Goal: Task Accomplishment & Management: Use online tool/utility

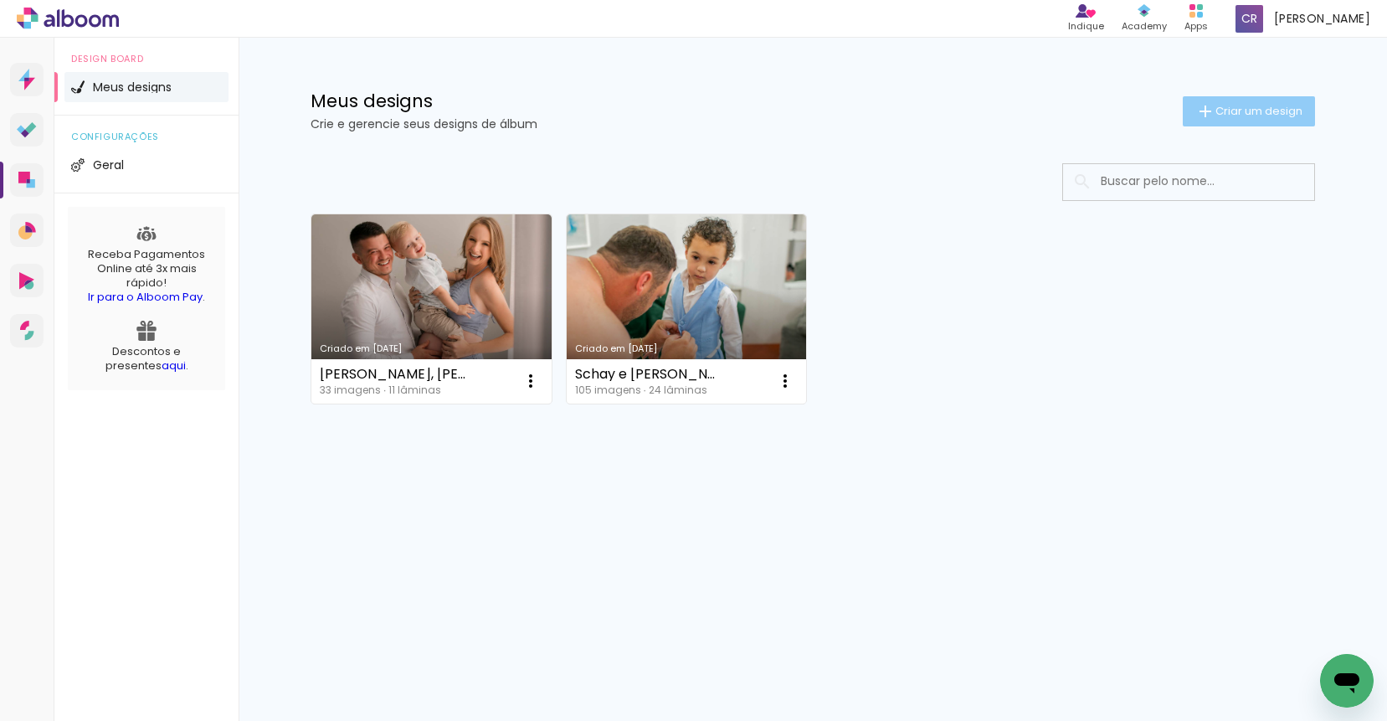
click at [1239, 105] on span "Criar um design" at bounding box center [1258, 110] width 87 height 11
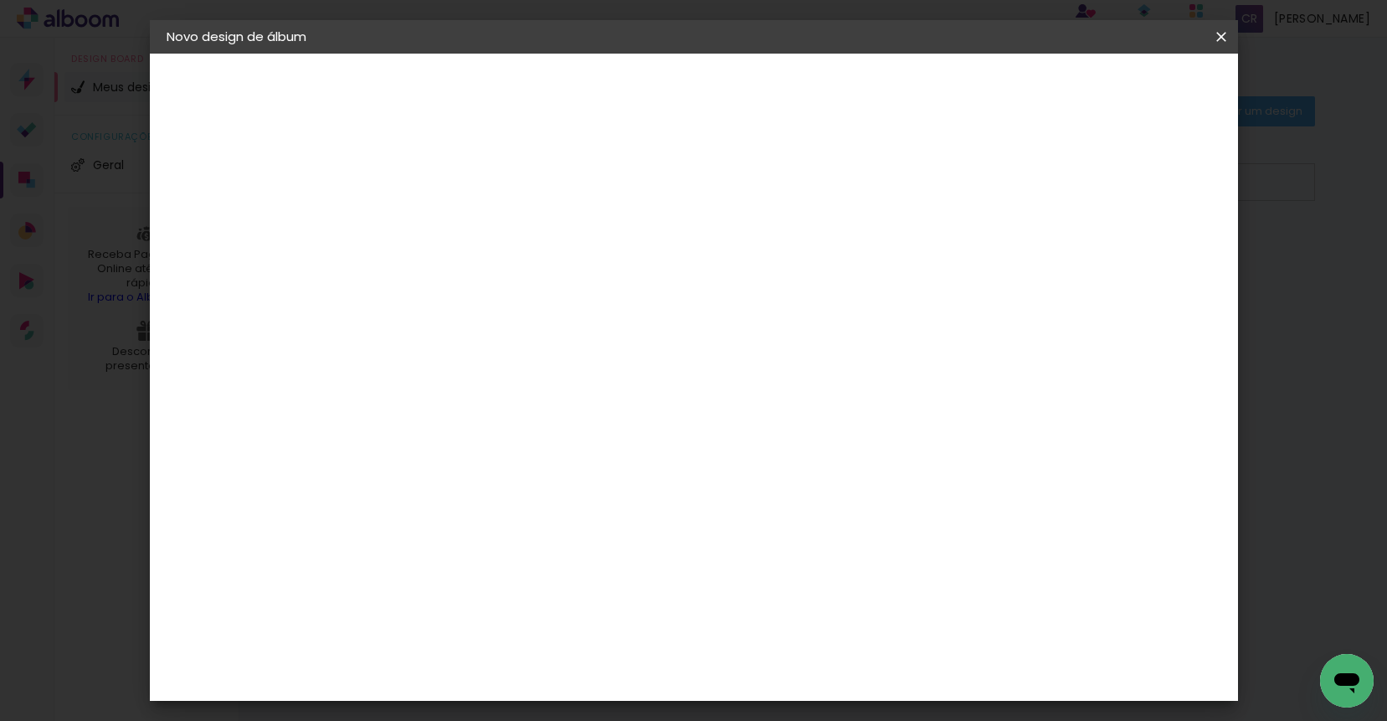
click at [440, 214] on input at bounding box center [440, 225] width 0 height 26
type input "[PERSON_NAME], gestação [PERSON_NAME]"
type paper-input "[PERSON_NAME], gestação [PERSON_NAME]"
click at [0, 0] on slot "Avançar" at bounding box center [0, 0] width 0 height 0
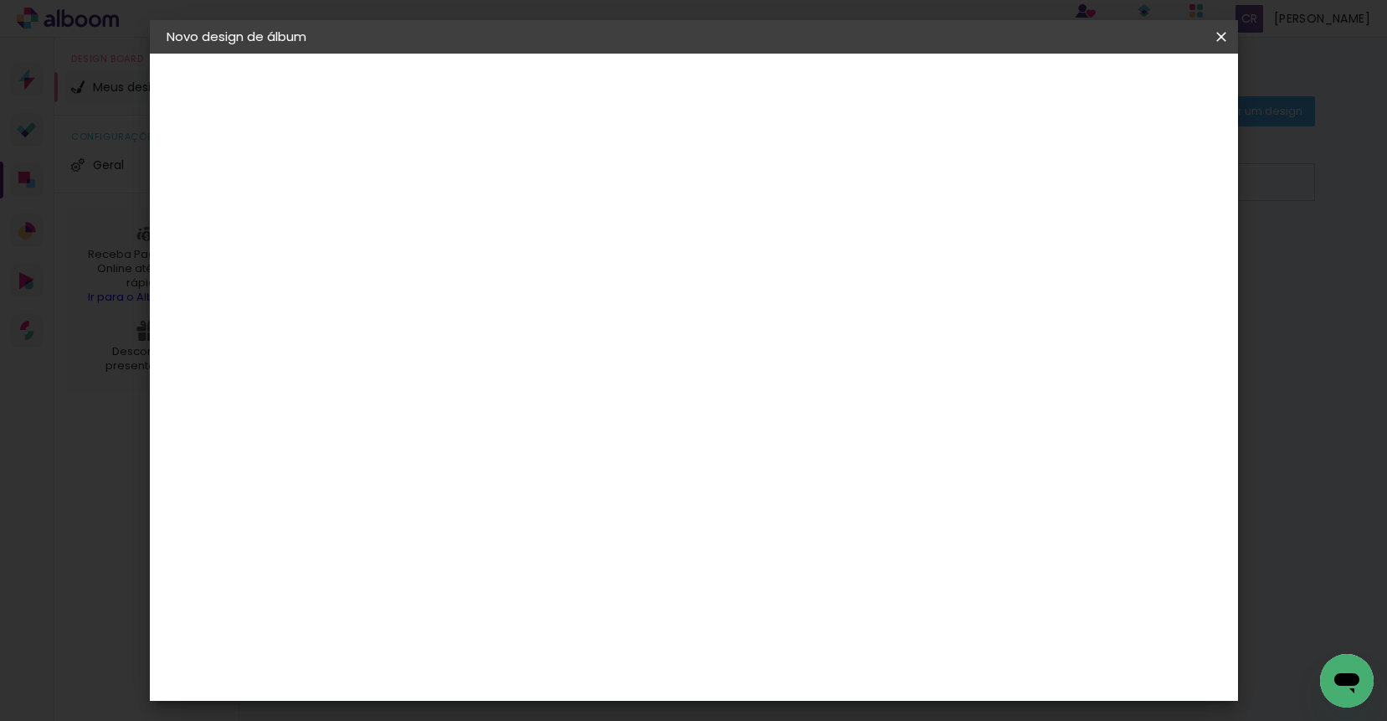
click at [505, 279] on input "text" at bounding box center [472, 292] width 65 height 26
click at [531, 343] on div "Escolha o tamanho" at bounding box center [482, 382] width 97 height 78
click at [531, 346] on div "Escolha o tamanho" at bounding box center [482, 382] width 97 height 78
click at [531, 349] on div "Escolha o tamanho" at bounding box center [482, 382] width 97 height 78
click at [526, 305] on div at bounding box center [482, 306] width 85 height 2
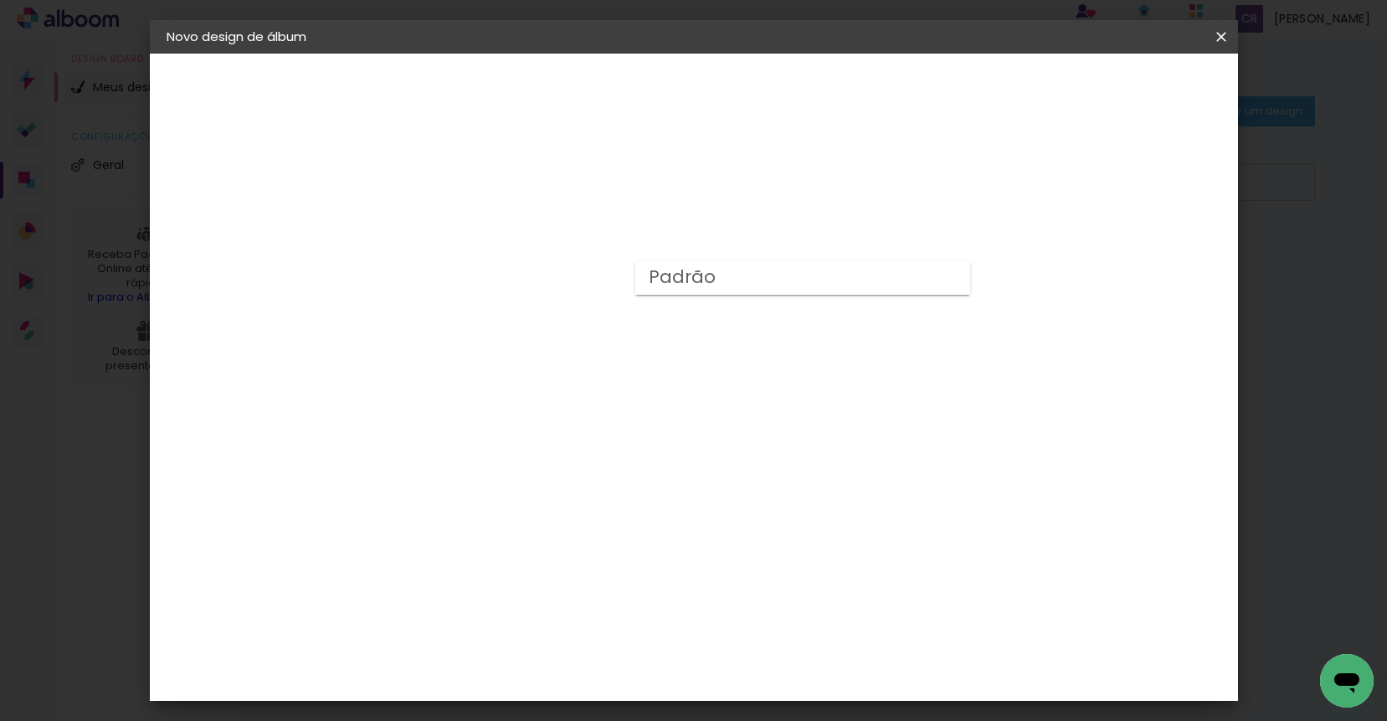
click at [0, 0] on slot "Padrão" at bounding box center [0, 0] width 0 height 0
type input "Padrão"
click at [553, 582] on span "25 × 25" at bounding box center [514, 604] width 78 height 44
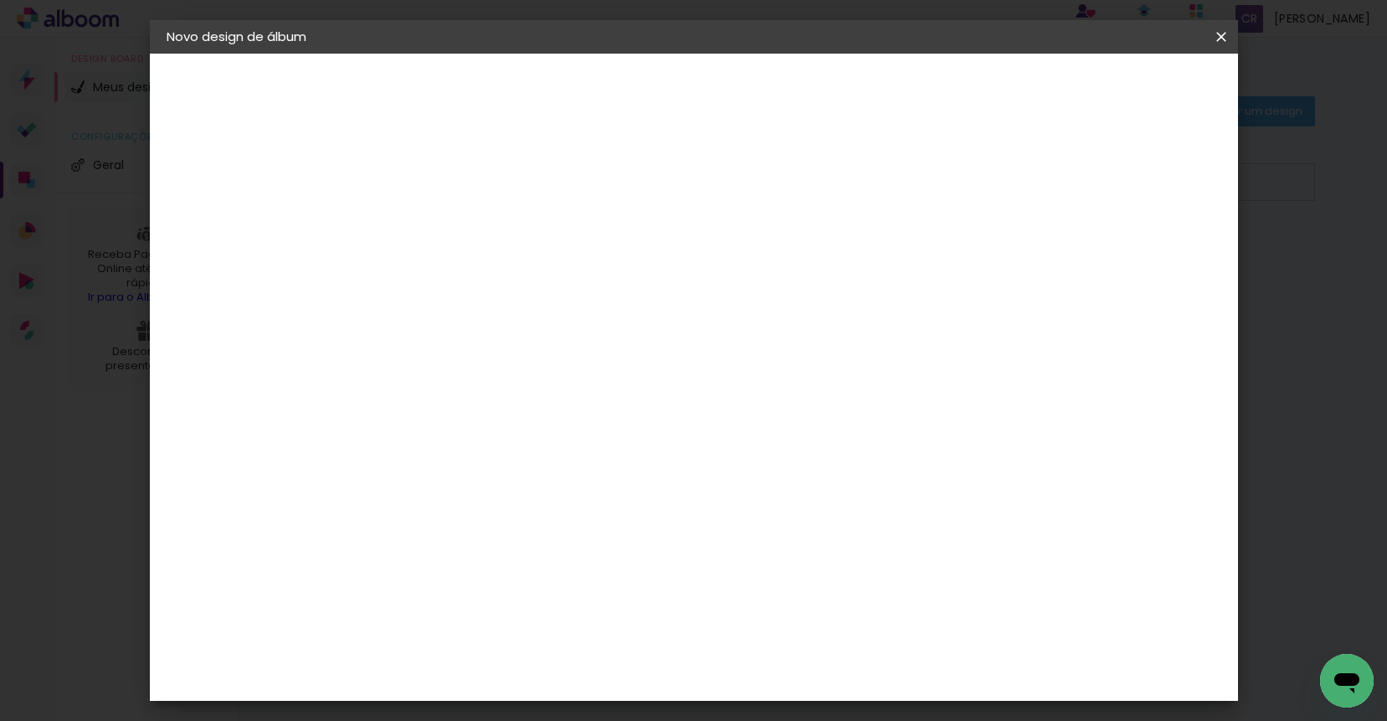
click at [0, 0] on slot "Avançar" at bounding box center [0, 0] width 0 height 0
click at [1022, 178] on div at bounding box center [1014, 180] width 15 height 15
type paper-checkbox "on"
click at [1133, 77] on paper-button "Iniciar design" at bounding box center [1078, 88] width 110 height 28
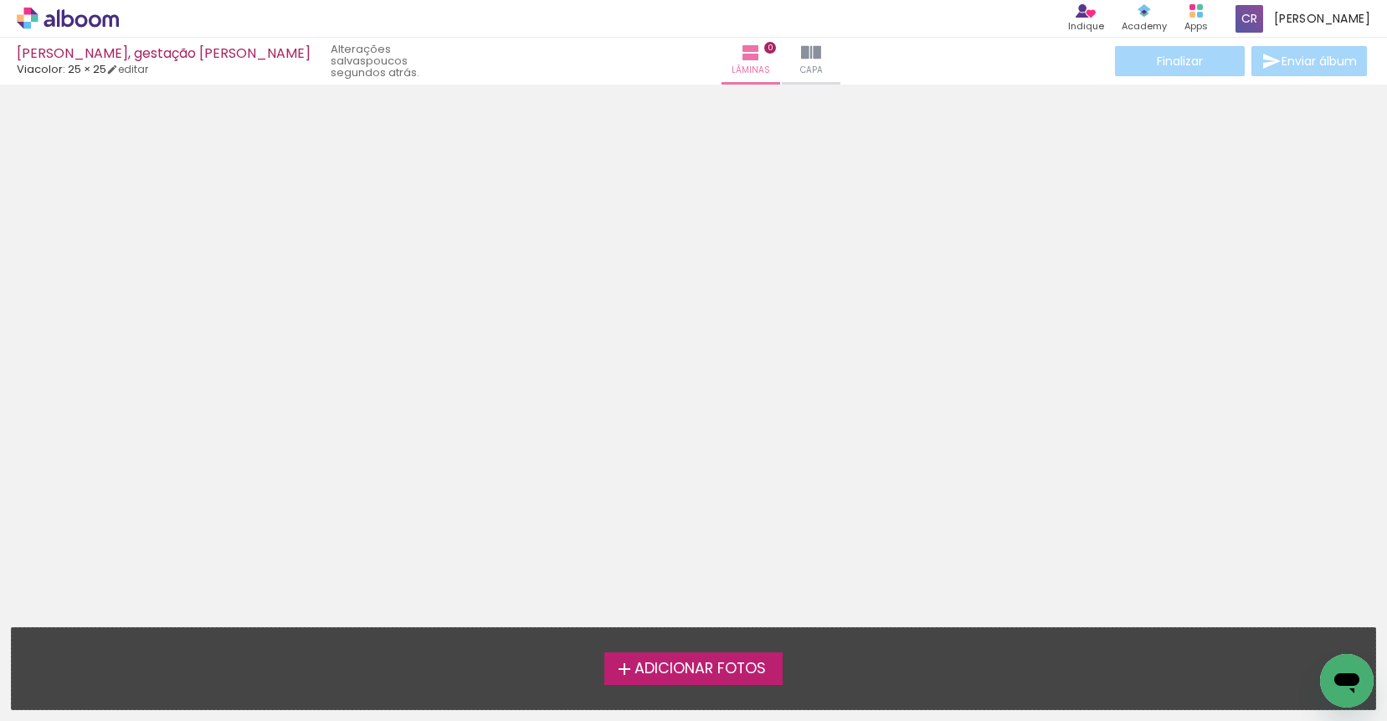
click at [693, 675] on span "Adicionar Fotos" at bounding box center [699, 668] width 131 height 15
click at [0, 0] on input "file" at bounding box center [0, 0] width 0 height 0
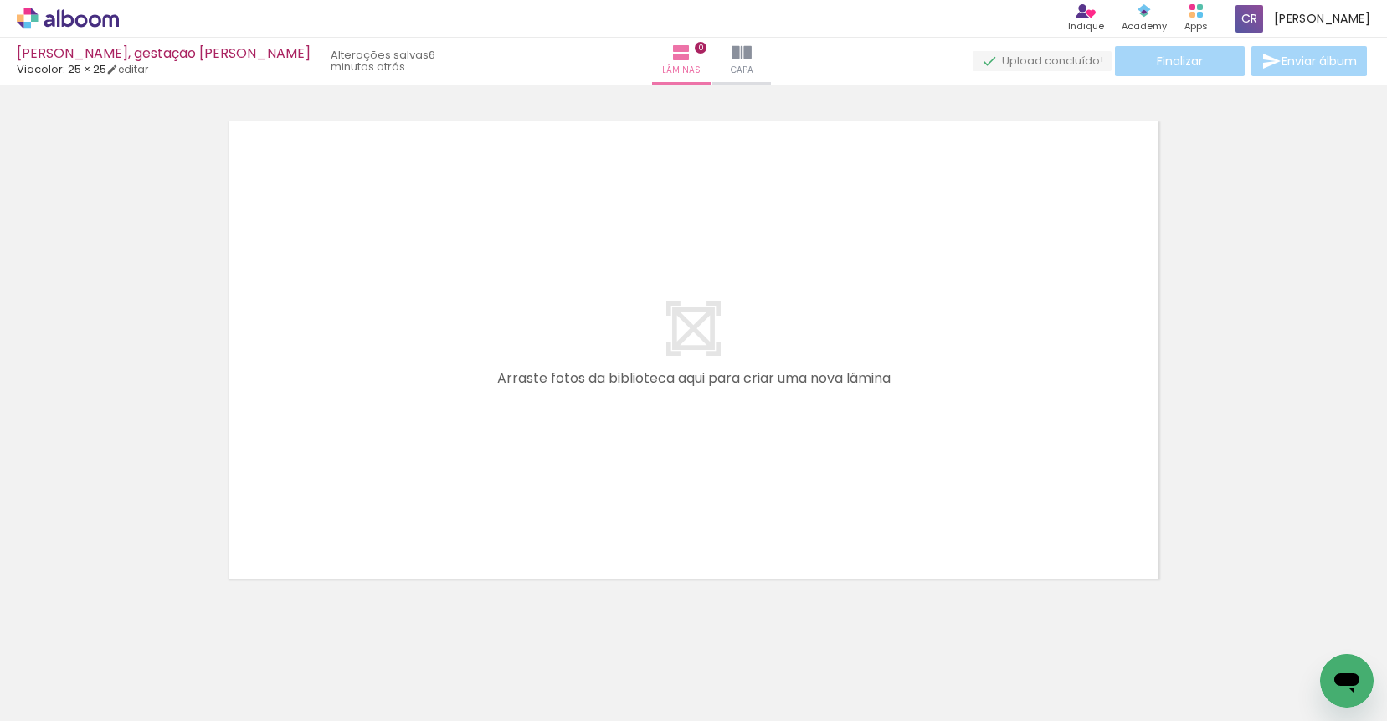
scroll to position [0, 974]
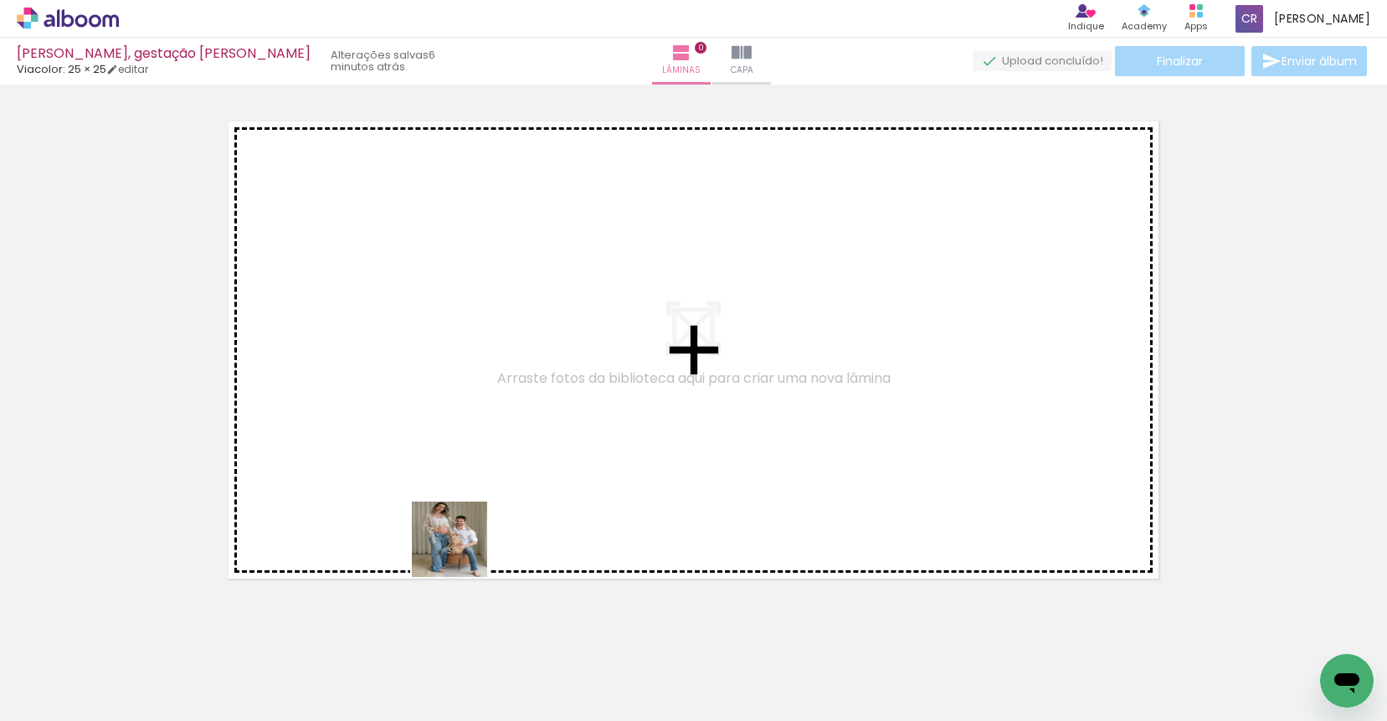
drag, startPoint x: 431, startPoint y: 651, endPoint x: 529, endPoint y: 632, distance: 99.8
click at [465, 469] on quentale-workspace at bounding box center [693, 360] width 1387 height 721
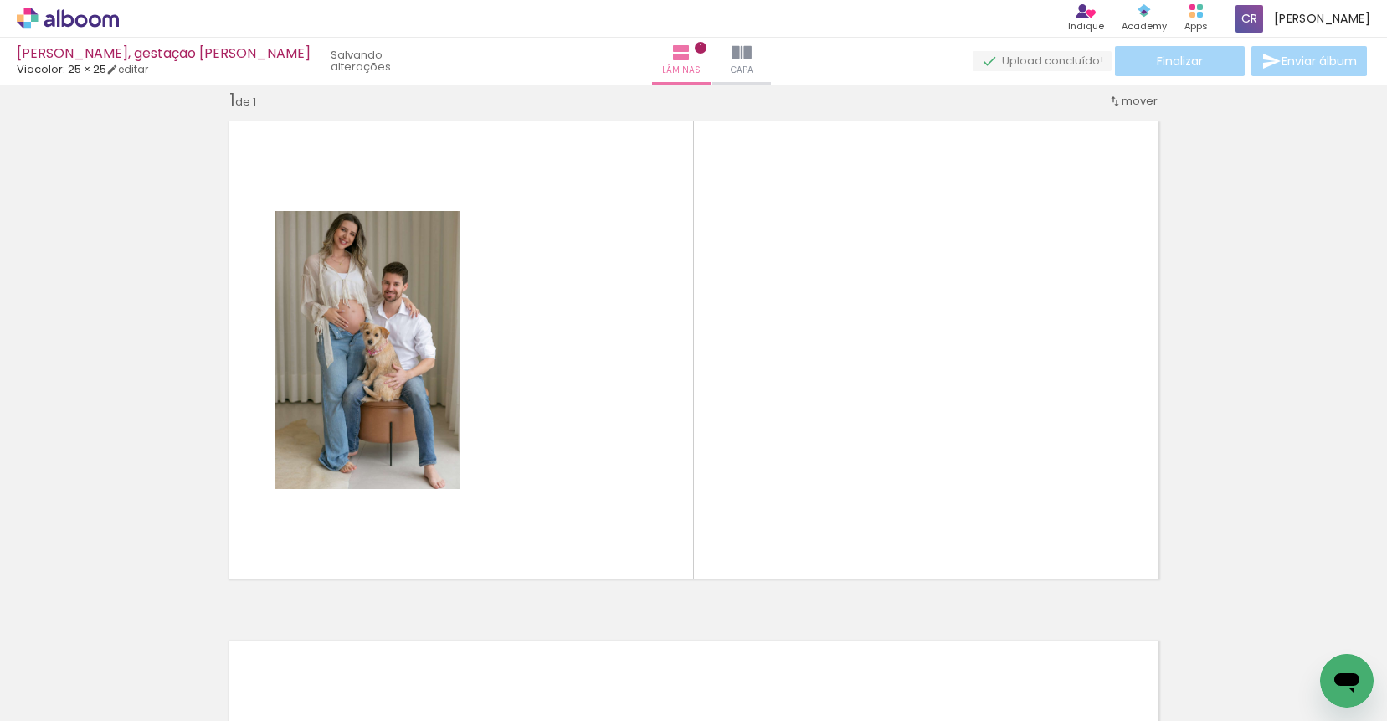
scroll to position [22, 0]
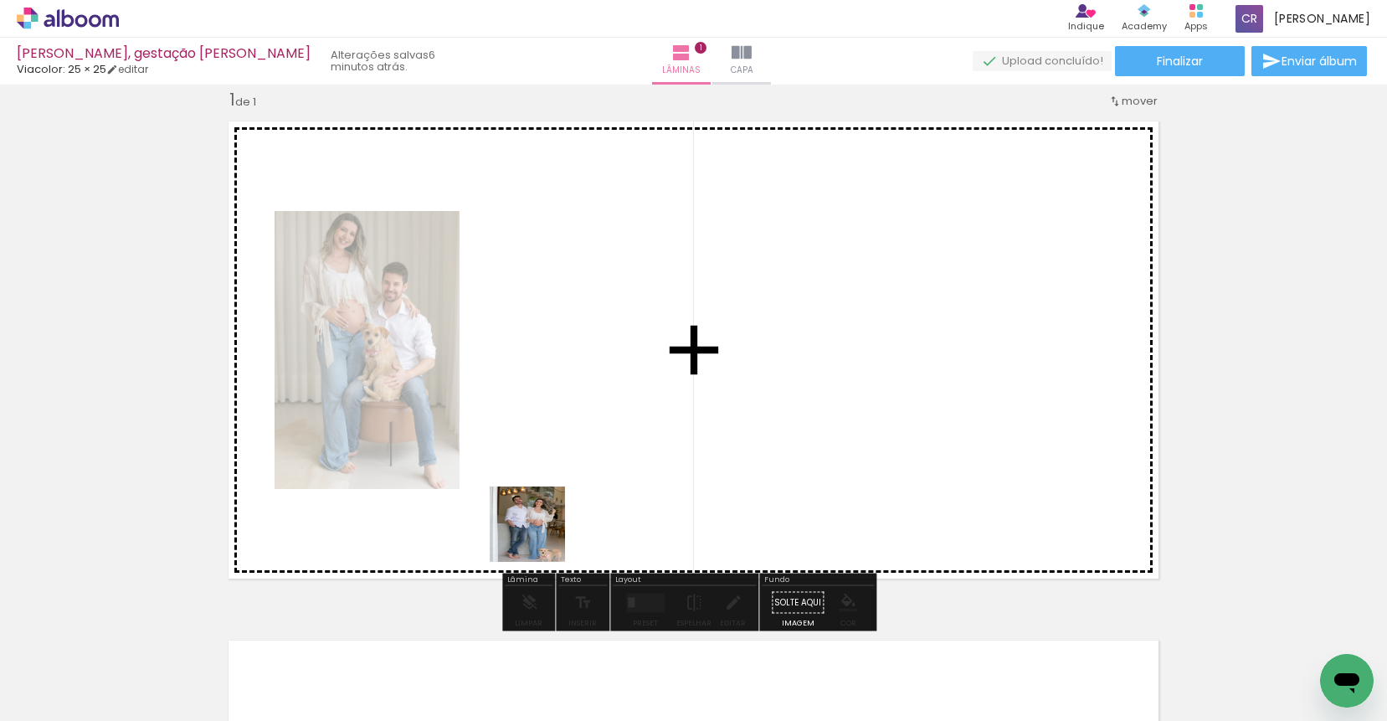
drag, startPoint x: 528, startPoint y: 632, endPoint x: 545, endPoint y: 481, distance: 151.6
click at [545, 481] on quentale-workspace at bounding box center [693, 360] width 1387 height 721
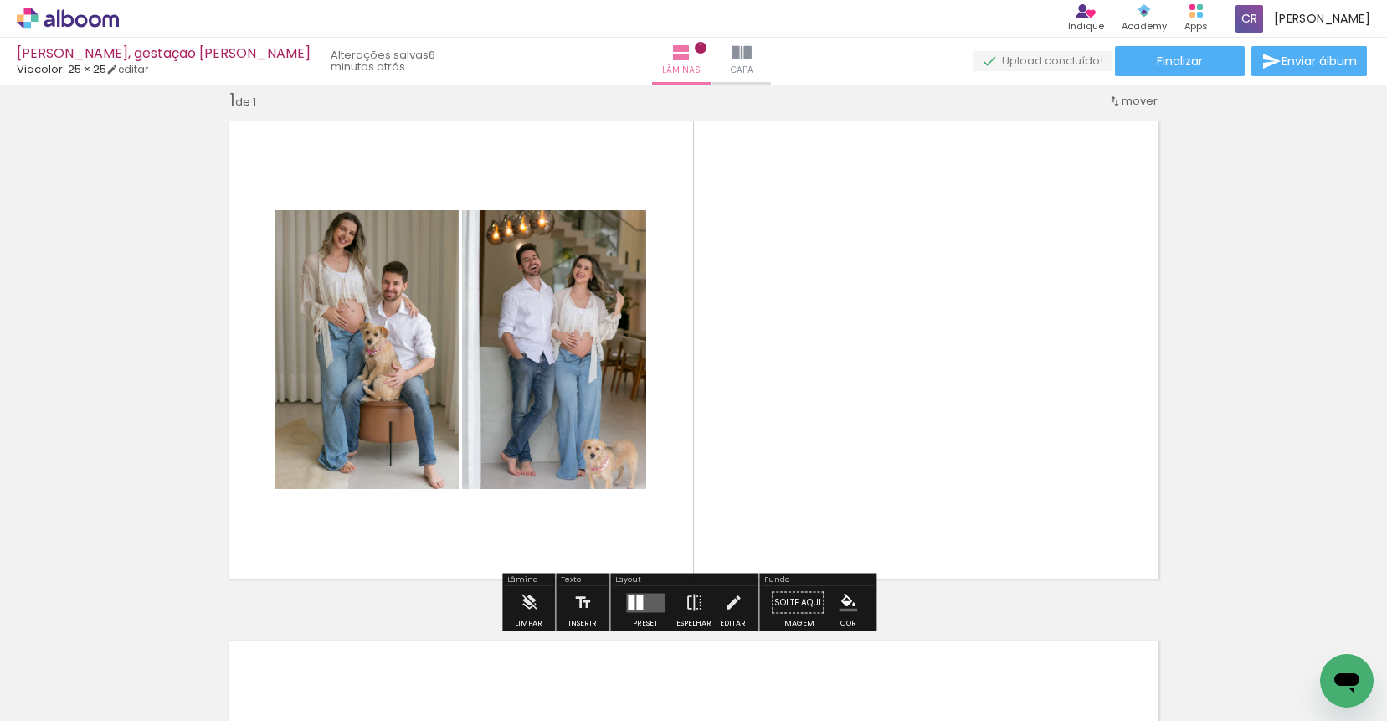
drag, startPoint x: 617, startPoint y: 652, endPoint x: 798, endPoint y: 410, distance: 302.4
click at [798, 410] on quentale-workspace at bounding box center [693, 360] width 1387 height 721
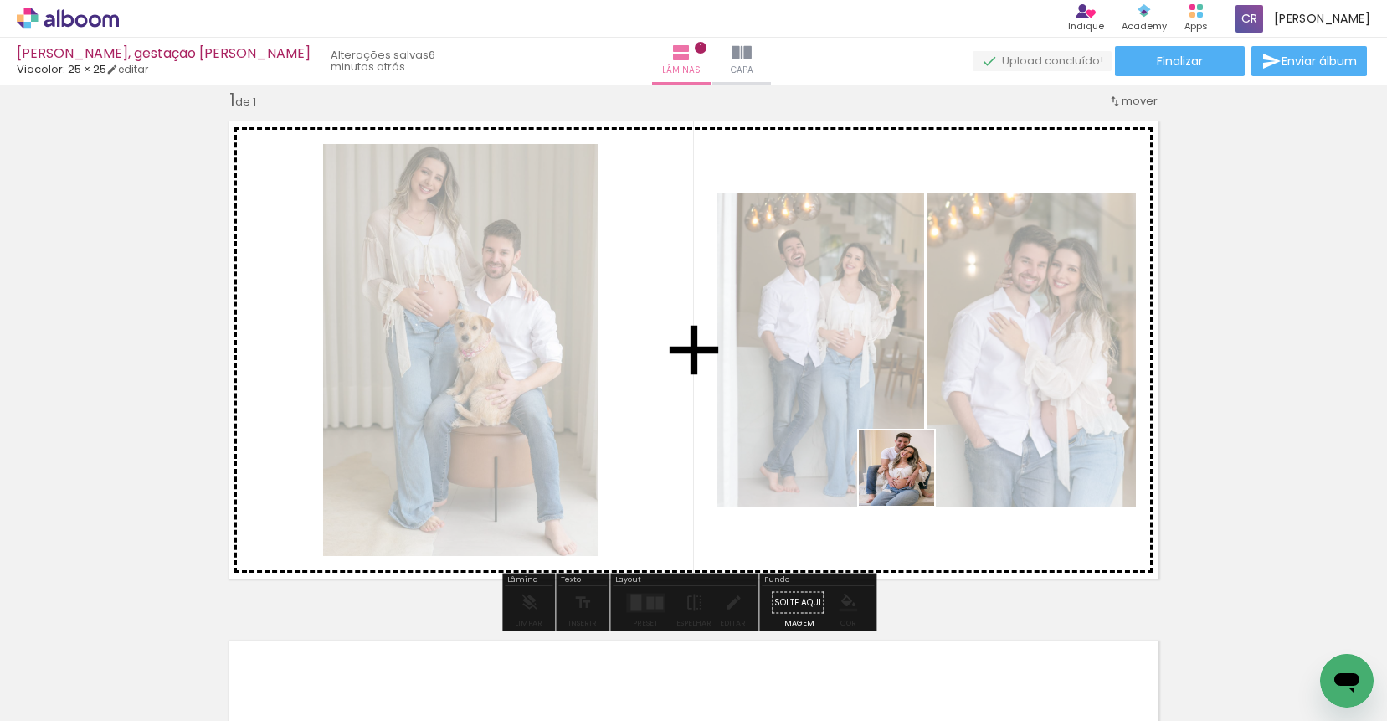
drag, startPoint x: 712, startPoint y: 654, endPoint x: 940, endPoint y: 468, distance: 294.3
click at [919, 478] on quentale-workspace at bounding box center [693, 360] width 1387 height 721
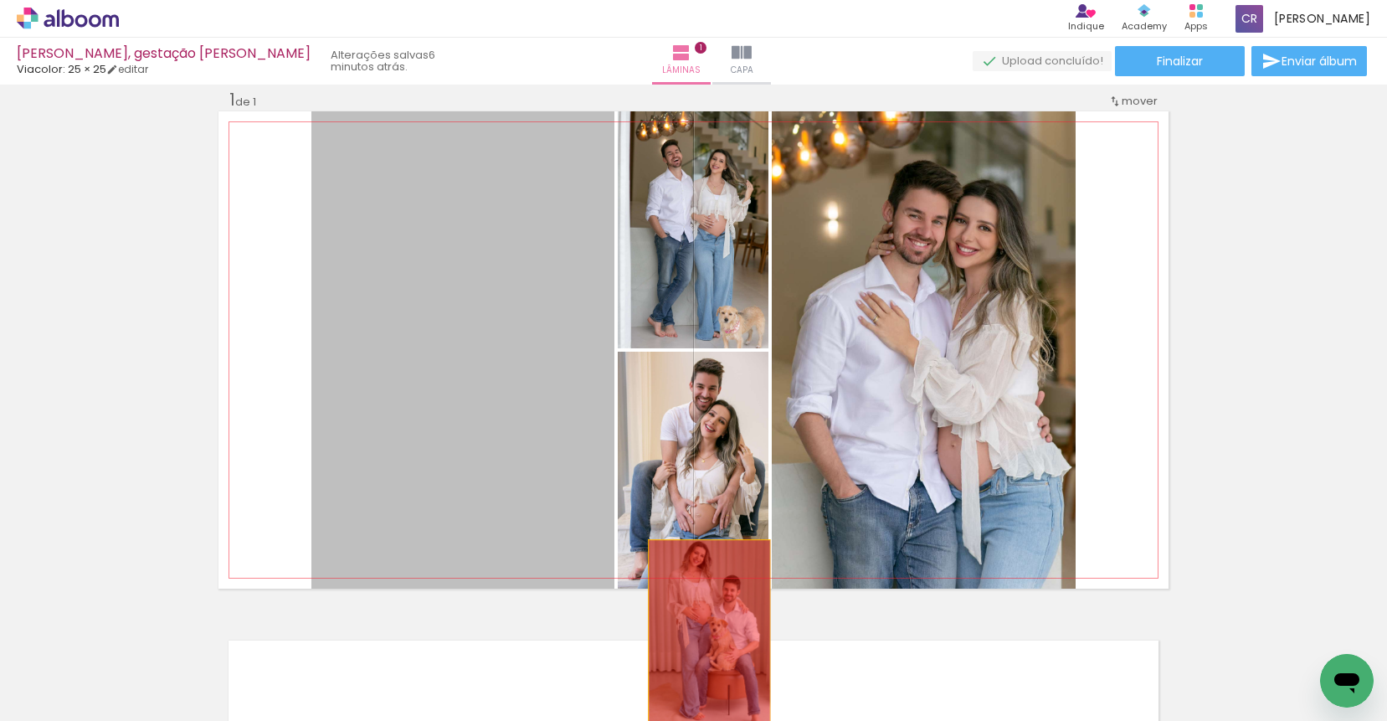
drag, startPoint x: 528, startPoint y: 309, endPoint x: 527, endPoint y: 644, distance: 334.7
click at [699, 654] on quentale-workspace at bounding box center [693, 360] width 1387 height 721
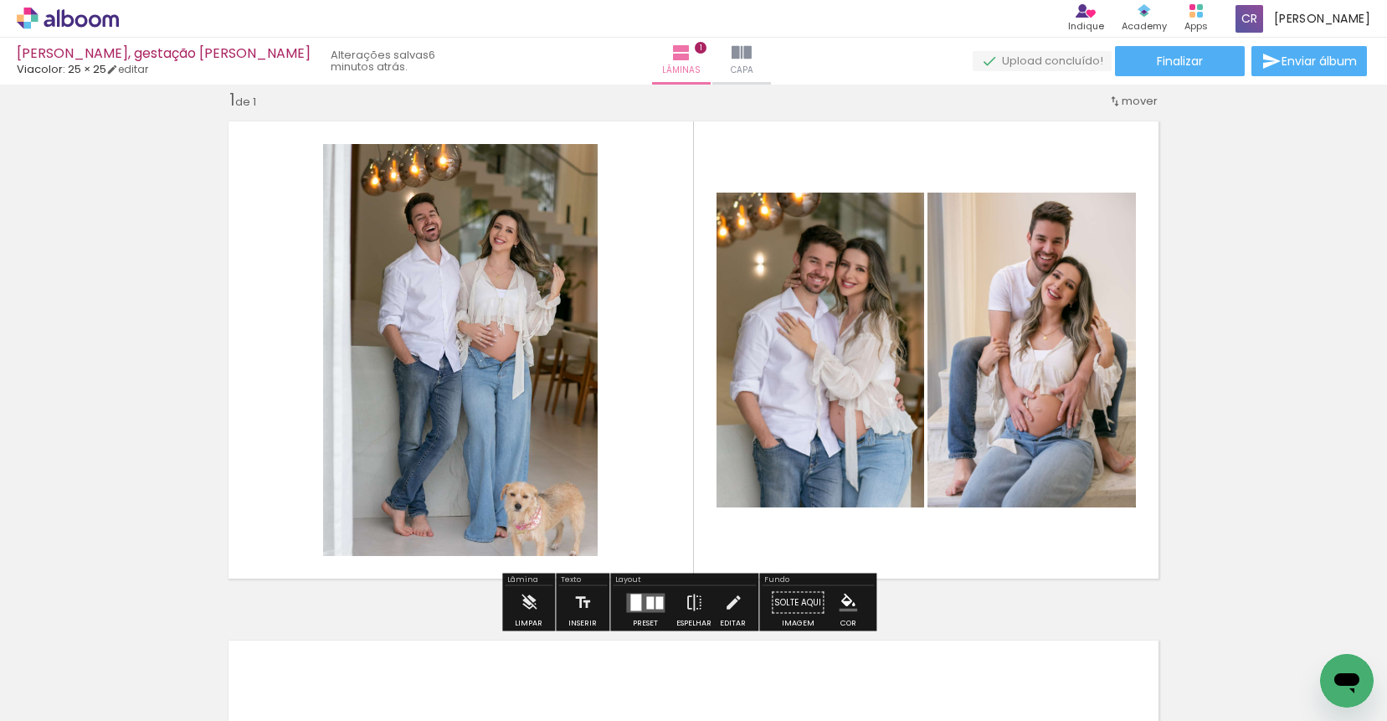
click at [71, 668] on input "Todas as fotos" at bounding box center [47, 670] width 64 height 14
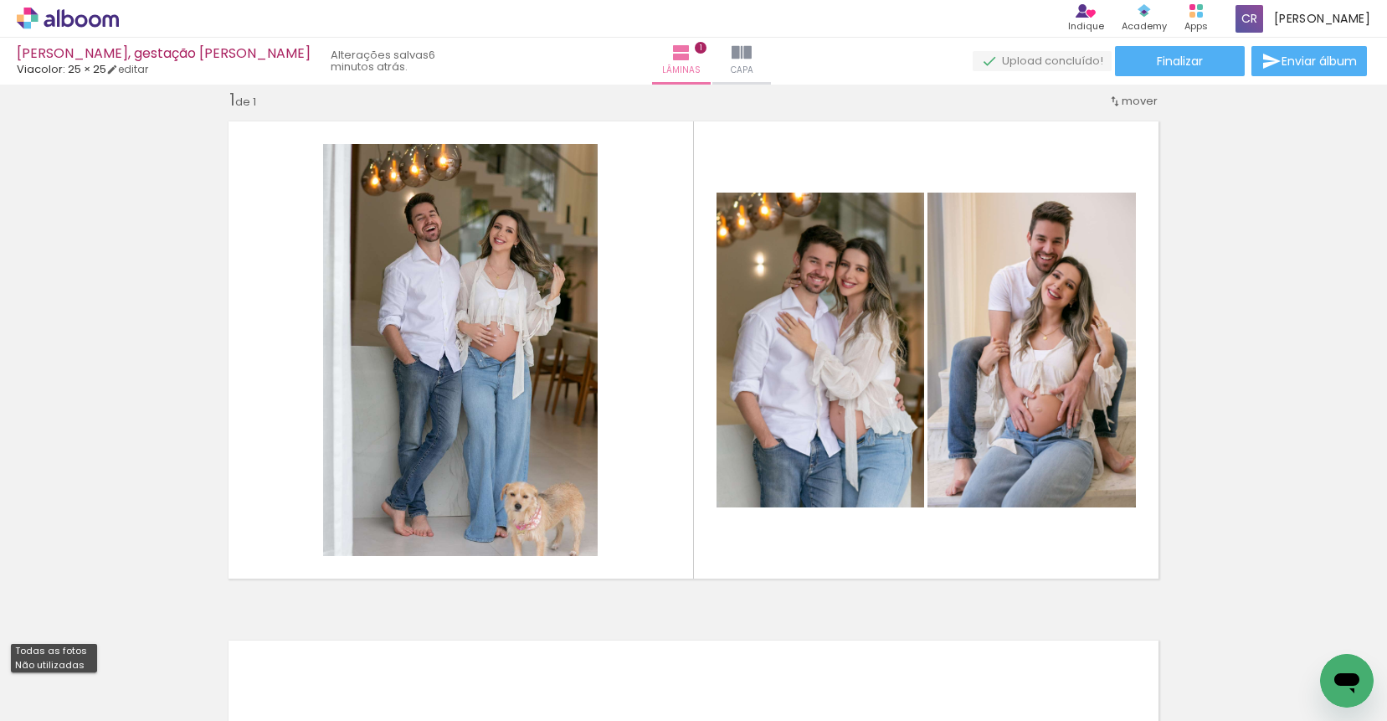
click at [0, 0] on slot "Não utilizadas" at bounding box center [0, 0] width 0 height 0
type input "Não utilizadas"
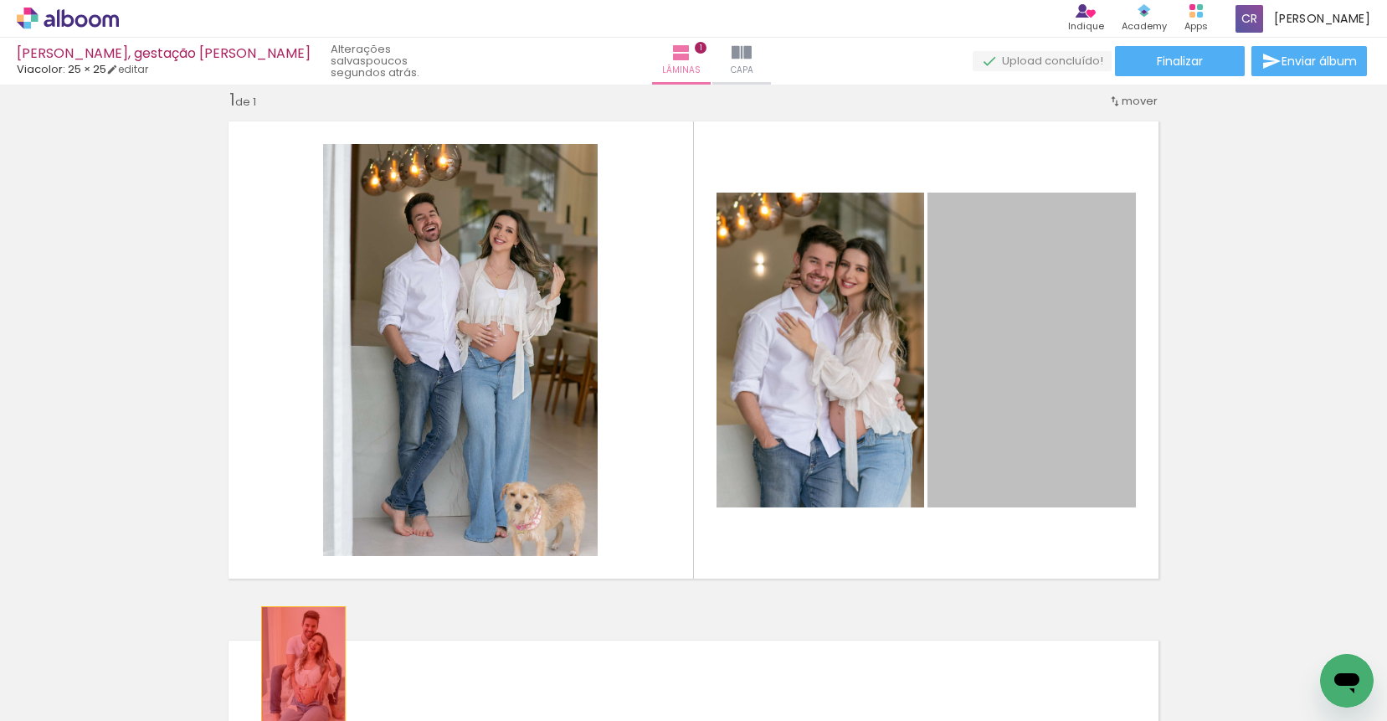
drag, startPoint x: 1018, startPoint y: 325, endPoint x: 297, endPoint y: 669, distance: 799.5
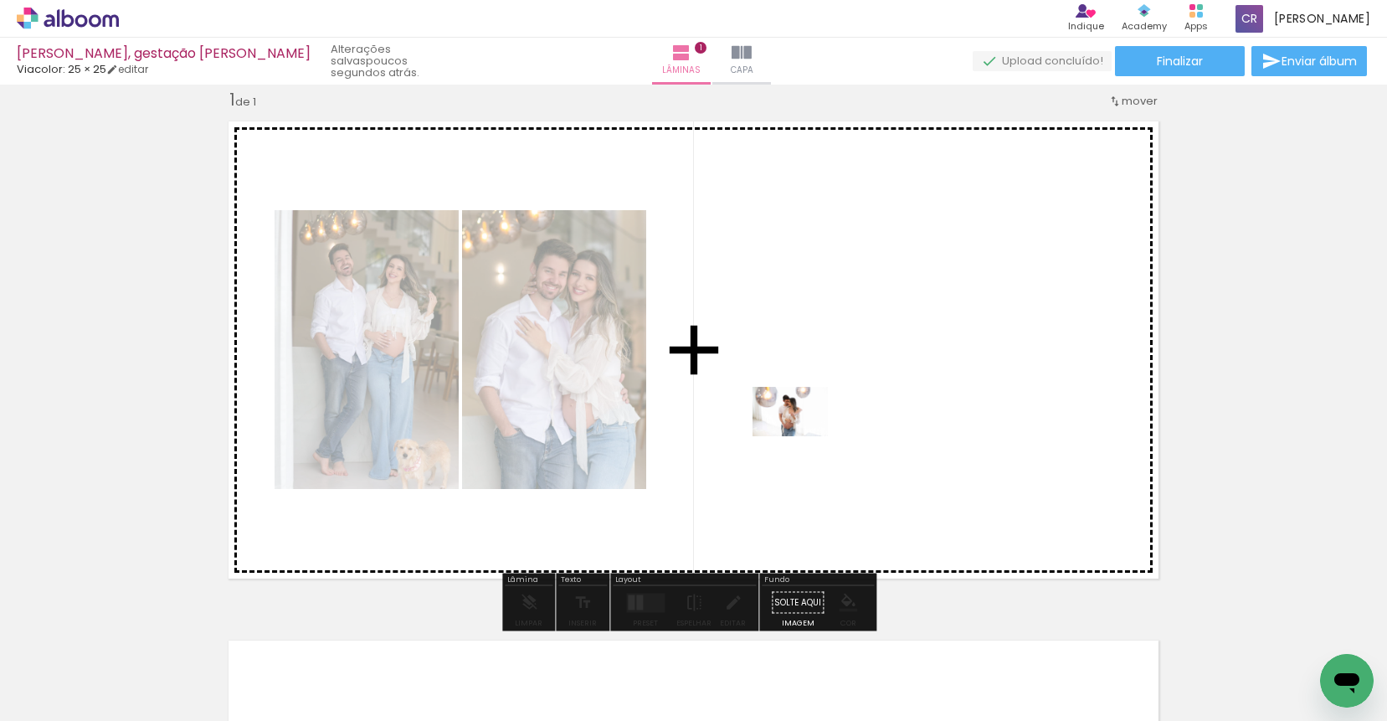
drag, startPoint x: 208, startPoint y: 658, endPoint x: 803, endPoint y: 437, distance: 634.7
click at [803, 437] on quentale-workspace at bounding box center [693, 360] width 1387 height 721
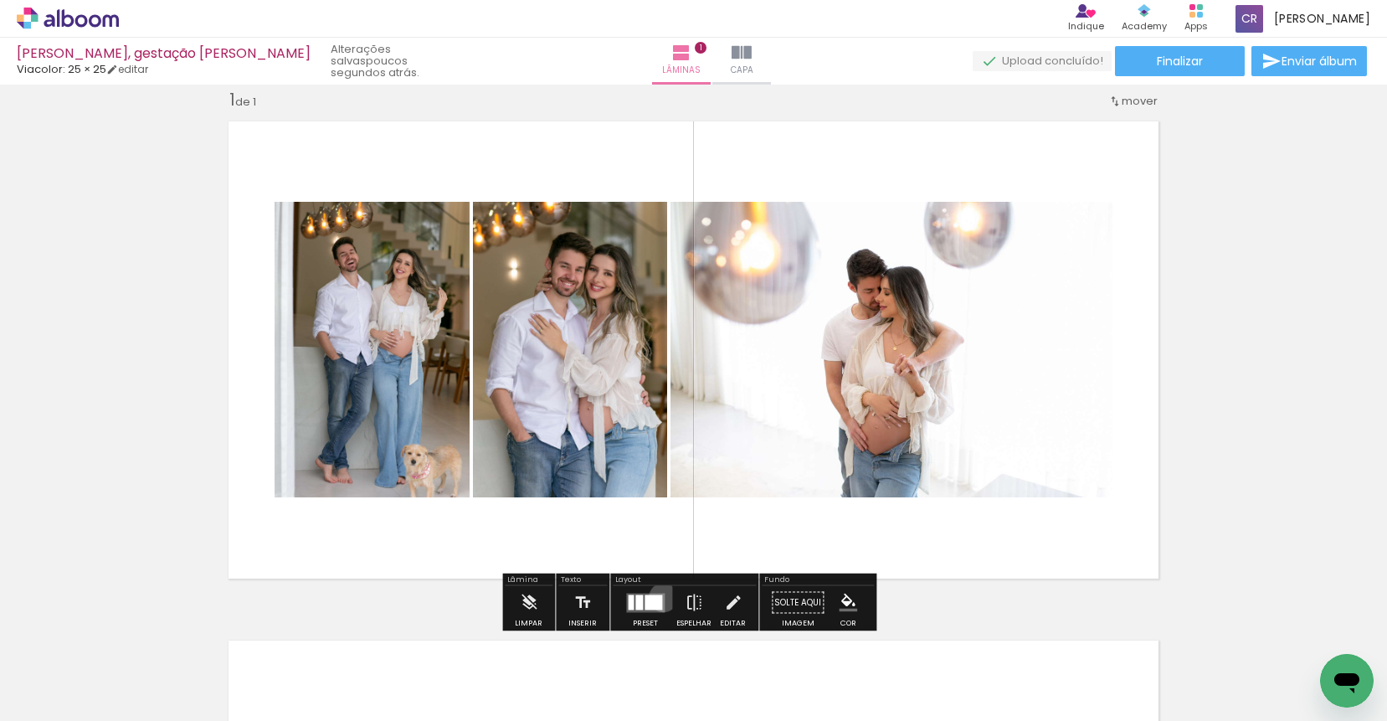
click at [659, 597] on quentale-layouter at bounding box center [645, 602] width 38 height 19
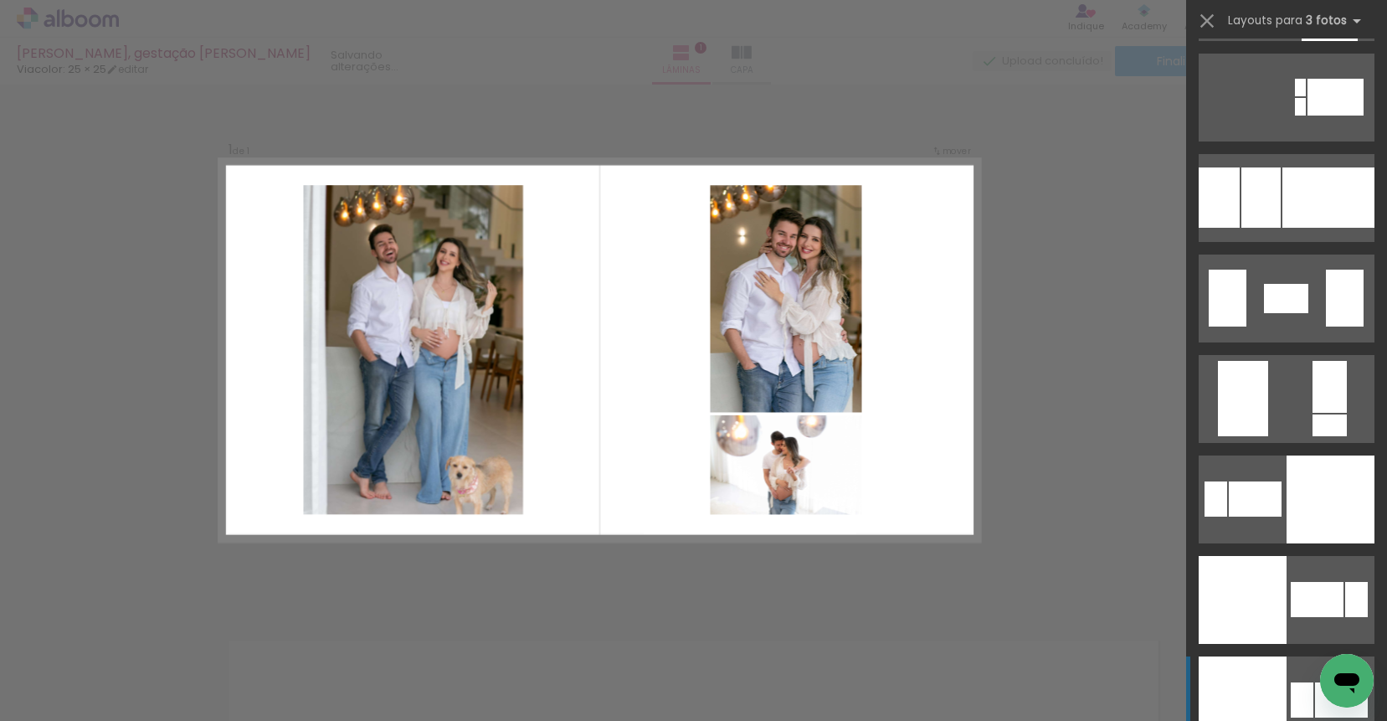
scroll to position [3990, 0]
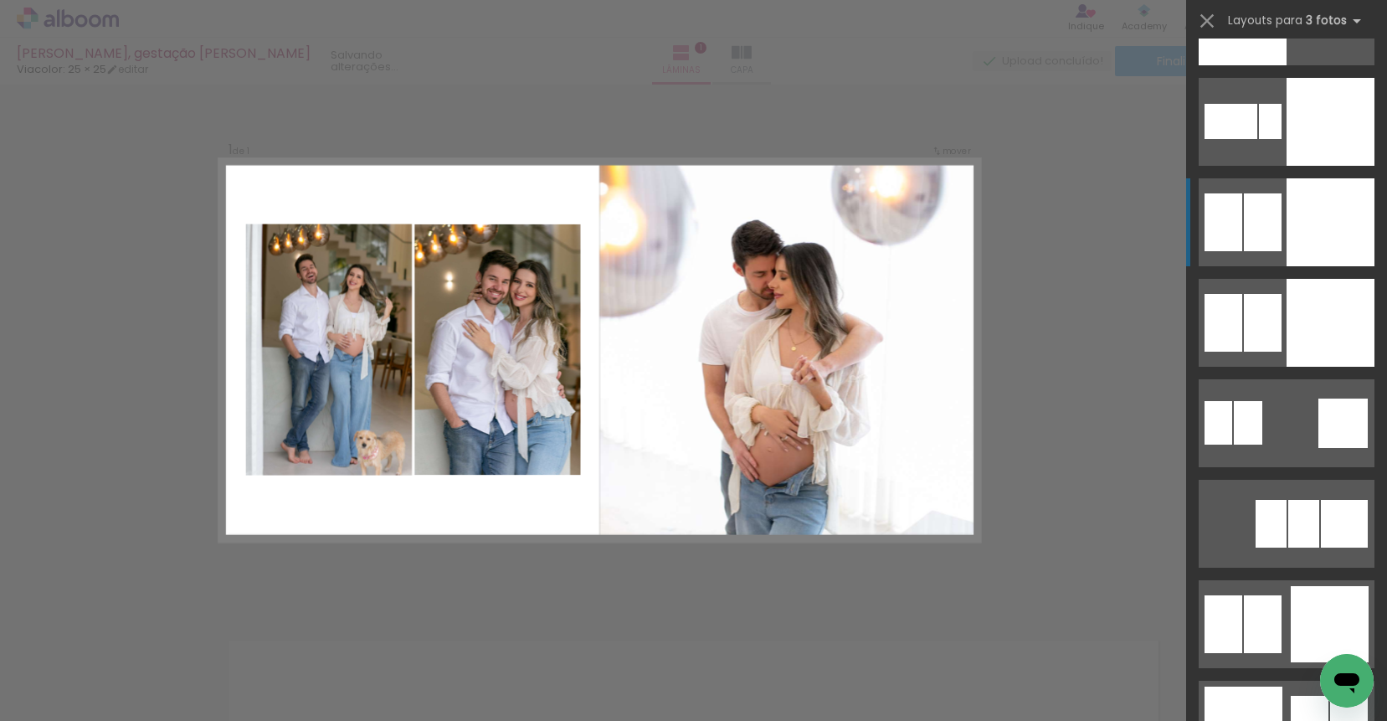
click at [1339, 228] on div at bounding box center [1330, 222] width 88 height 88
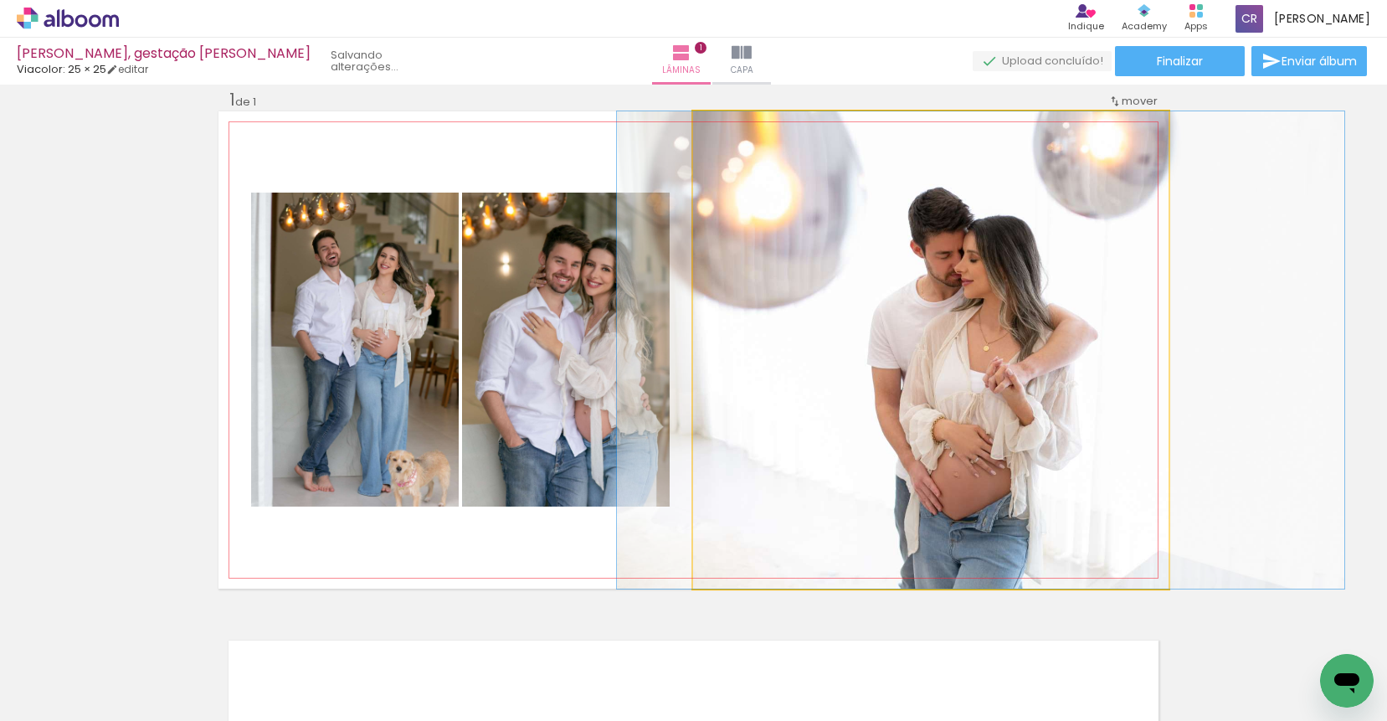
drag, startPoint x: 952, startPoint y: 335, endPoint x: 1003, endPoint y: 333, distance: 51.1
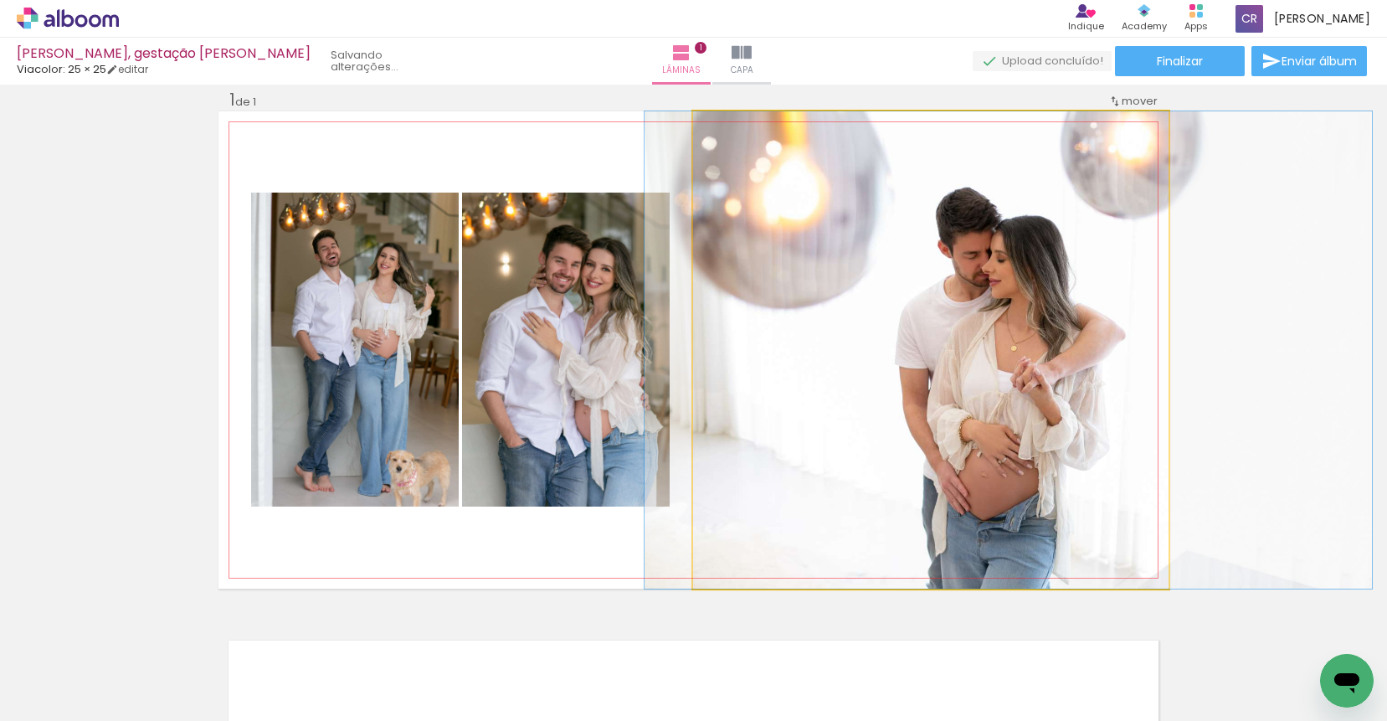
drag, startPoint x: 1003, startPoint y: 333, endPoint x: 1029, endPoint y: 332, distance: 26.0
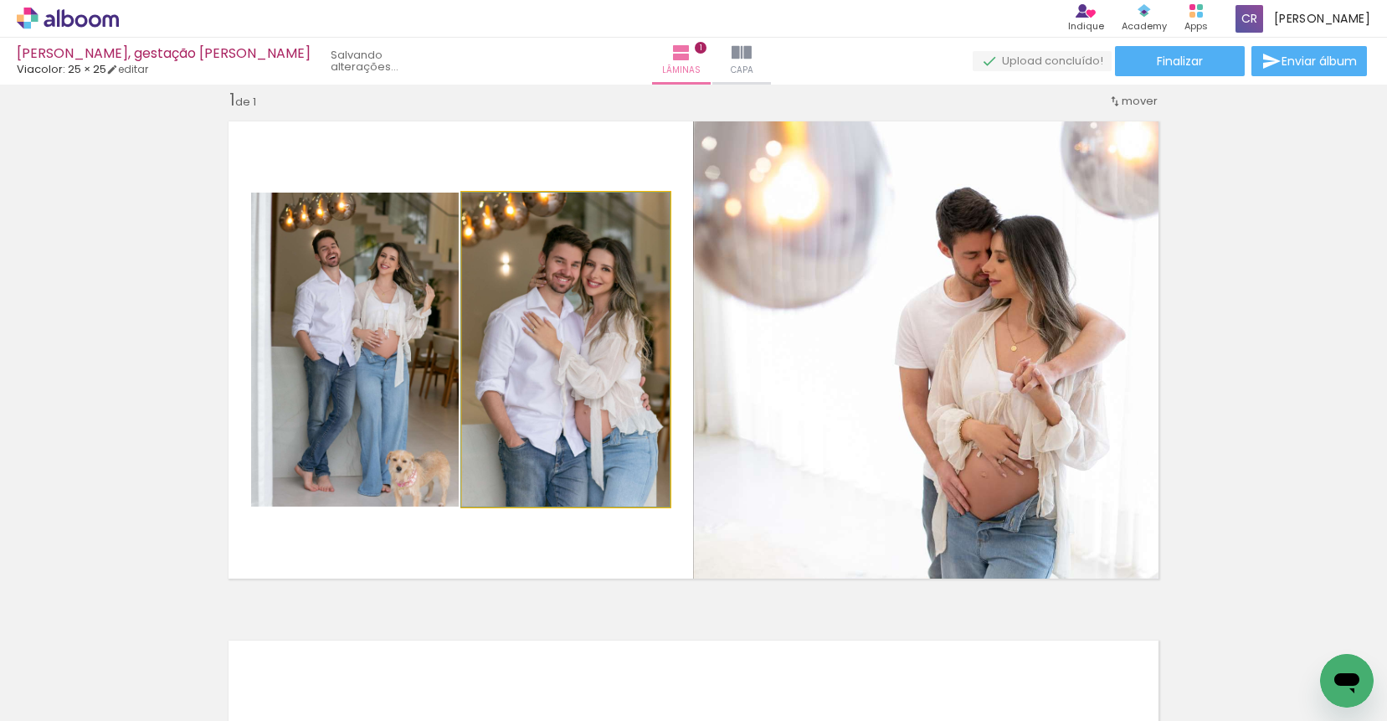
click at [573, 331] on quentale-photo at bounding box center [566, 349] width 208 height 314
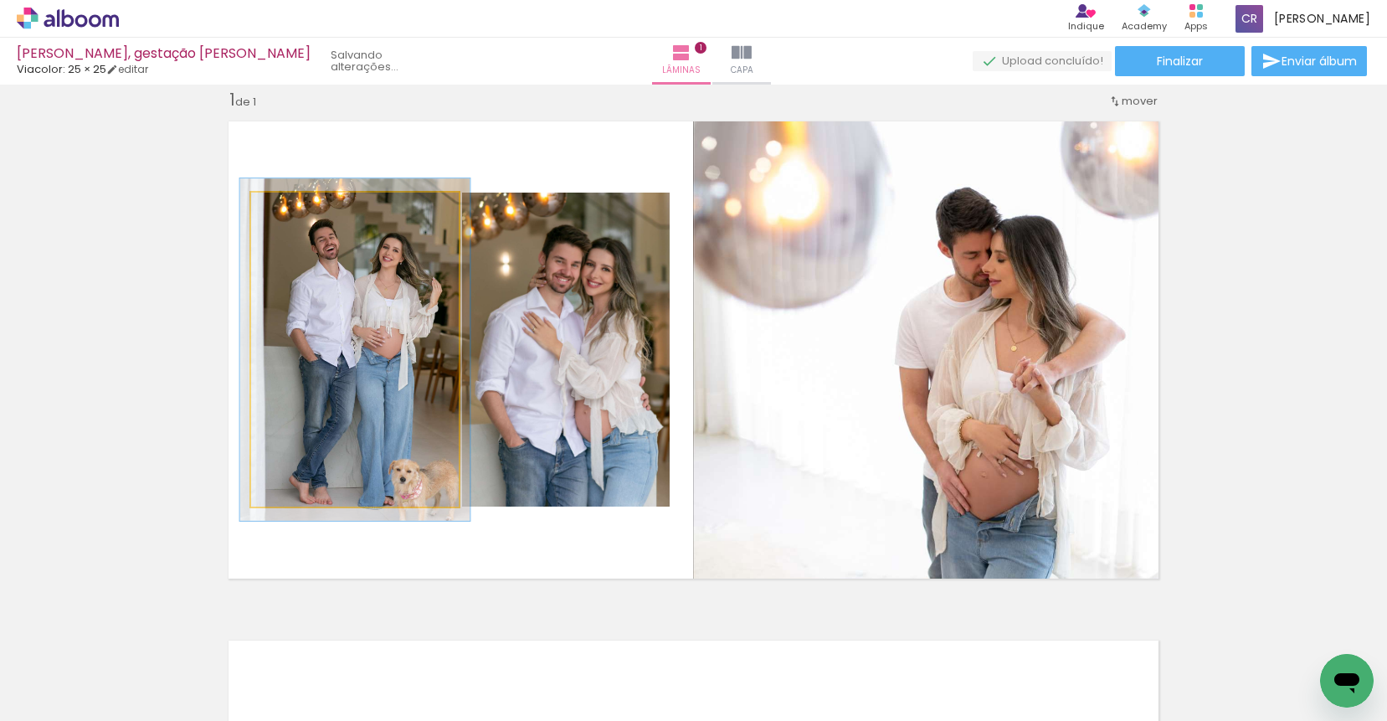
click at [290, 208] on div at bounding box center [295, 210] width 15 height 15
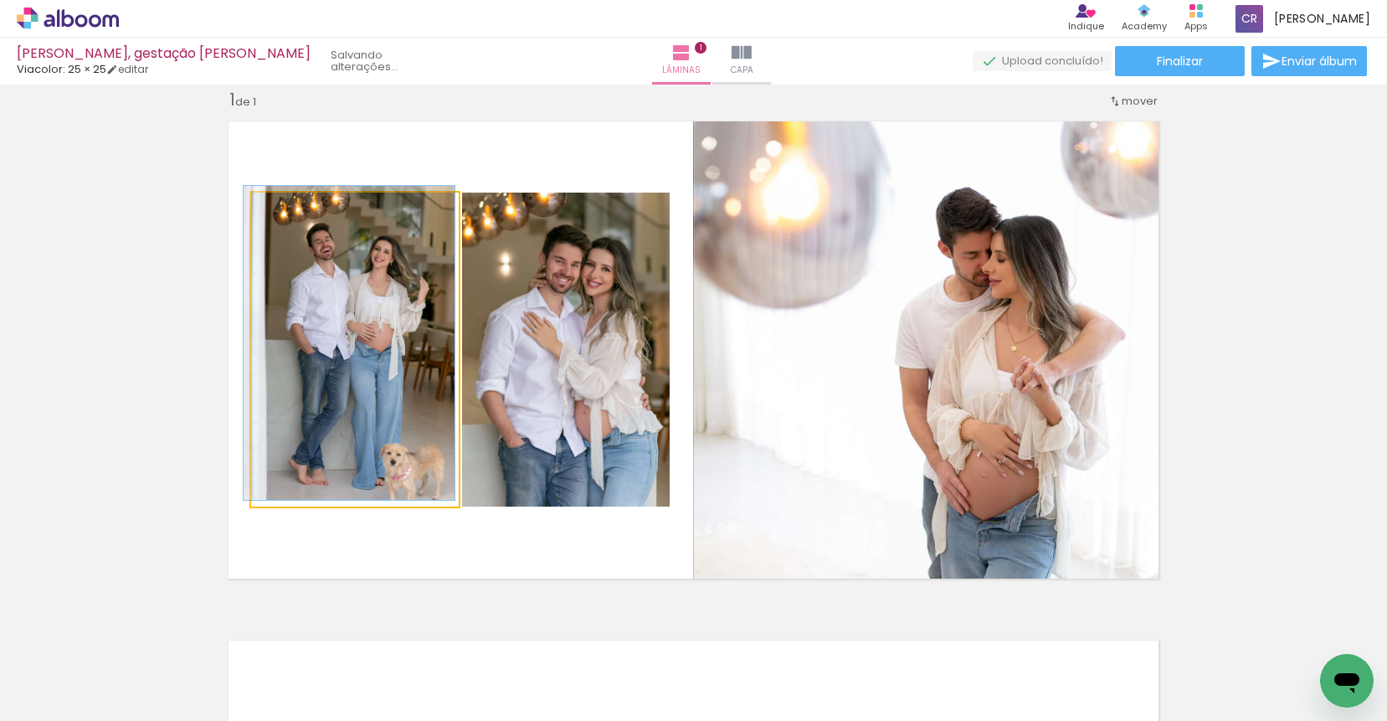
type paper-slider "100"
click at [277, 213] on div at bounding box center [290, 210] width 27 height 27
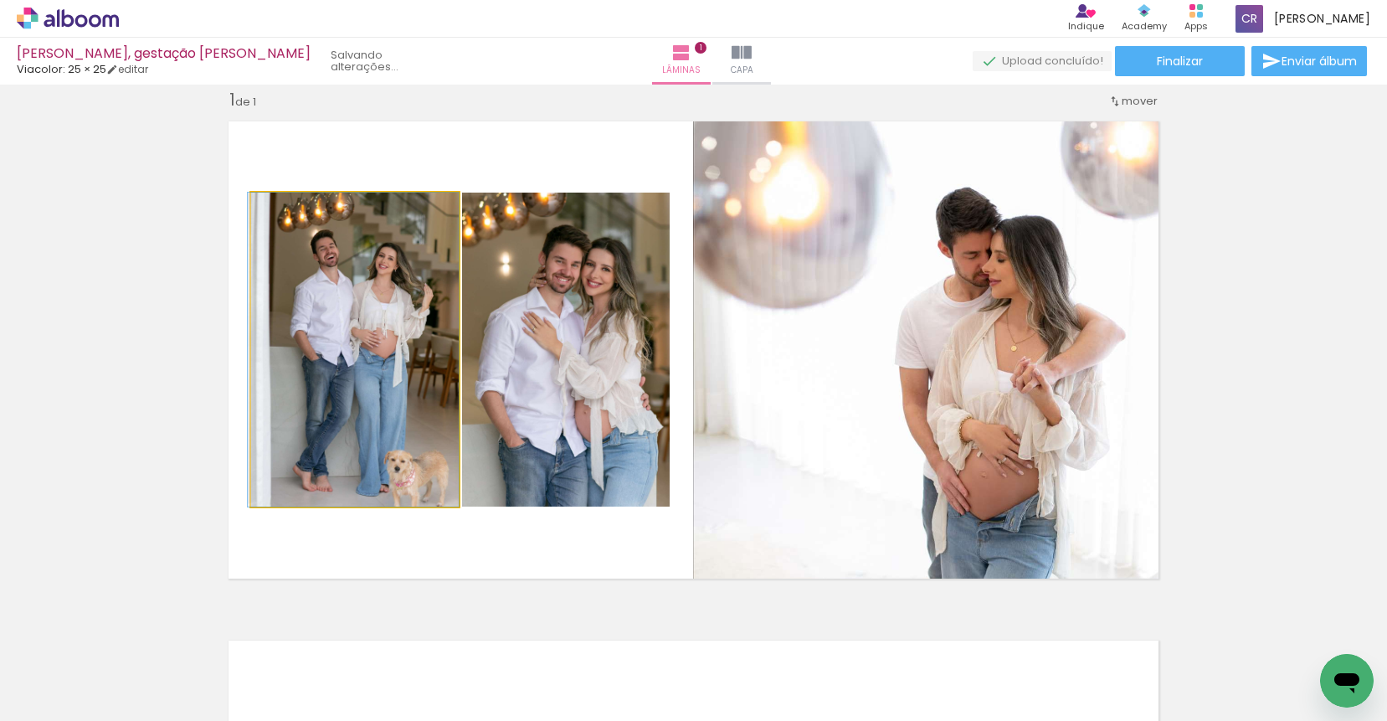
click at [392, 390] on quentale-photo at bounding box center [355, 349] width 208 height 314
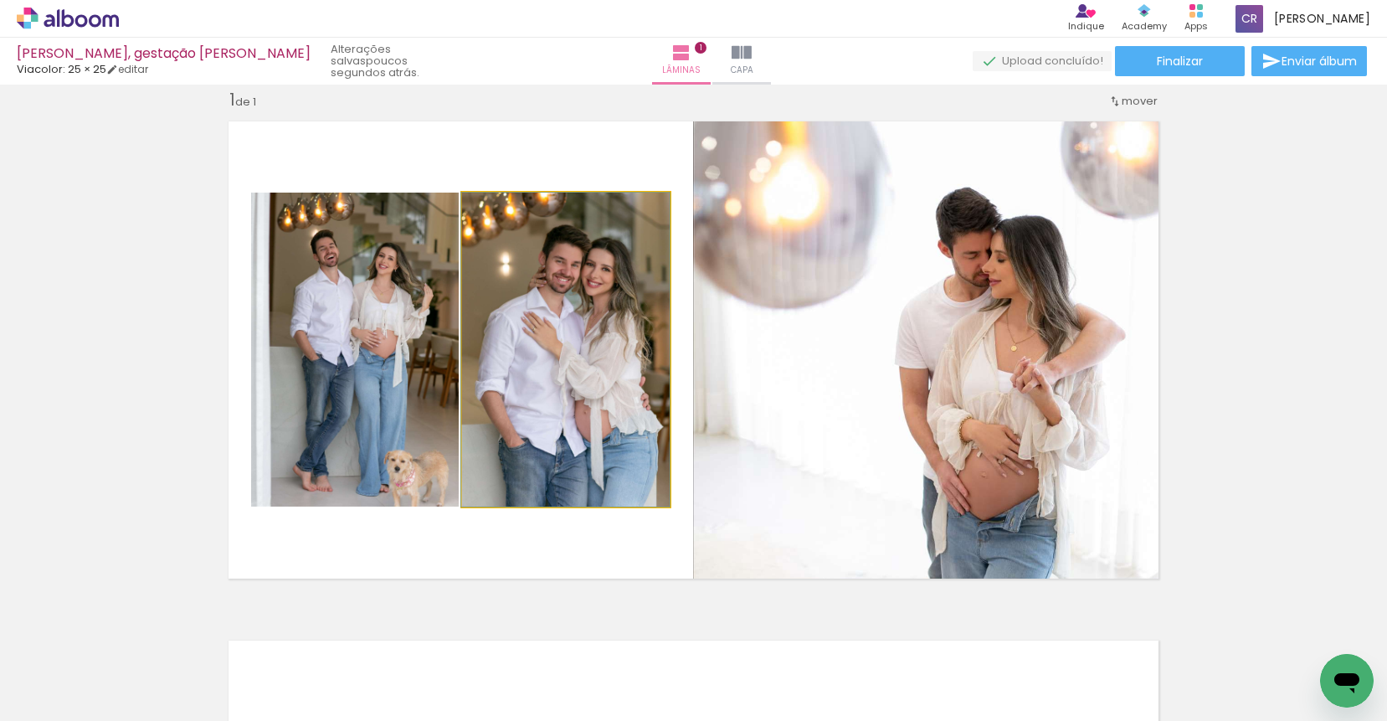
drag, startPoint x: 546, startPoint y: 388, endPoint x: 526, endPoint y: 382, distance: 20.1
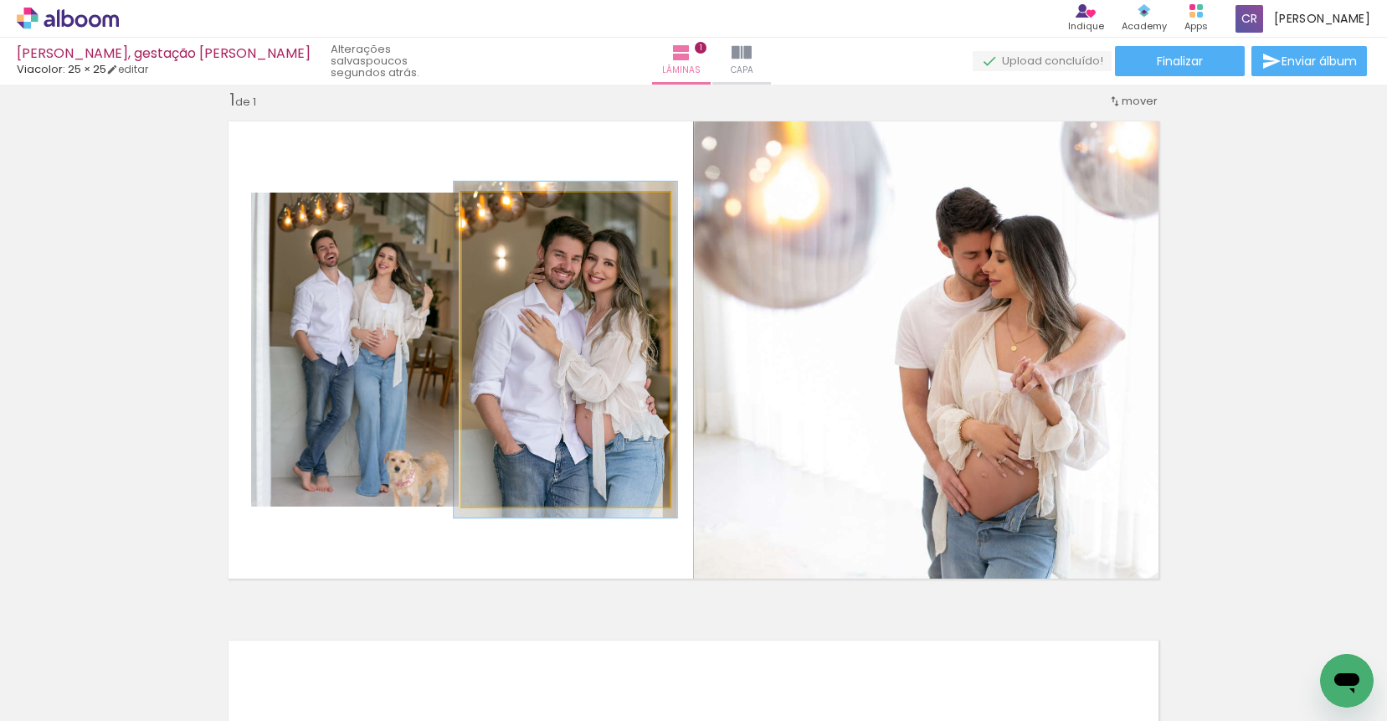
type paper-slider "107"
click at [500, 212] on div at bounding box center [505, 210] width 15 height 15
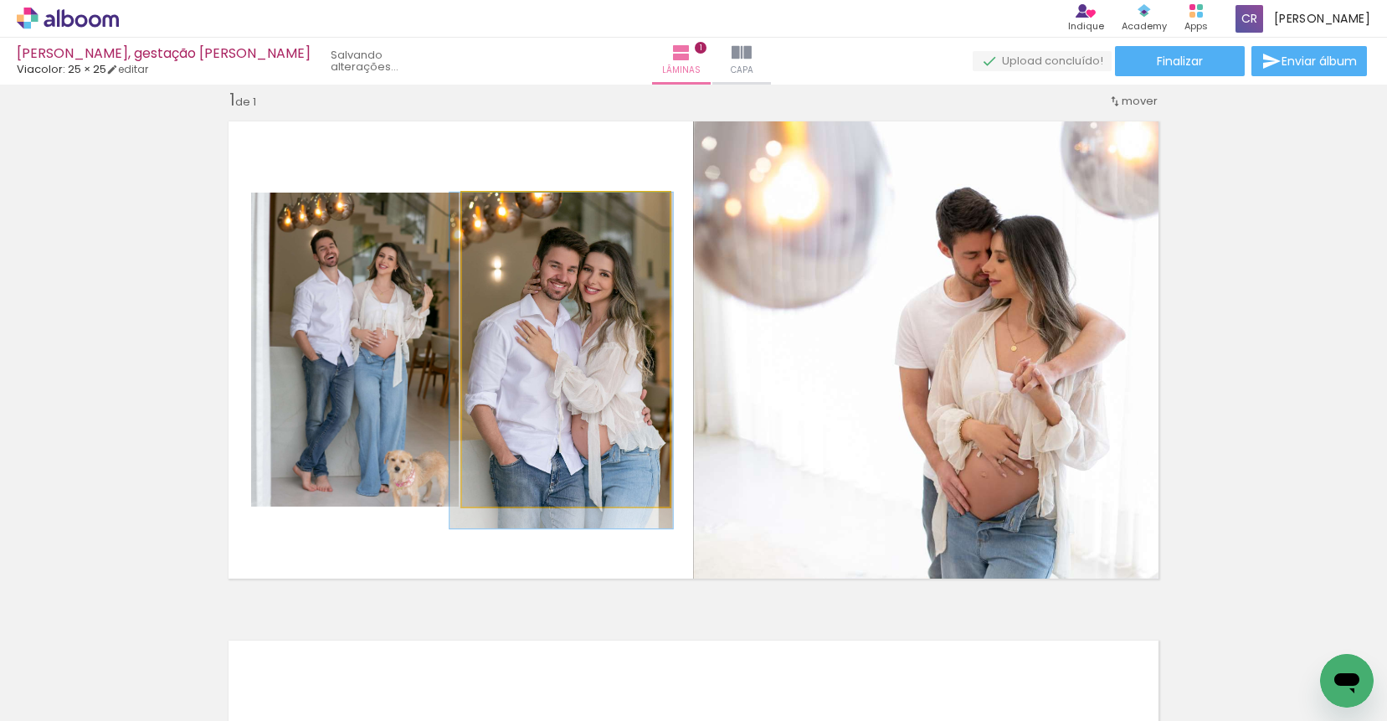
drag, startPoint x: 556, startPoint y: 372, endPoint x: 551, endPoint y: 388, distance: 17.3
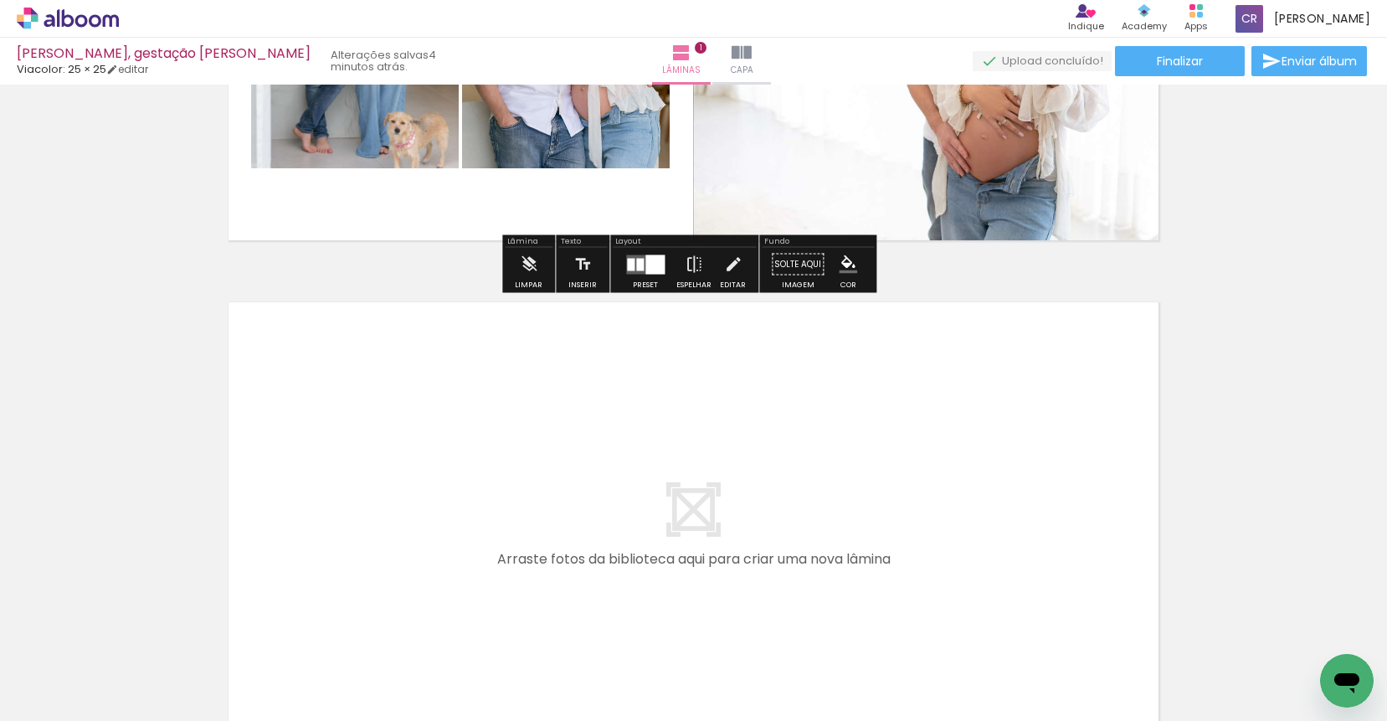
scroll to position [513, 0]
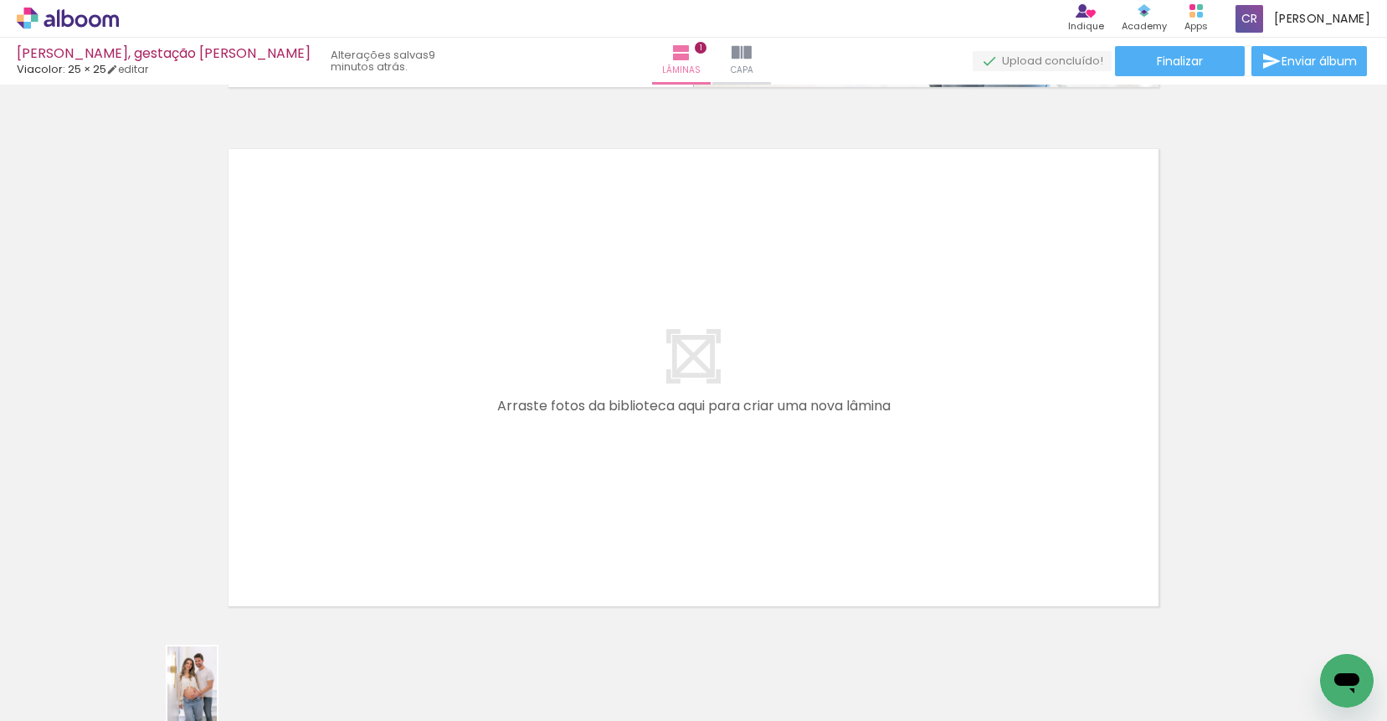
drag, startPoint x: 192, startPoint y: 667, endPoint x: 218, endPoint y: 696, distance: 38.6
click at [214, 696] on quentale-thumb at bounding box center [168, 664] width 94 height 96
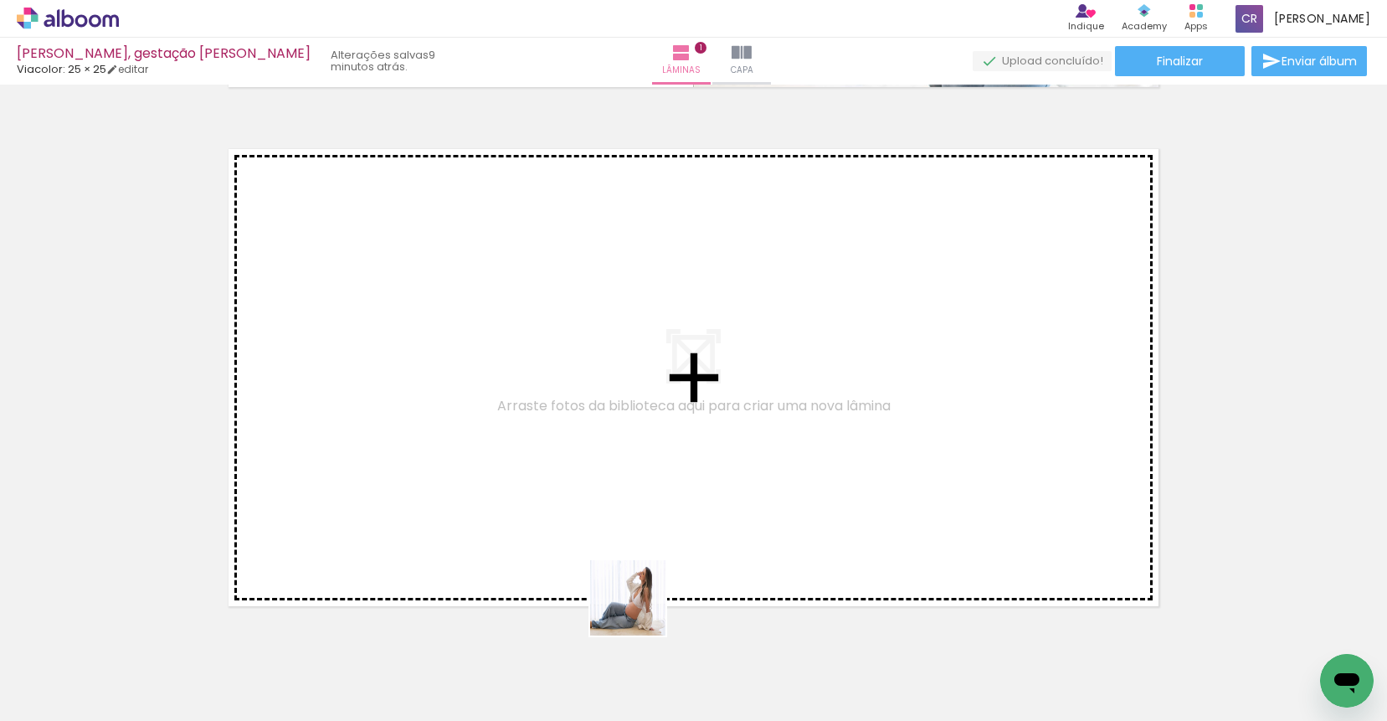
drag, startPoint x: 646, startPoint y: 630, endPoint x: 725, endPoint y: 640, distance: 79.3
click at [608, 535] on quentale-workspace at bounding box center [693, 360] width 1387 height 721
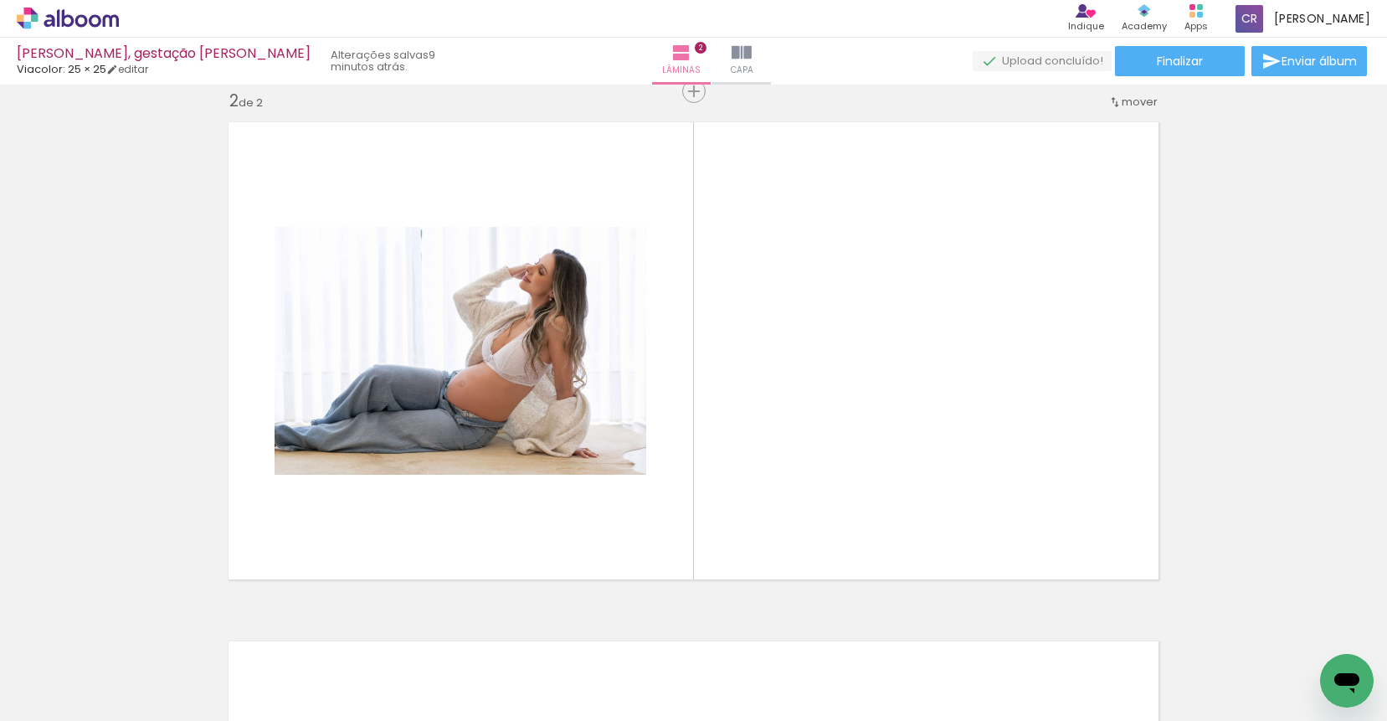
scroll to position [541, 0]
drag, startPoint x: 636, startPoint y: 664, endPoint x: 677, endPoint y: 493, distance: 176.4
click at [677, 496] on quentale-workspace at bounding box center [693, 360] width 1387 height 721
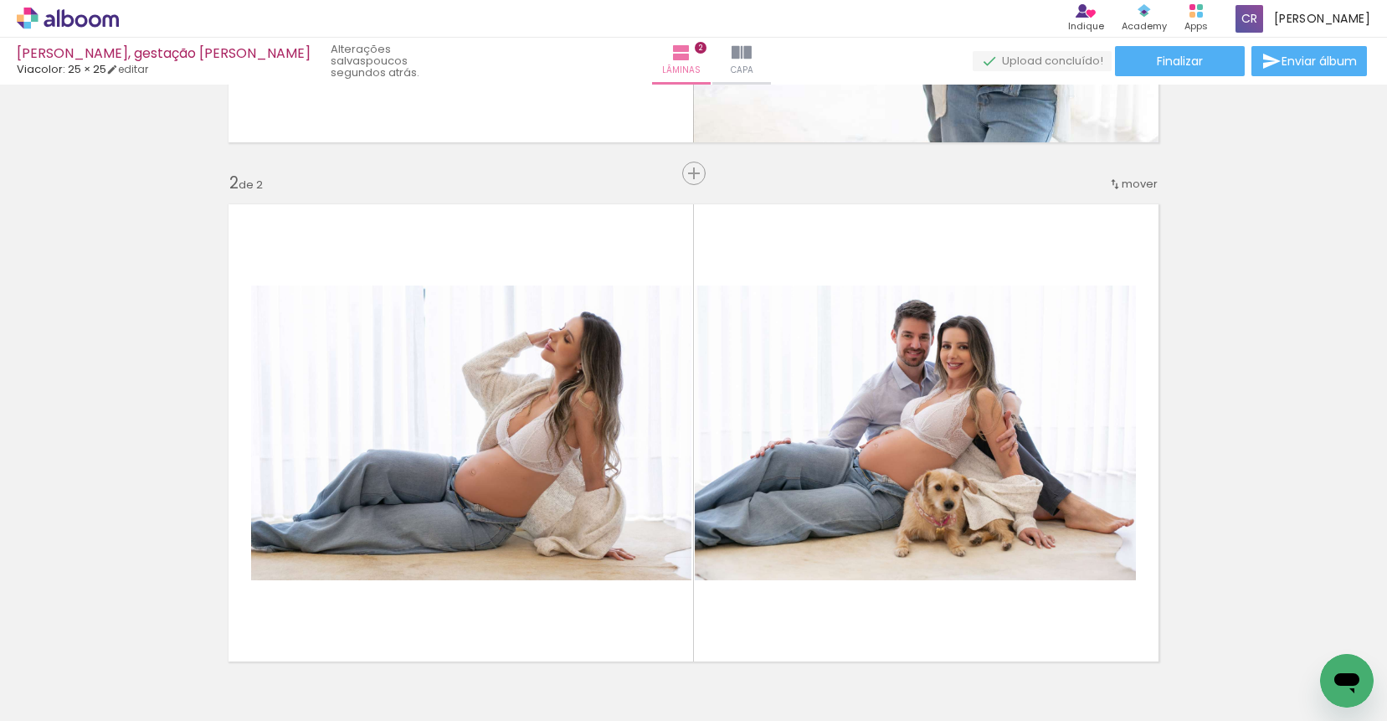
scroll to position [0, 0]
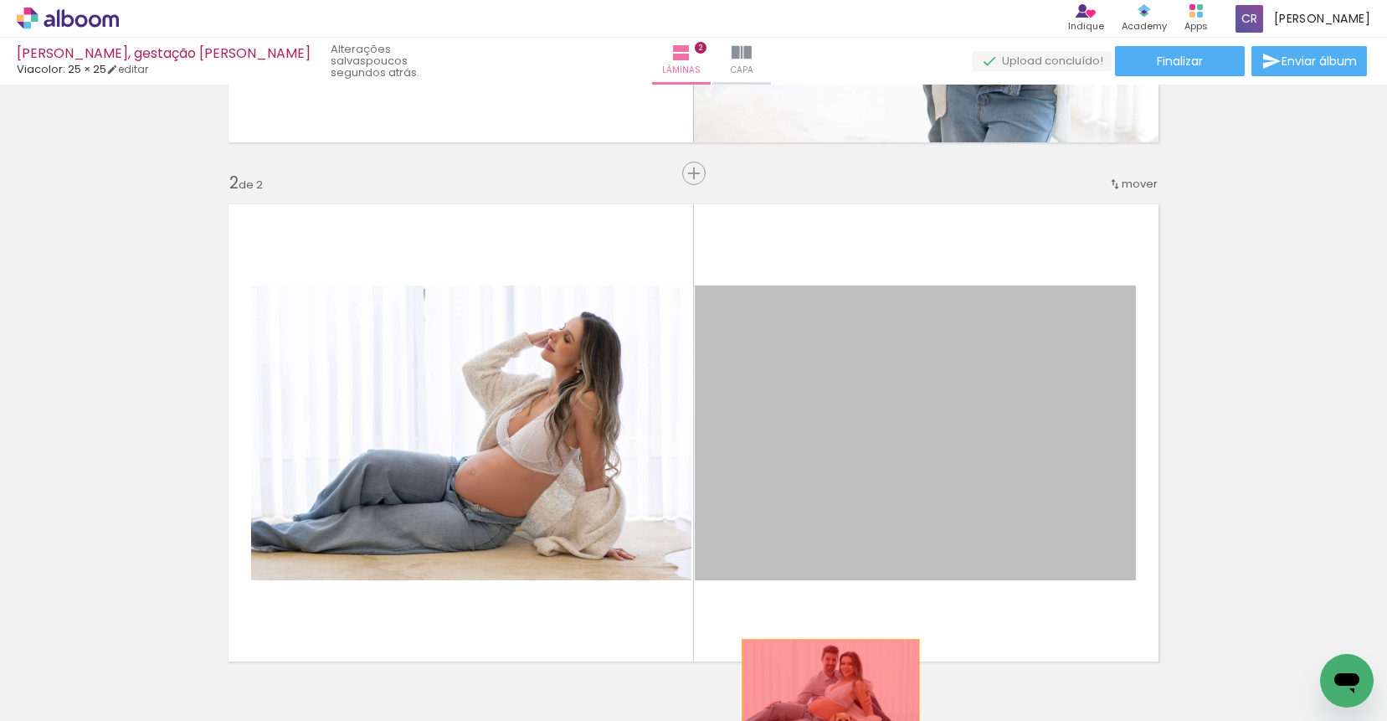
drag, startPoint x: 959, startPoint y: 400, endPoint x: 801, endPoint y: 699, distance: 338.0
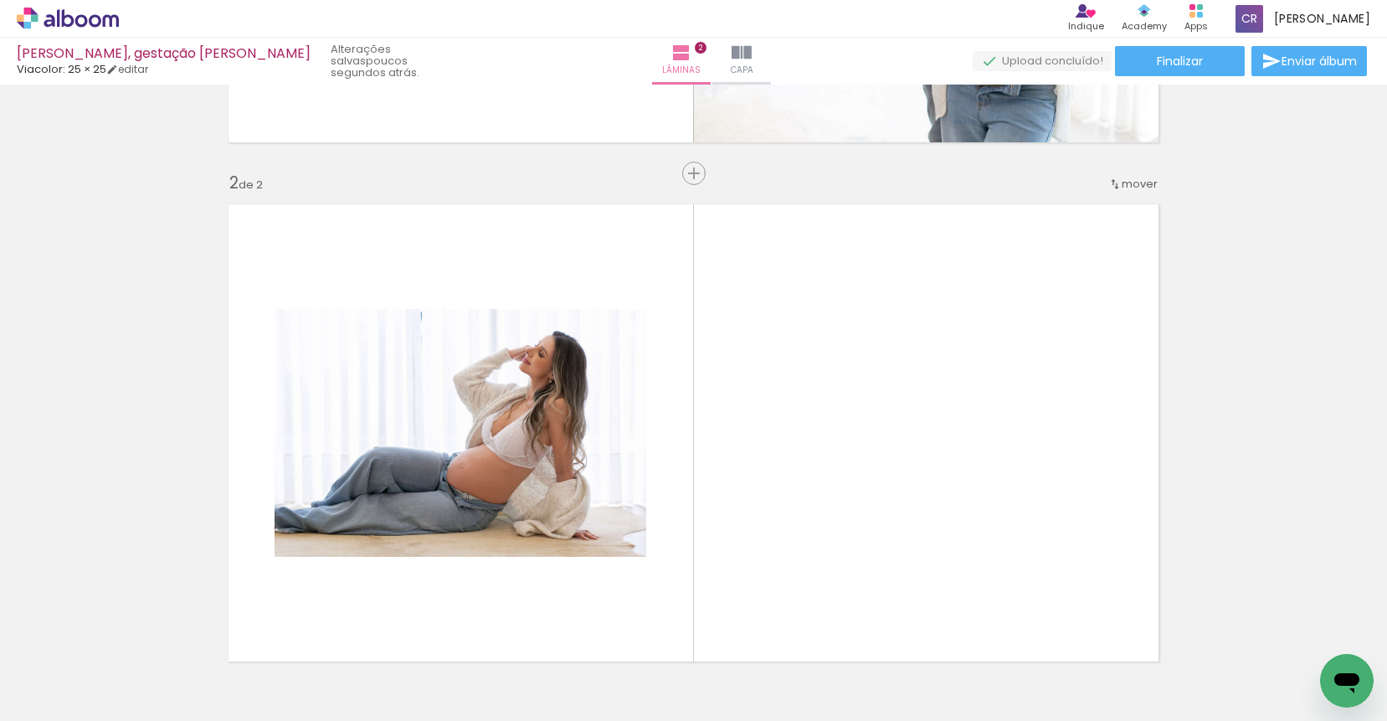
scroll to position [0, 1380]
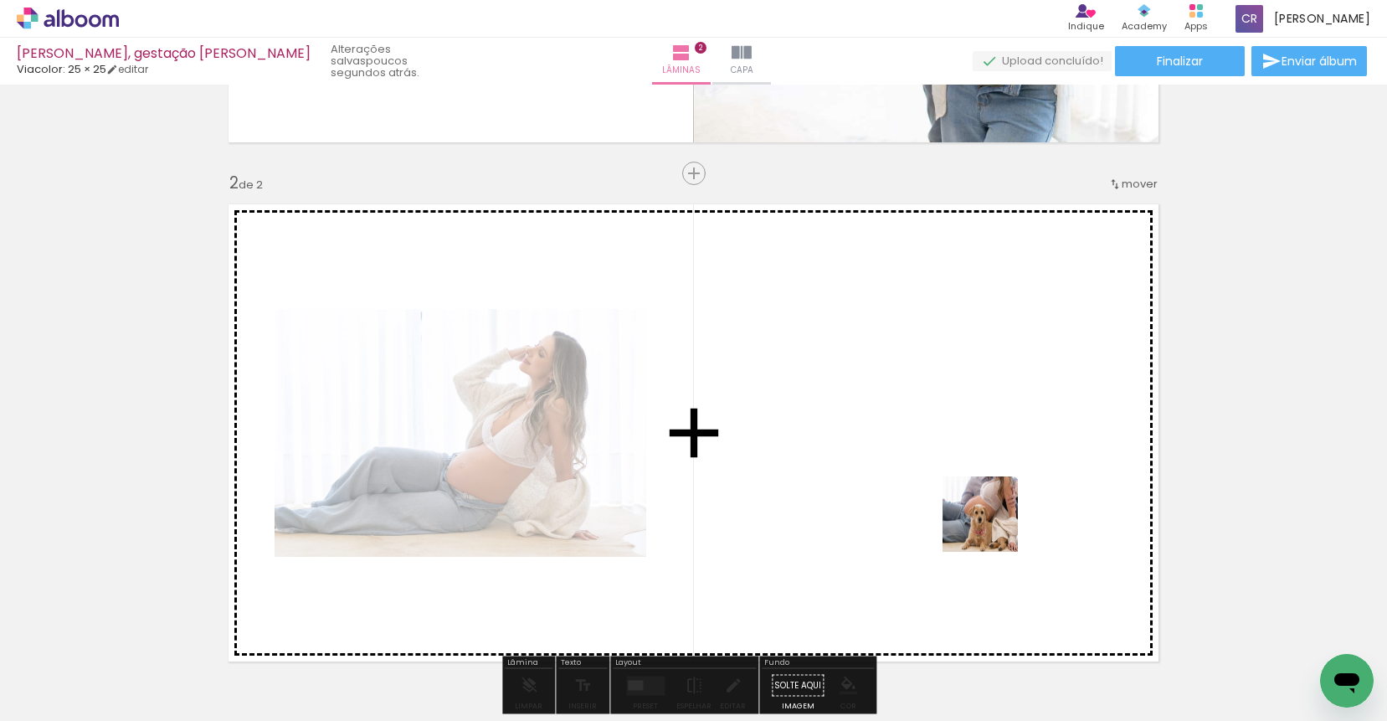
drag, startPoint x: 1118, startPoint y: 644, endPoint x: 879, endPoint y: 457, distance: 304.0
click at [879, 457] on quentale-workspace at bounding box center [693, 360] width 1387 height 721
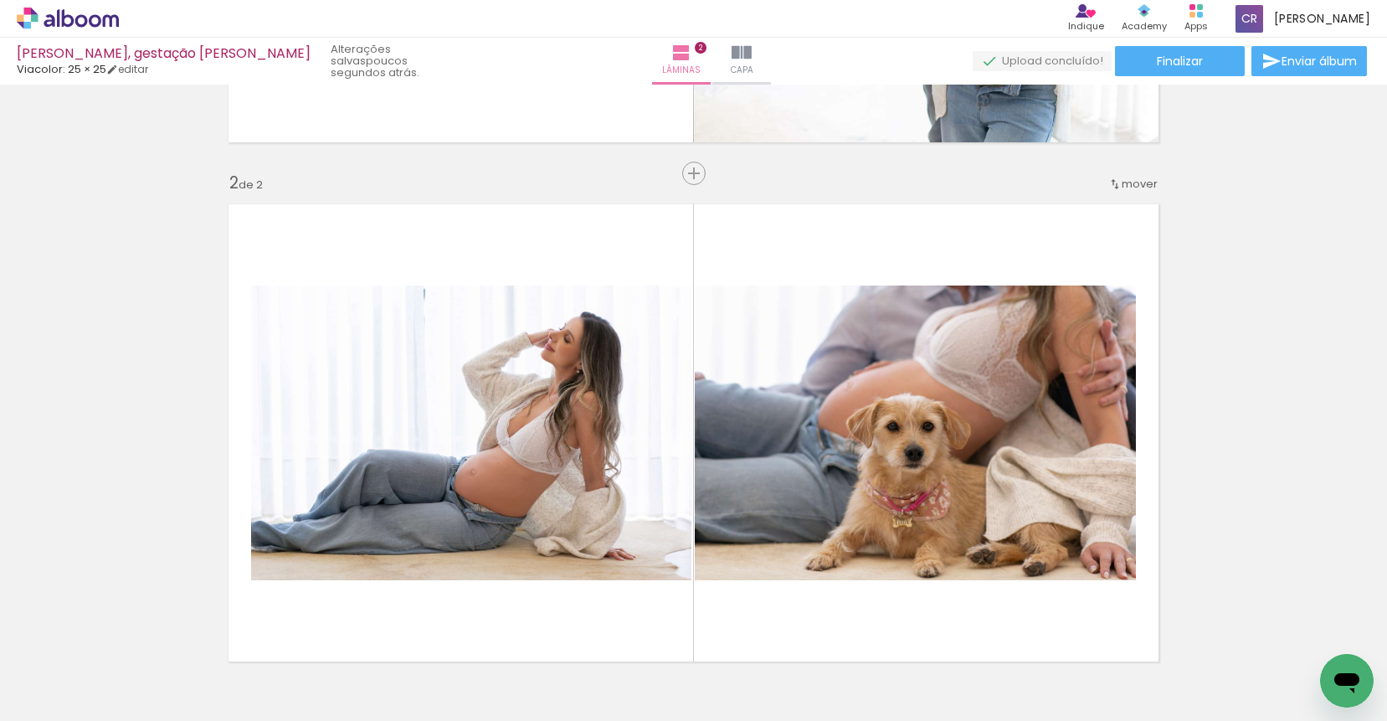
scroll to position [0, 249]
drag, startPoint x: 400, startPoint y: 665, endPoint x: 613, endPoint y: 547, distance: 243.9
click at [613, 548] on quentale-workspace at bounding box center [693, 360] width 1387 height 721
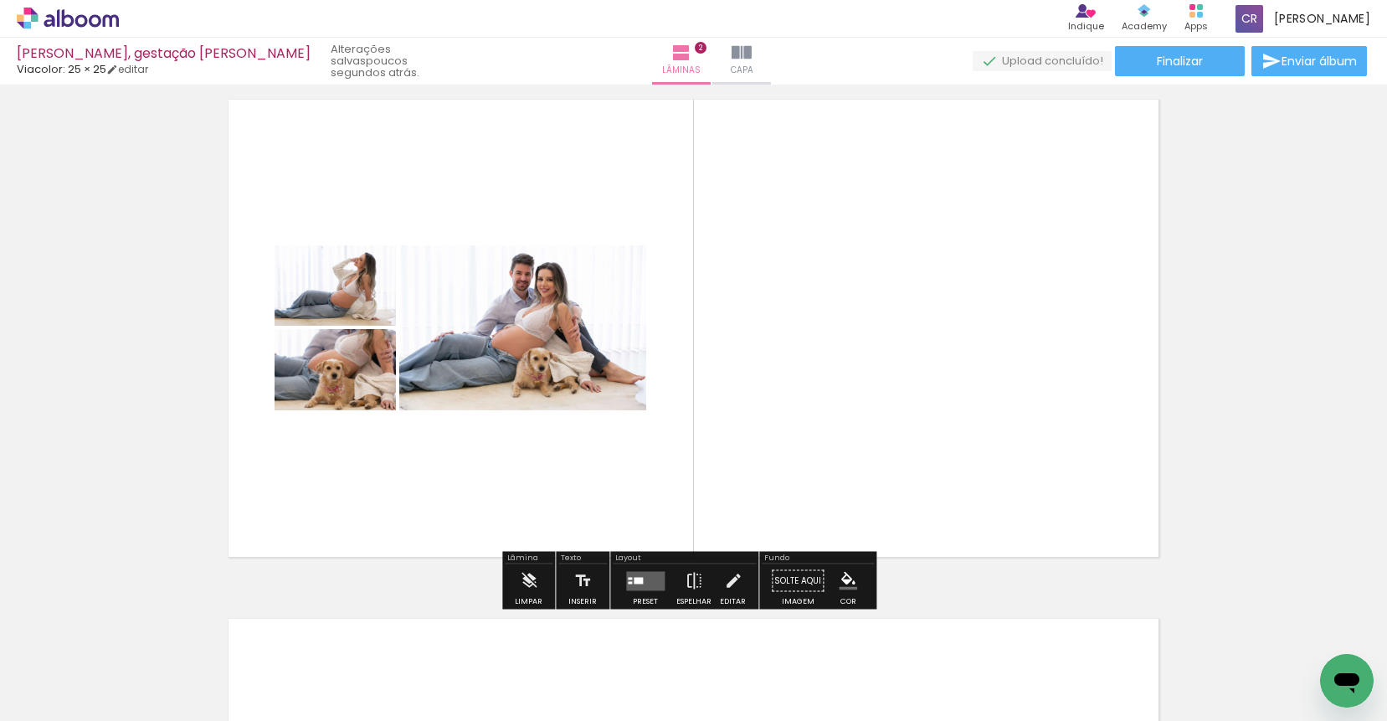
scroll to position [583, 0]
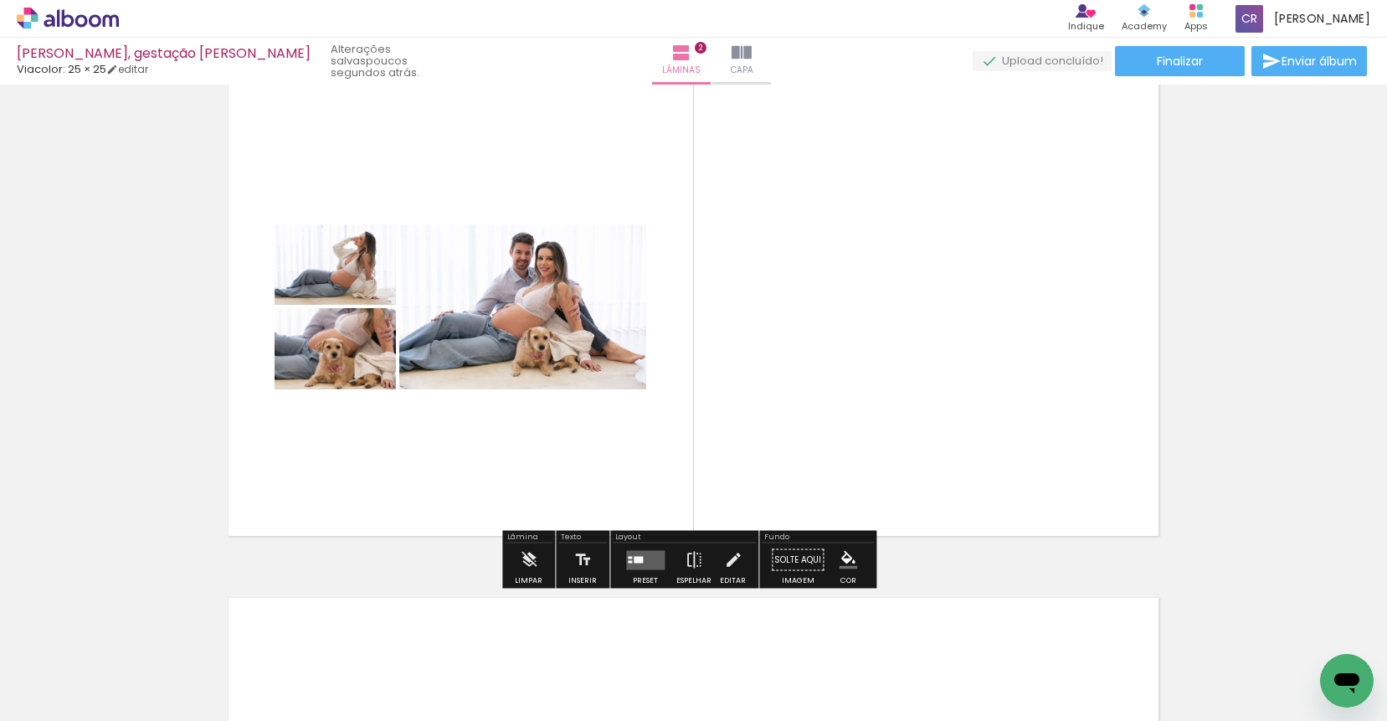
click at [650, 553] on quentale-layouter at bounding box center [645, 559] width 38 height 19
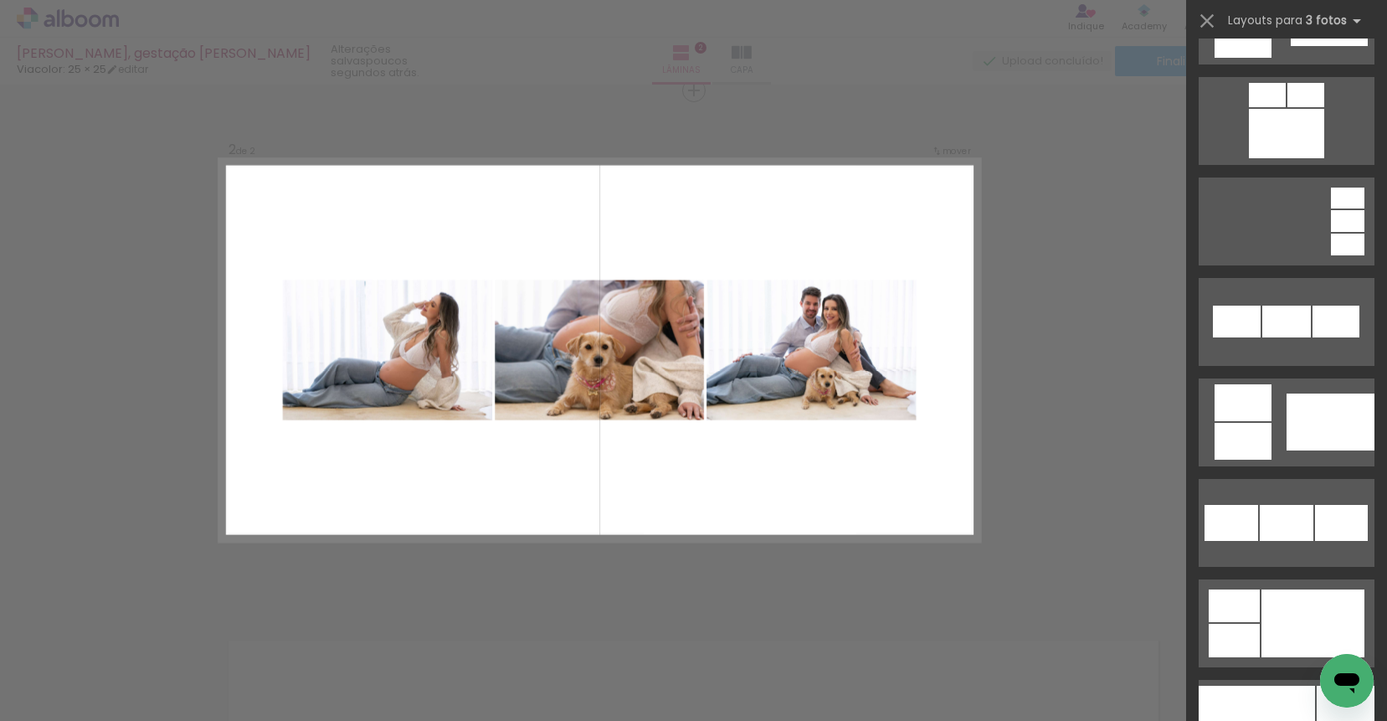
scroll to position [865, 0]
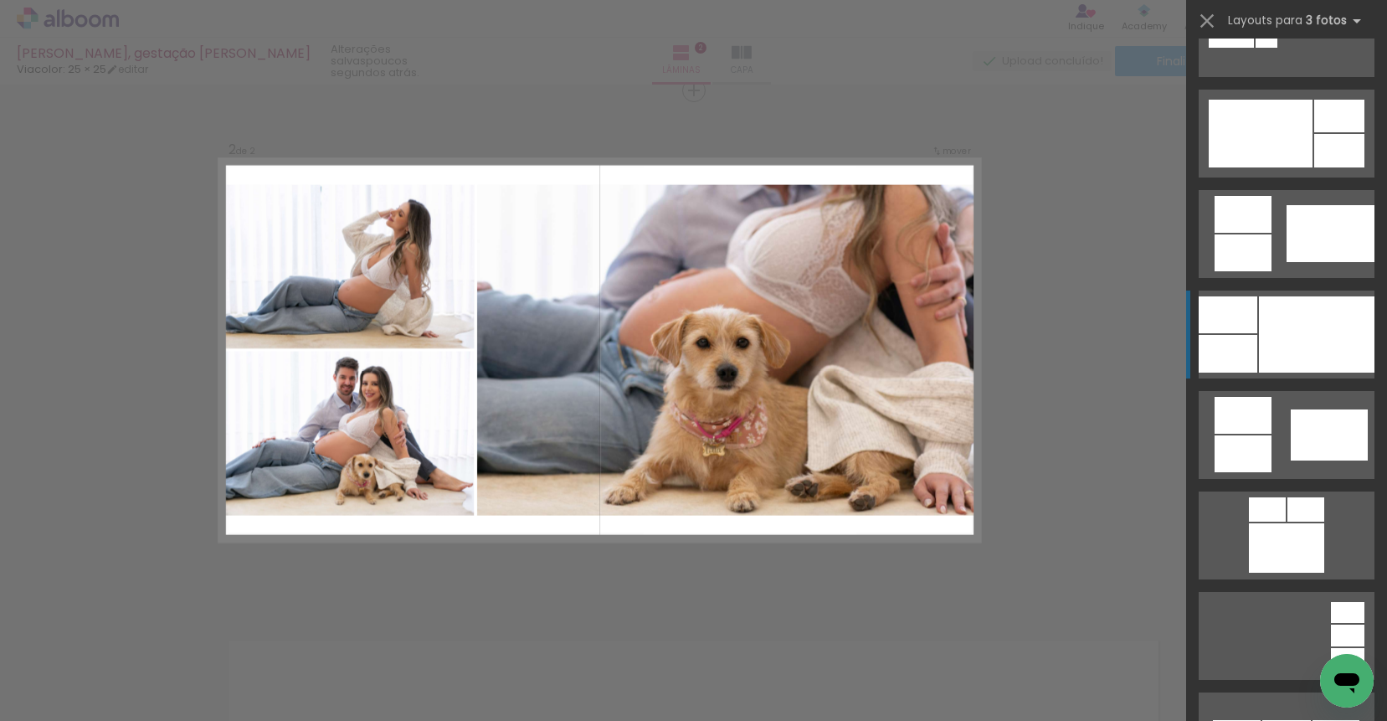
click at [1294, 330] on div at bounding box center [1316, 334] width 115 height 76
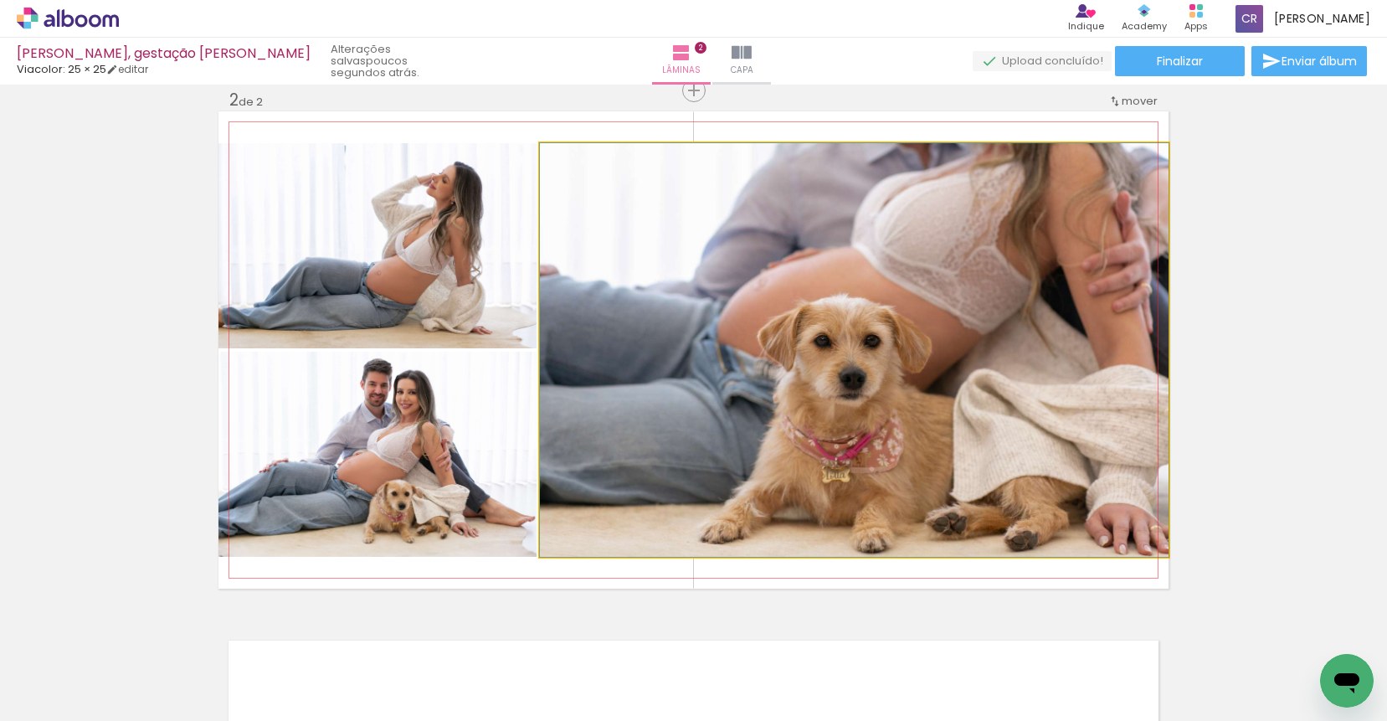
drag, startPoint x: 973, startPoint y: 322, endPoint x: 950, endPoint y: 325, distance: 23.6
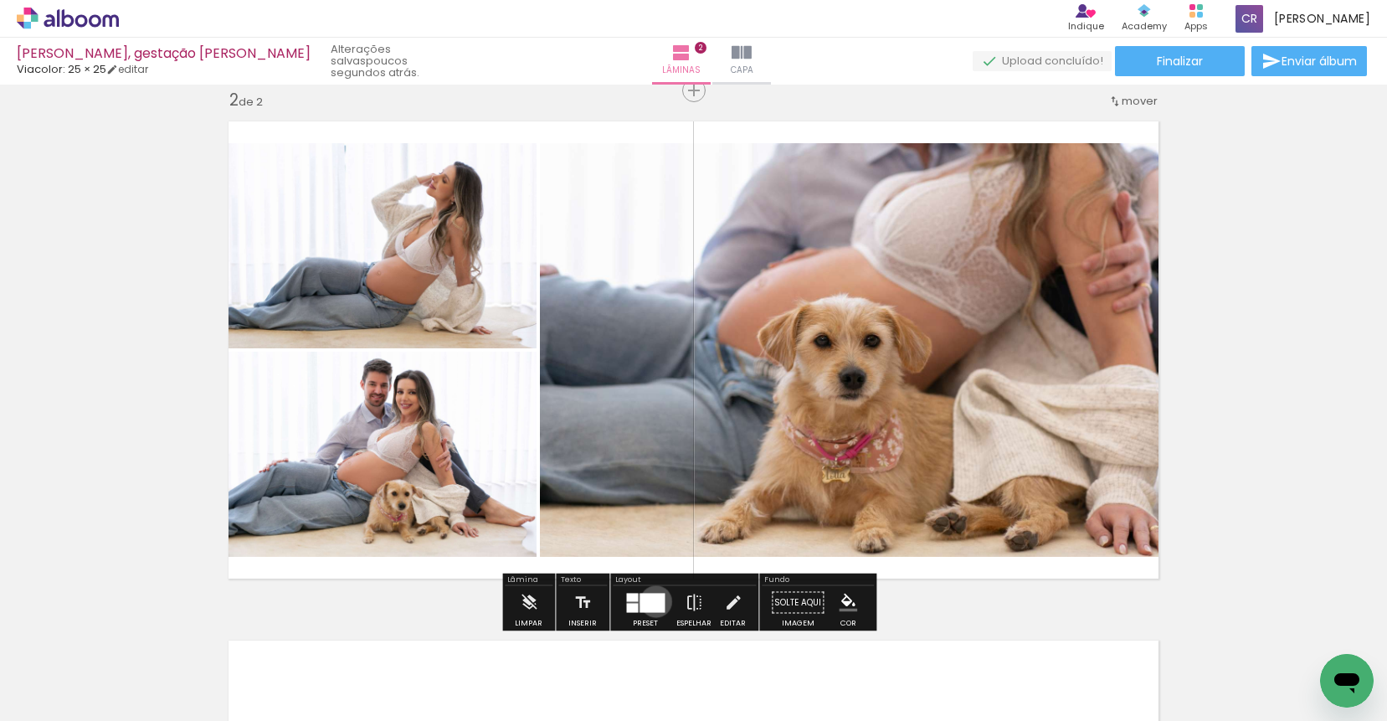
click at [652, 601] on div at bounding box center [651, 602] width 25 height 19
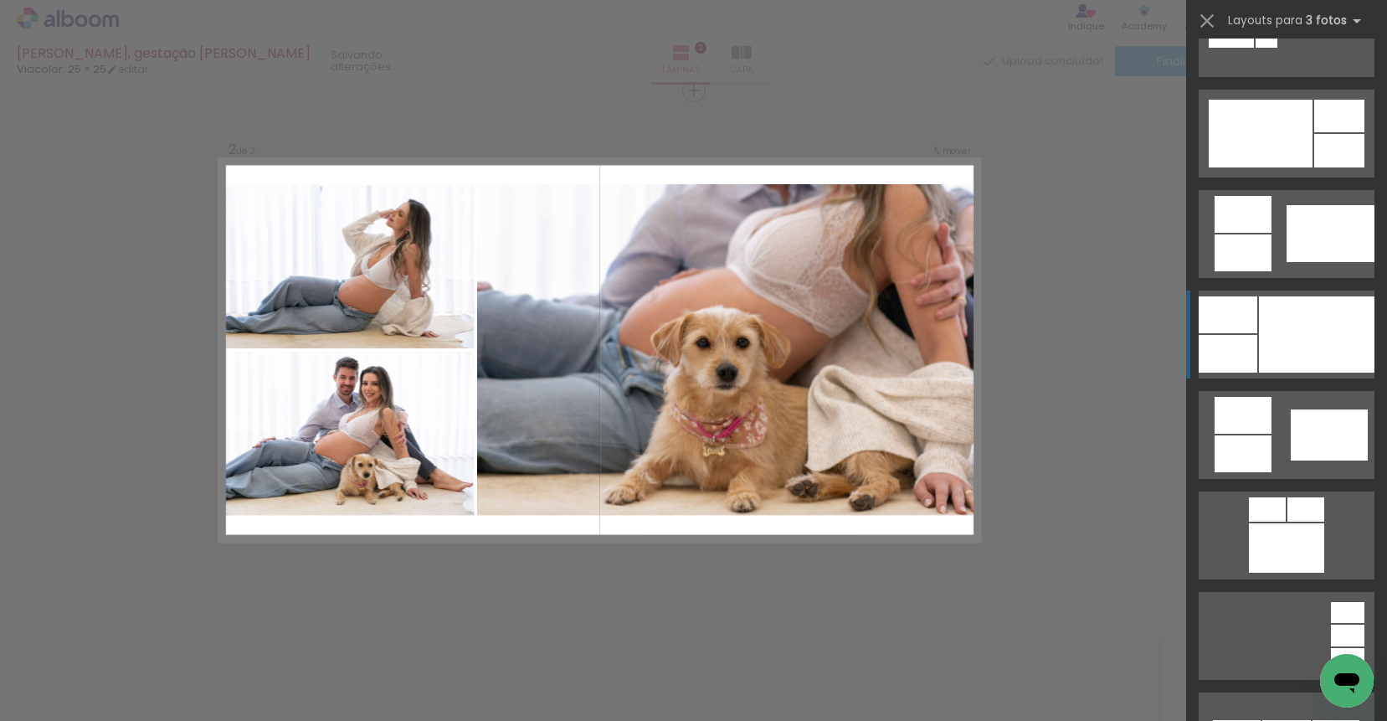
scroll to position [1105, 0]
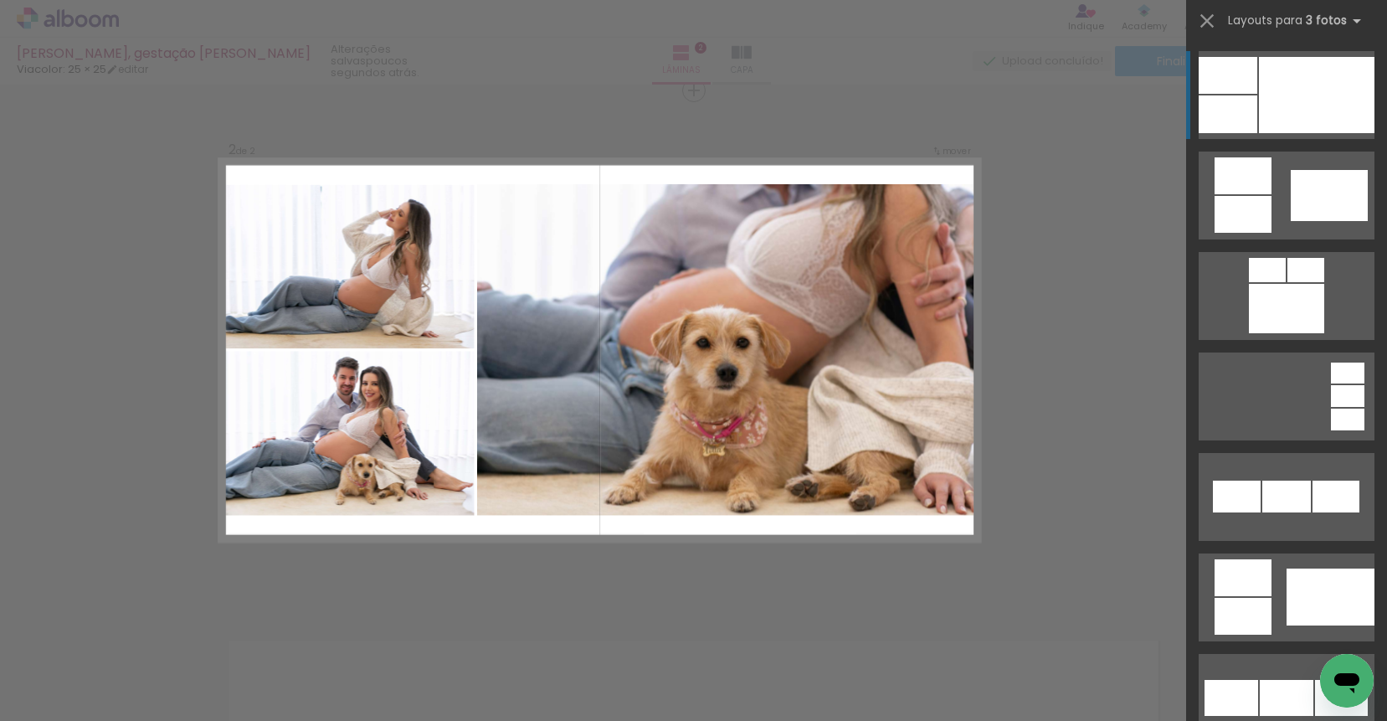
click at [652, 601] on div "Confirmar Cancelar" at bounding box center [693, 342] width 1387 height 1597
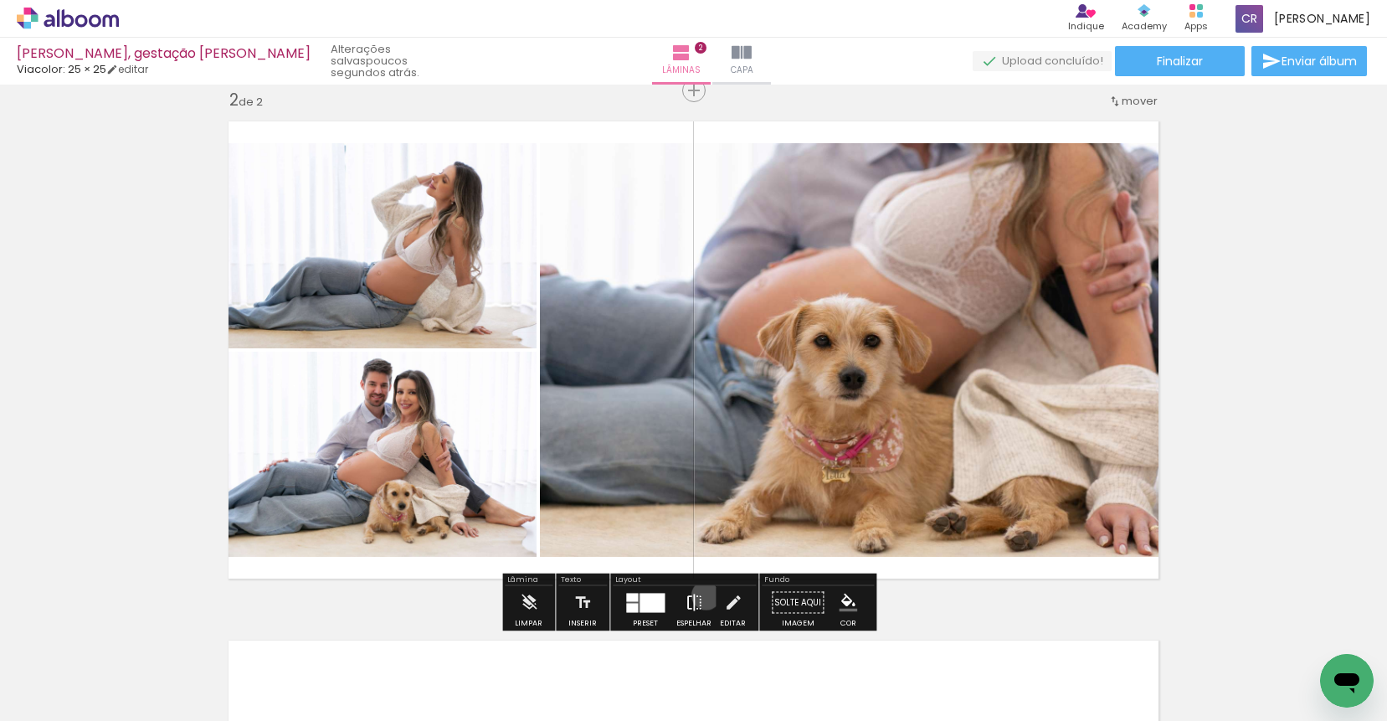
click at [702, 595] on paper-button "Espelhar" at bounding box center [694, 607] width 44 height 43
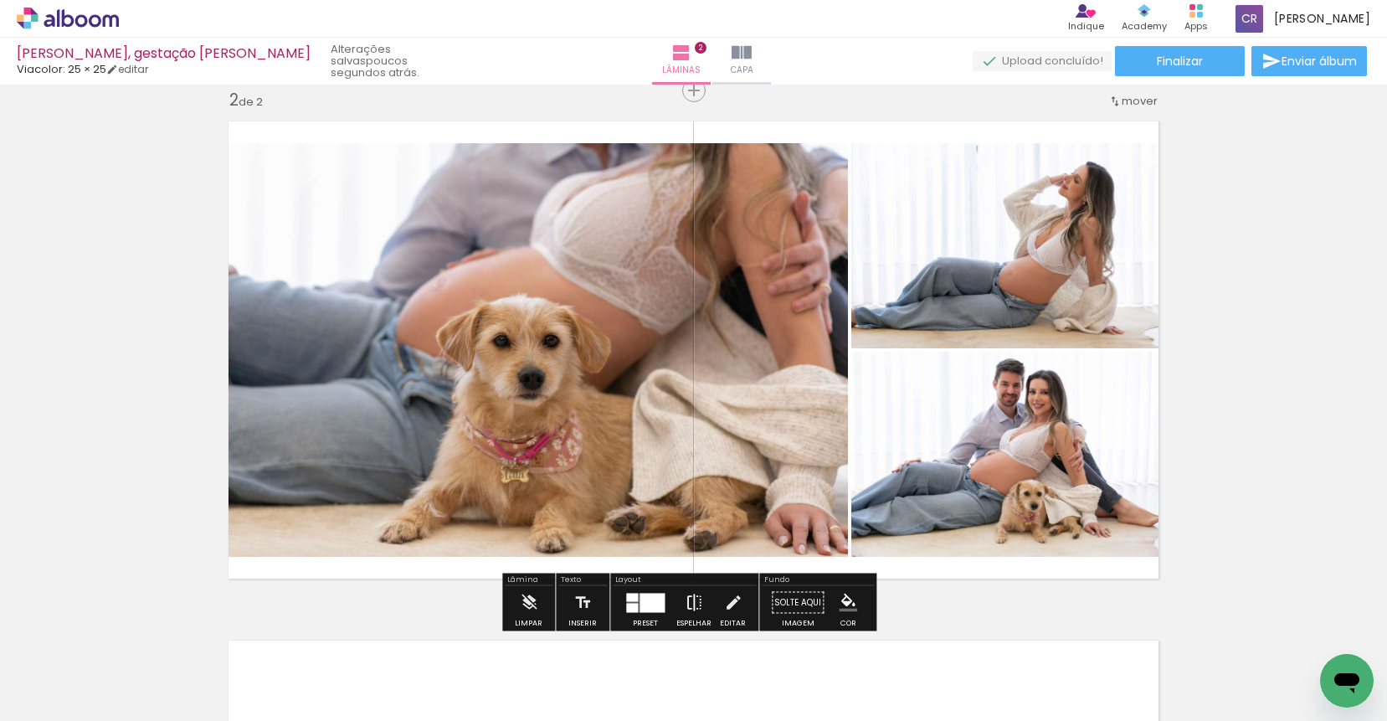
click at [695, 594] on iron-icon at bounding box center [694, 602] width 18 height 33
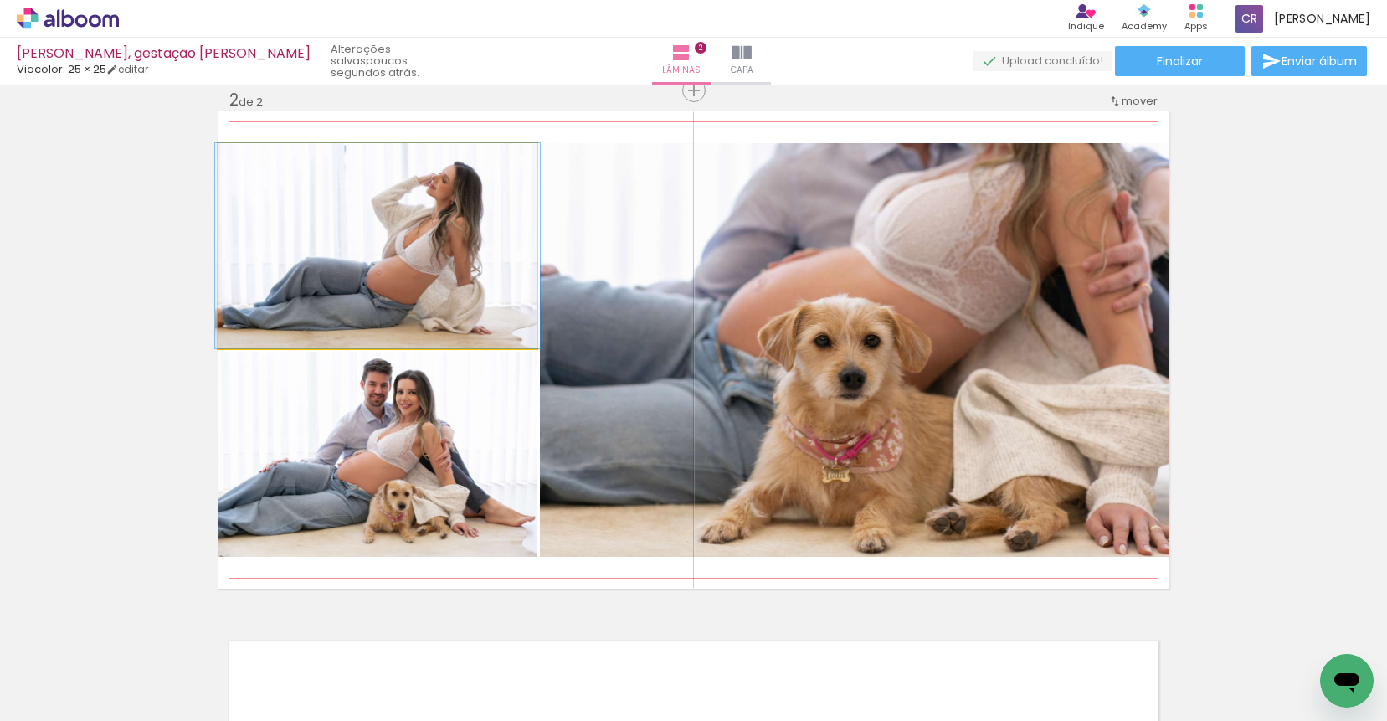
click at [251, 160] on div at bounding box center [257, 160] width 15 height 15
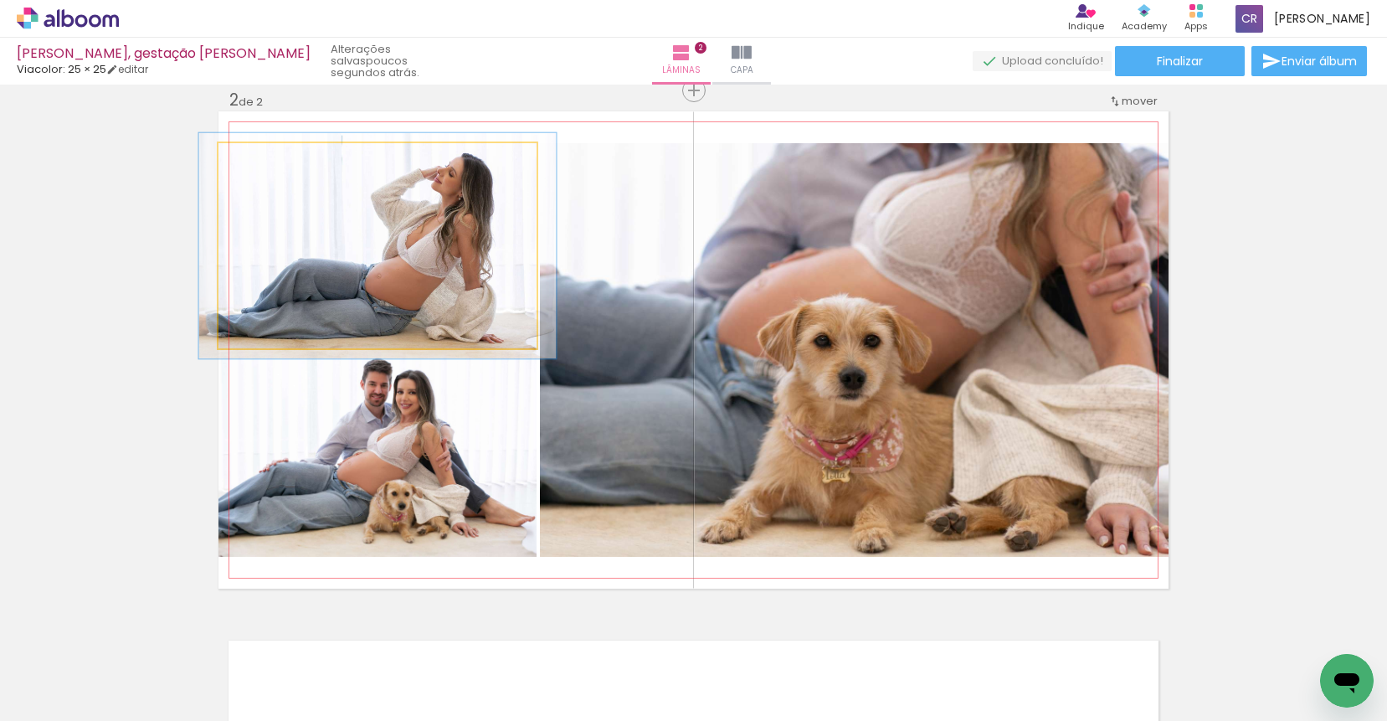
type paper-slider "110"
click at [260, 160] on div at bounding box center [263, 160] width 15 height 15
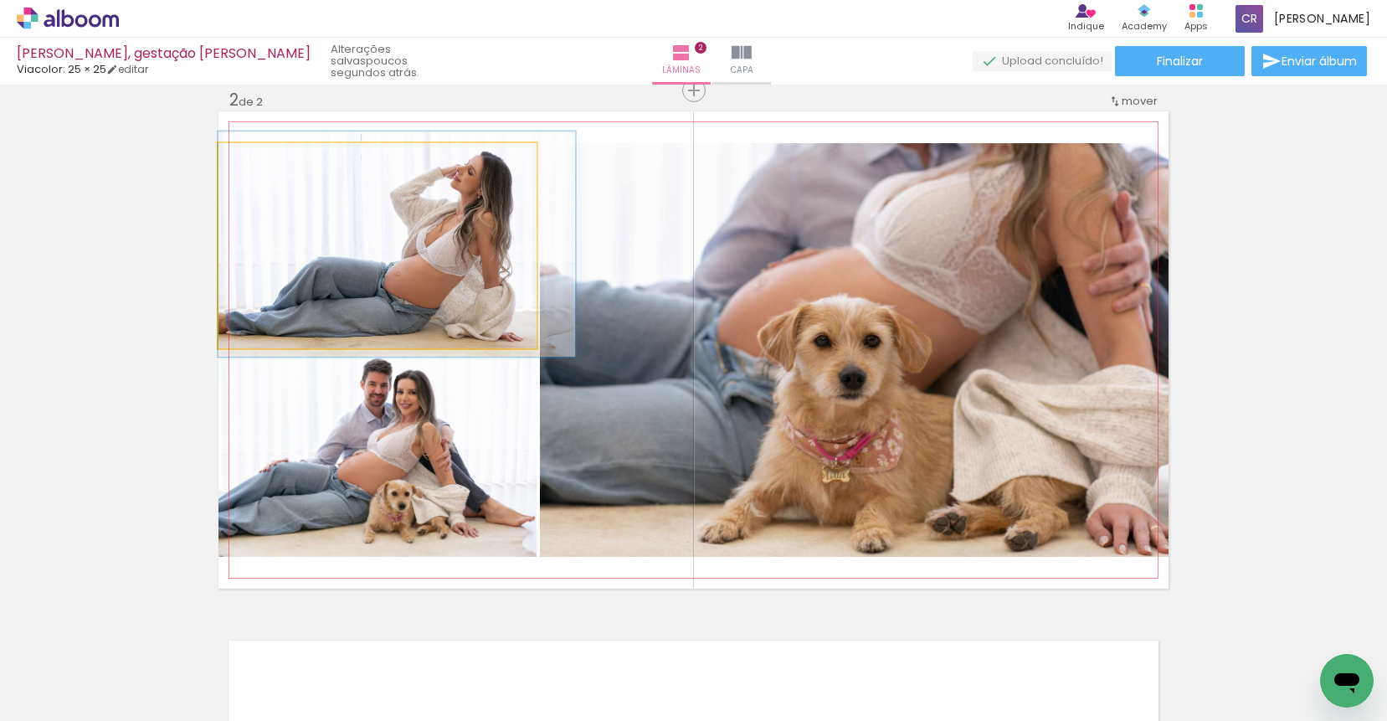
drag, startPoint x: 315, startPoint y: 201, endPoint x: 337, endPoint y: 199, distance: 22.7
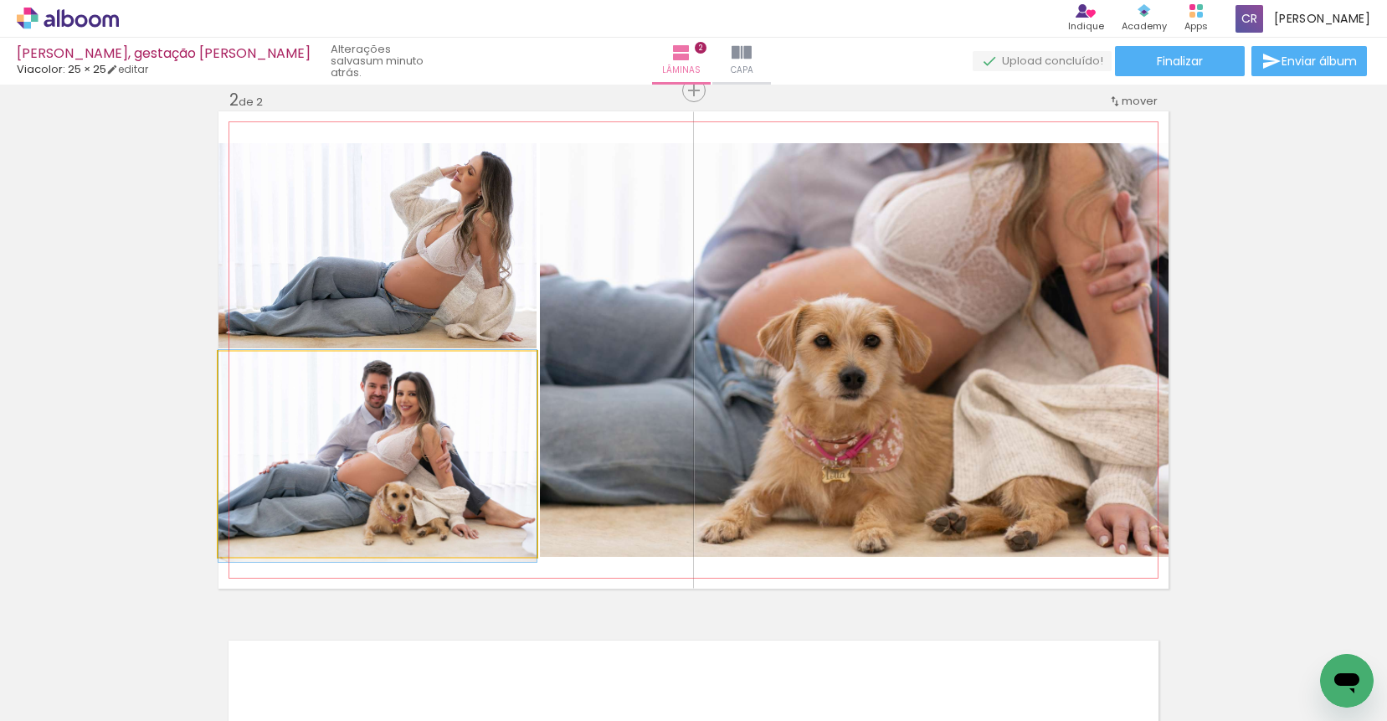
type paper-slider "100"
click at [252, 372] on div at bounding box center [257, 369] width 15 height 15
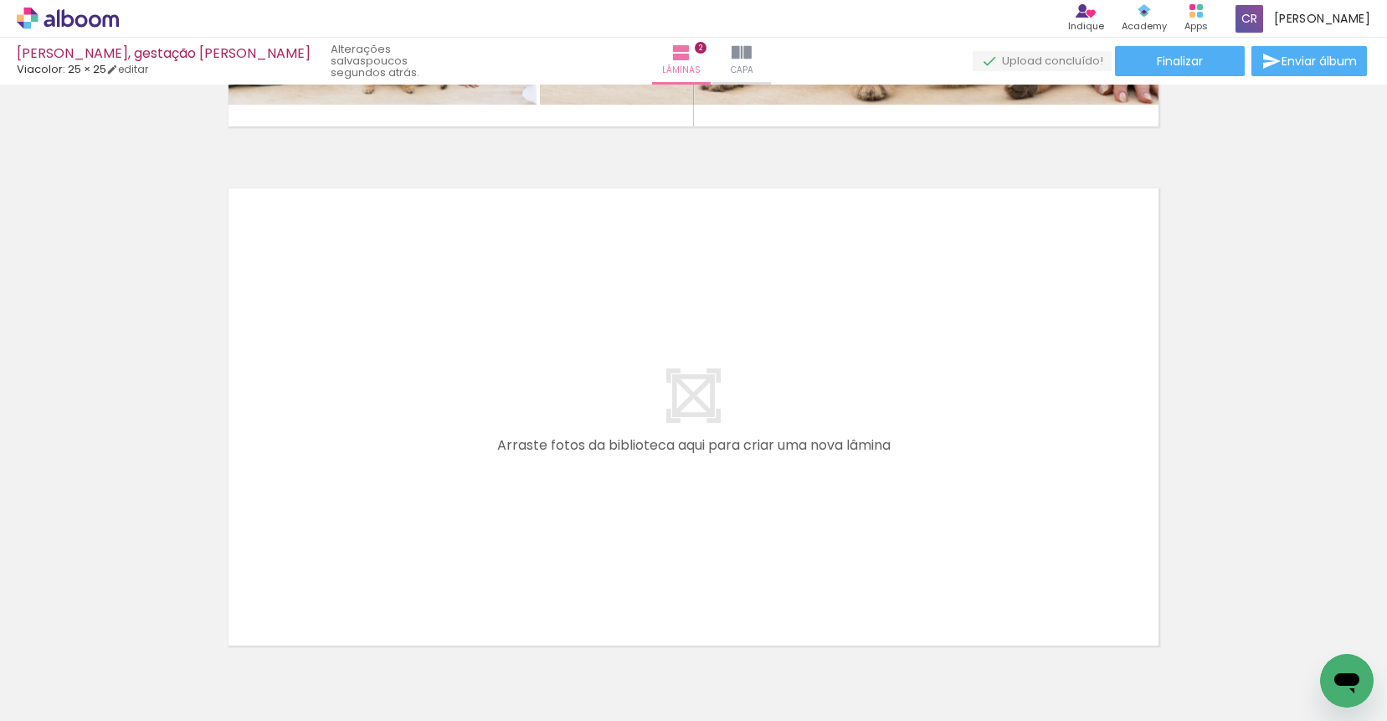
scroll to position [0, 20]
drag, startPoint x: 634, startPoint y: 659, endPoint x: 625, endPoint y: 475, distance: 183.5
click at [625, 475] on quentale-workspace at bounding box center [693, 360] width 1387 height 721
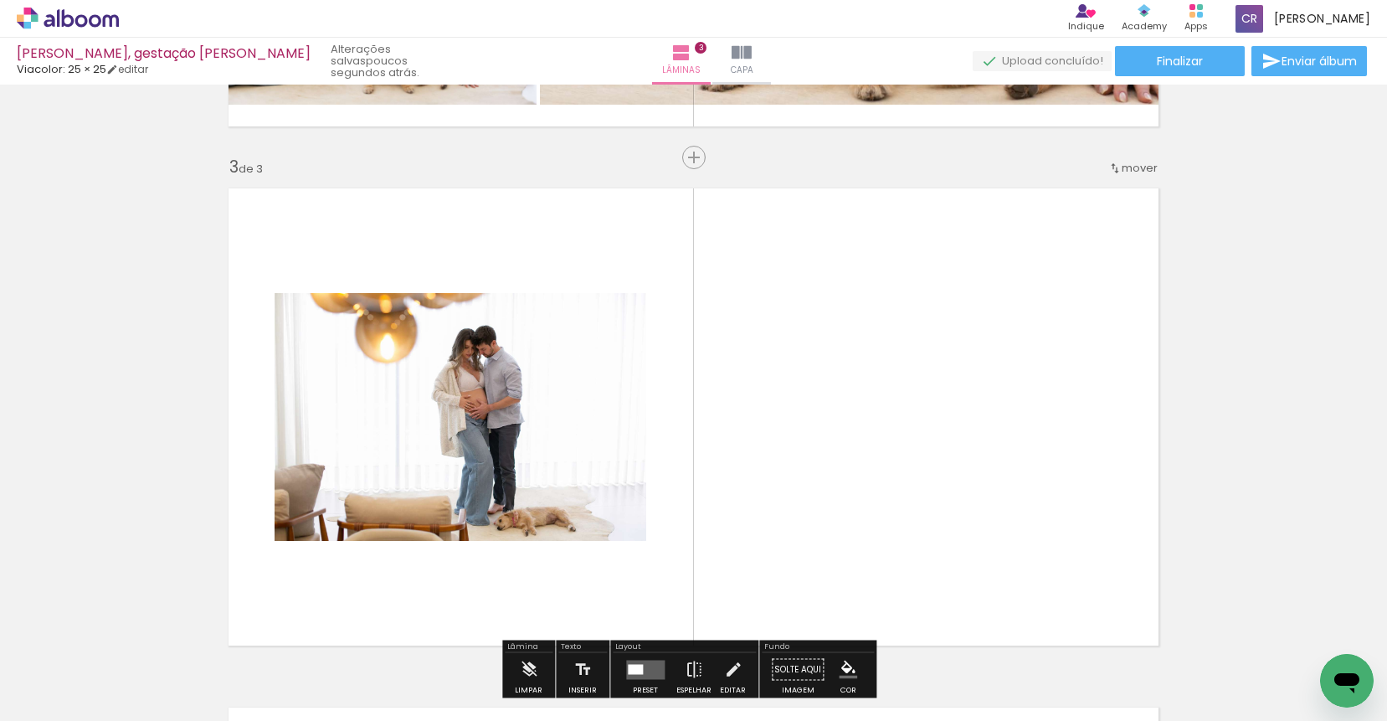
scroll to position [1059, 0]
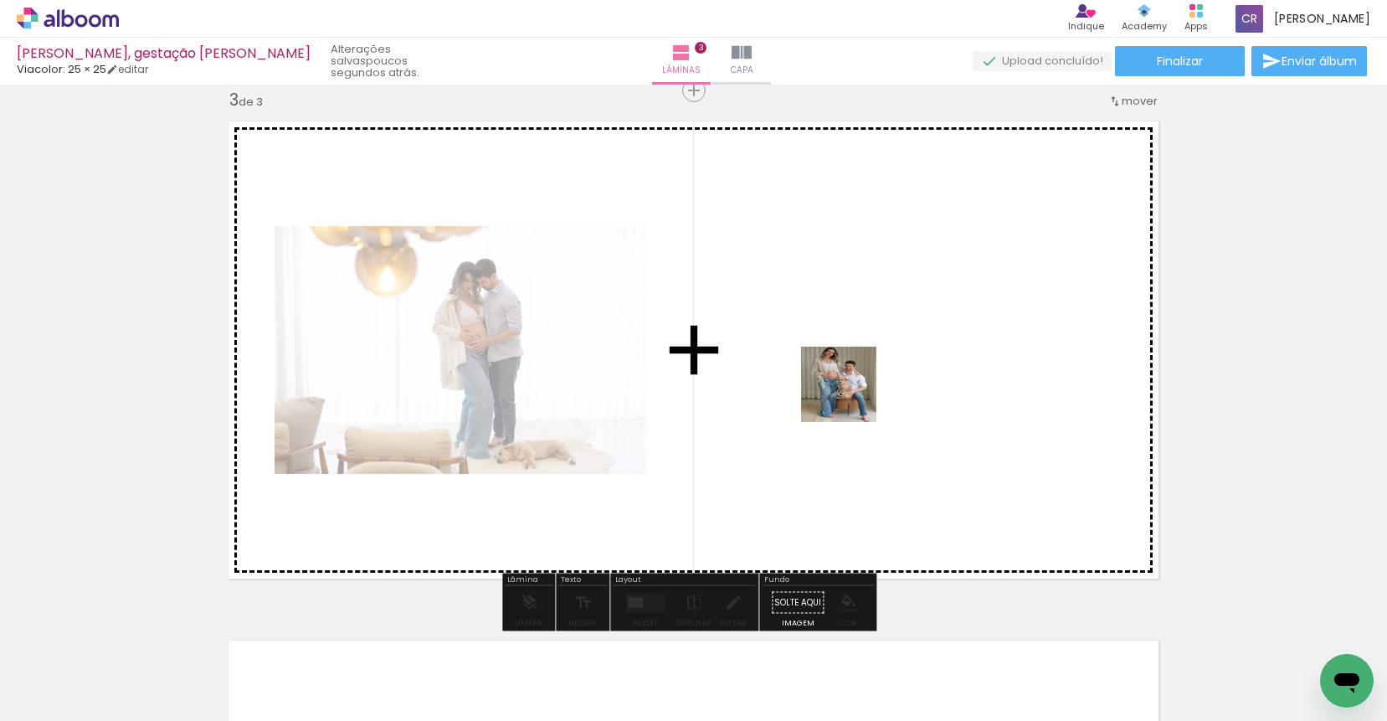
drag, startPoint x: 992, startPoint y: 664, endPoint x: 844, endPoint y: 384, distance: 316.7
click at [844, 384] on quentale-workspace at bounding box center [693, 360] width 1387 height 721
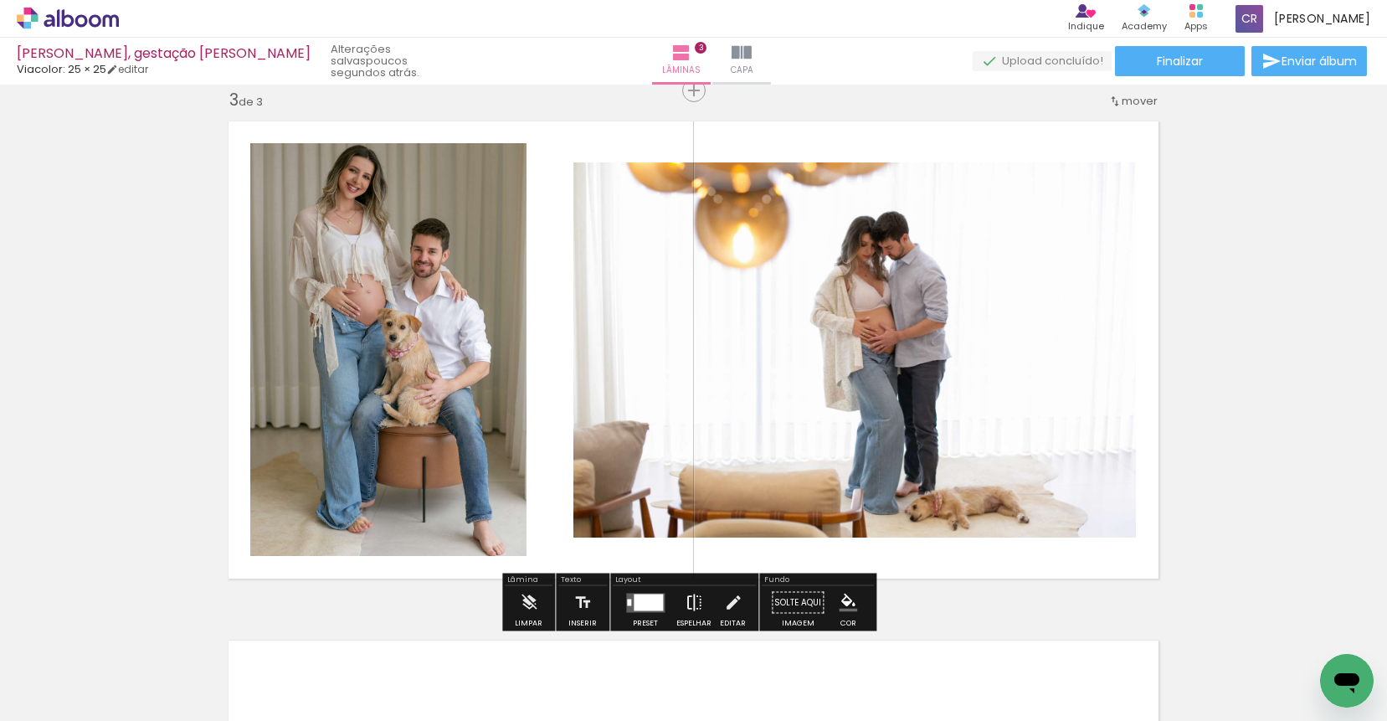
click at [693, 602] on iron-icon at bounding box center [694, 602] width 18 height 33
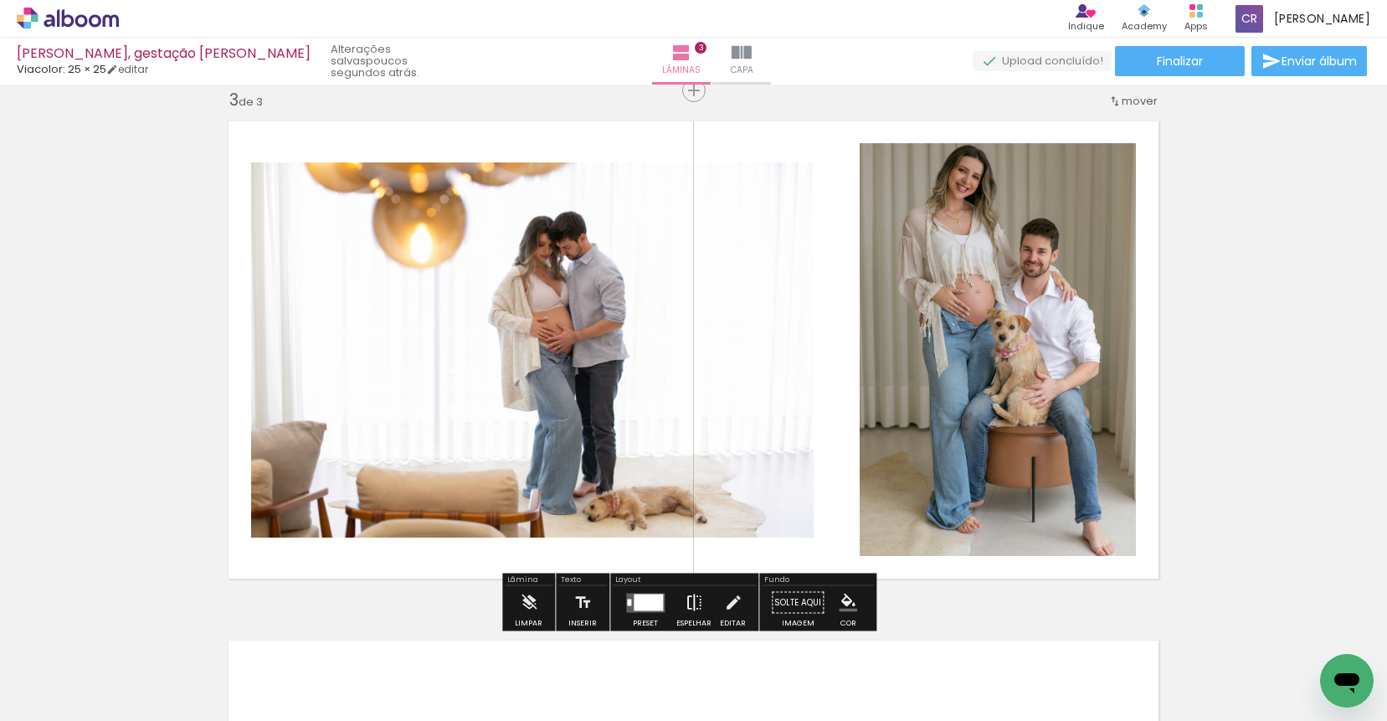
click at [692, 602] on iron-icon at bounding box center [694, 602] width 18 height 33
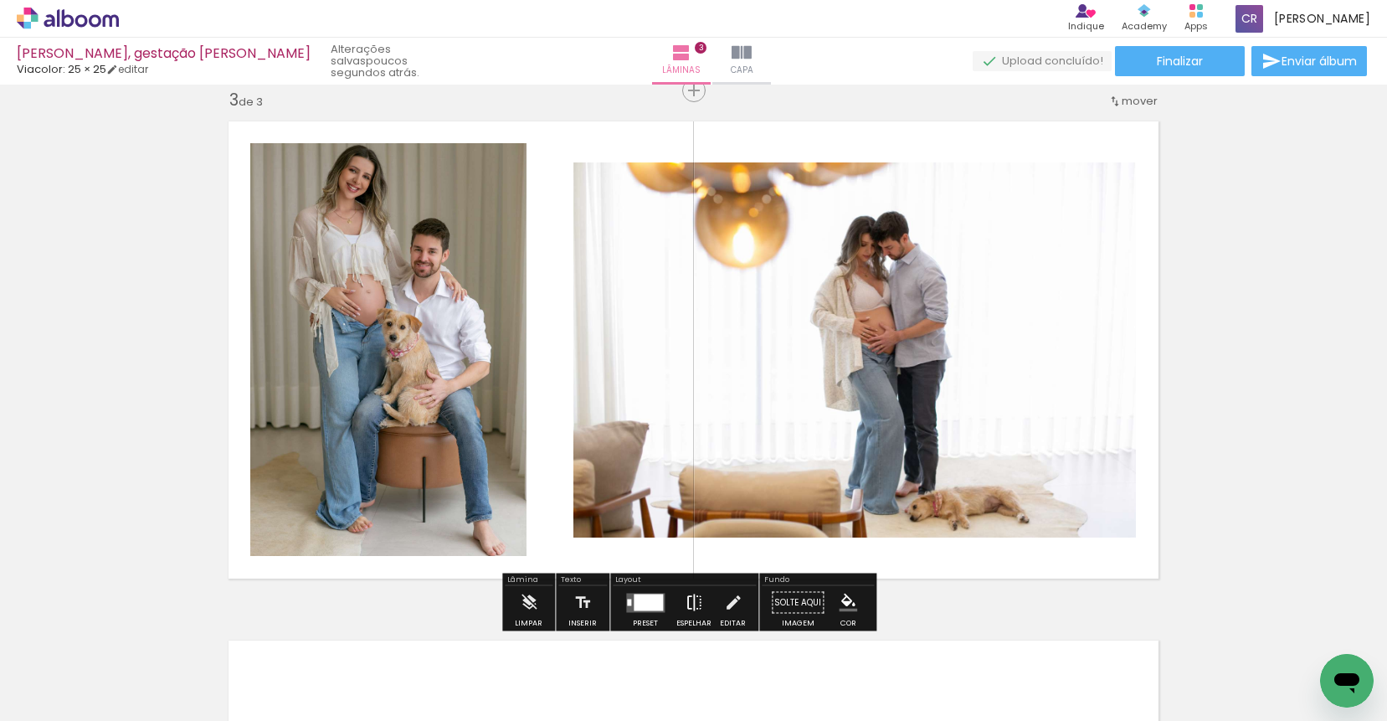
click at [689, 602] on iron-icon at bounding box center [694, 602] width 18 height 33
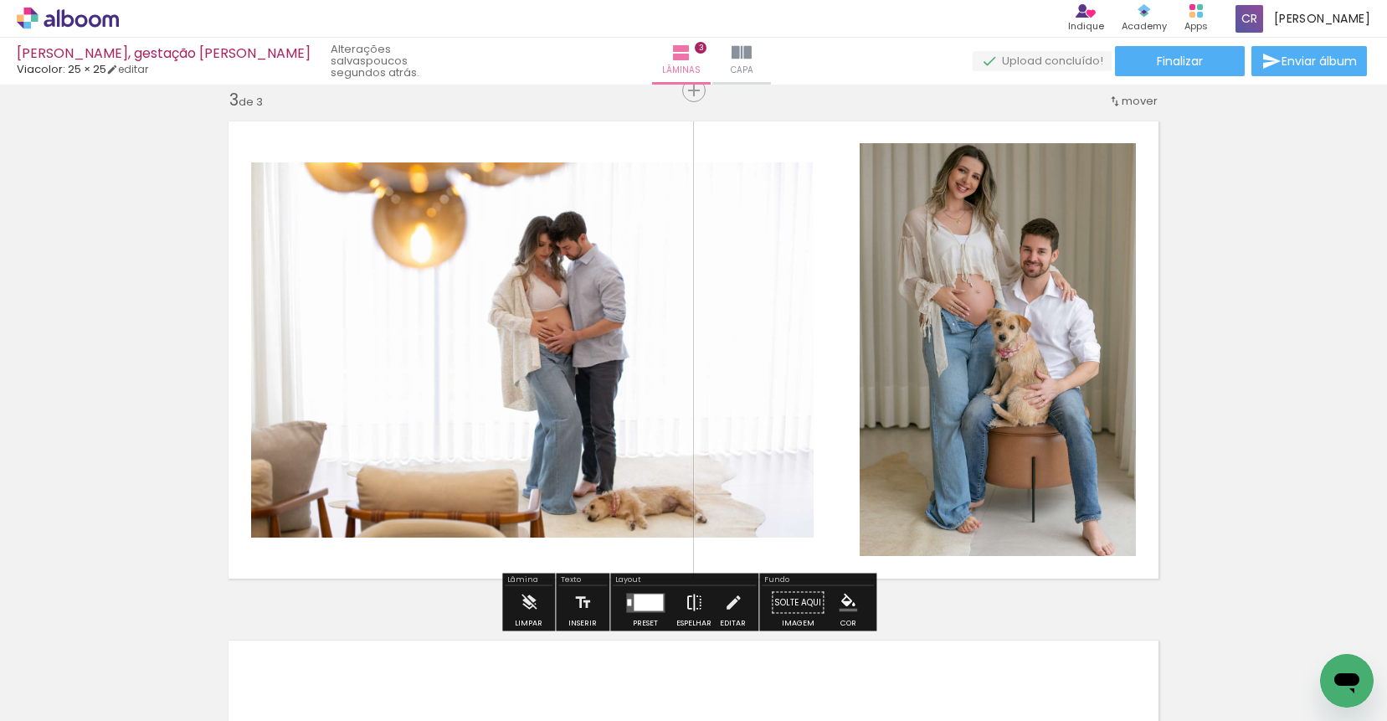
click at [688, 602] on iron-icon at bounding box center [694, 602] width 18 height 33
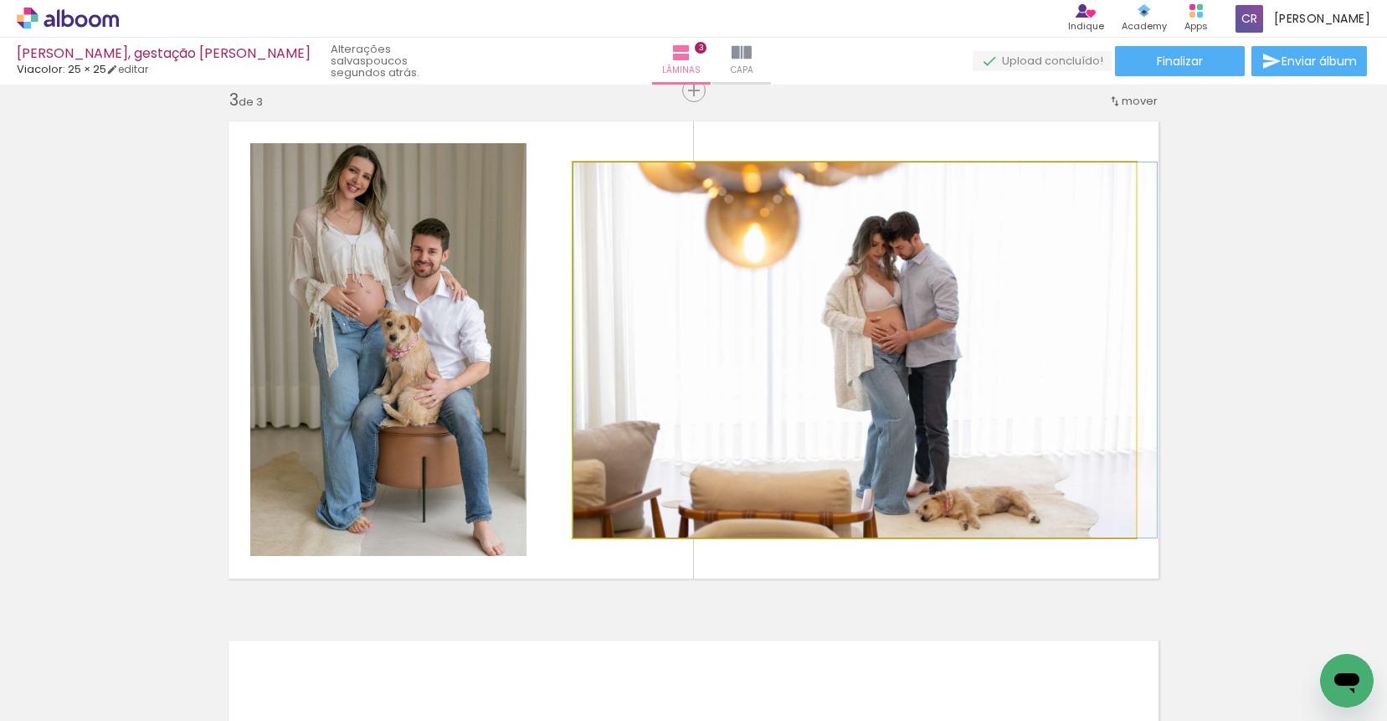
type paper-slider "100"
click at [613, 177] on div at bounding box center [612, 179] width 15 height 15
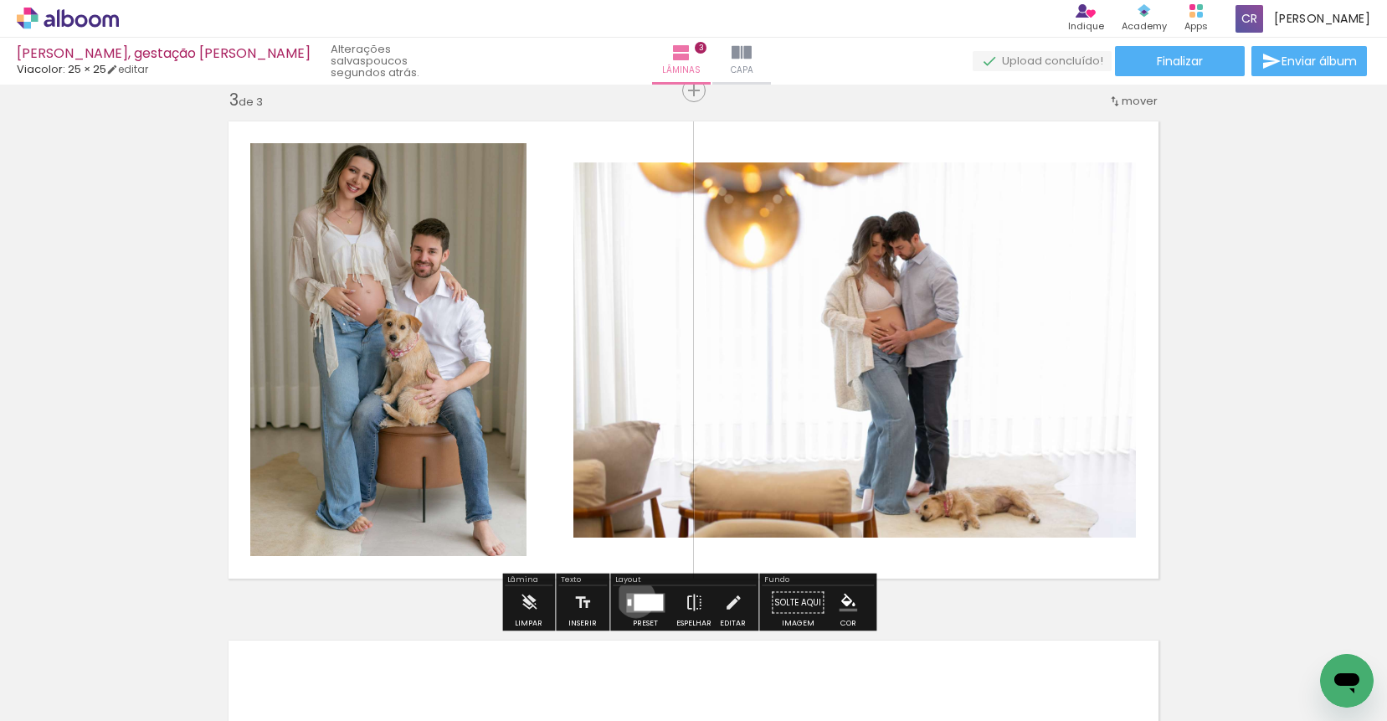
click at [634, 598] on div at bounding box center [648, 601] width 29 height 17
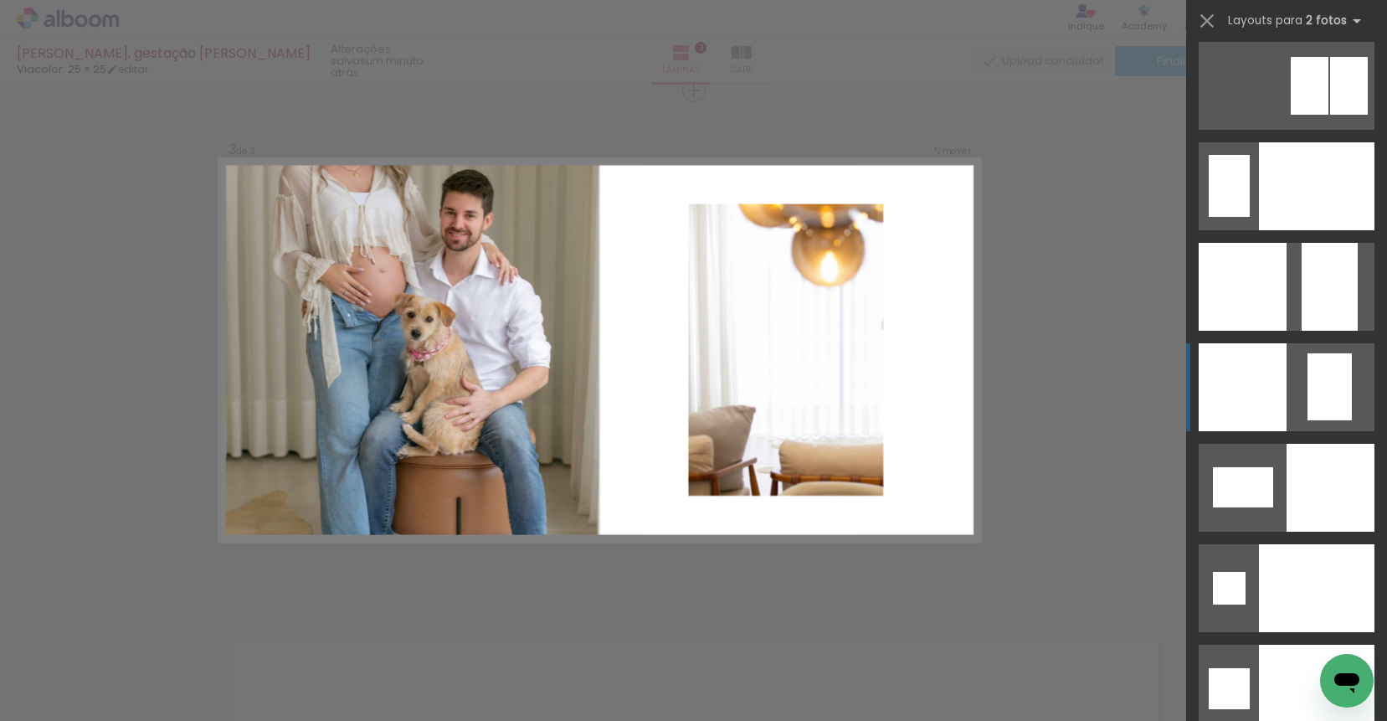
scroll to position [6695, 0]
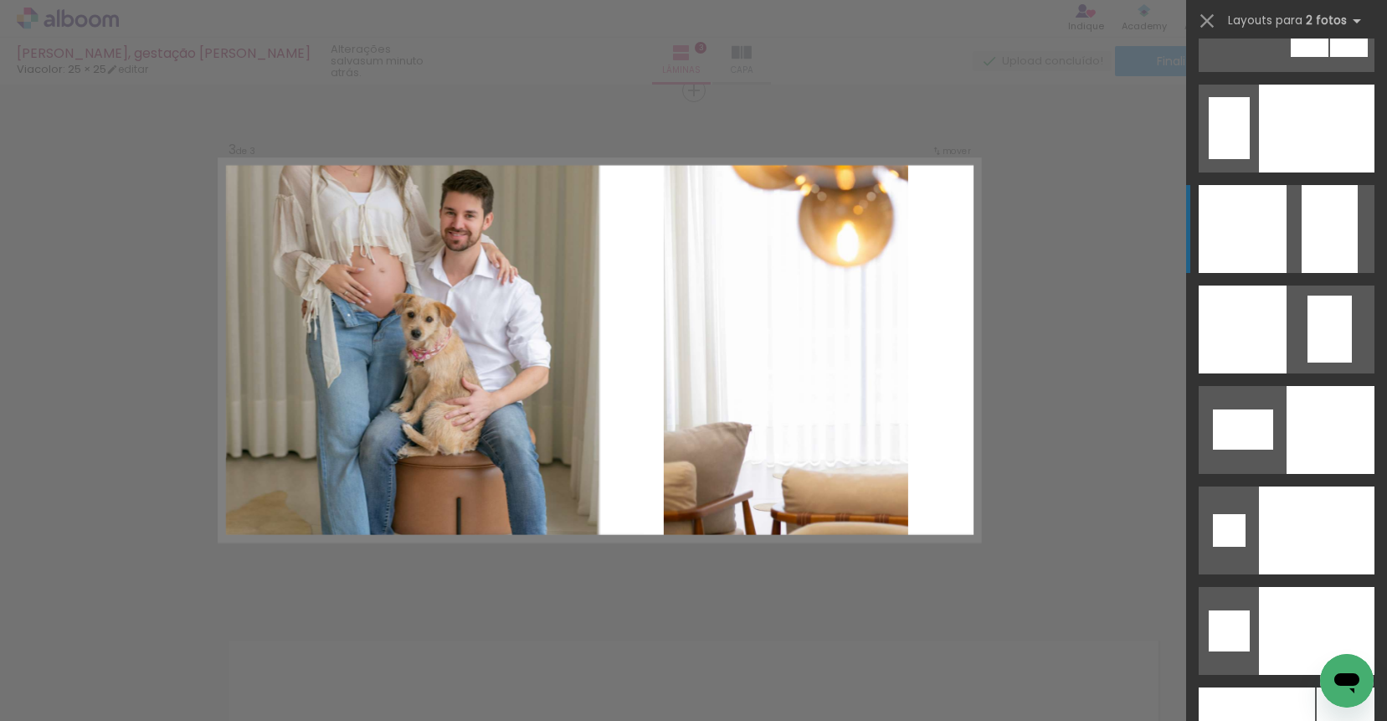
click at [1328, 208] on div at bounding box center [1329, 229] width 56 height 88
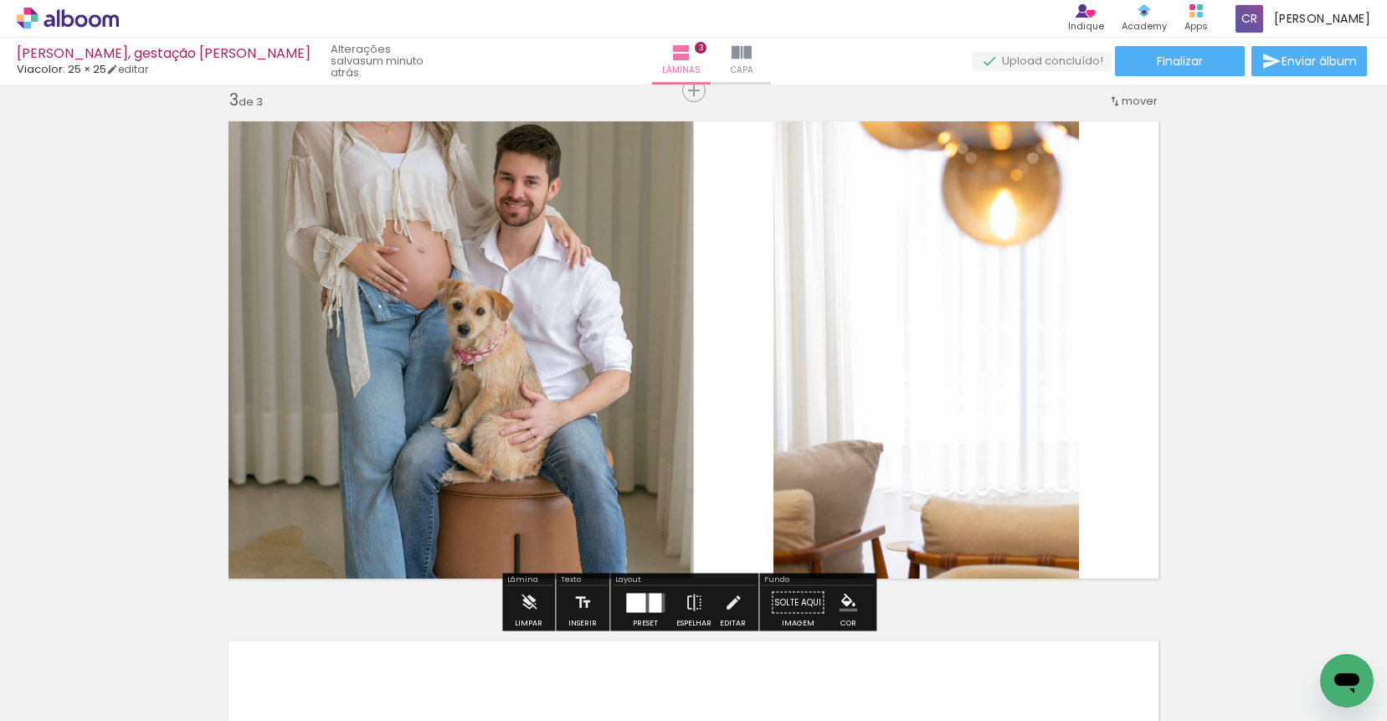
drag, startPoint x: 903, startPoint y: 307, endPoint x: 566, endPoint y: 303, distance: 337.3
click at [0, 0] on slot at bounding box center [0, 0] width 0 height 0
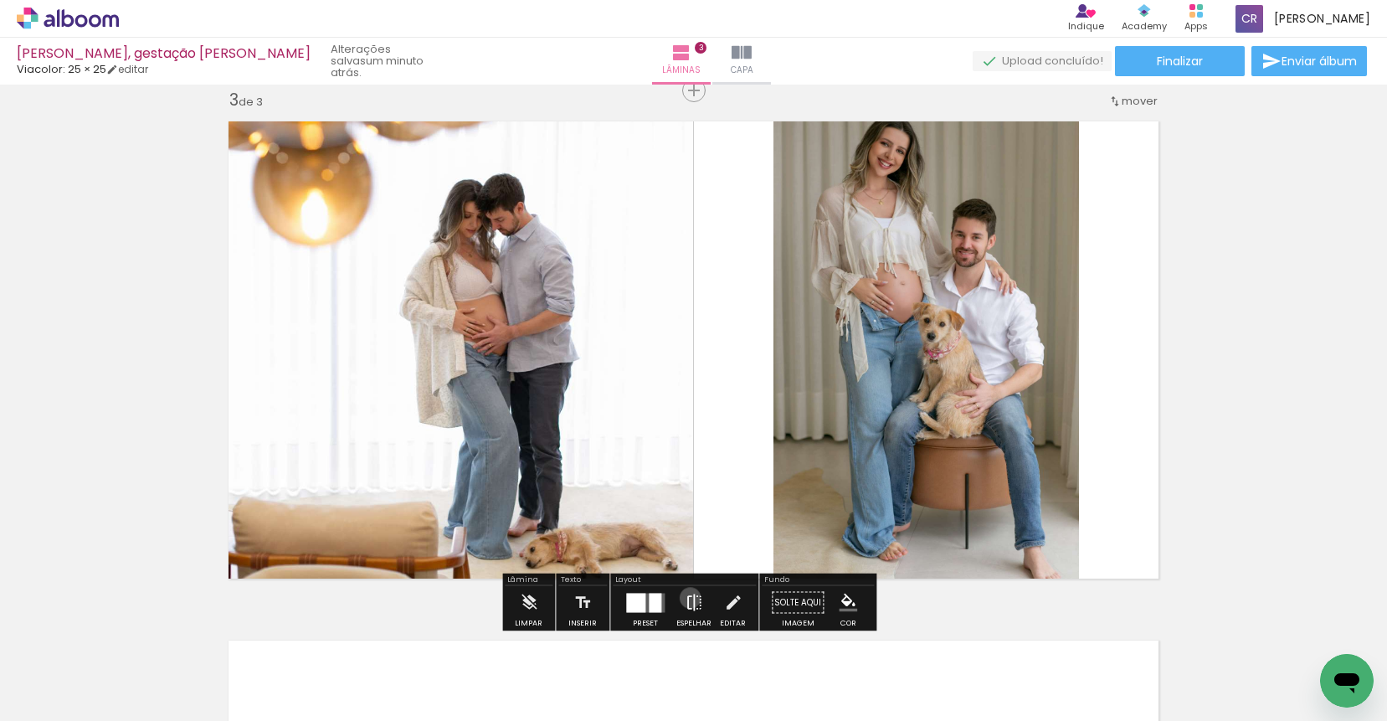
click at [686, 598] on iron-icon at bounding box center [694, 602] width 18 height 33
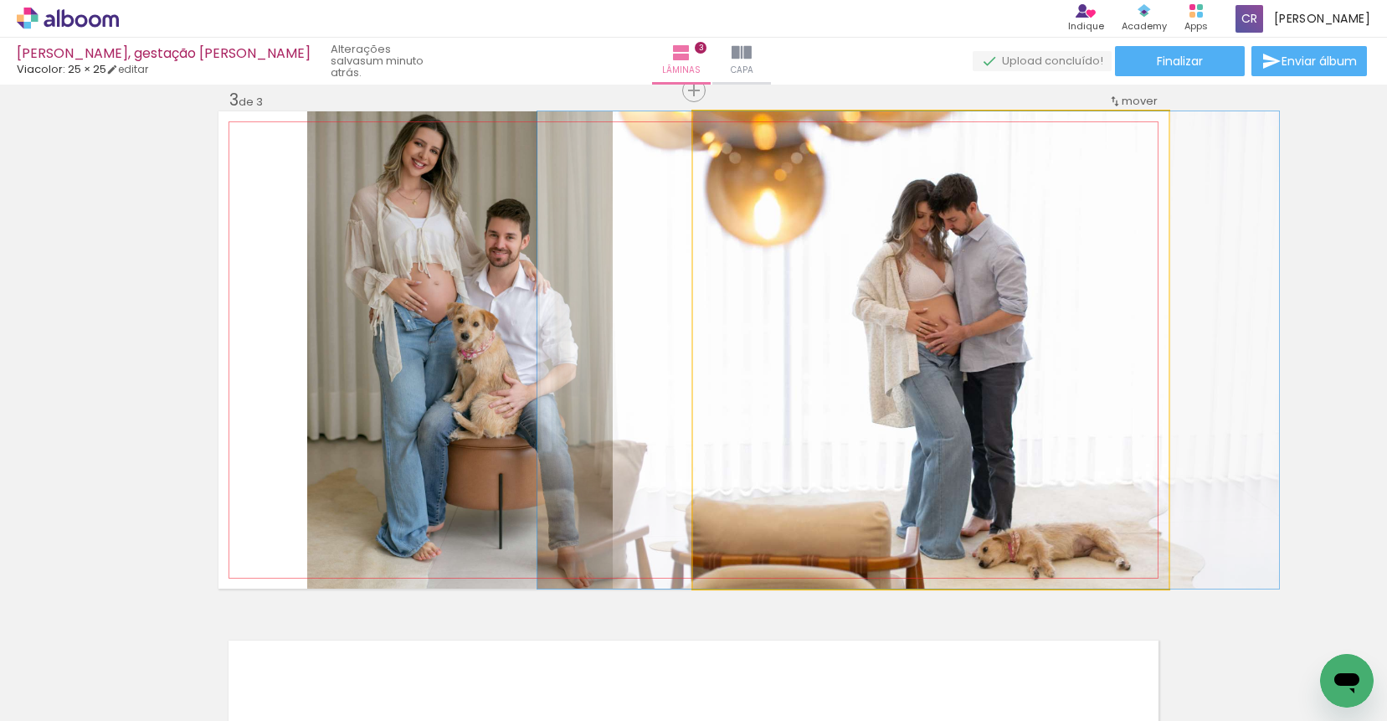
drag, startPoint x: 873, startPoint y: 423, endPoint x: 851, endPoint y: 417, distance: 22.5
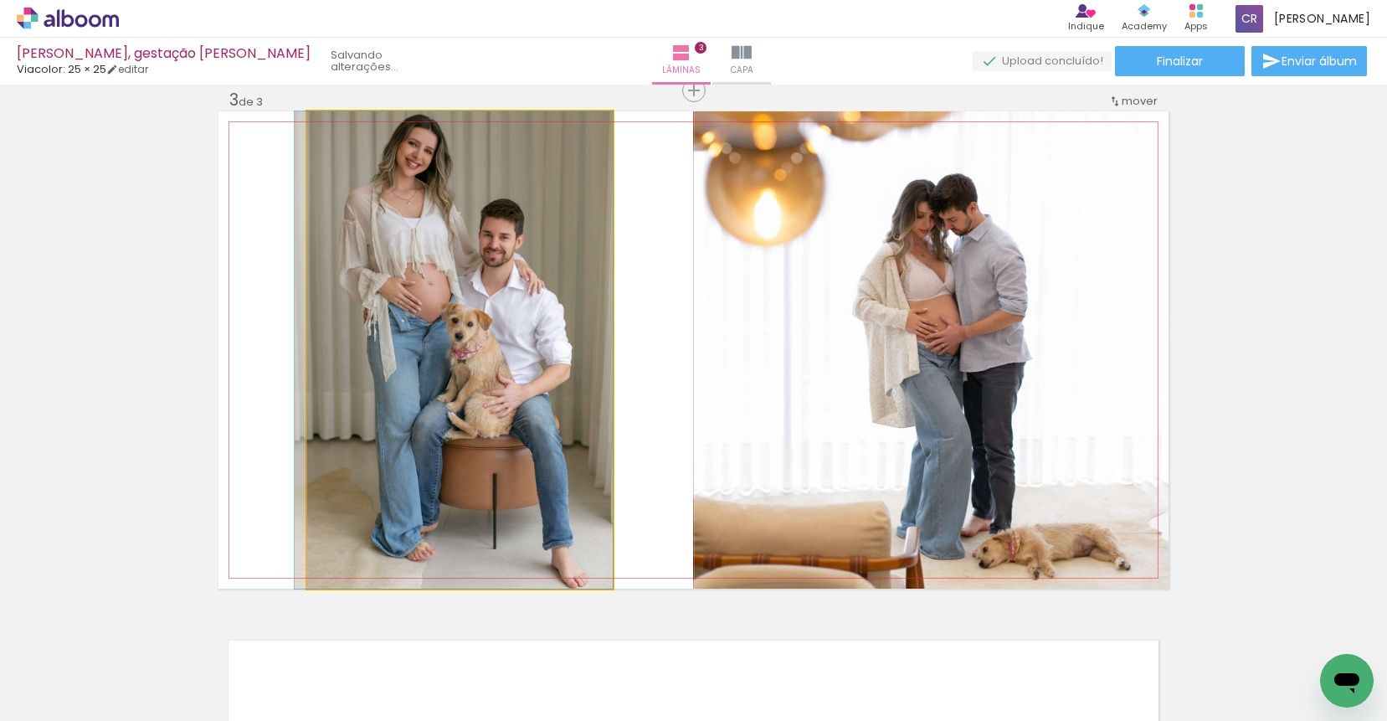
drag, startPoint x: 456, startPoint y: 352, endPoint x: 418, endPoint y: 349, distance: 37.8
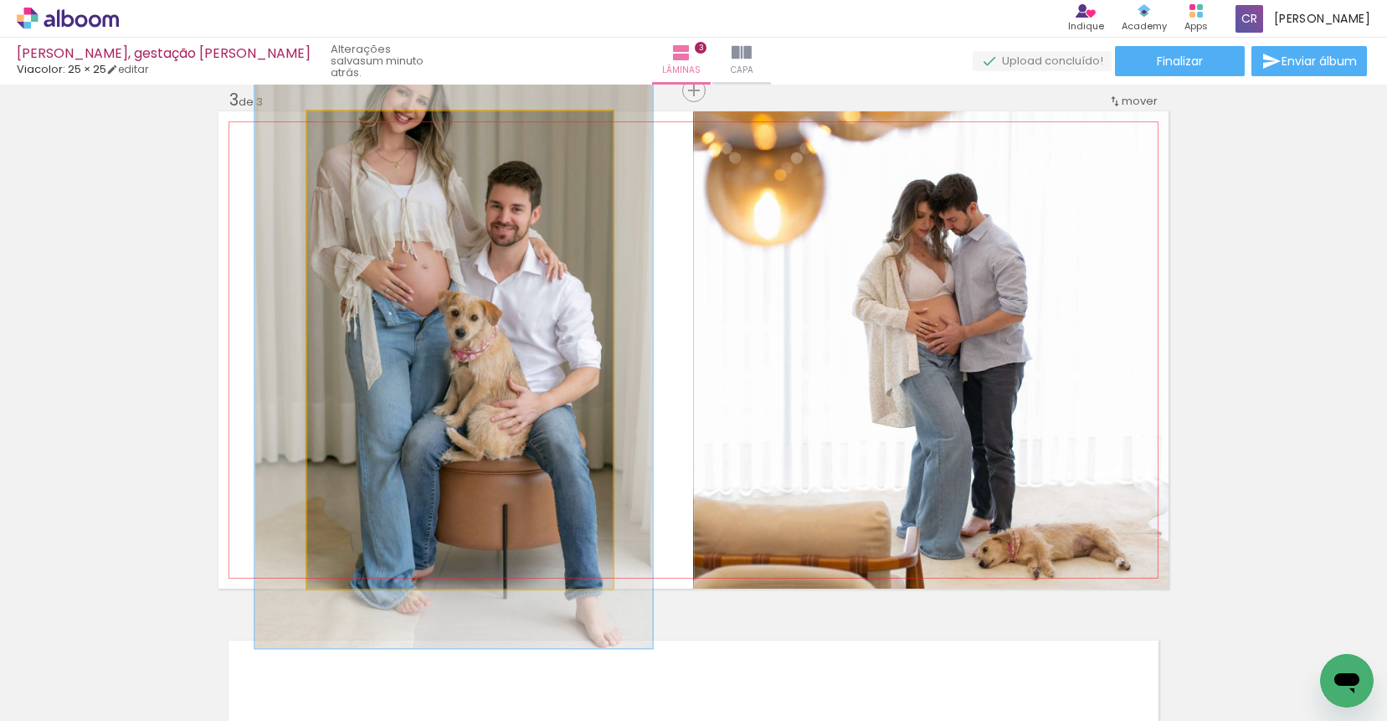
drag, startPoint x: 339, startPoint y: 126, endPoint x: 354, endPoint y: 127, distance: 15.2
type paper-slider "126"
click at [354, 127] on div at bounding box center [360, 128] width 15 height 15
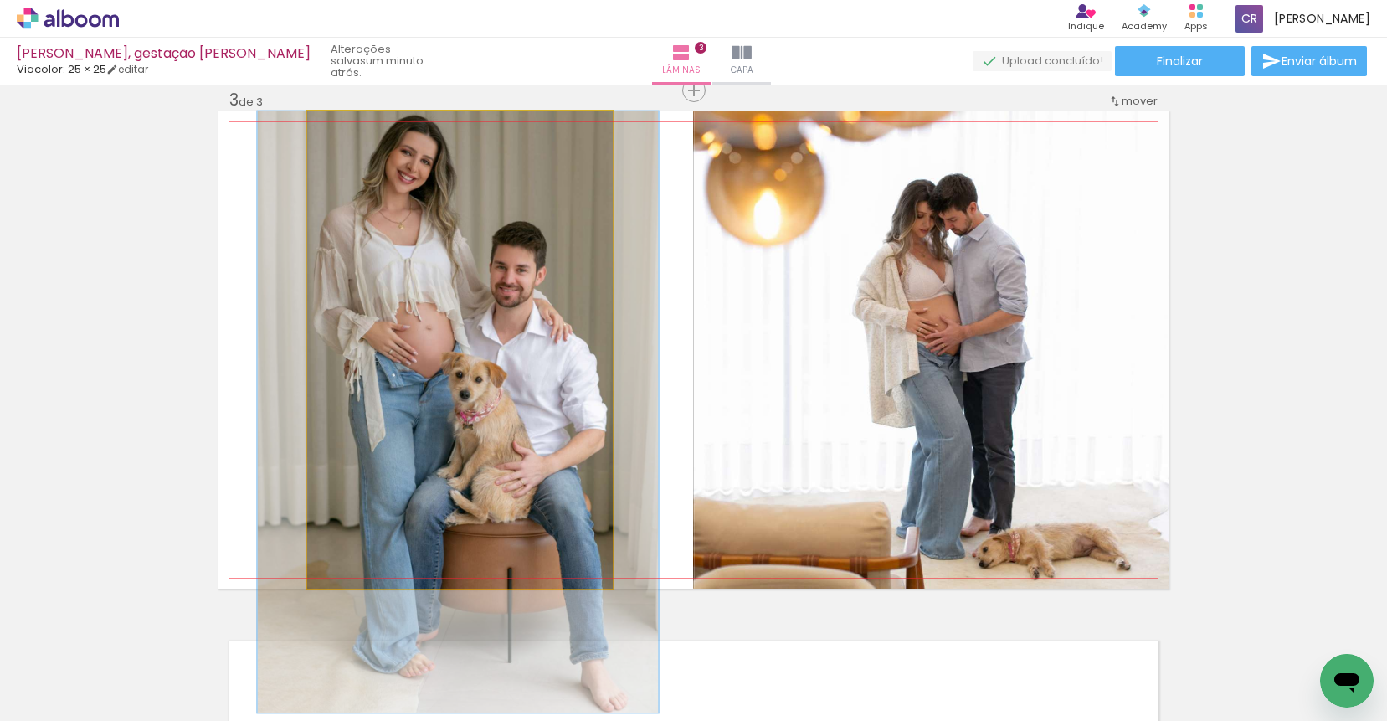
drag, startPoint x: 493, startPoint y: 228, endPoint x: 497, endPoint y: 315, distance: 87.1
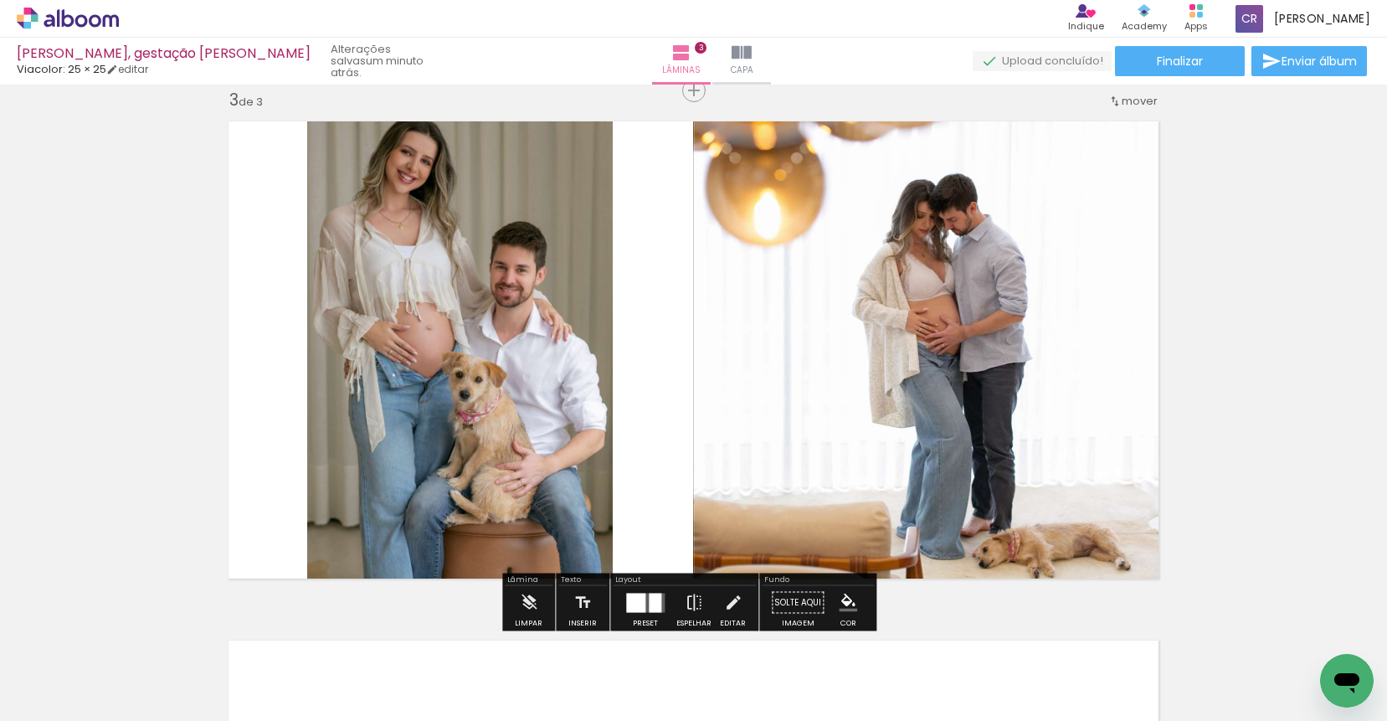
click at [503, 285] on quentale-photo at bounding box center [459, 349] width 305 height 477
click at [734, 599] on iron-icon at bounding box center [733, 602] width 18 height 33
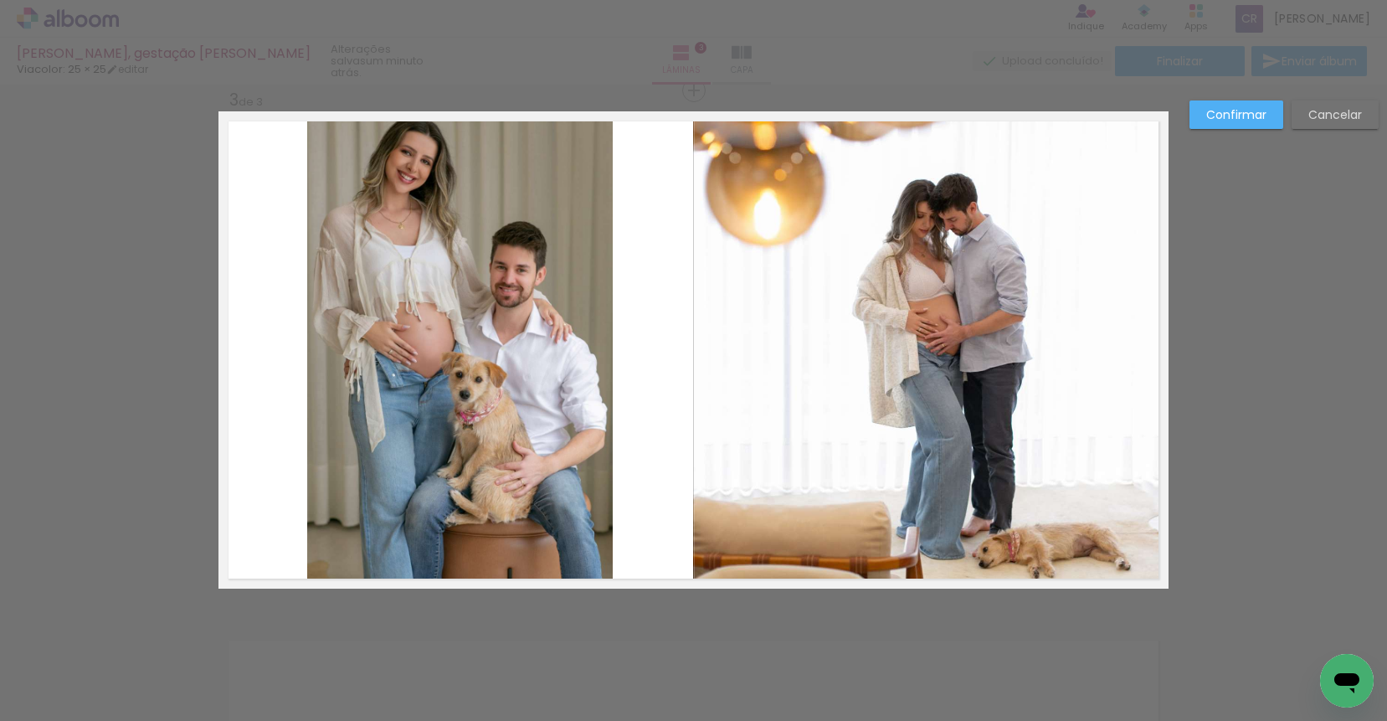
click at [462, 179] on quentale-photo at bounding box center [459, 349] width 305 height 477
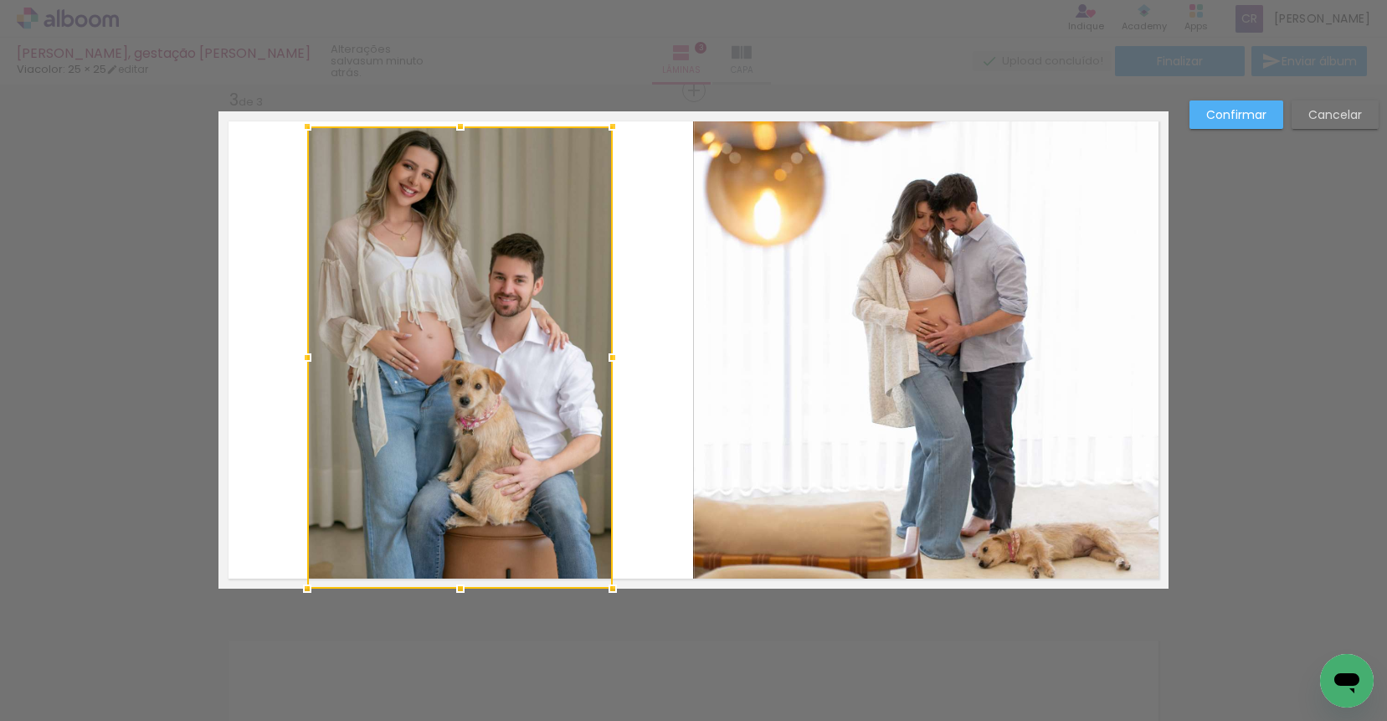
drag, startPoint x: 451, startPoint y: 109, endPoint x: 449, endPoint y: 124, distance: 15.3
click at [449, 124] on div at bounding box center [460, 126] width 33 height 33
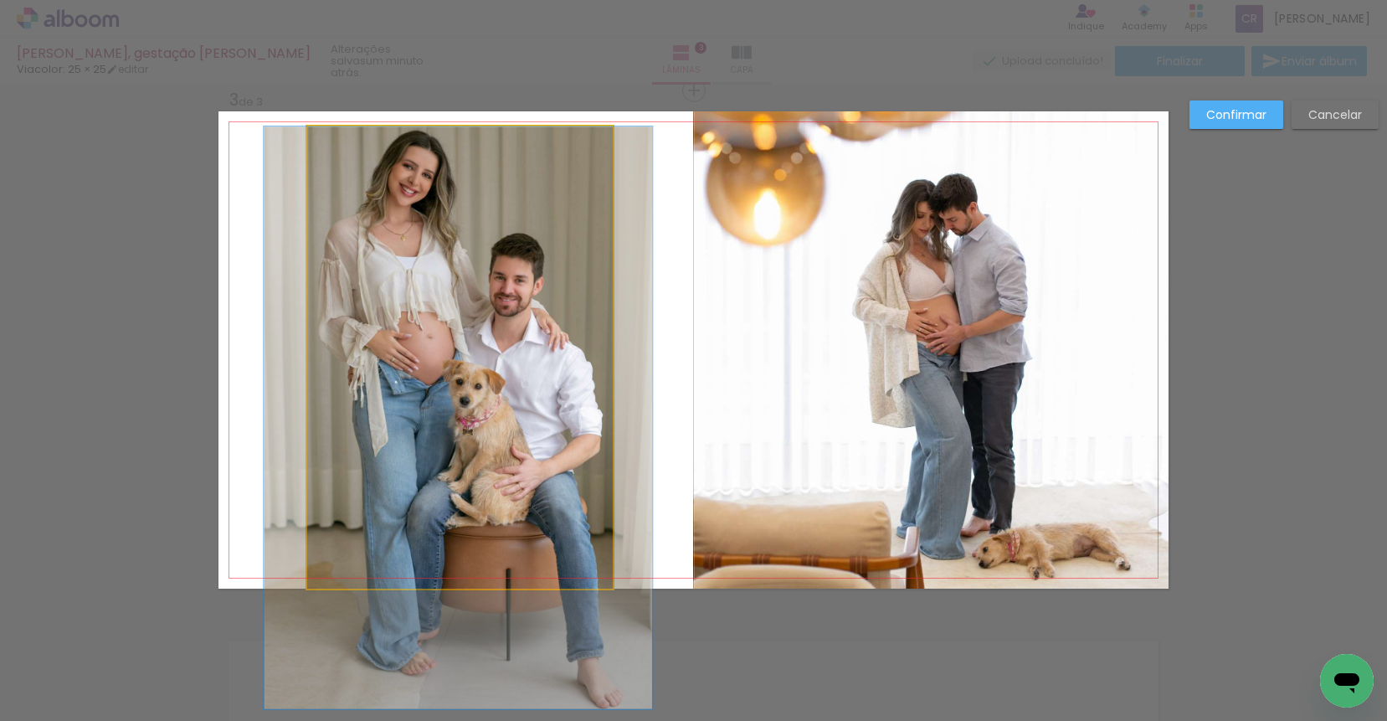
click at [472, 527] on quentale-photo at bounding box center [459, 357] width 305 height 462
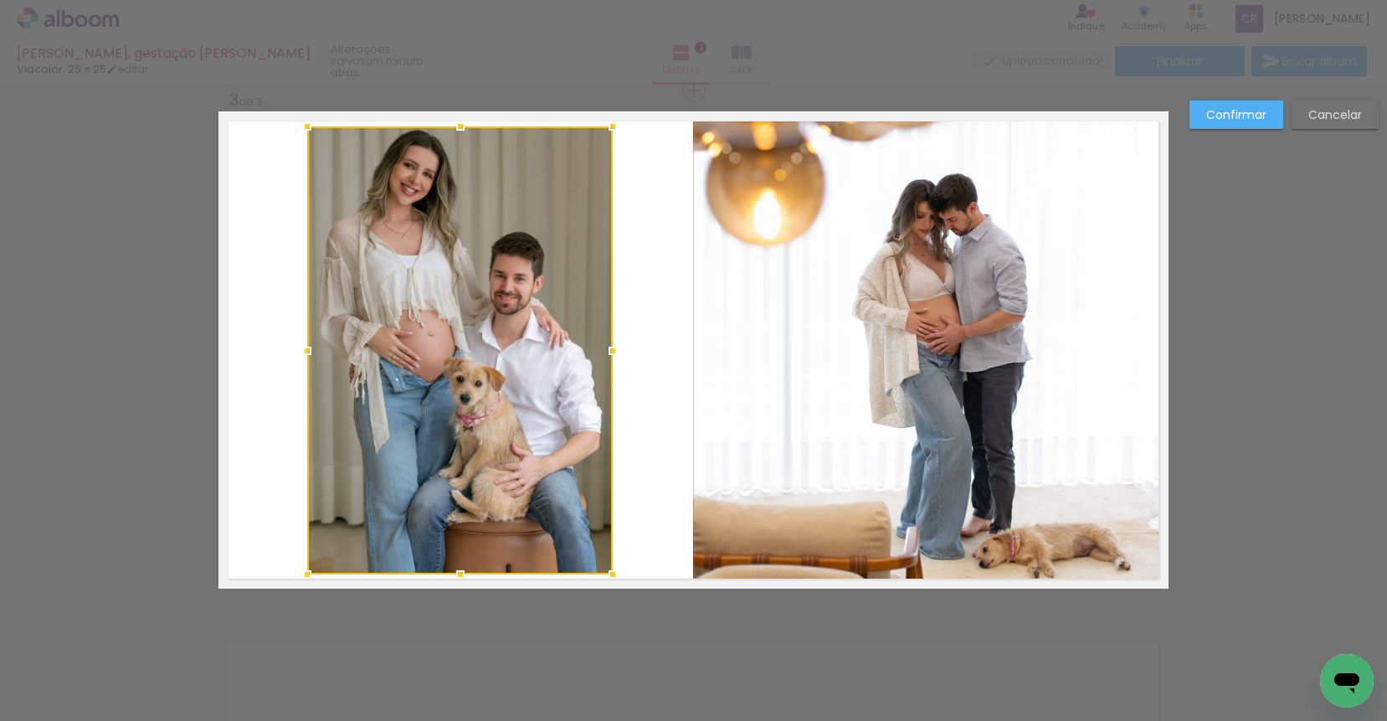
drag, startPoint x: 452, startPoint y: 590, endPoint x: 455, endPoint y: 576, distance: 14.6
click at [455, 576] on div at bounding box center [460, 573] width 33 height 33
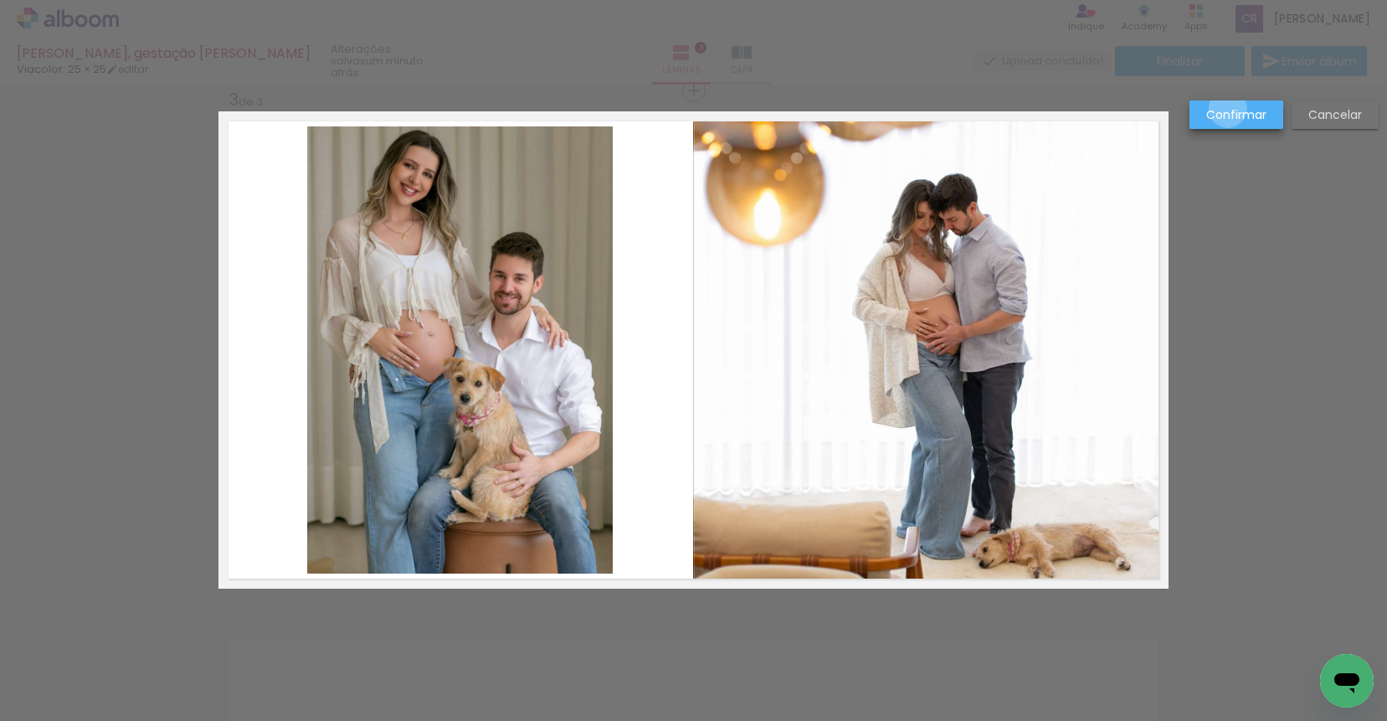
click at [0, 0] on slot "Confirmar" at bounding box center [0, 0] width 0 height 0
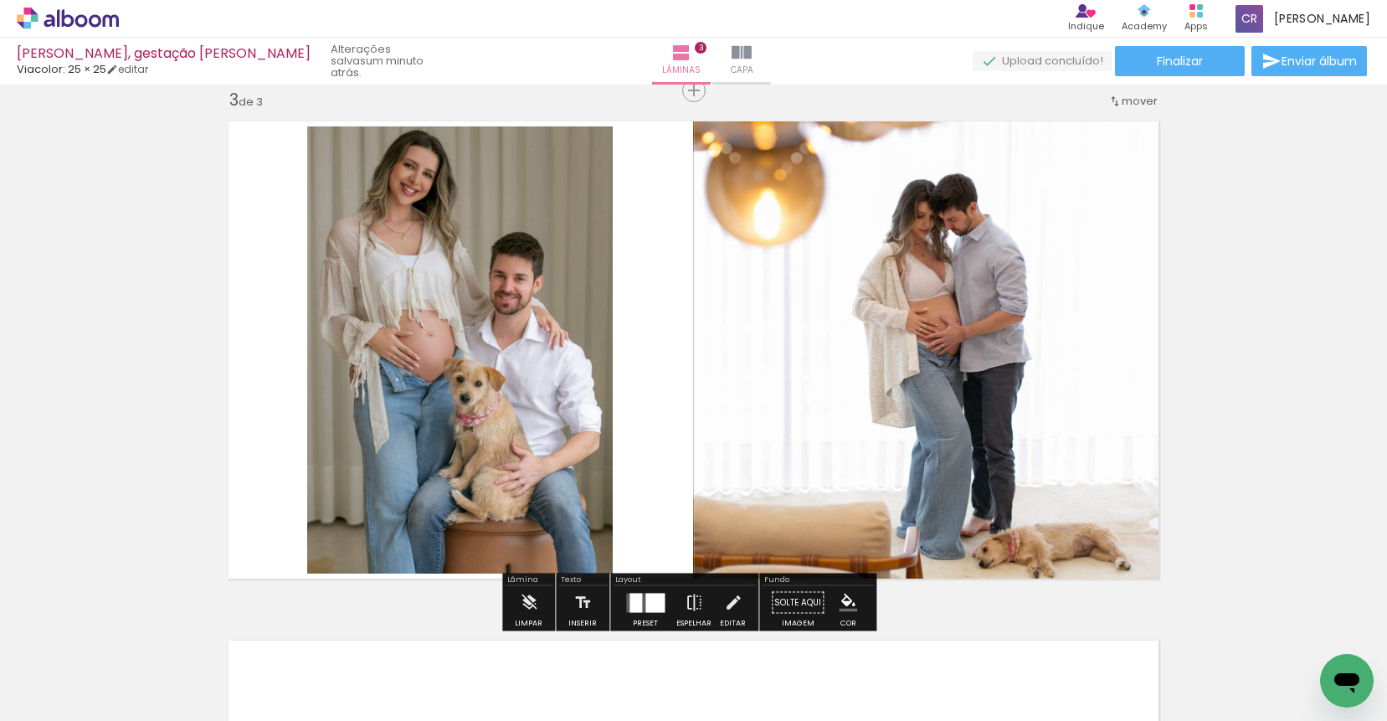
click at [498, 255] on quentale-photo at bounding box center [459, 350] width 305 height 448
click at [628, 255] on quentale-layouter at bounding box center [693, 349] width 950 height 477
click at [500, 251] on quentale-photo at bounding box center [459, 350] width 305 height 448
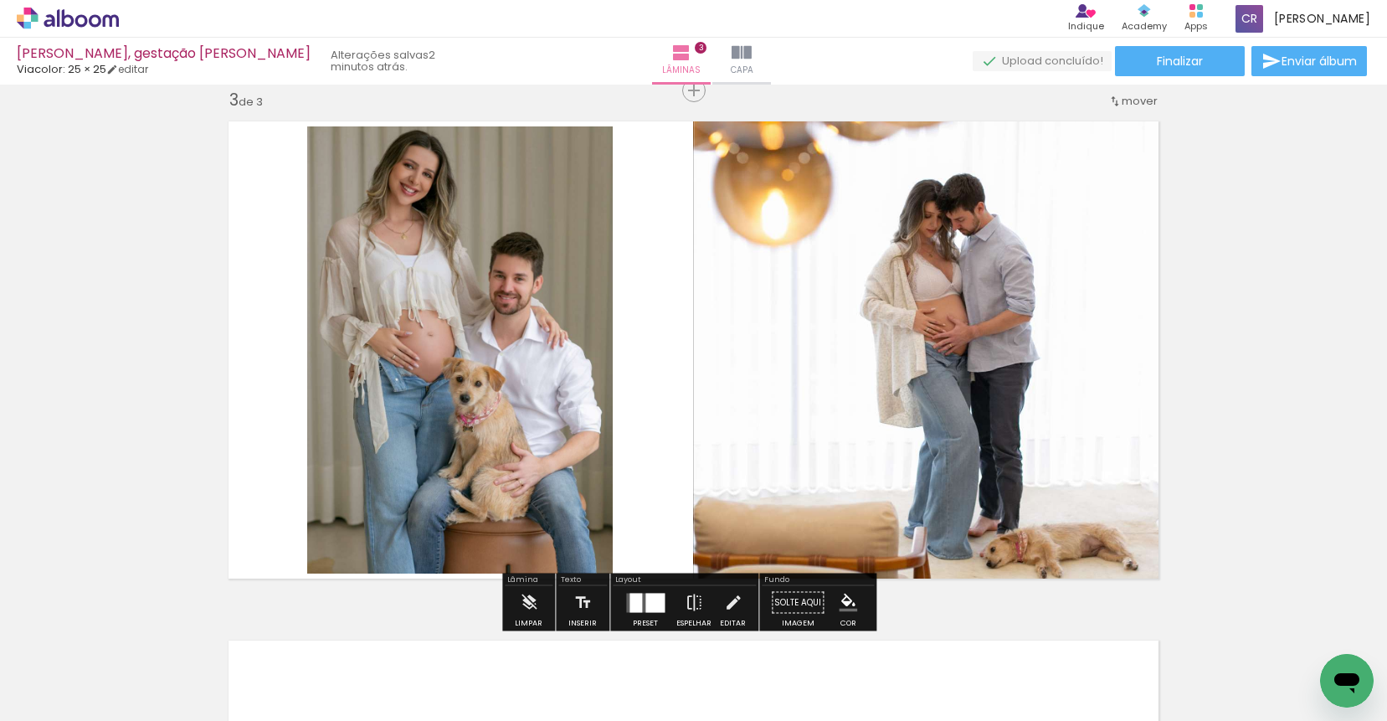
click at [0, 0] on slot "P&B" at bounding box center [0, 0] width 0 height 0
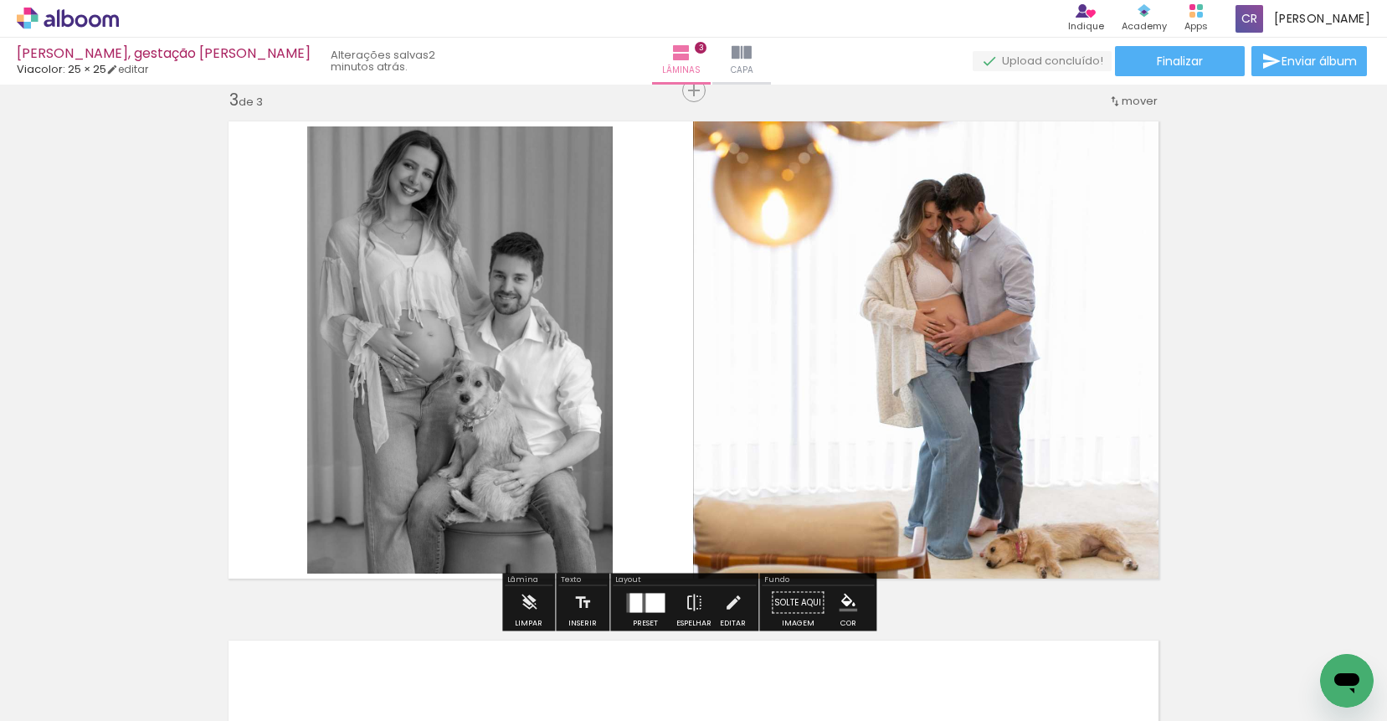
click at [0, 0] on slot "P&B" at bounding box center [0, 0] width 0 height 0
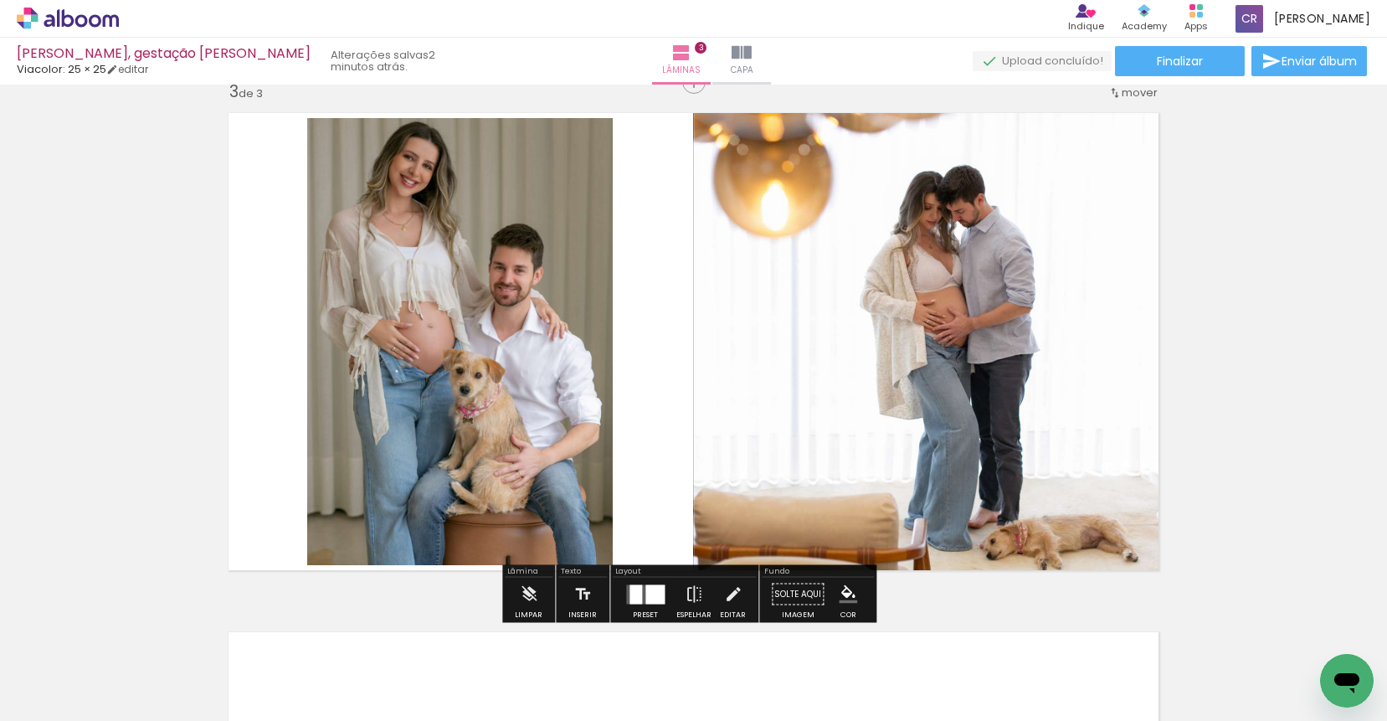
scroll to position [1041, 0]
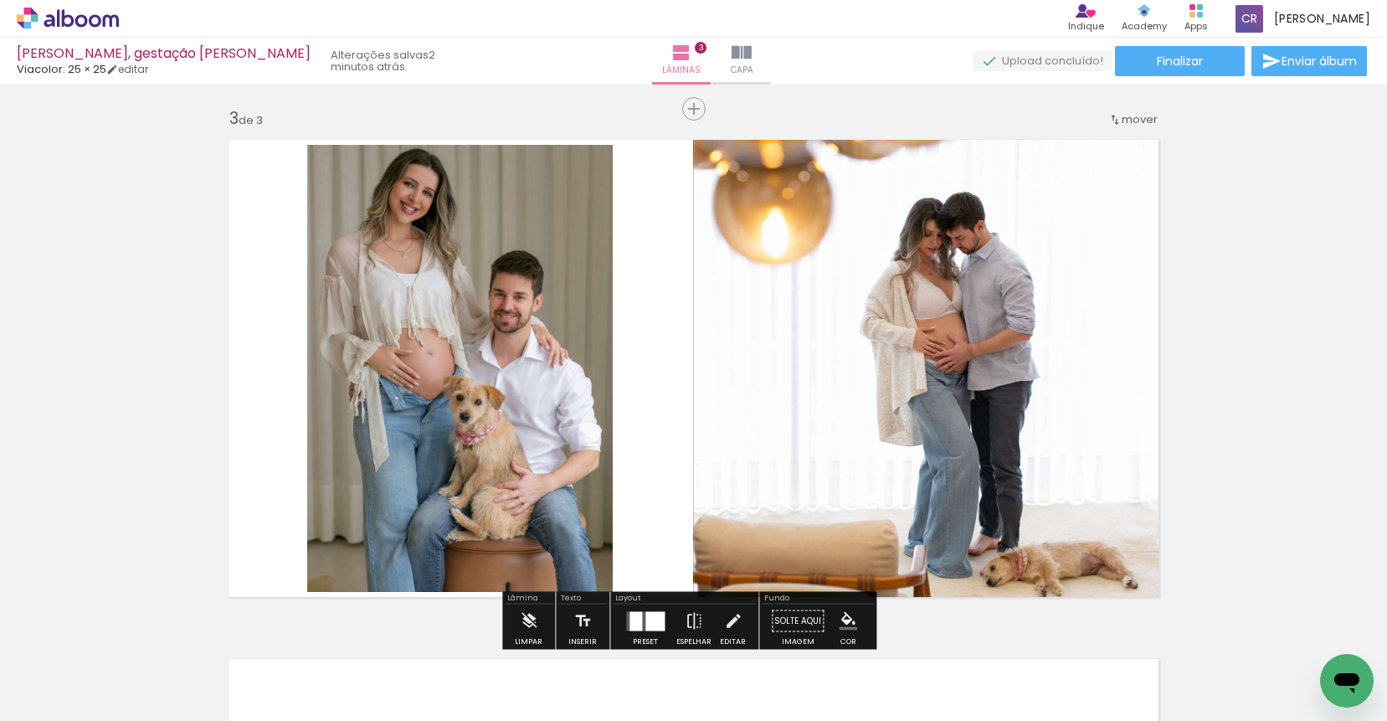
click at [1135, 131] on div "mover" at bounding box center [1132, 119] width 49 height 28
click at [1113, 137] on paper-item "antes da 2" at bounding box center [1090, 145] width 127 height 28
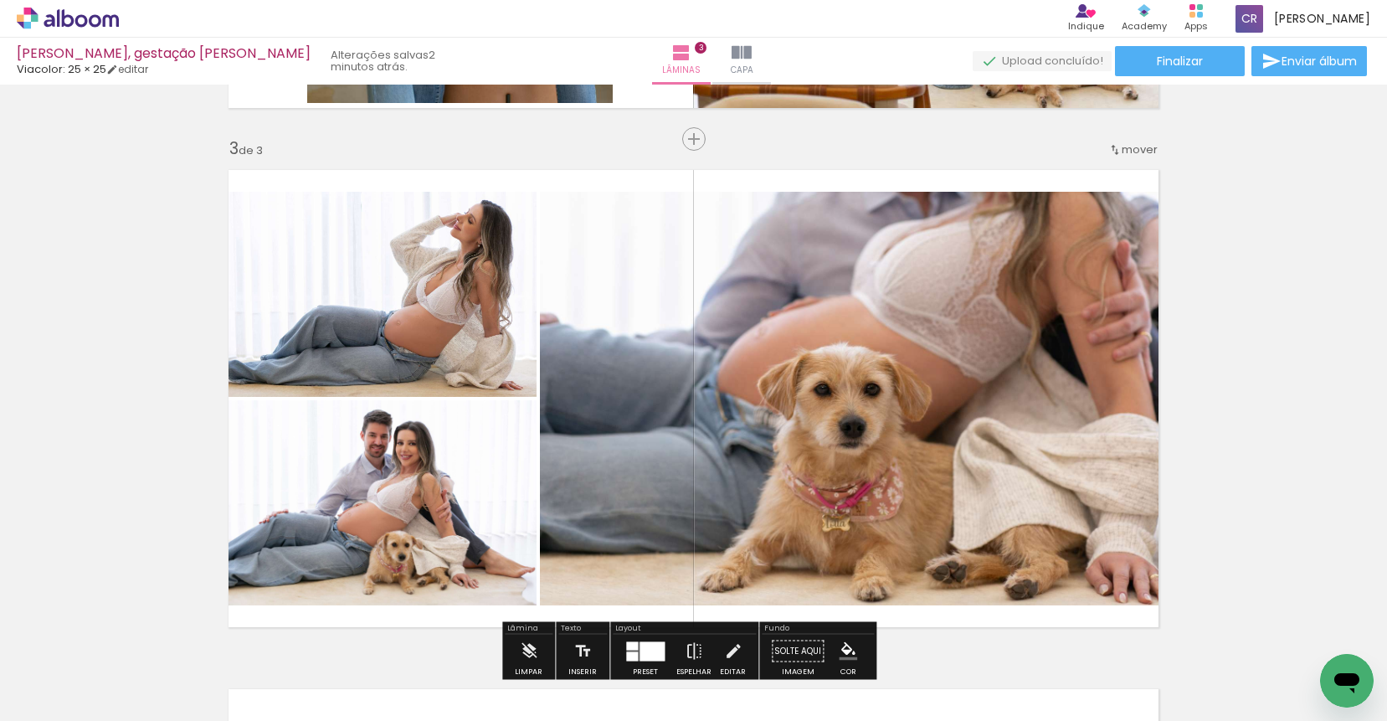
scroll to position [580, 0]
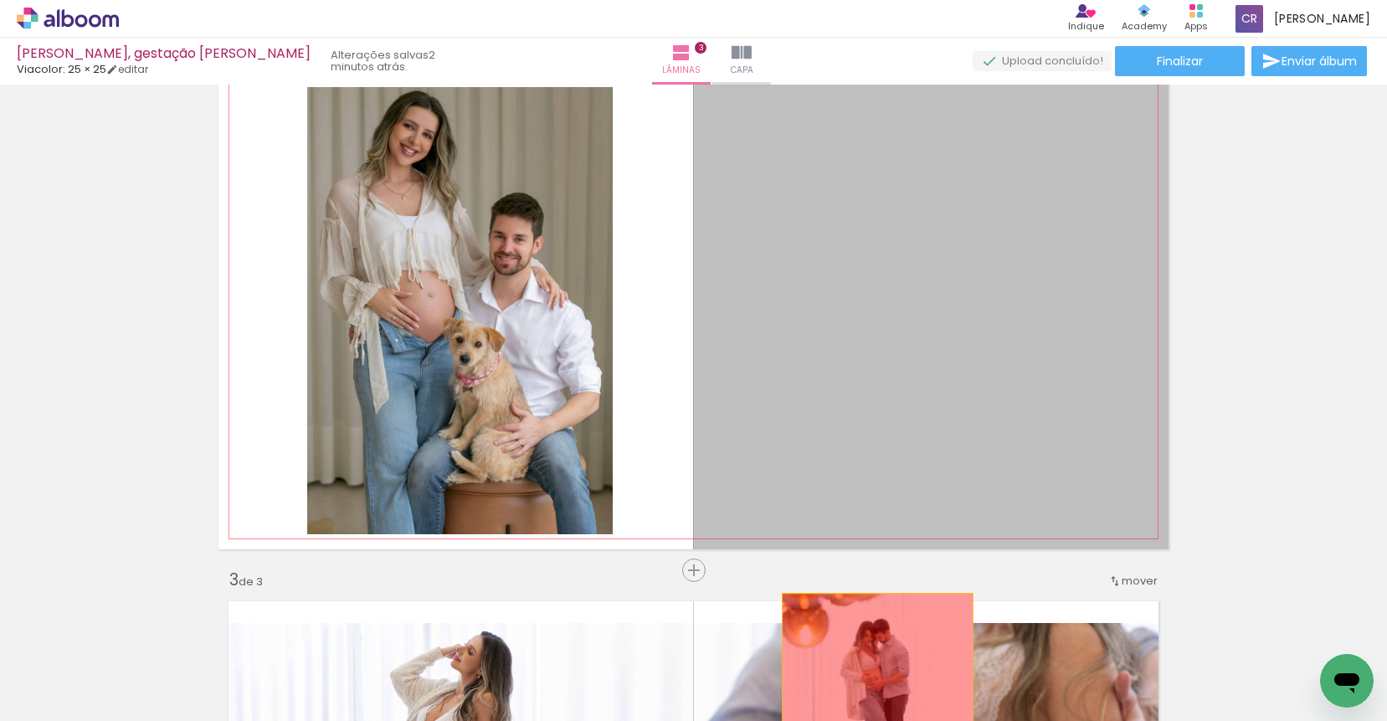
drag, startPoint x: 949, startPoint y: 282, endPoint x: 870, endPoint y: 680, distance: 406.0
click at [871, 689] on quentale-workspace at bounding box center [693, 360] width 1387 height 721
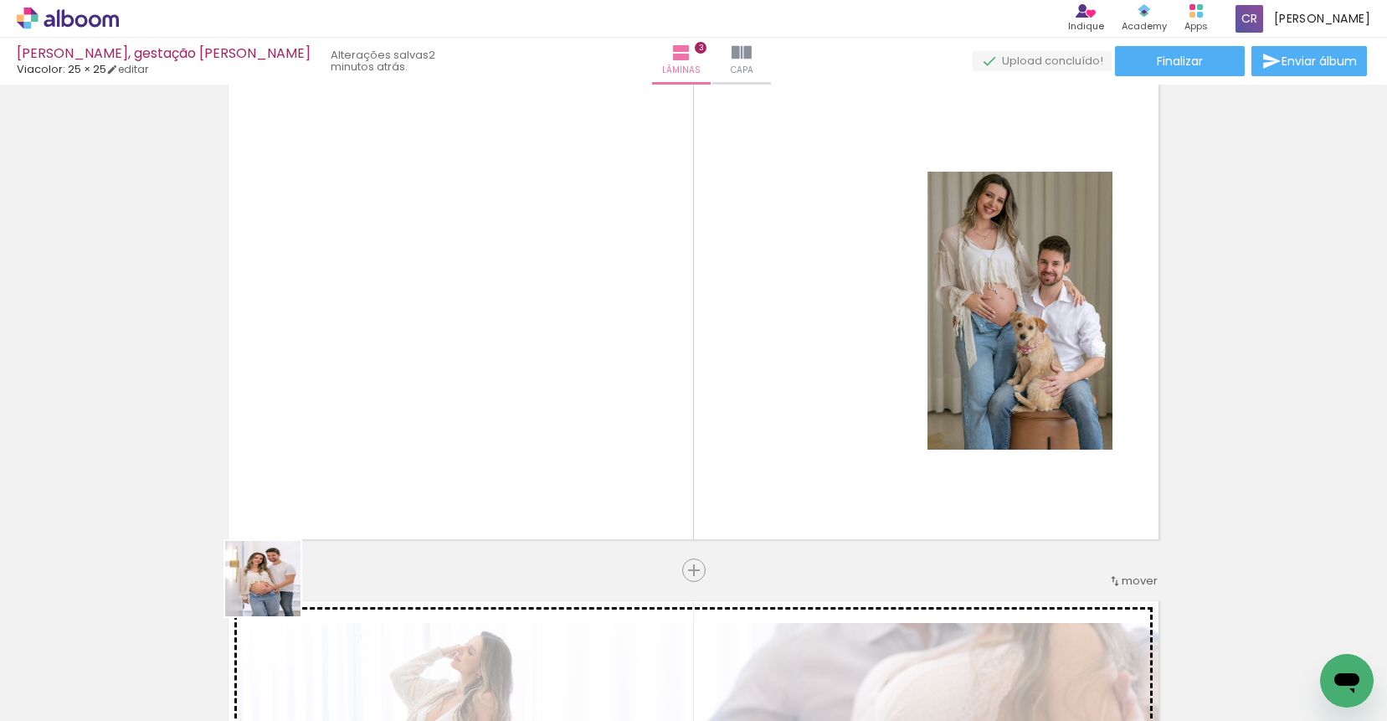
drag, startPoint x: 161, startPoint y: 679, endPoint x: 355, endPoint y: 535, distance: 241.7
click at [353, 536] on quentale-workspace at bounding box center [693, 360] width 1387 height 721
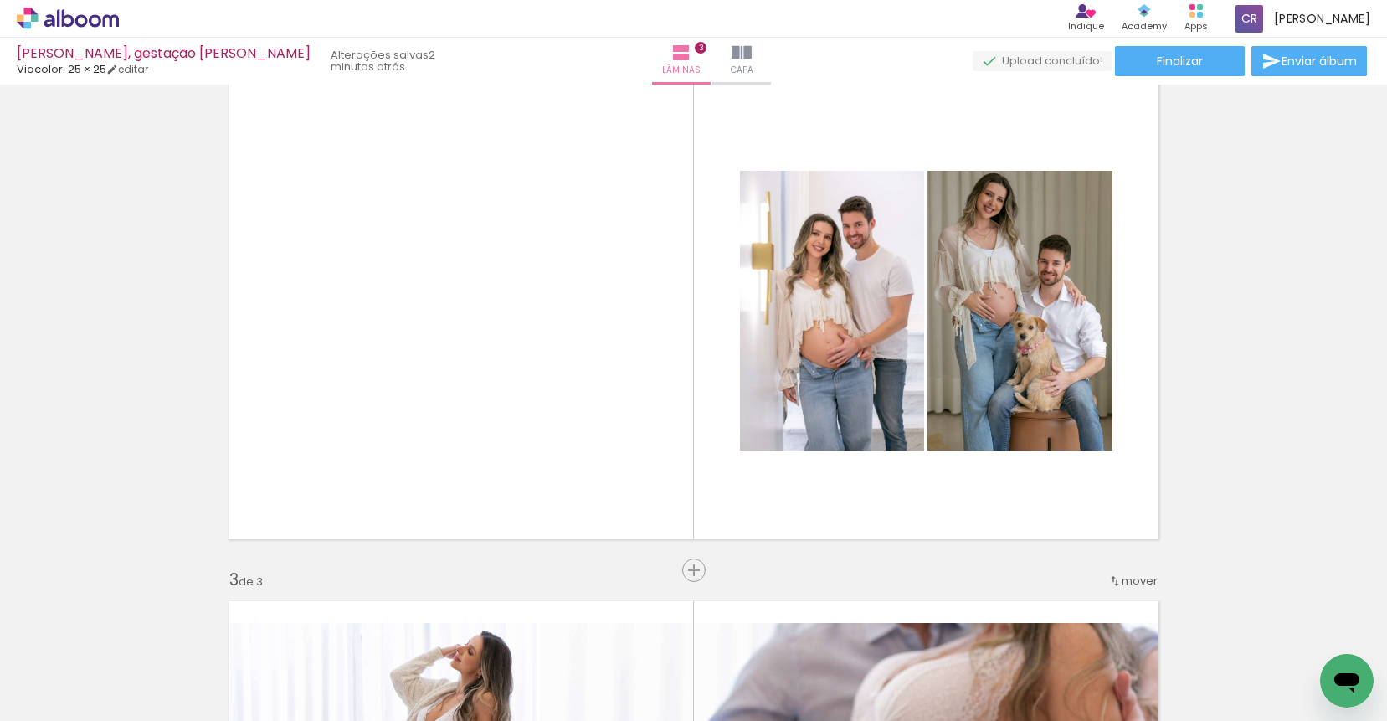
scroll to position [0, 369]
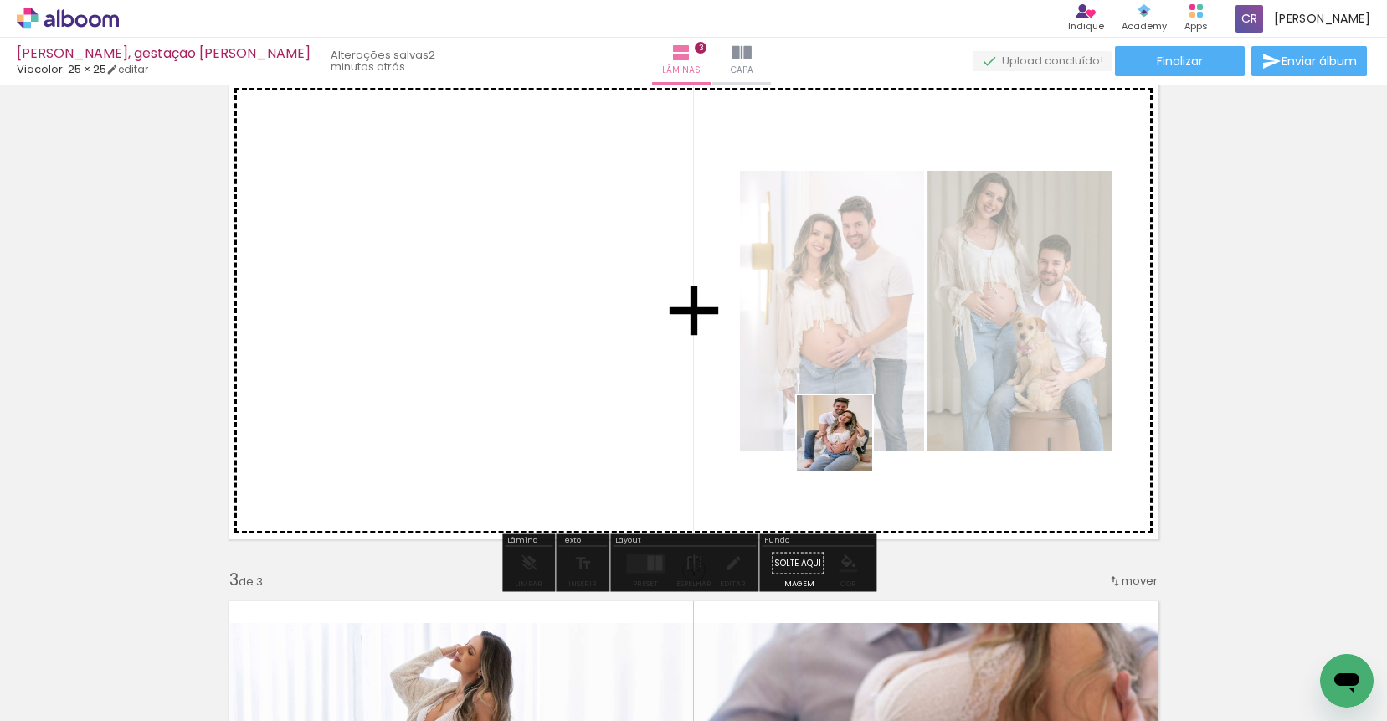
drag, startPoint x: 645, startPoint y: 680, endPoint x: 859, endPoint y: 433, distance: 327.5
click at [859, 433] on quentale-workspace at bounding box center [693, 360] width 1387 height 721
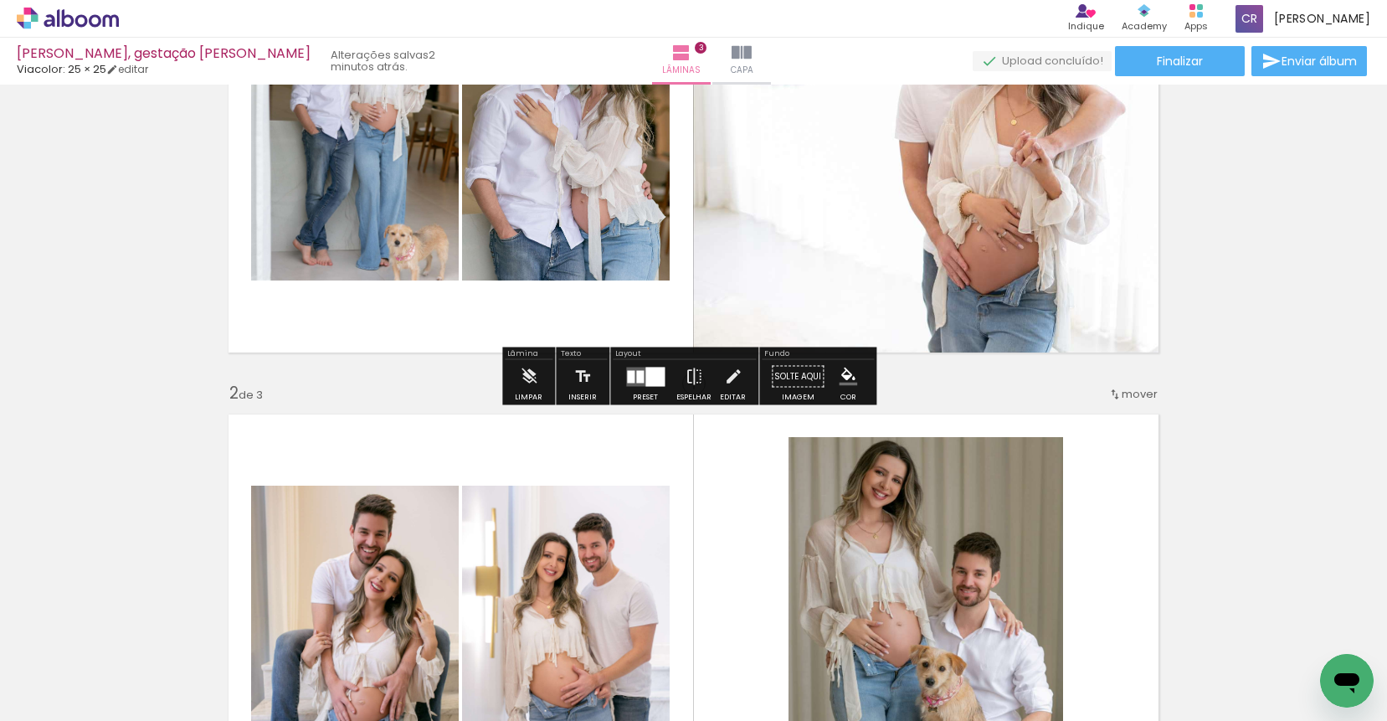
scroll to position [495, 0]
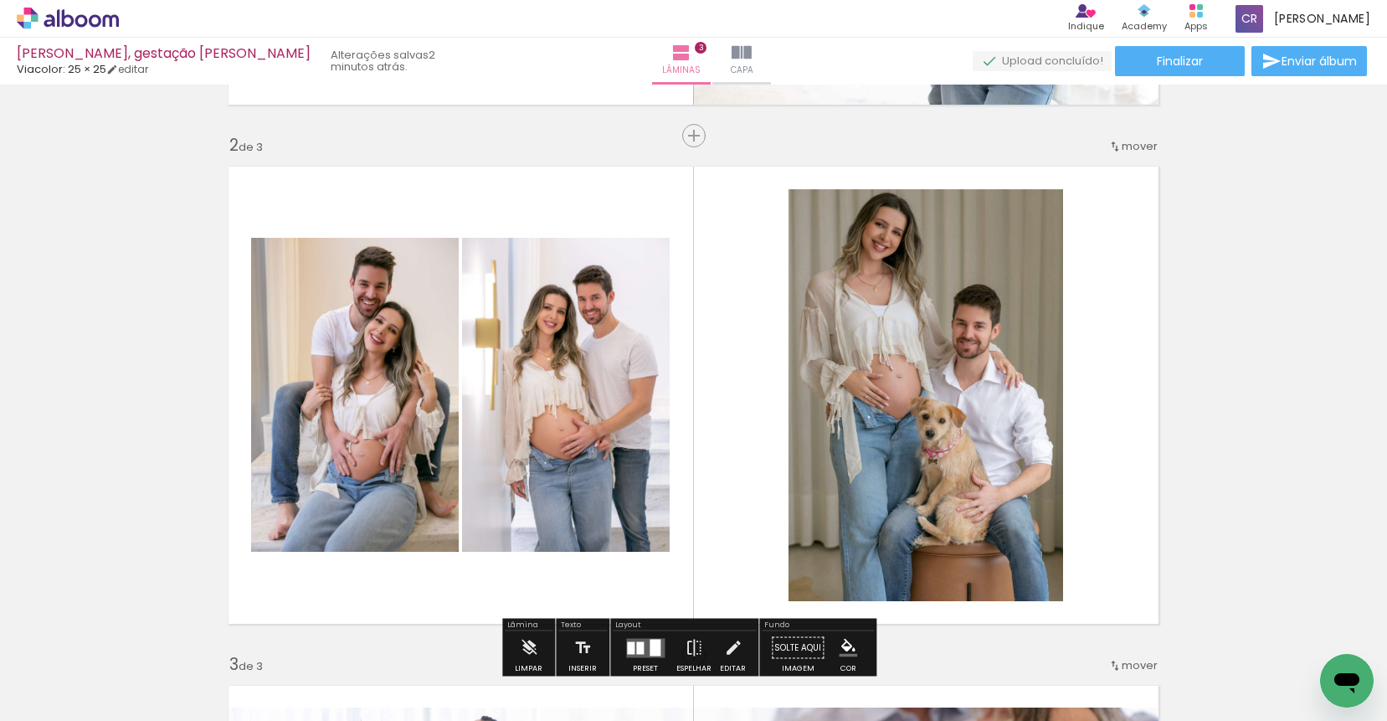
drag, startPoint x: 594, startPoint y: 384, endPoint x: 408, endPoint y: 382, distance: 186.6
click at [0, 0] on slot at bounding box center [0, 0] width 0 height 0
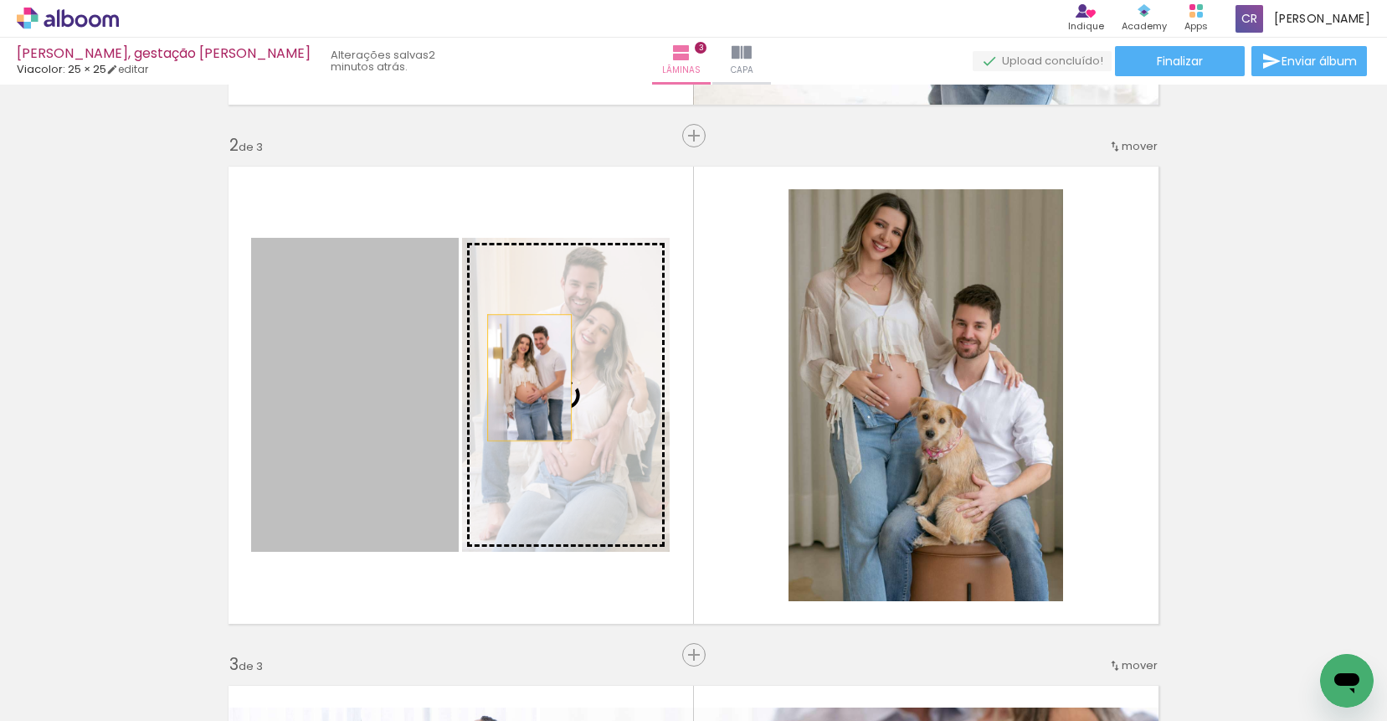
drag, startPoint x: 388, startPoint y: 382, endPoint x: 578, endPoint y: 377, distance: 190.0
click at [0, 0] on slot at bounding box center [0, 0] width 0 height 0
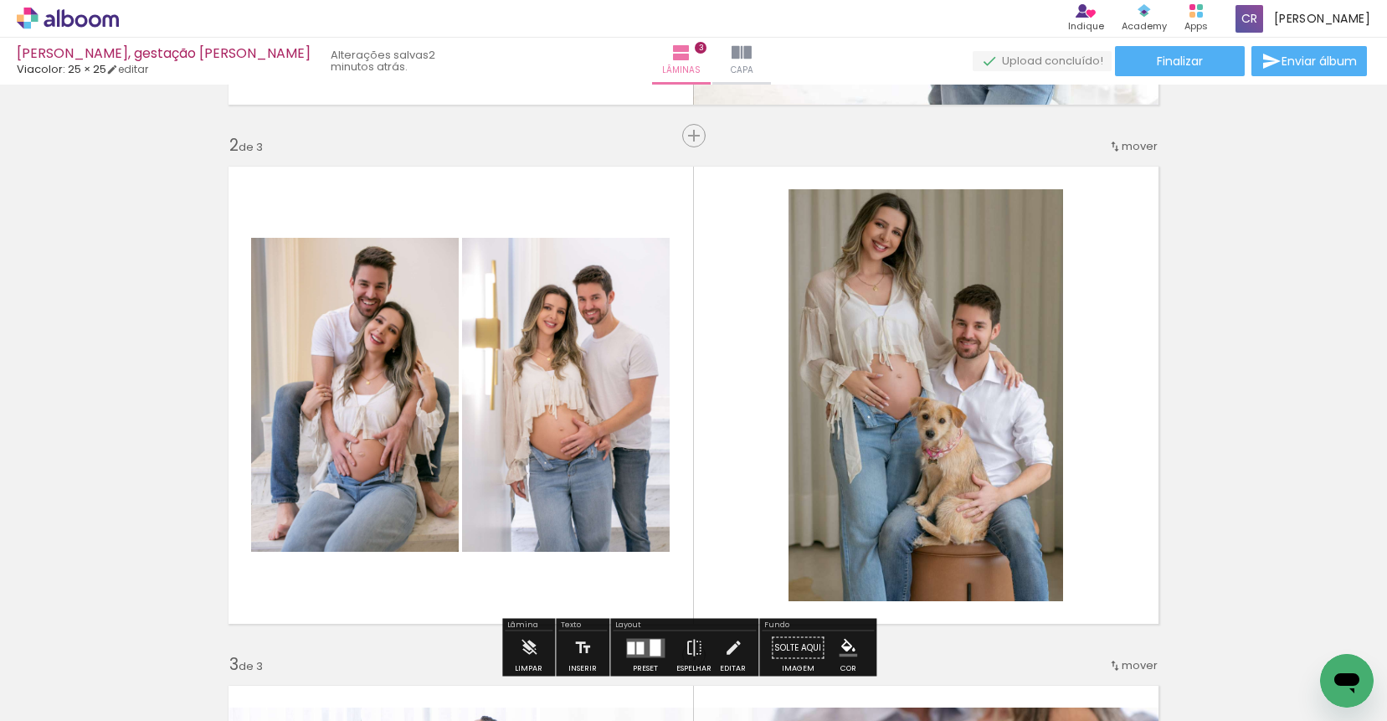
scroll to position [595, 0]
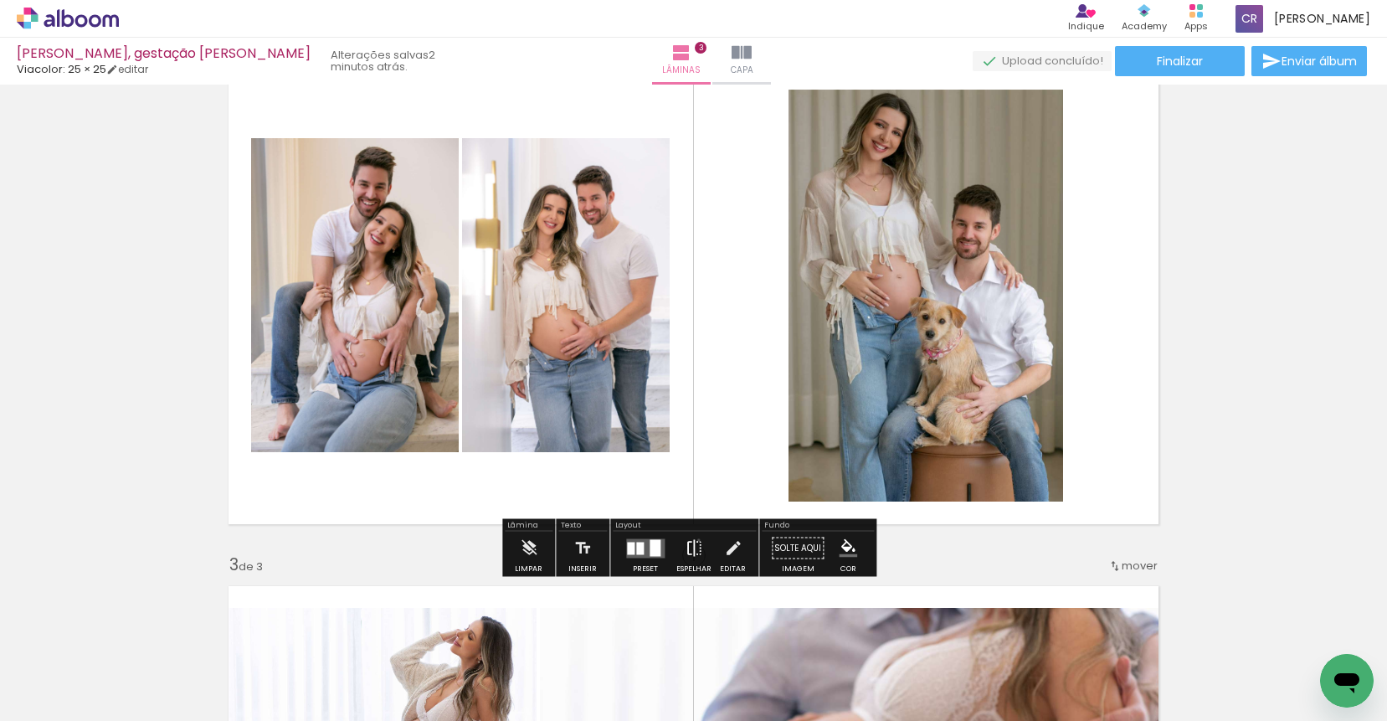
click at [695, 540] on iron-icon at bounding box center [694, 547] width 18 height 33
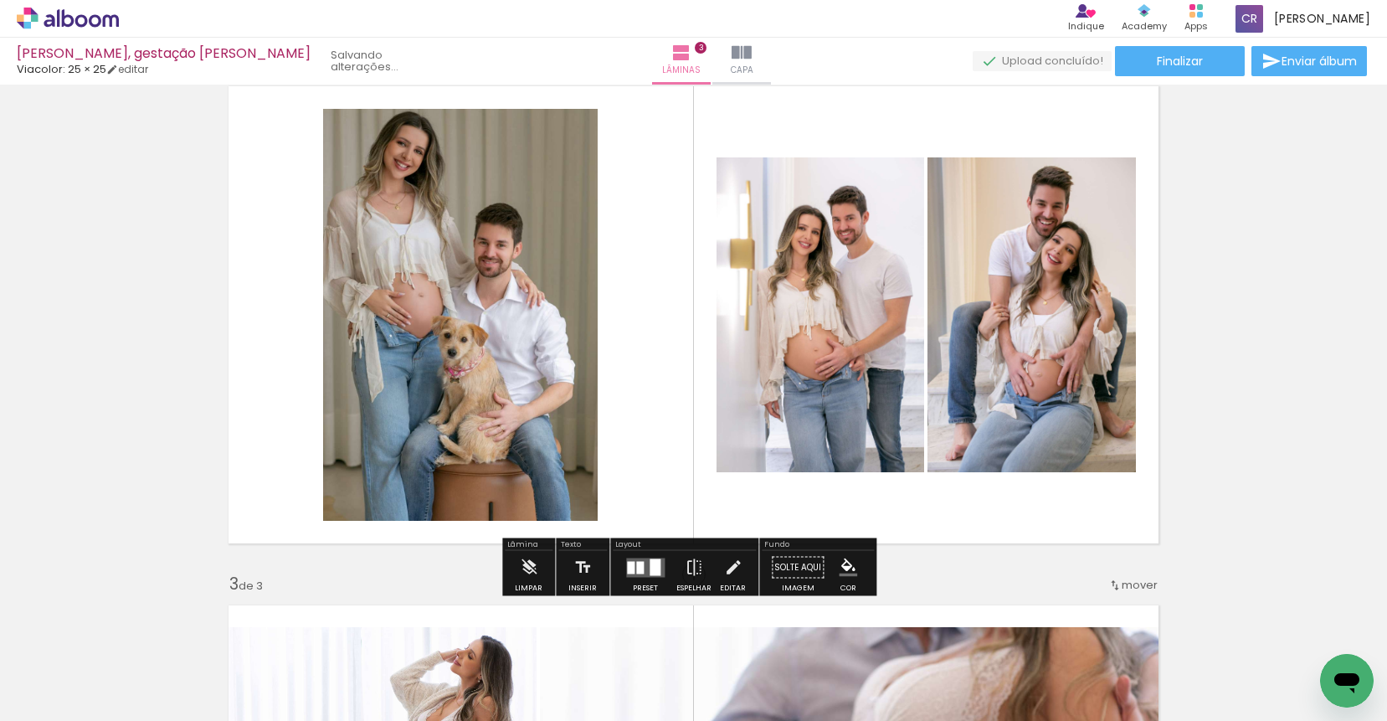
scroll to position [569, 0]
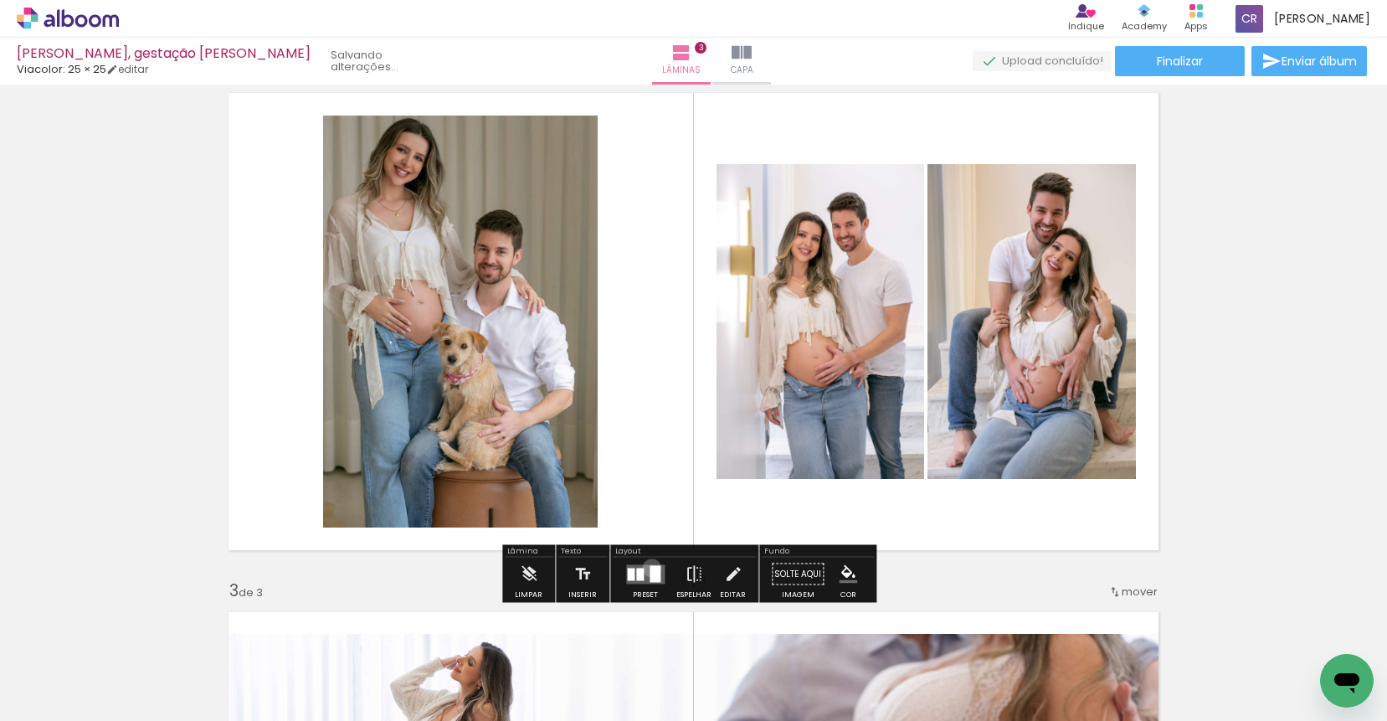
click at [649, 567] on div at bounding box center [654, 573] width 11 height 17
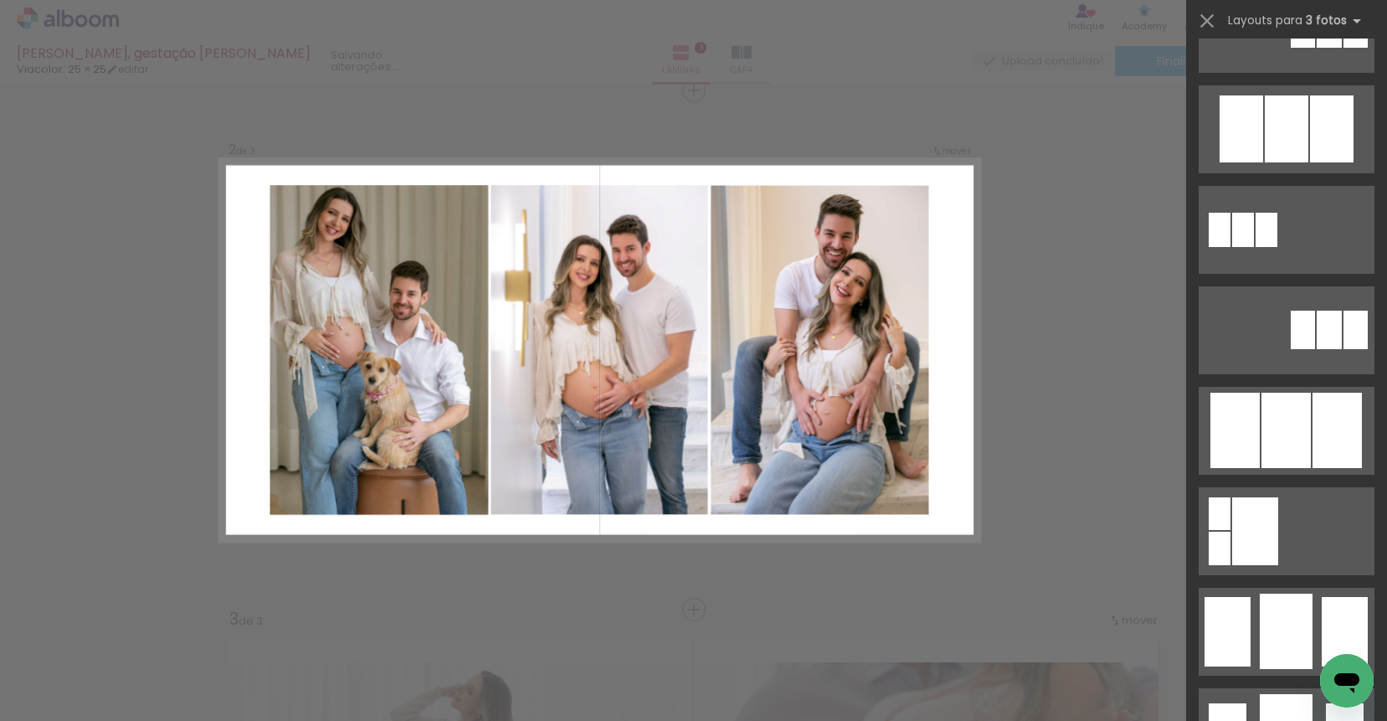
scroll to position [951, 0]
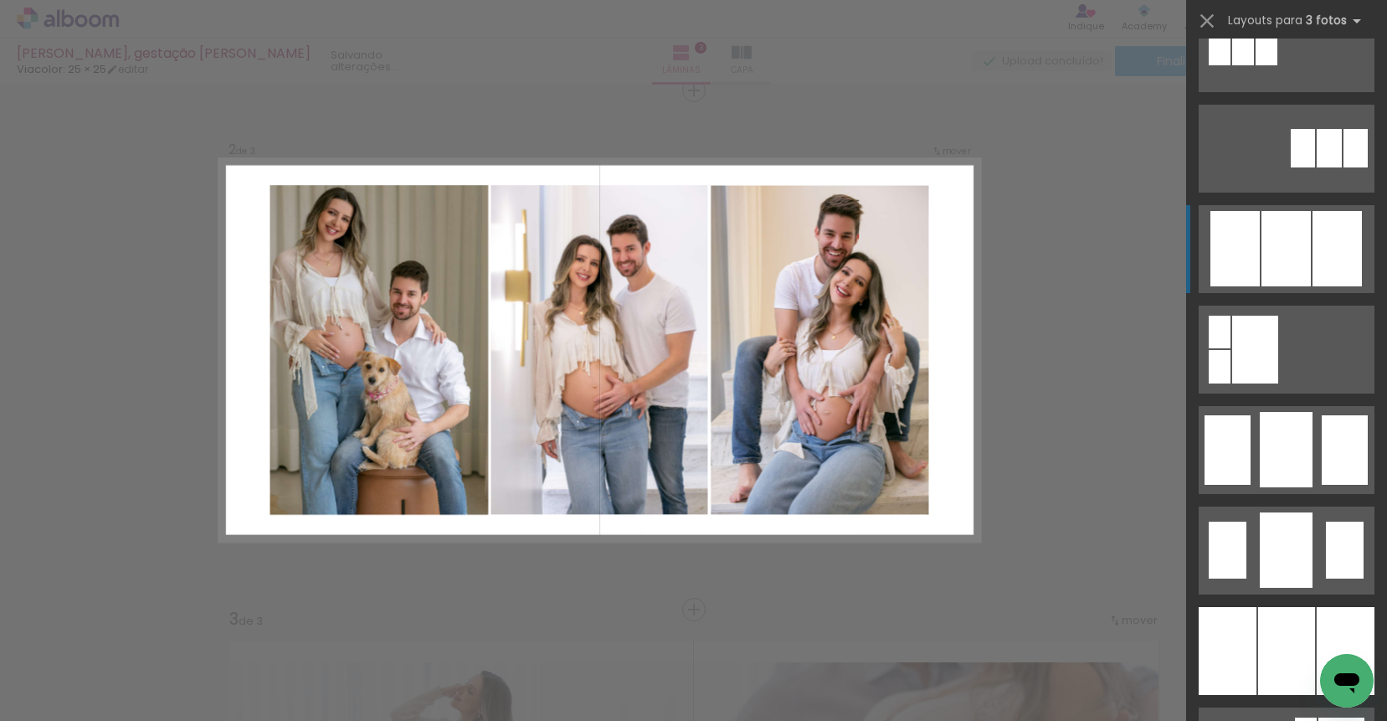
click at [1295, 237] on div at bounding box center [1285, 248] width 49 height 75
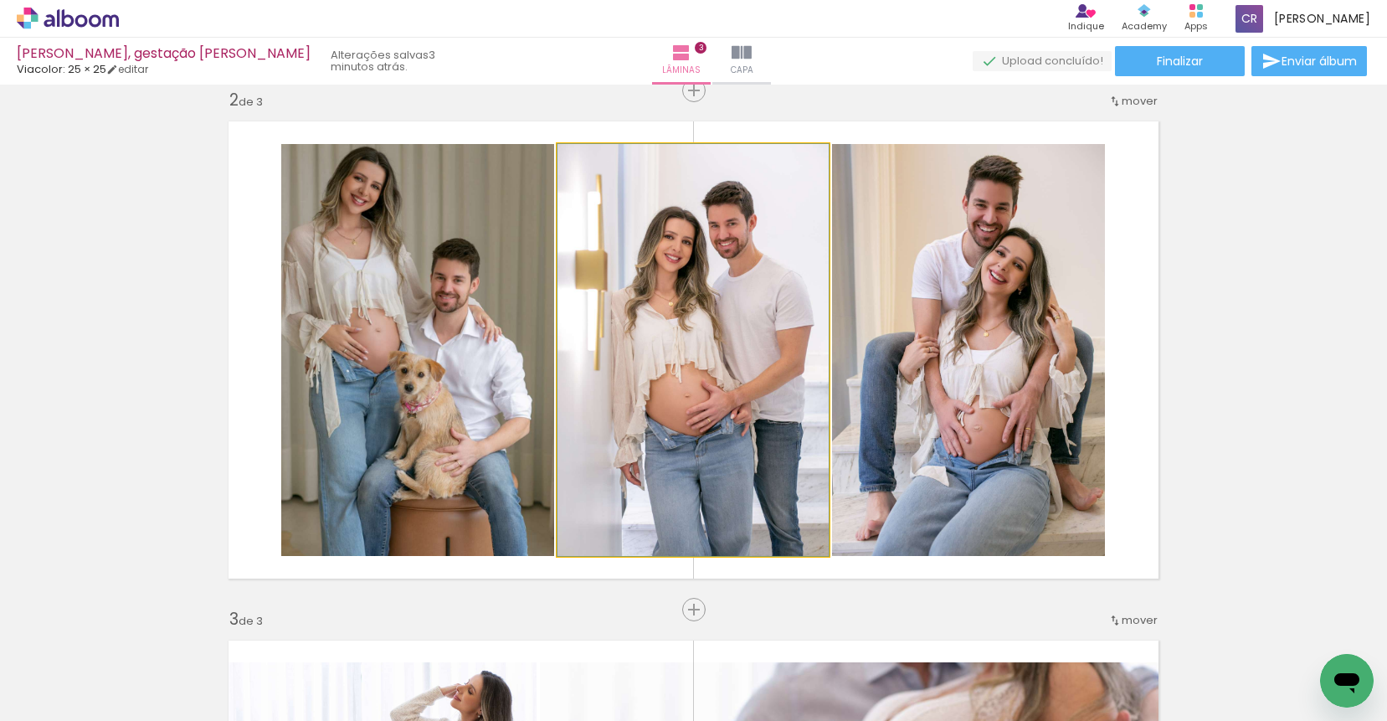
drag, startPoint x: 762, startPoint y: 321, endPoint x: 748, endPoint y: 321, distance: 14.3
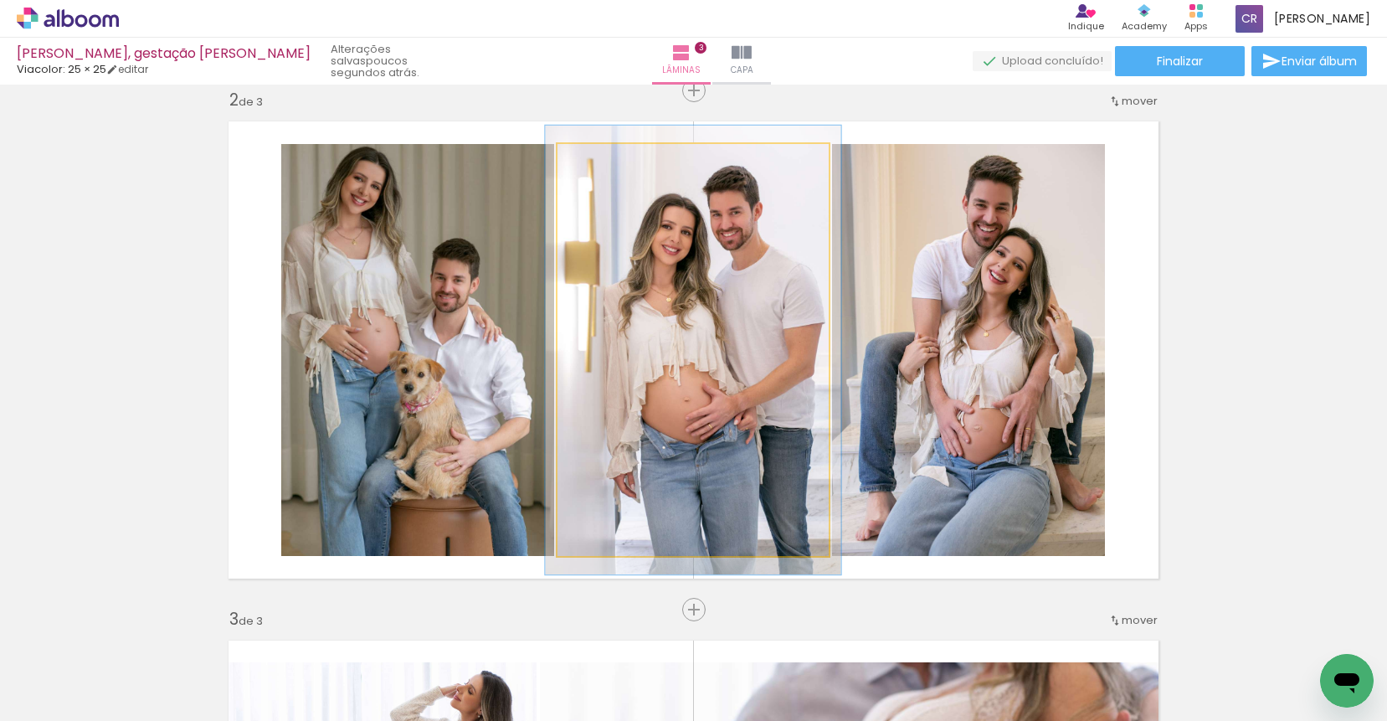
type paper-slider "109"
click at [596, 166] on div at bounding box center [601, 161] width 15 height 15
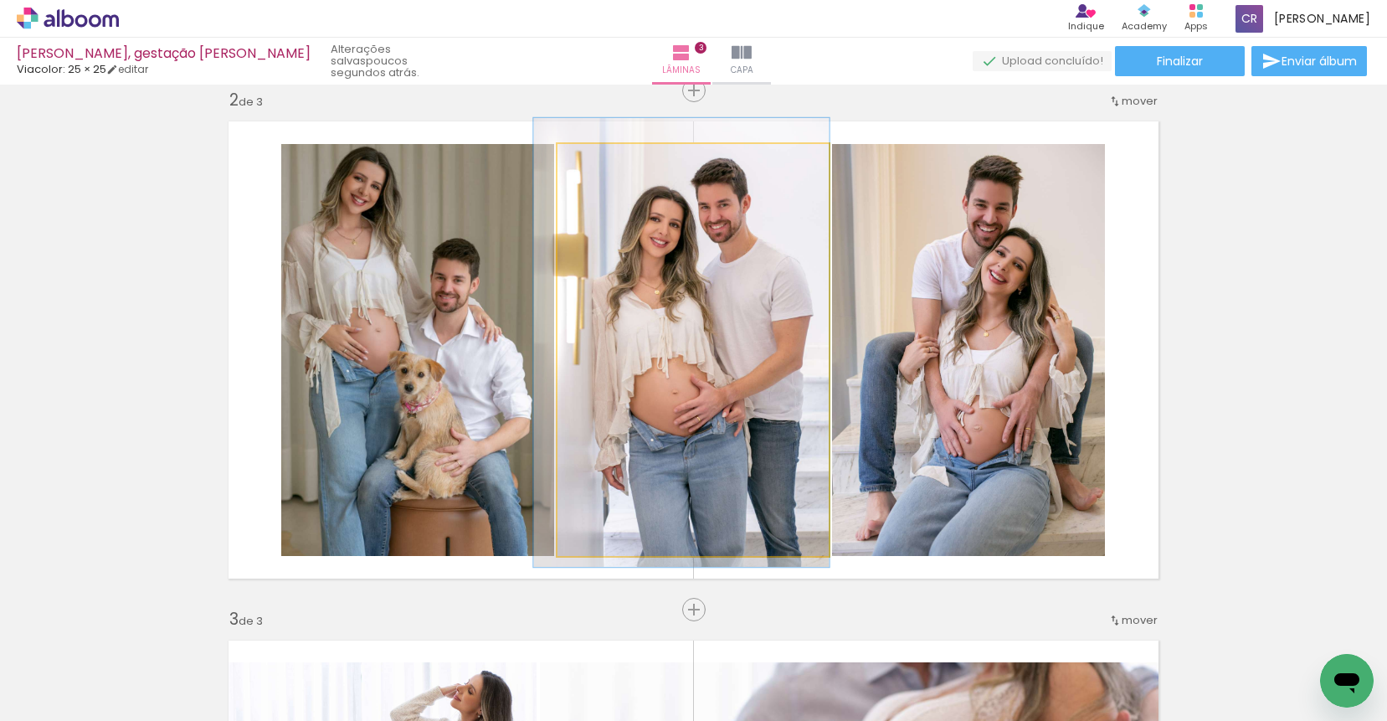
drag, startPoint x: 750, startPoint y: 236, endPoint x: 738, endPoint y: 228, distance: 13.9
click at [762, 234] on quentale-photo at bounding box center [692, 350] width 271 height 412
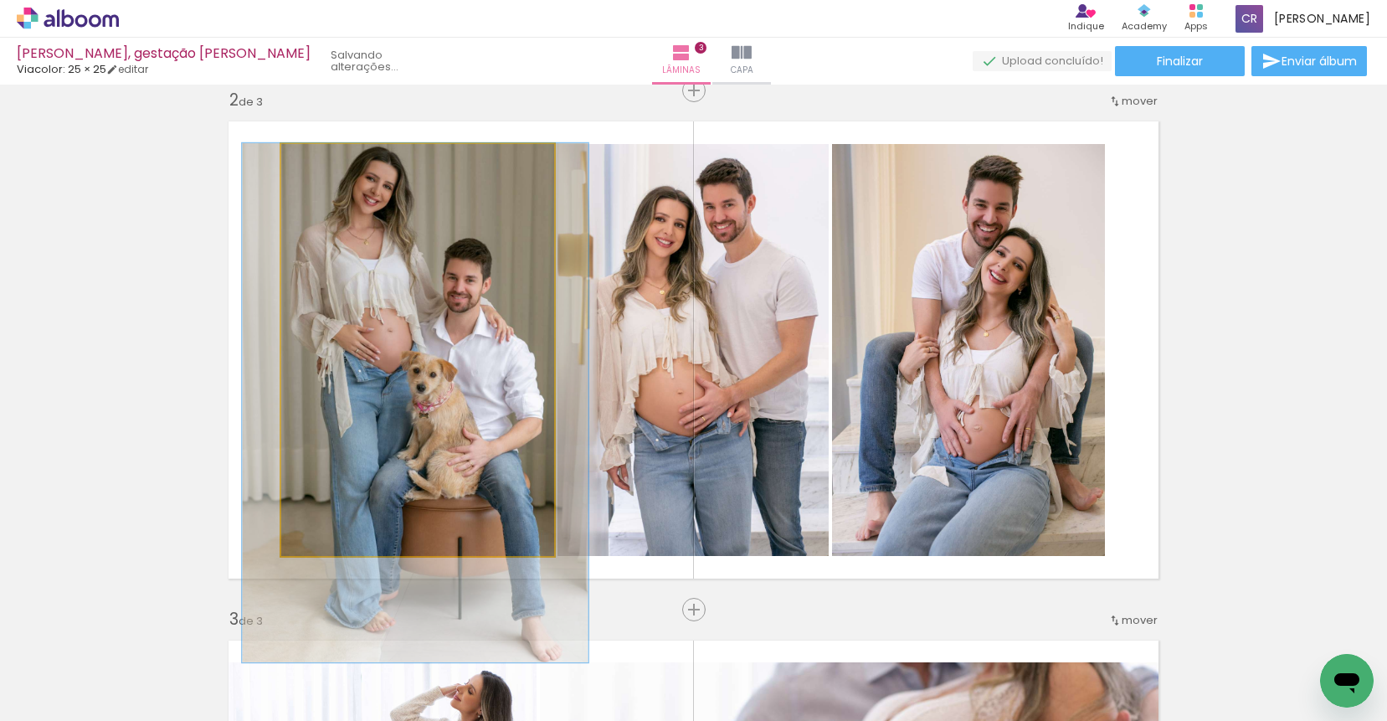
drag, startPoint x: 417, startPoint y: 289, endPoint x: 428, endPoint y: 309, distance: 23.3
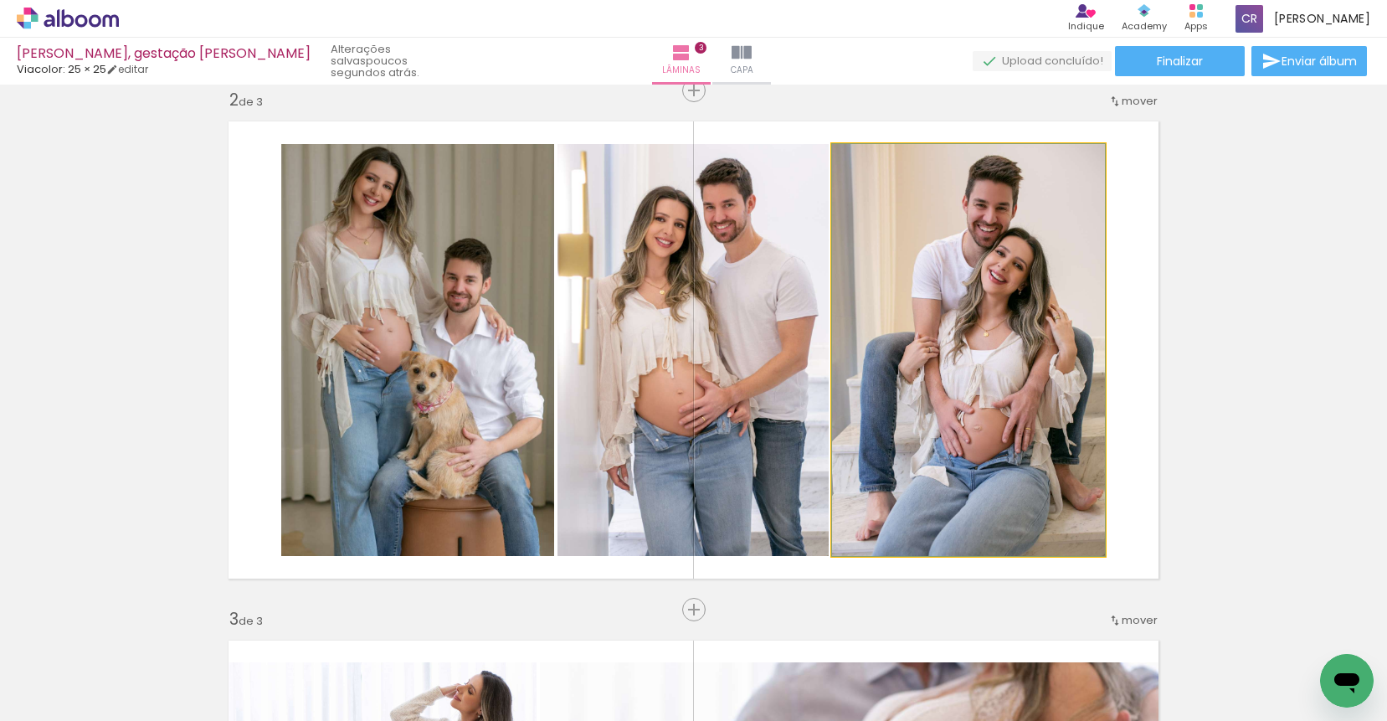
drag, startPoint x: 1006, startPoint y: 297, endPoint x: 994, endPoint y: 295, distance: 11.8
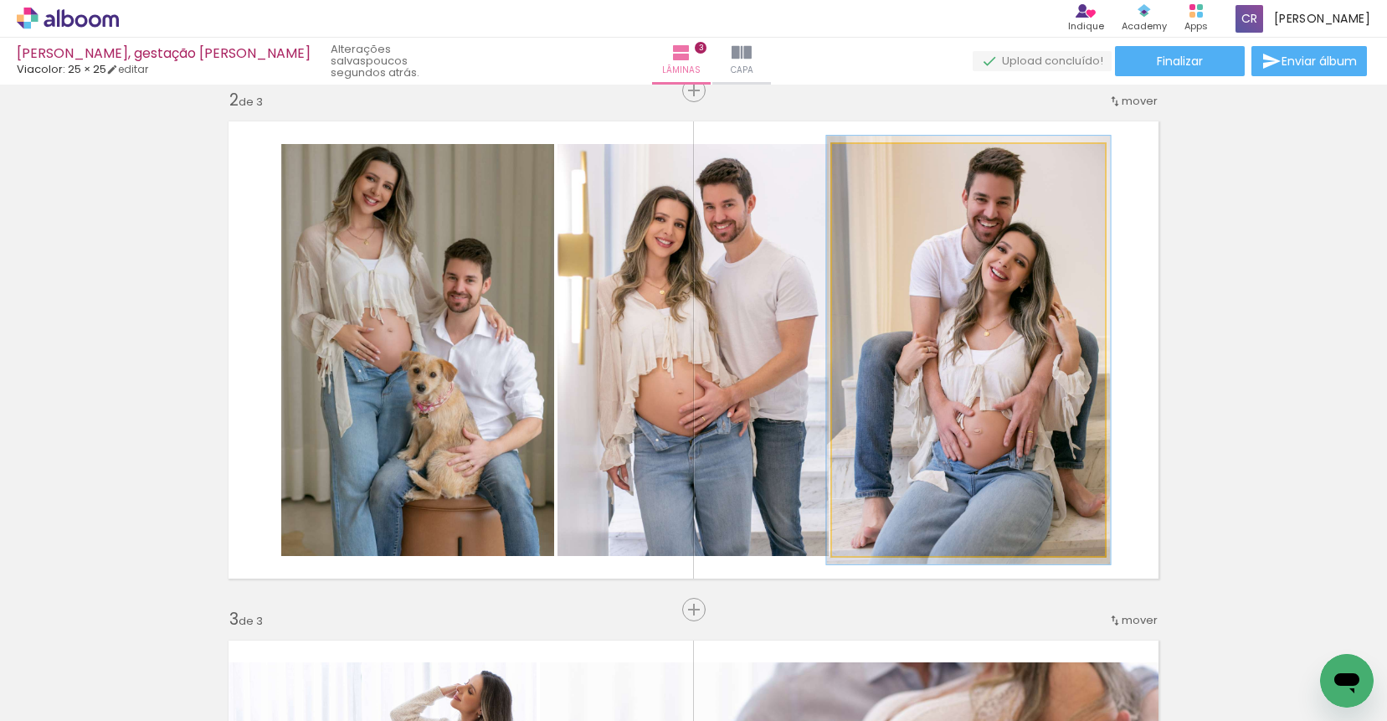
type paper-slider "104"
click at [867, 162] on div at bounding box center [873, 161] width 15 height 15
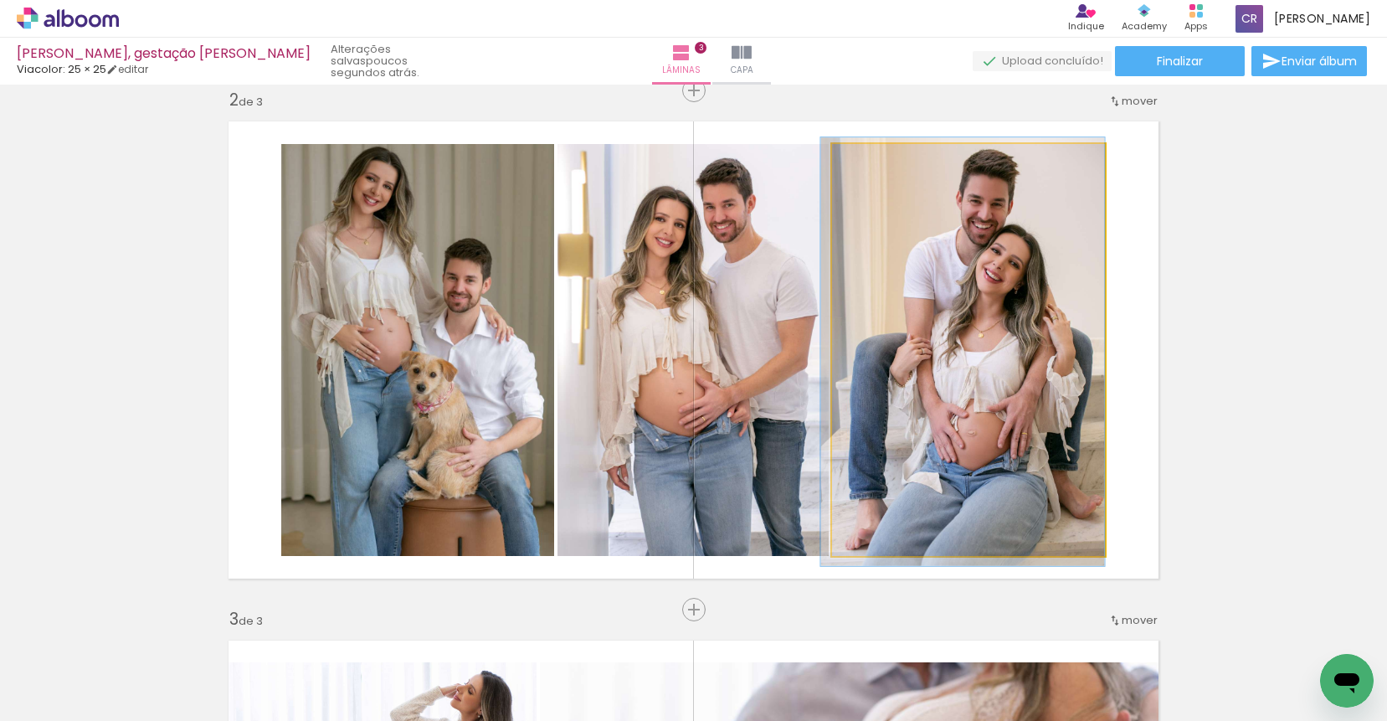
drag, startPoint x: 1004, startPoint y: 285, endPoint x: 978, endPoint y: 287, distance: 26.0
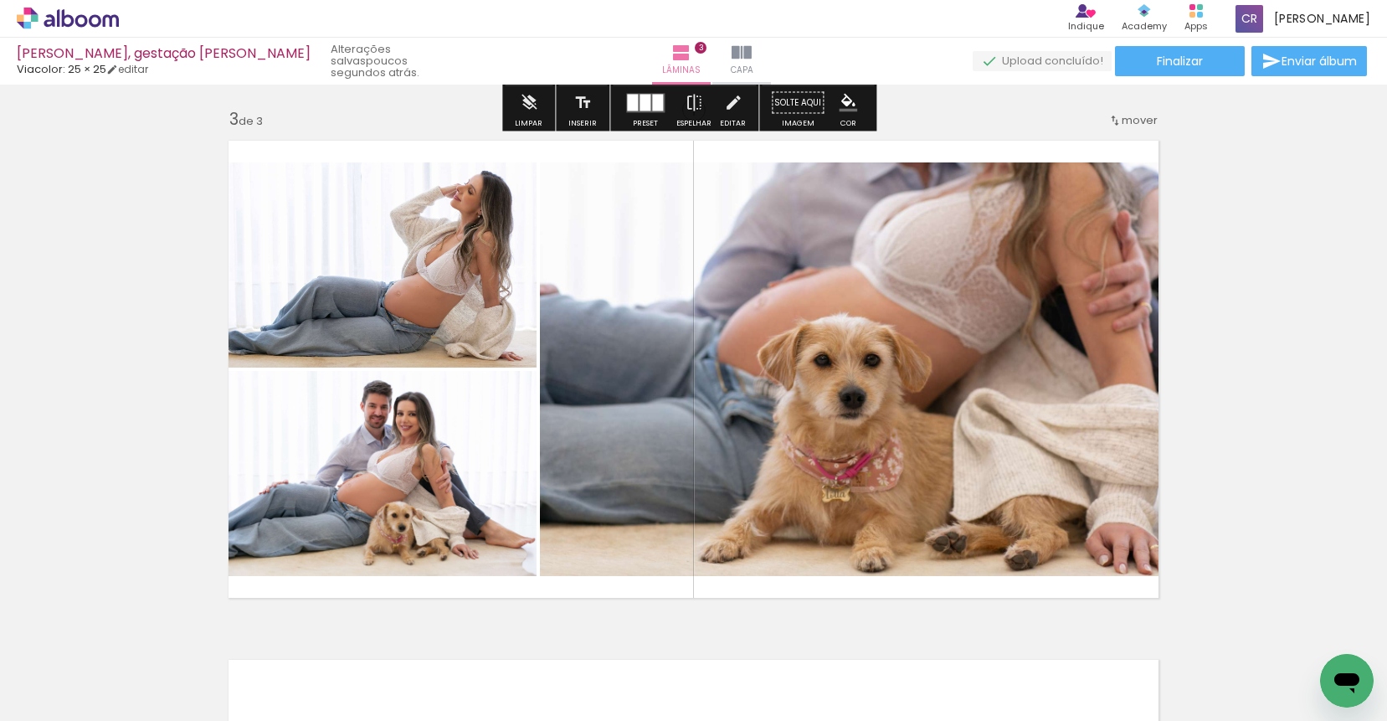
scroll to position [1051, 0]
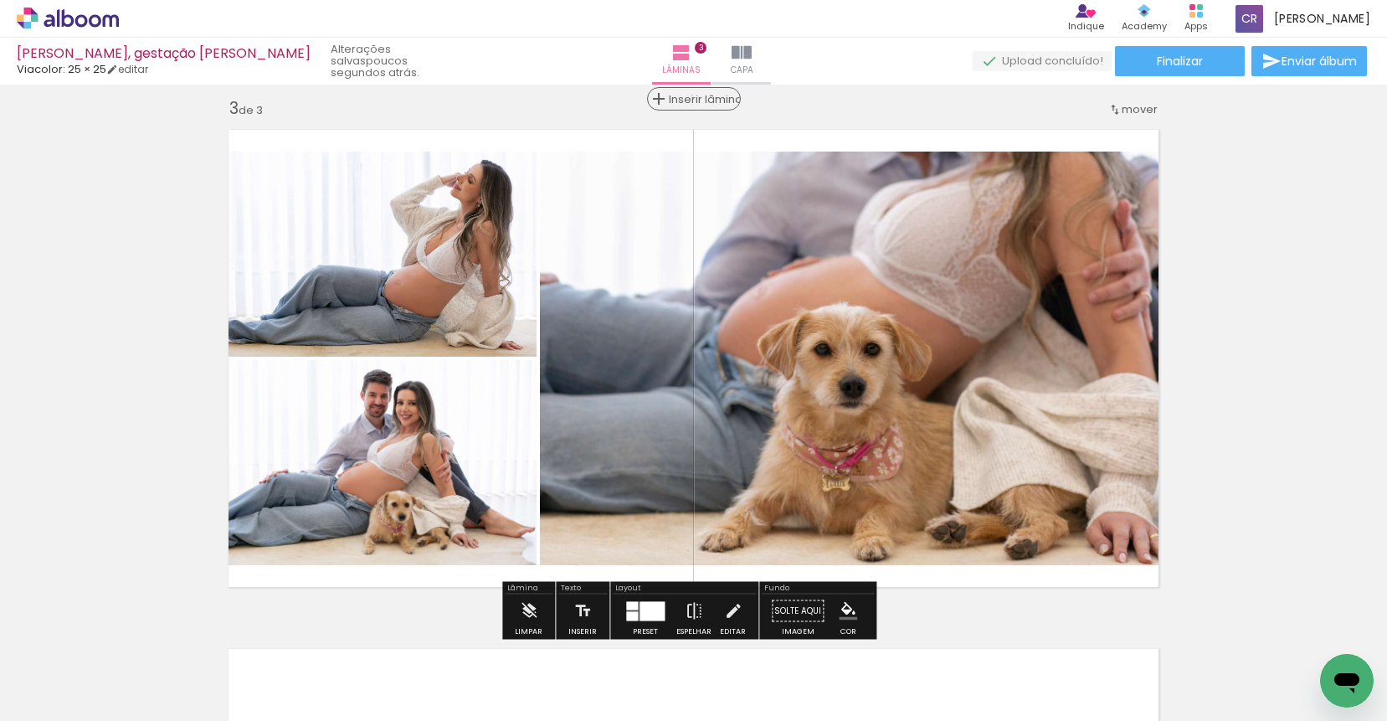
click at [685, 95] on span "Inserir lâmina" at bounding box center [701, 99] width 65 height 11
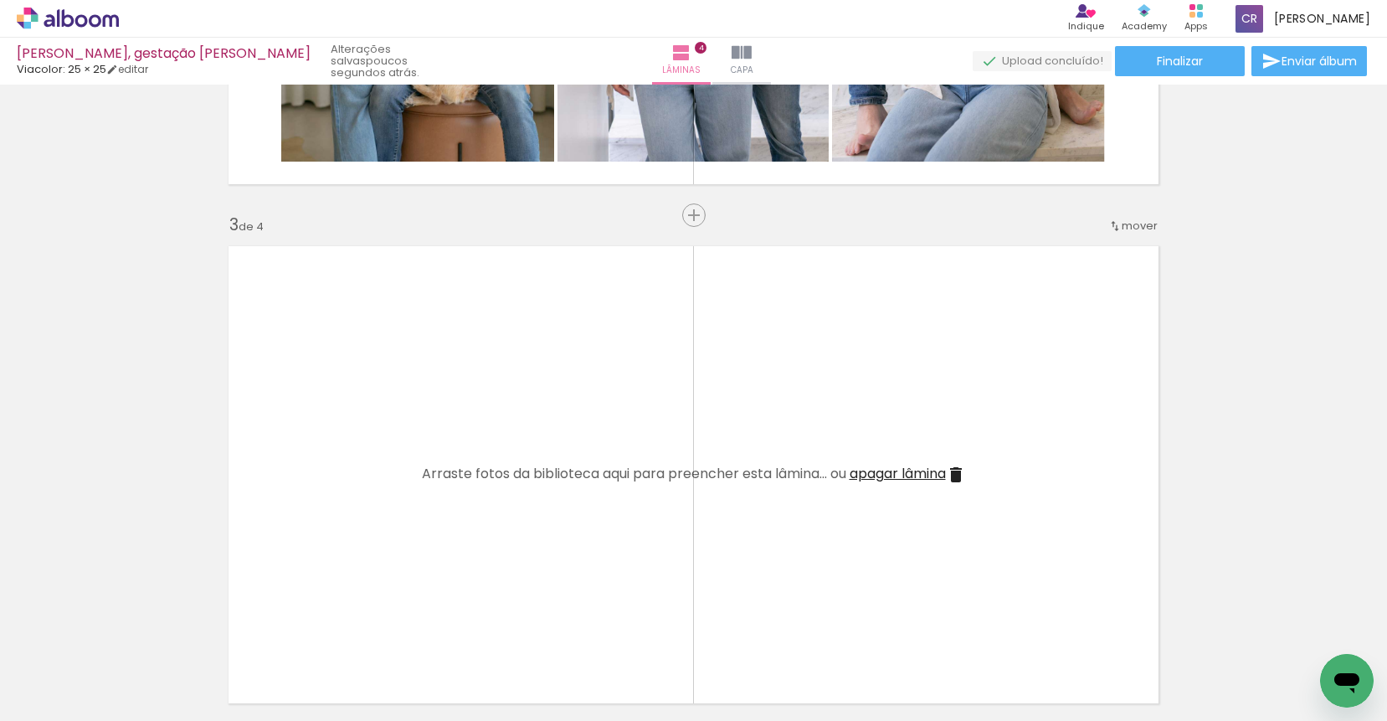
scroll to position [1053, 0]
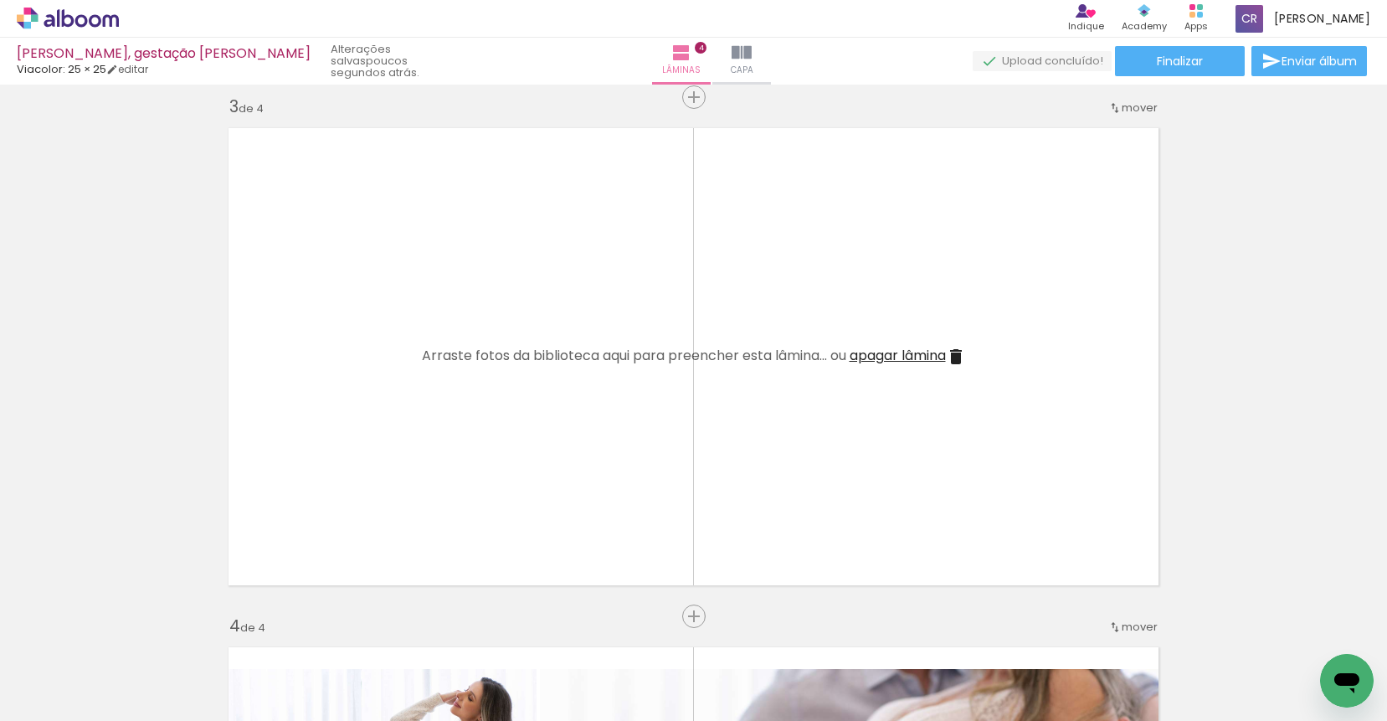
drag, startPoint x: 189, startPoint y: 669, endPoint x: 389, endPoint y: 535, distance: 241.2
click at [389, 535] on quentale-workspace at bounding box center [693, 360] width 1387 height 721
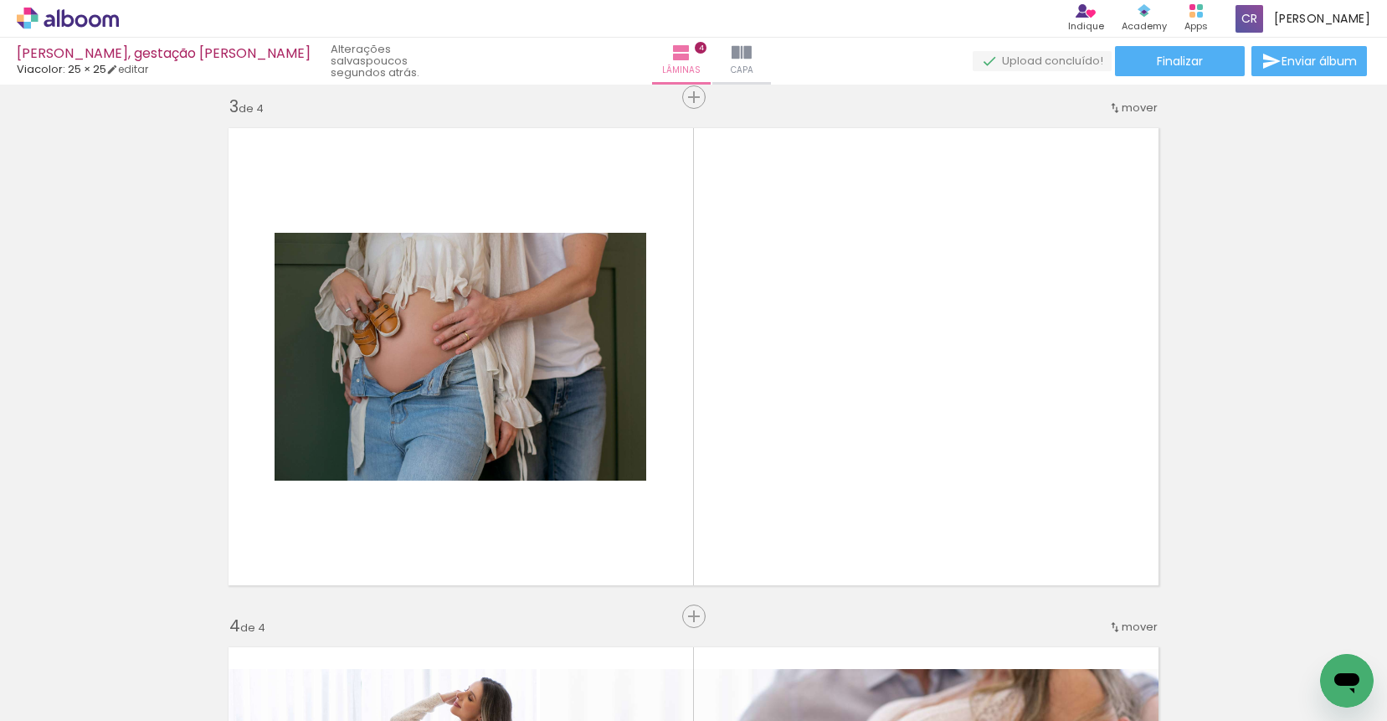
scroll to position [0, 261]
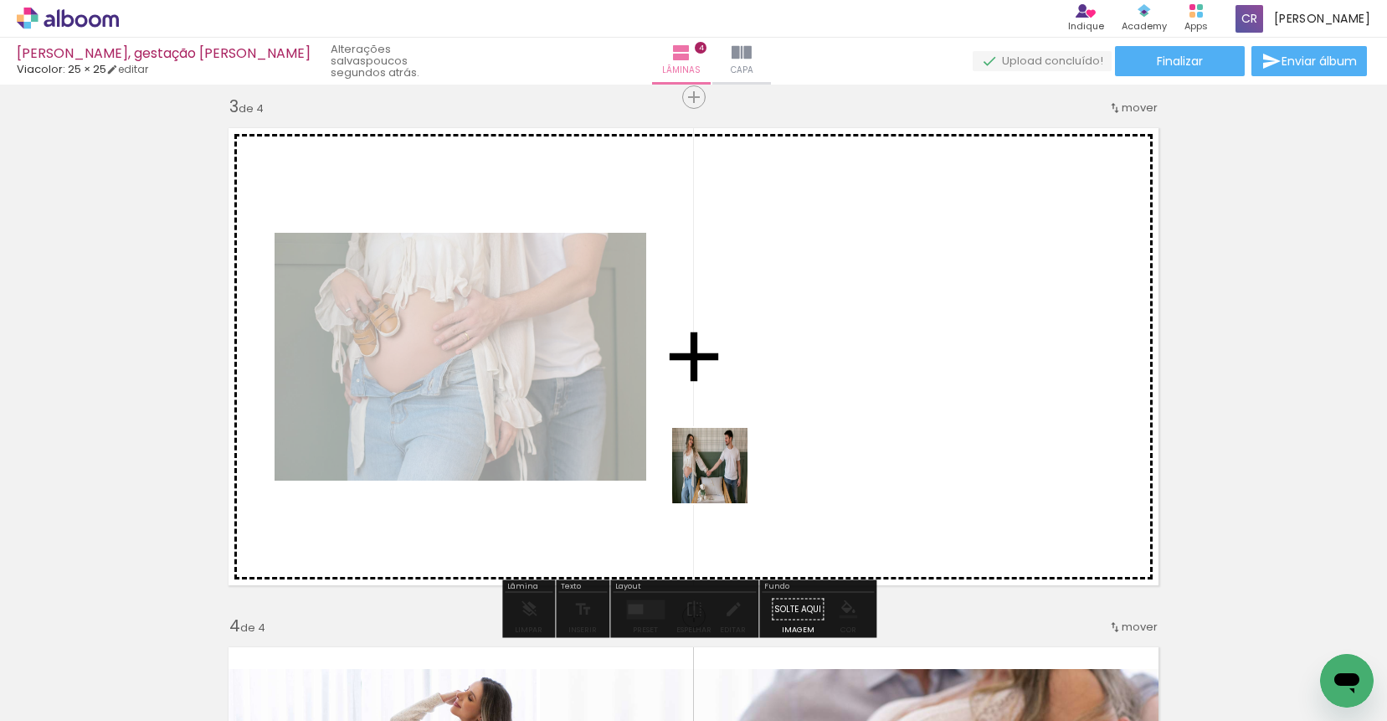
drag, startPoint x: 654, startPoint y: 668, endPoint x: 723, endPoint y: 477, distance: 202.8
click at [723, 477] on quentale-workspace at bounding box center [693, 360] width 1387 height 721
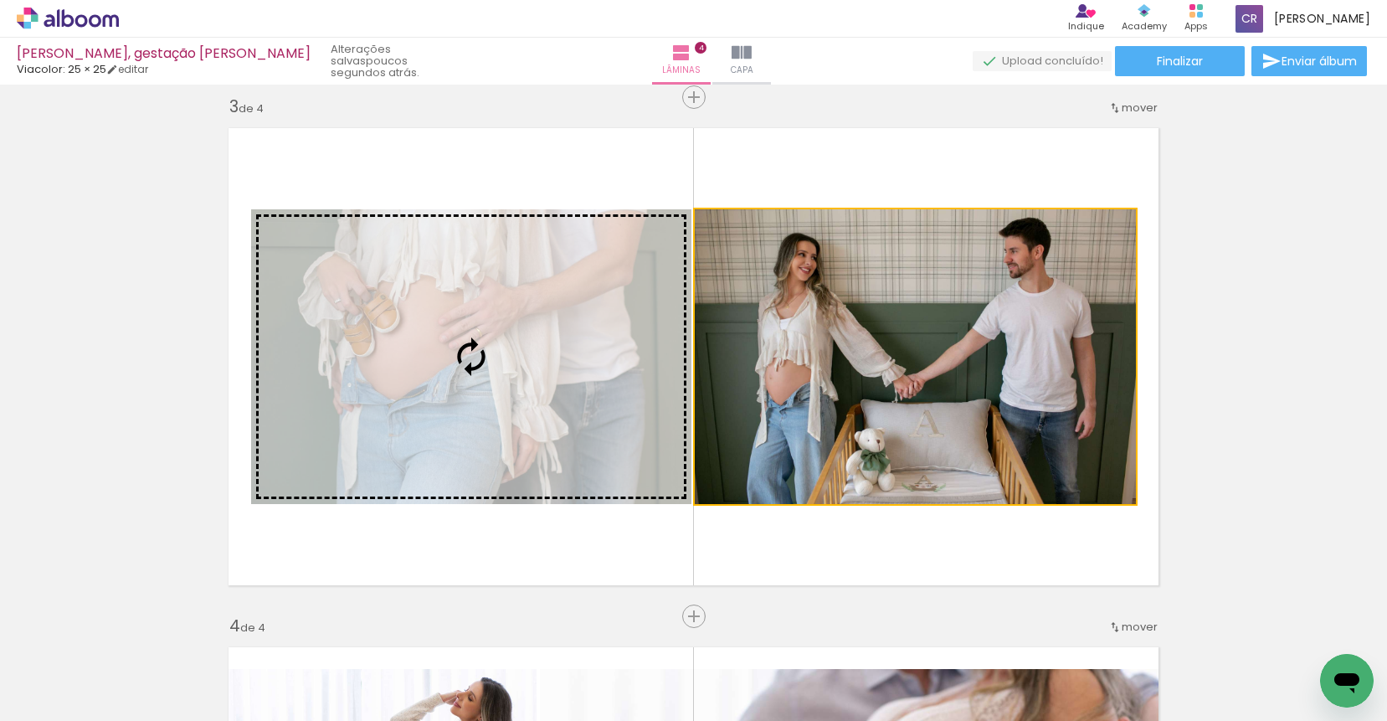
drag, startPoint x: 887, startPoint y: 378, endPoint x: 622, endPoint y: 364, distance: 265.7
click at [0, 0] on slot at bounding box center [0, 0] width 0 height 0
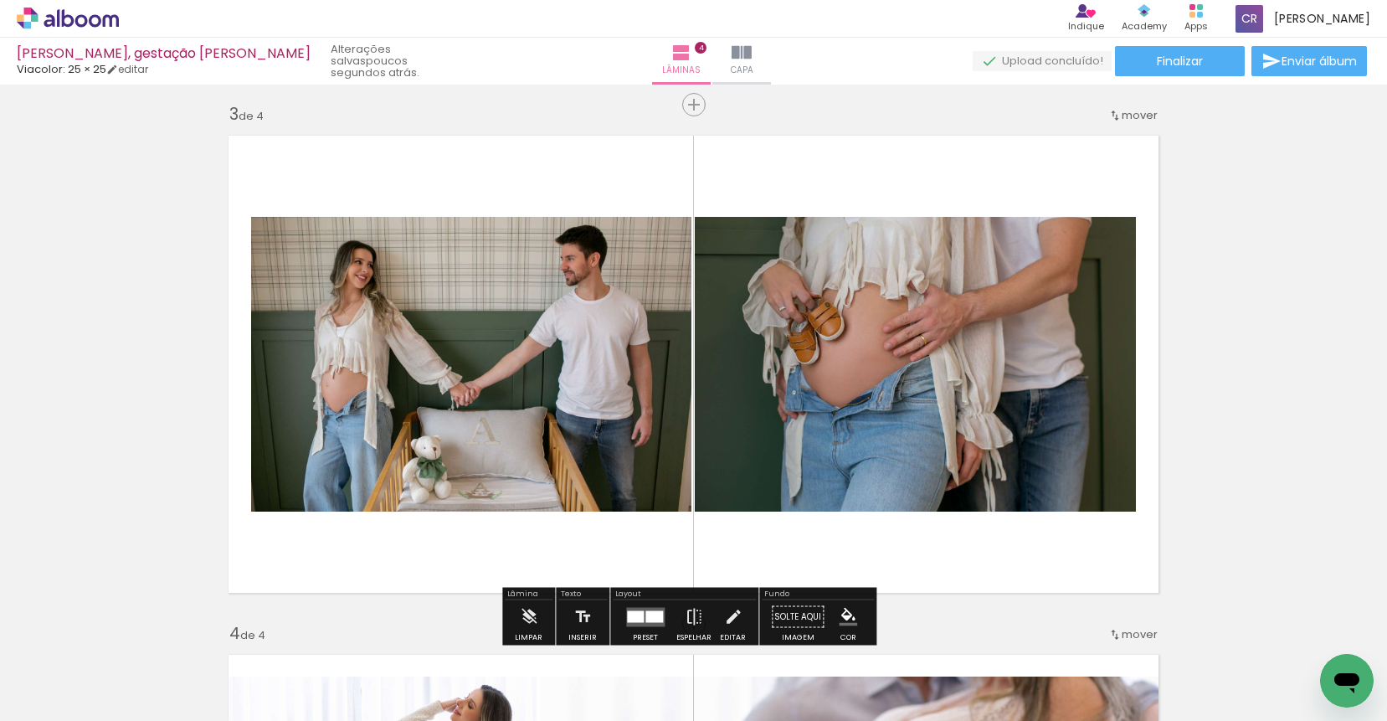
scroll to position [1044, 0]
click at [649, 608] on quentale-layouter at bounding box center [645, 617] width 38 height 19
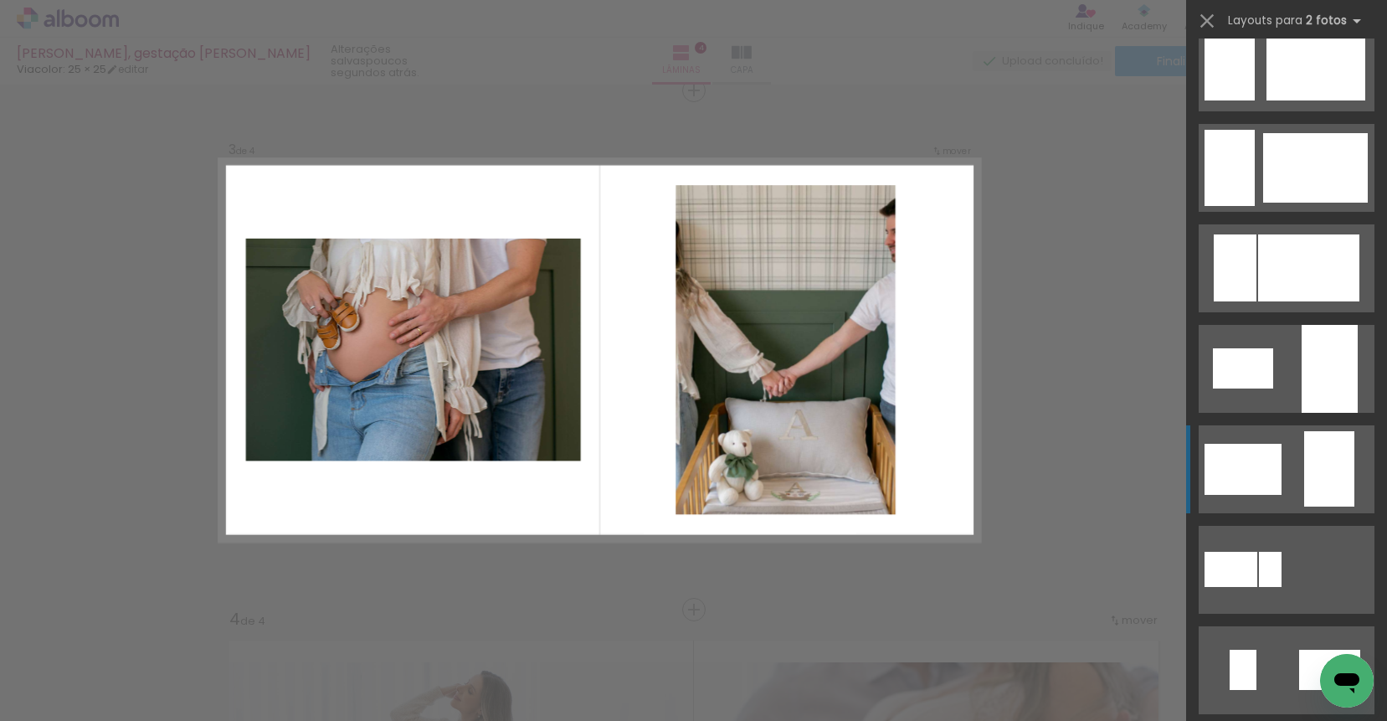
scroll to position [2037, 0]
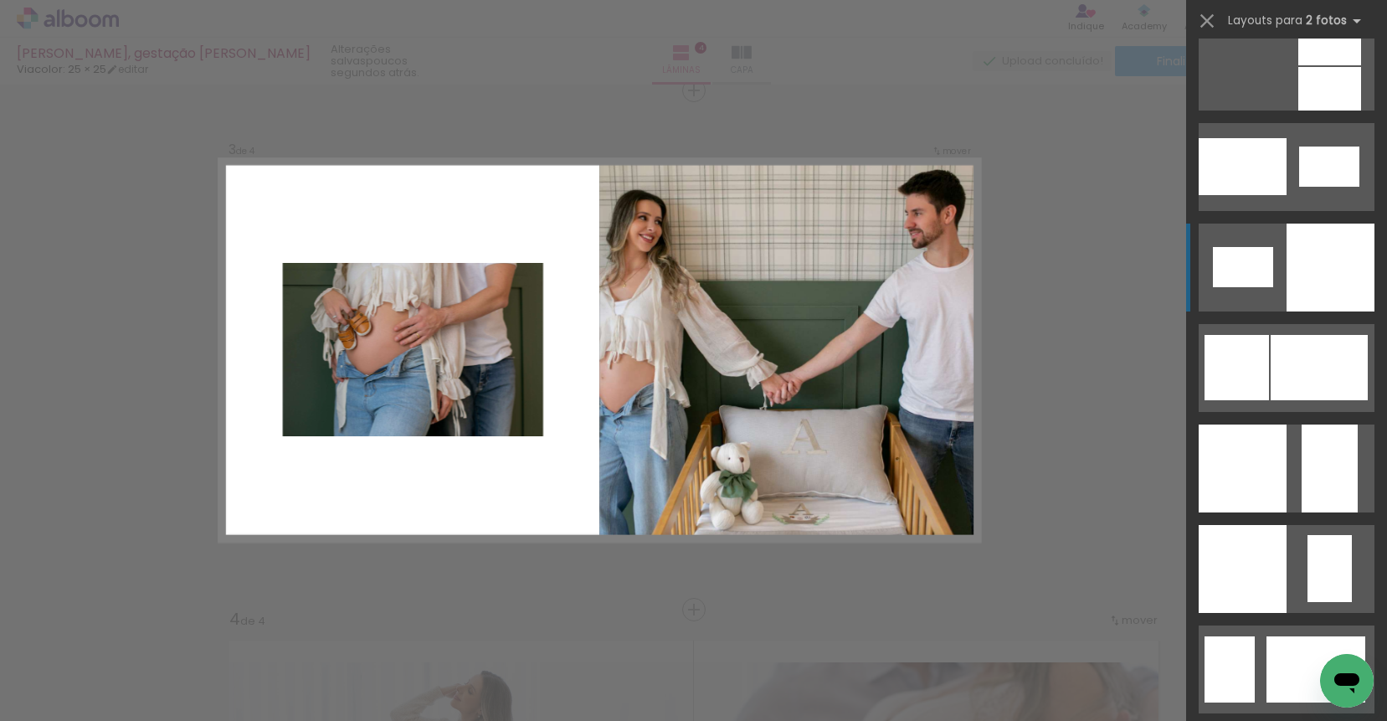
click at [1286, 250] on div at bounding box center [1330, 267] width 88 height 88
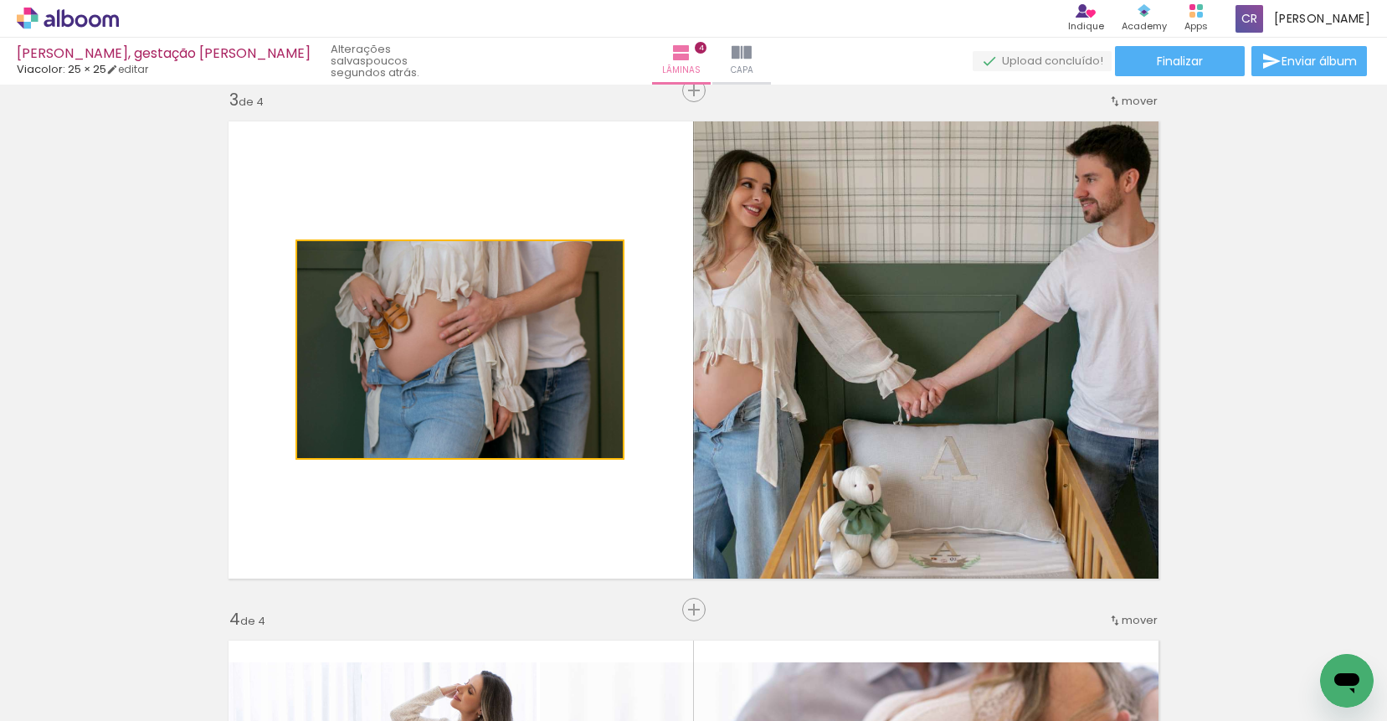
drag, startPoint x: 651, startPoint y: 319, endPoint x: 840, endPoint y: 317, distance: 189.1
click at [0, 0] on slot at bounding box center [0, 0] width 0 height 0
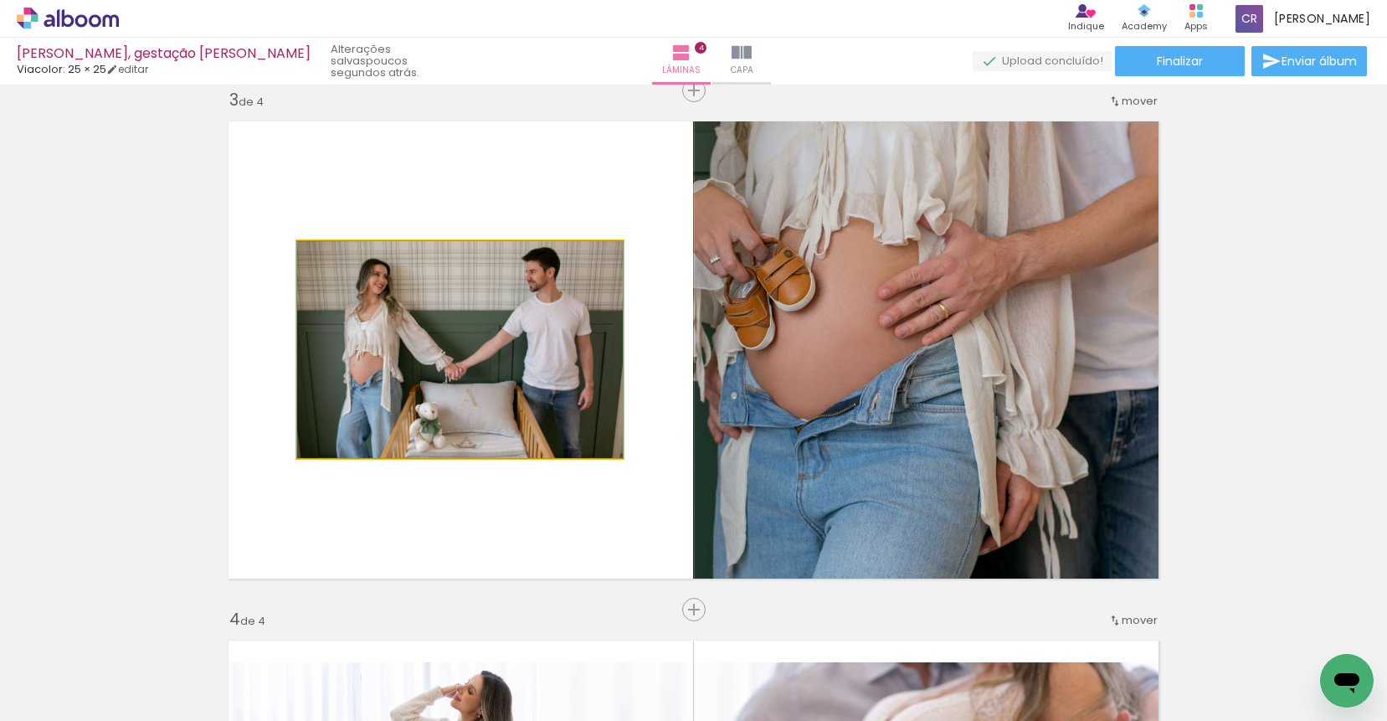
drag, startPoint x: 499, startPoint y: 352, endPoint x: 488, endPoint y: 352, distance: 10.9
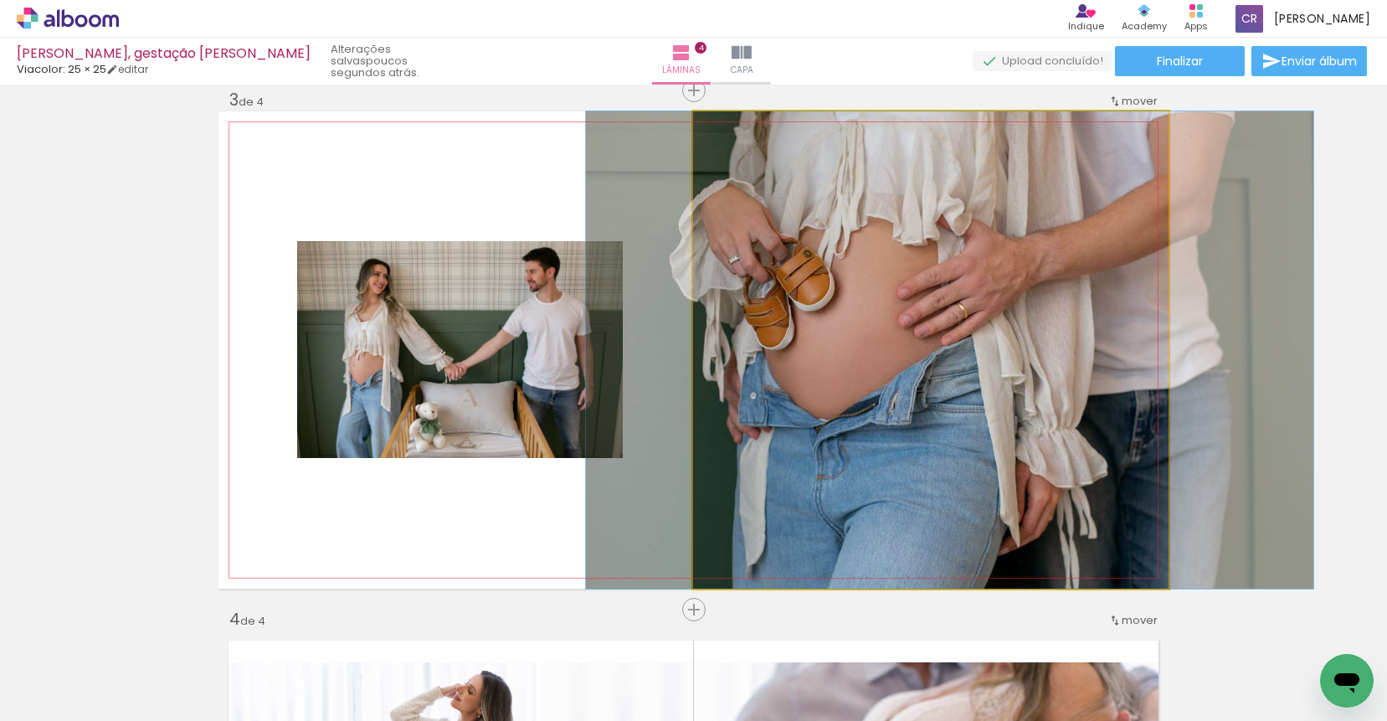
drag, startPoint x: 853, startPoint y: 315, endPoint x: 872, endPoint y: 320, distance: 19.7
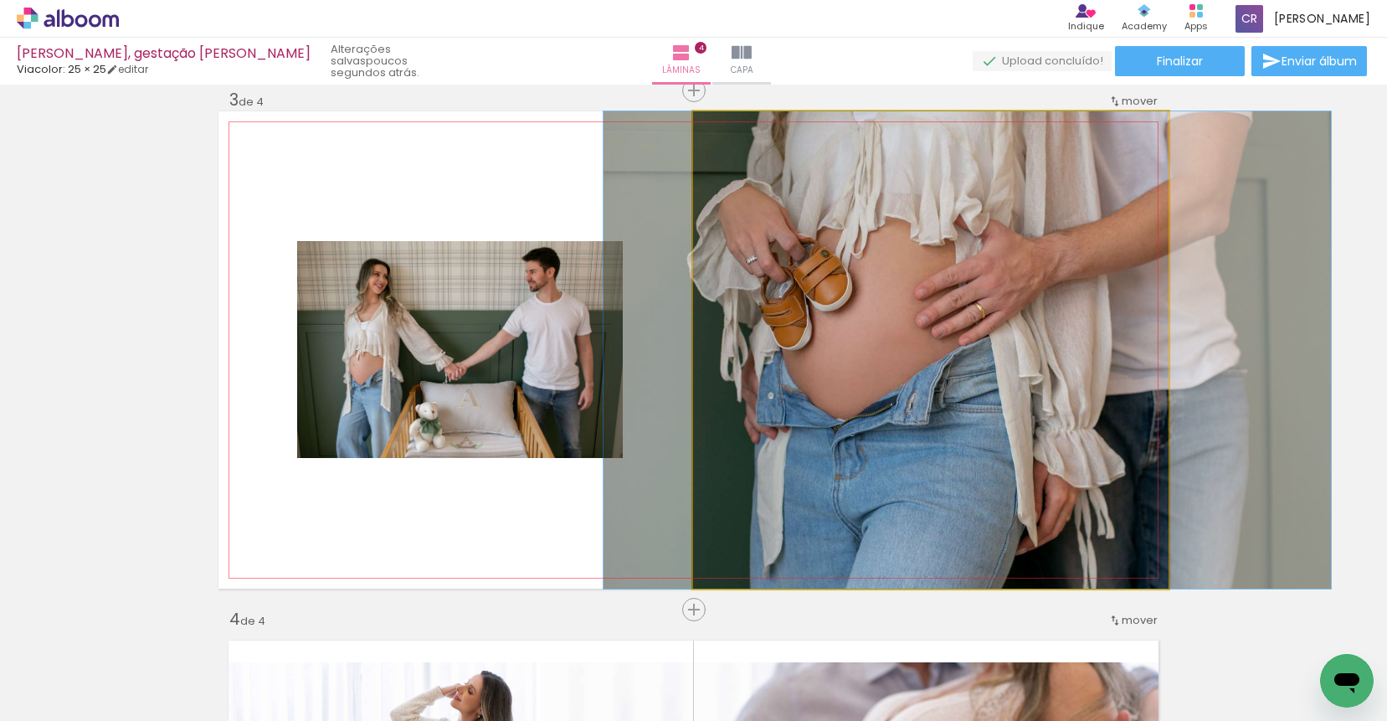
drag, startPoint x: 928, startPoint y: 319, endPoint x: 946, endPoint y: 318, distance: 18.4
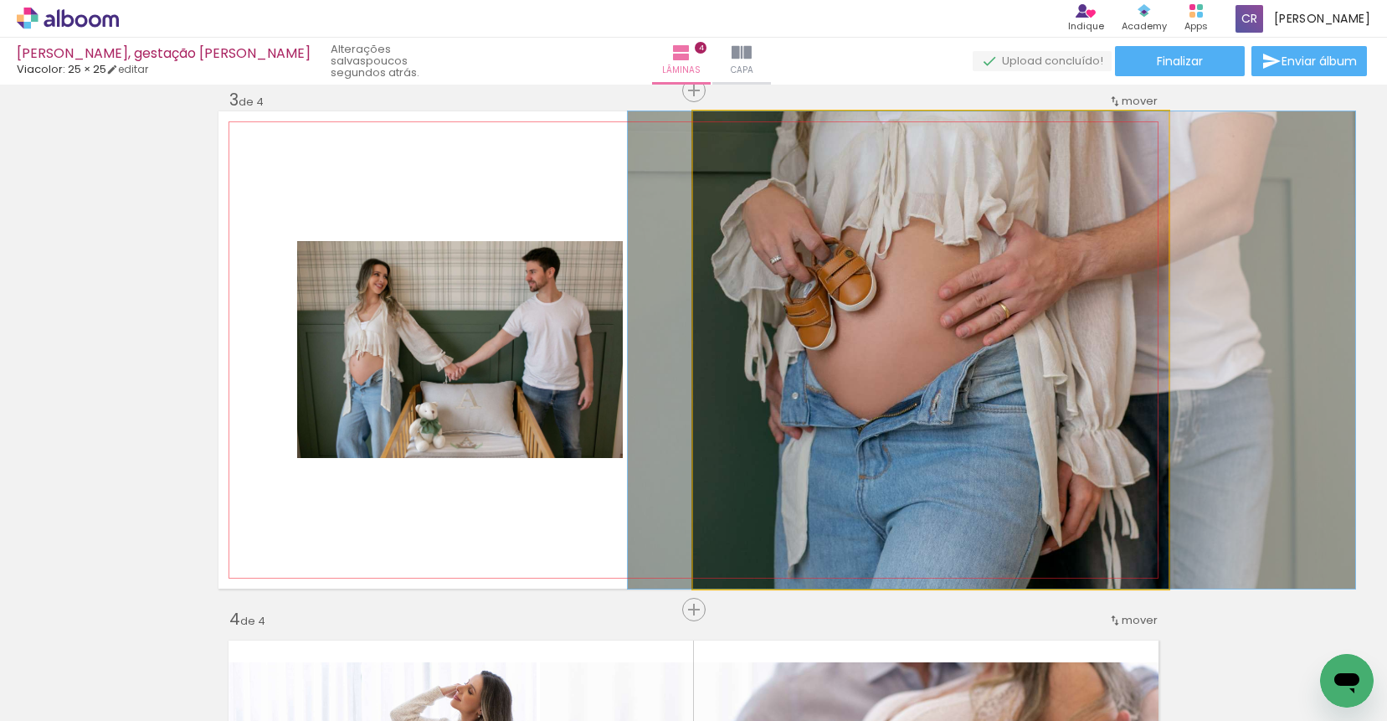
drag, startPoint x: 926, startPoint y: 349, endPoint x: 948, endPoint y: 349, distance: 22.6
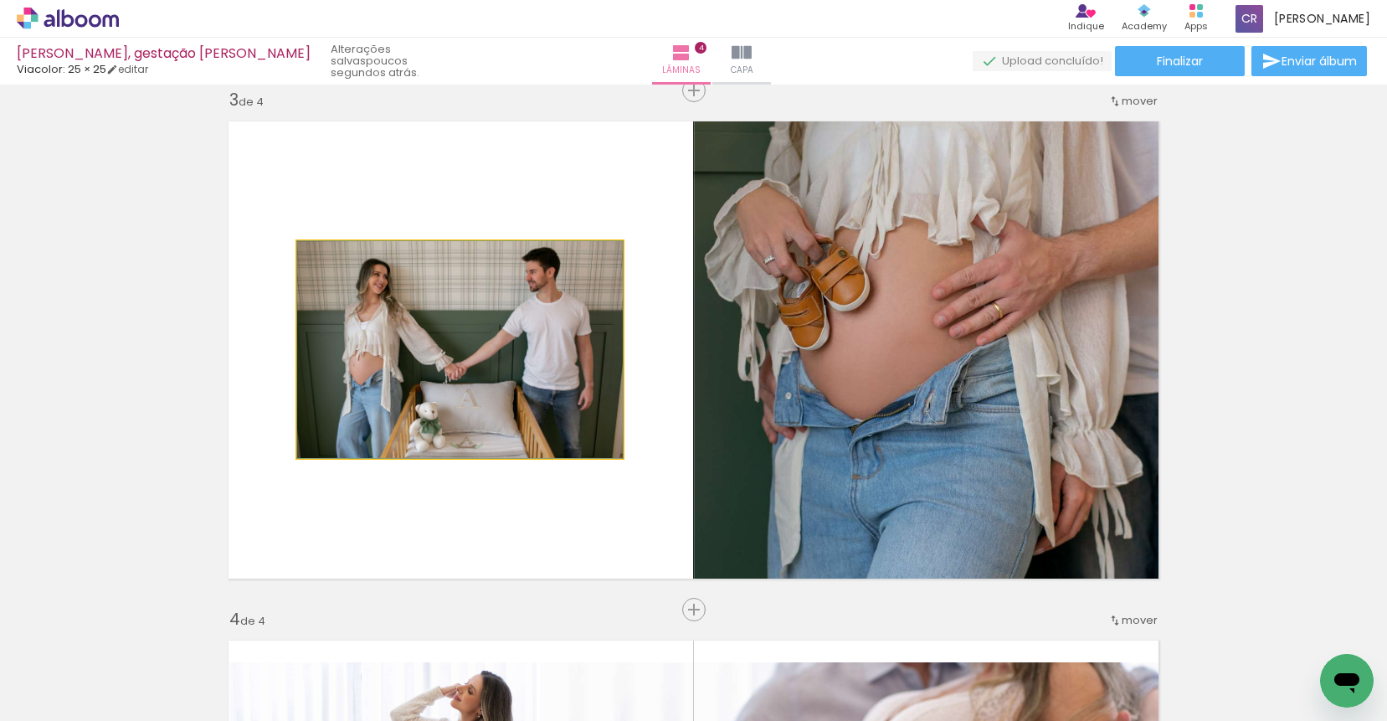
drag, startPoint x: 503, startPoint y: 338, endPoint x: 490, endPoint y: 340, distance: 13.5
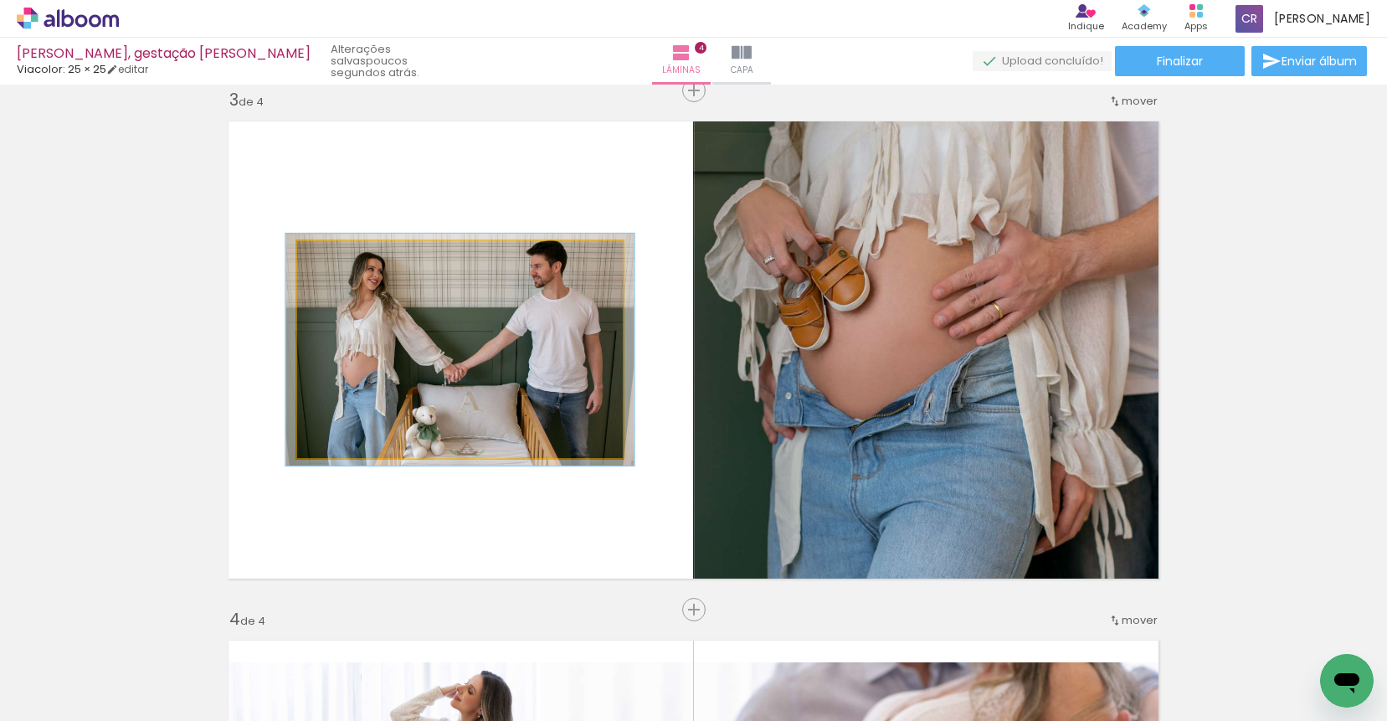
click at [337, 261] on div at bounding box center [340, 258] width 15 height 15
click at [534, 390] on quentale-photo at bounding box center [460, 349] width 326 height 217
drag, startPoint x: 335, startPoint y: 265, endPoint x: 321, endPoint y: 264, distance: 13.4
type paper-slider "100"
click at [327, 264] on div at bounding box center [340, 258] width 27 height 27
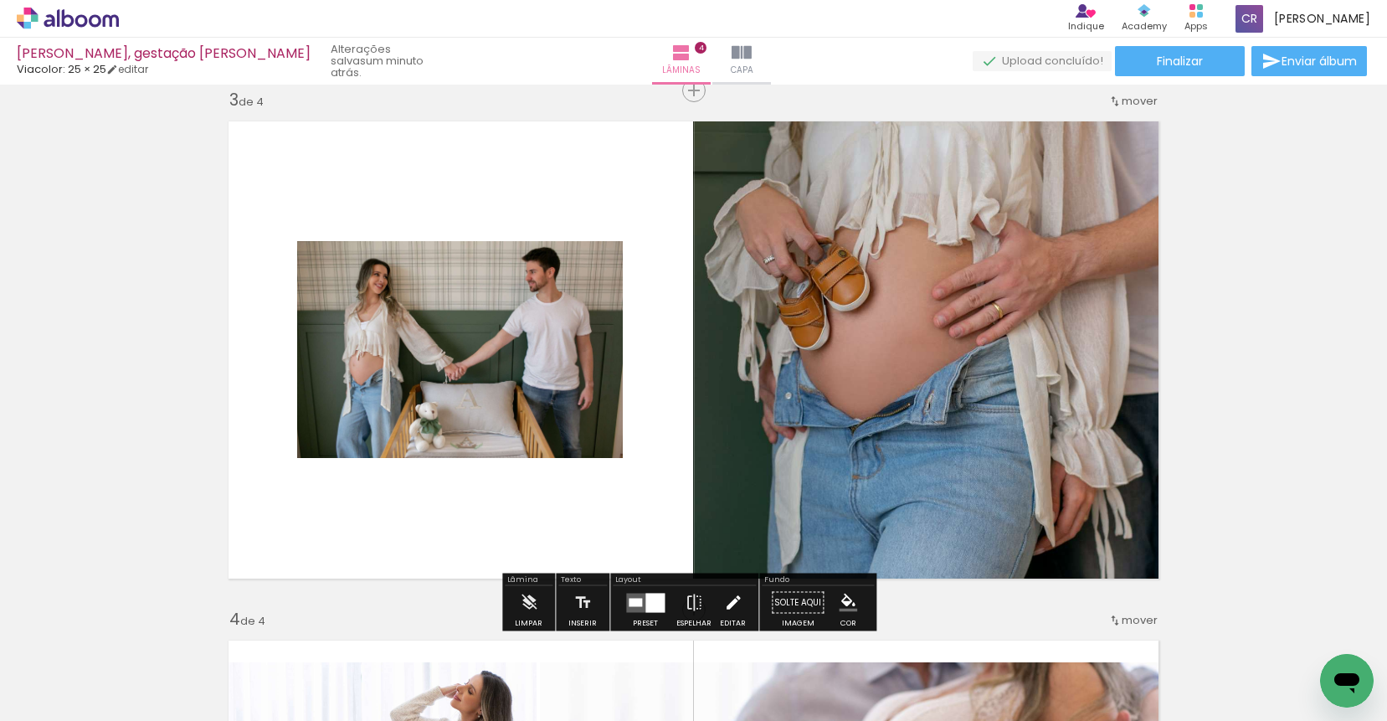
click at [725, 594] on iron-icon at bounding box center [733, 602] width 18 height 33
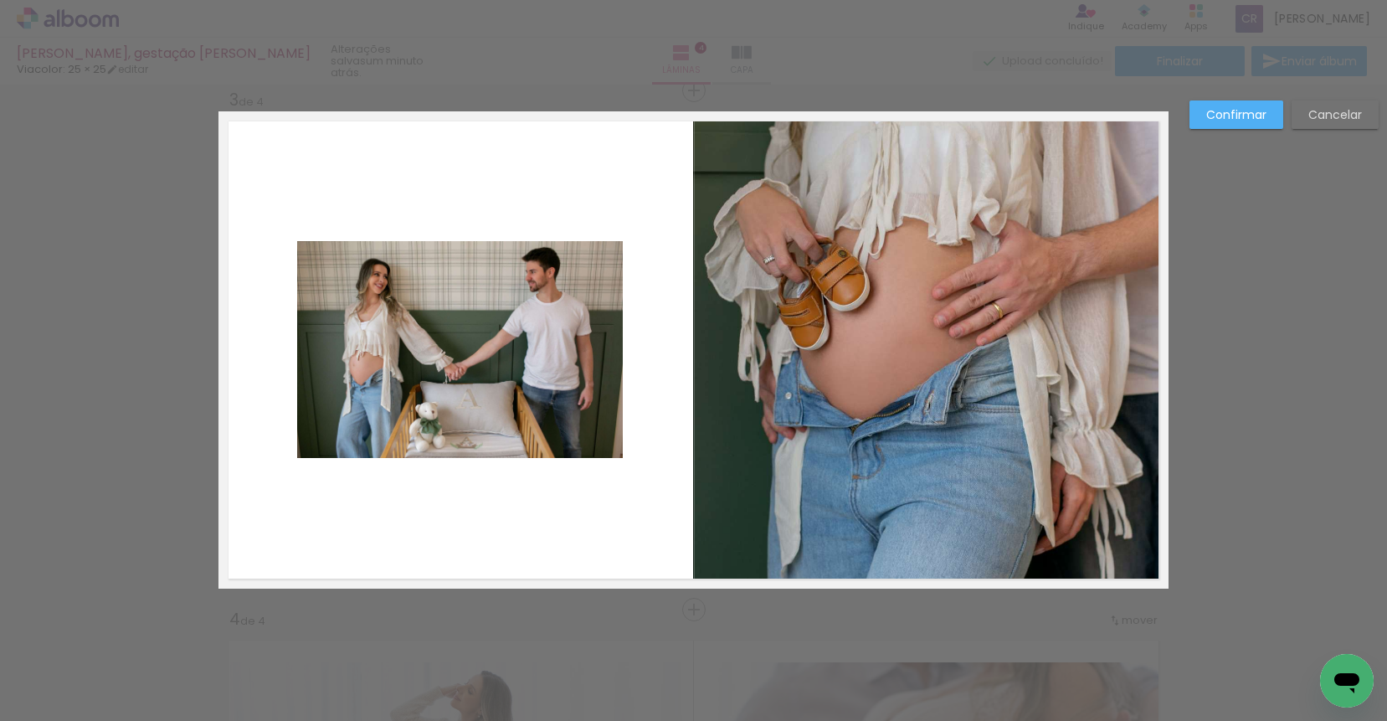
click at [558, 377] on quentale-photo at bounding box center [460, 349] width 326 height 217
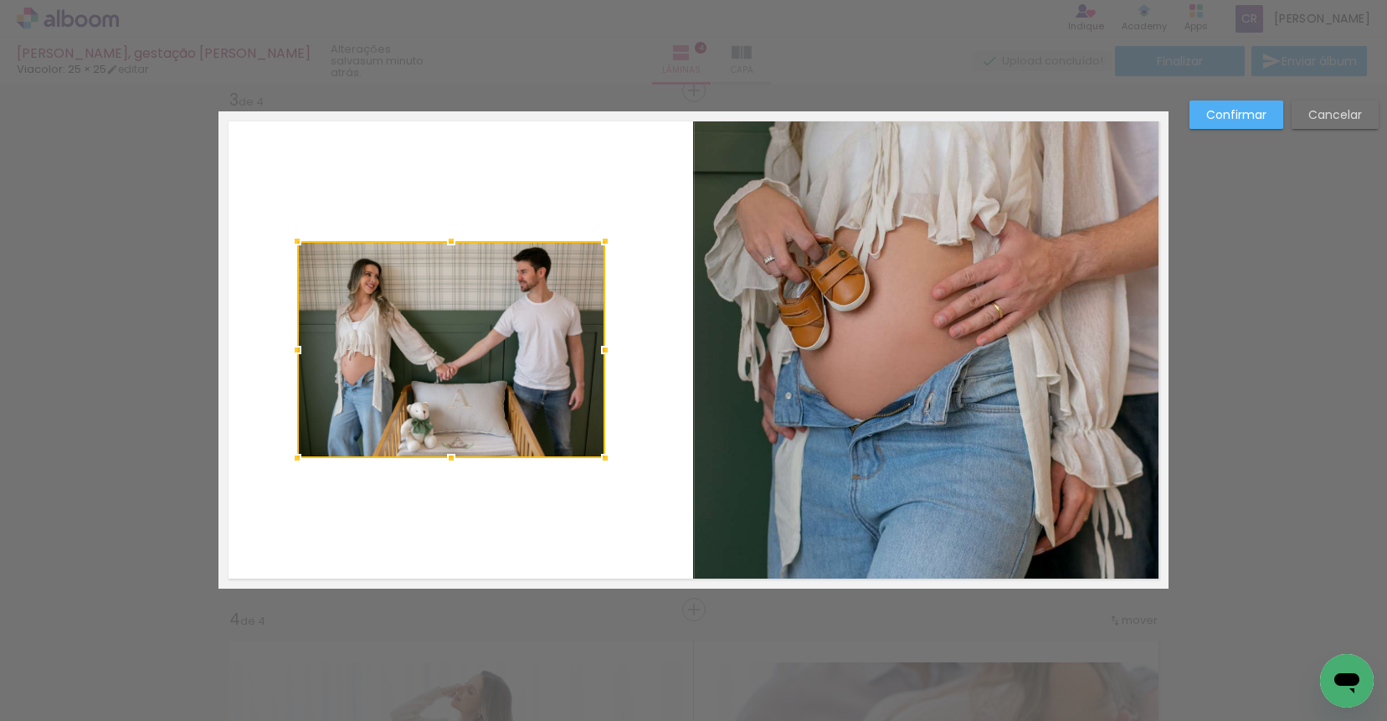
drag, startPoint x: 613, startPoint y: 348, endPoint x: 596, endPoint y: 350, distance: 17.7
click at [596, 350] on div at bounding box center [604, 349] width 33 height 33
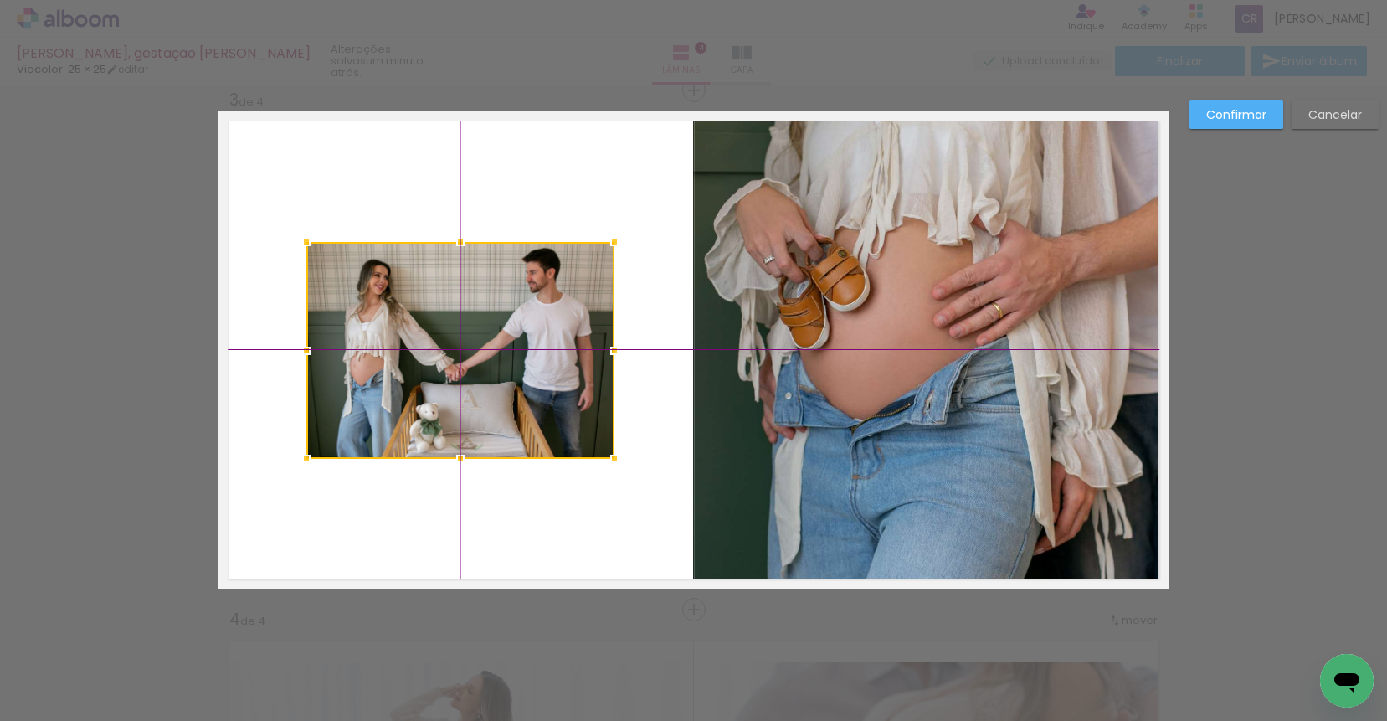
click at [408, 300] on div at bounding box center [460, 350] width 308 height 217
click at [0, 0] on slot "Confirmar" at bounding box center [0, 0] width 0 height 0
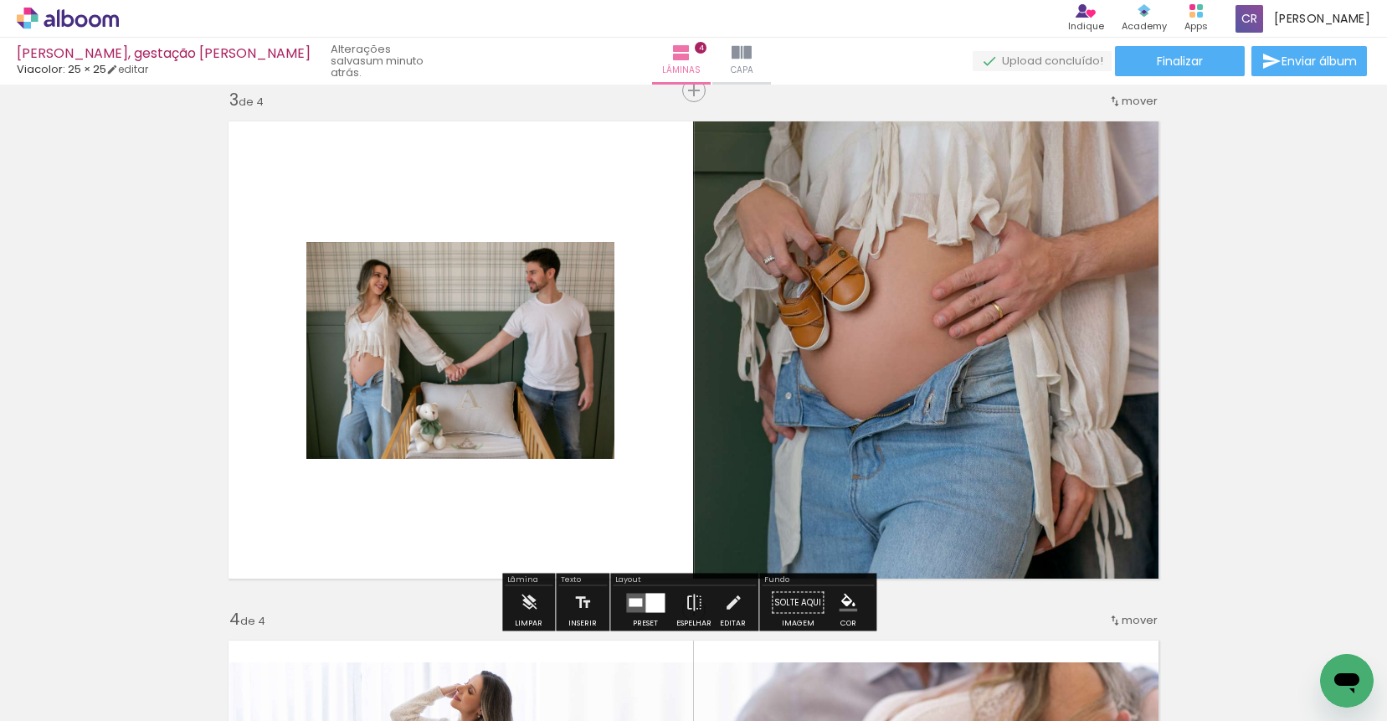
click at [530, 337] on quentale-photo at bounding box center [460, 350] width 308 height 217
click at [577, 542] on quentale-layouter at bounding box center [693, 349] width 950 height 477
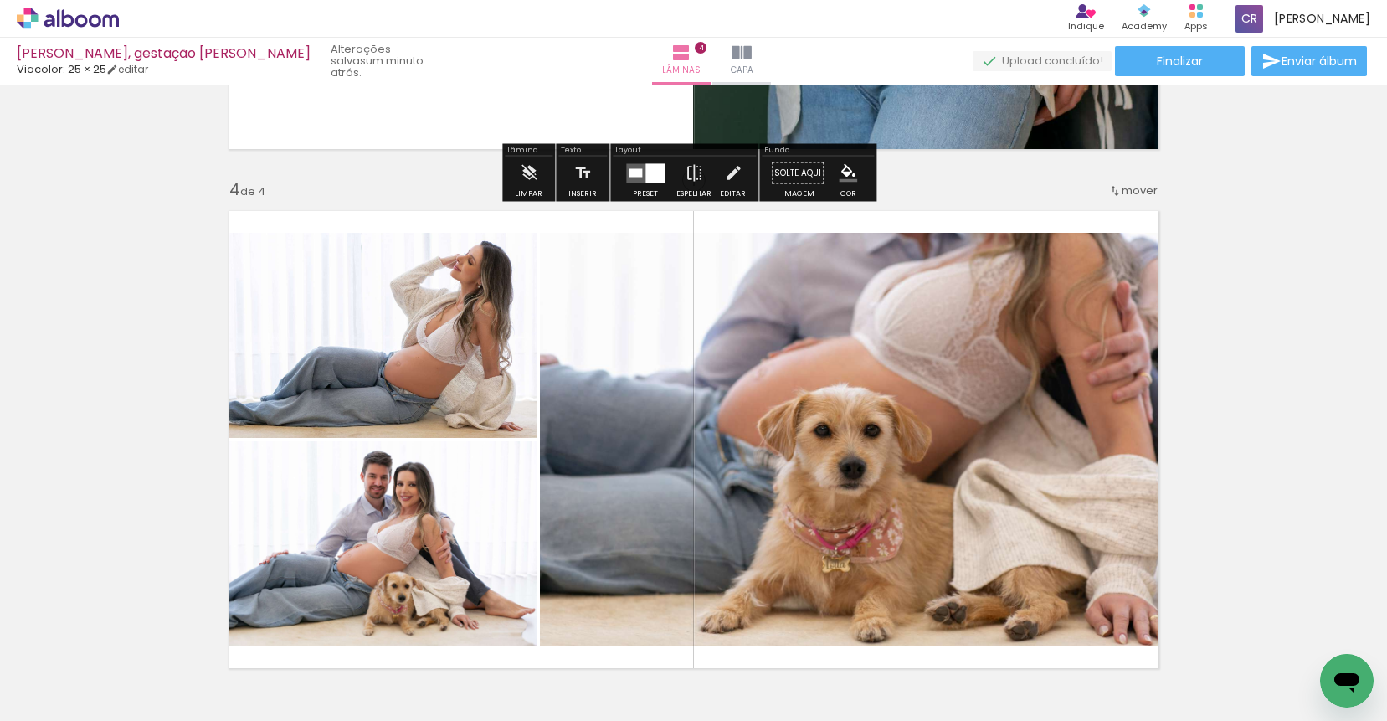
scroll to position [1492, 0]
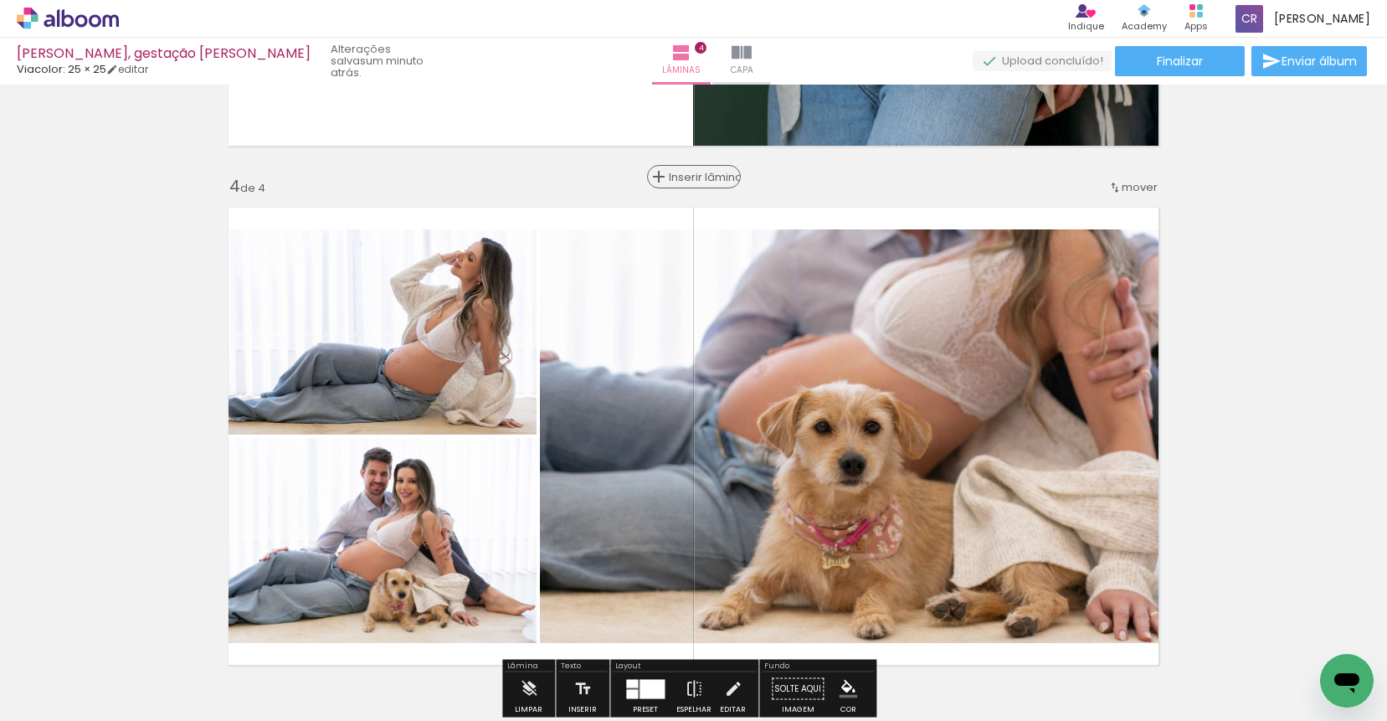
click at [679, 181] on span "Inserir lâmina" at bounding box center [701, 177] width 65 height 11
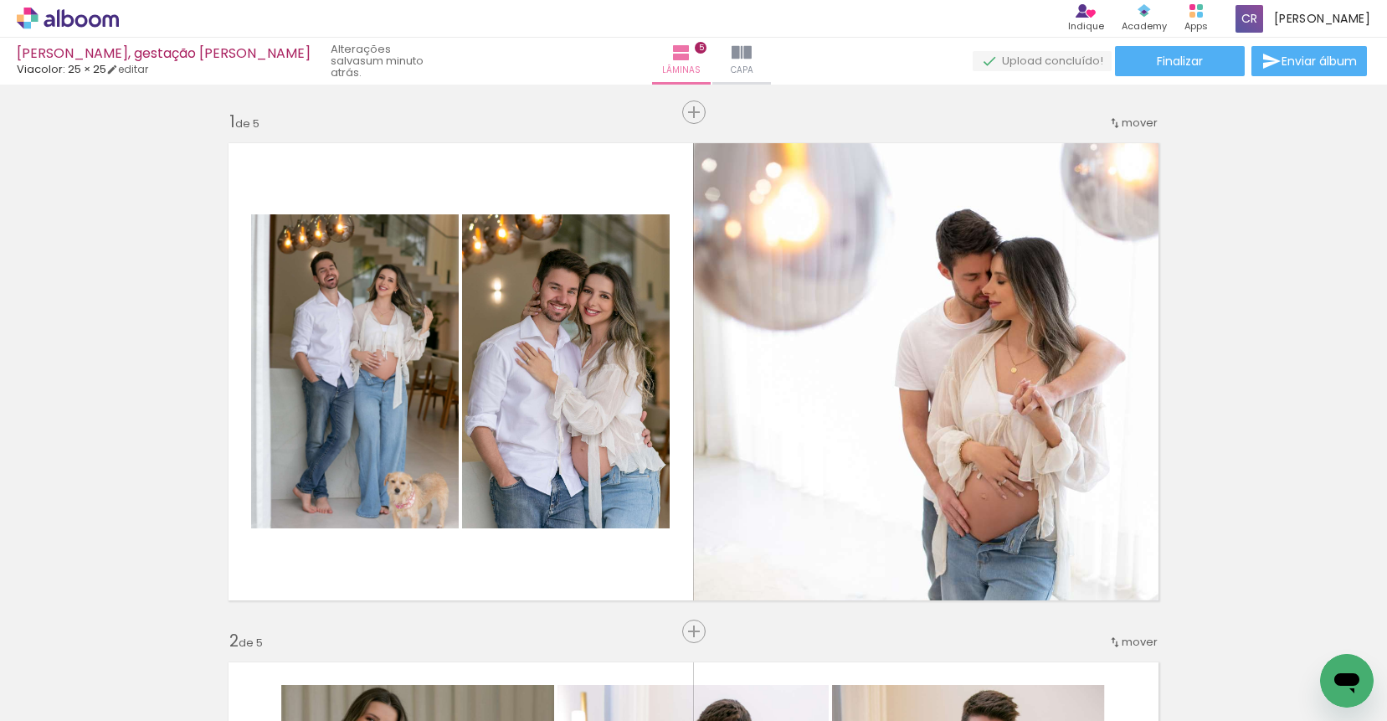
scroll to position [1492, 0]
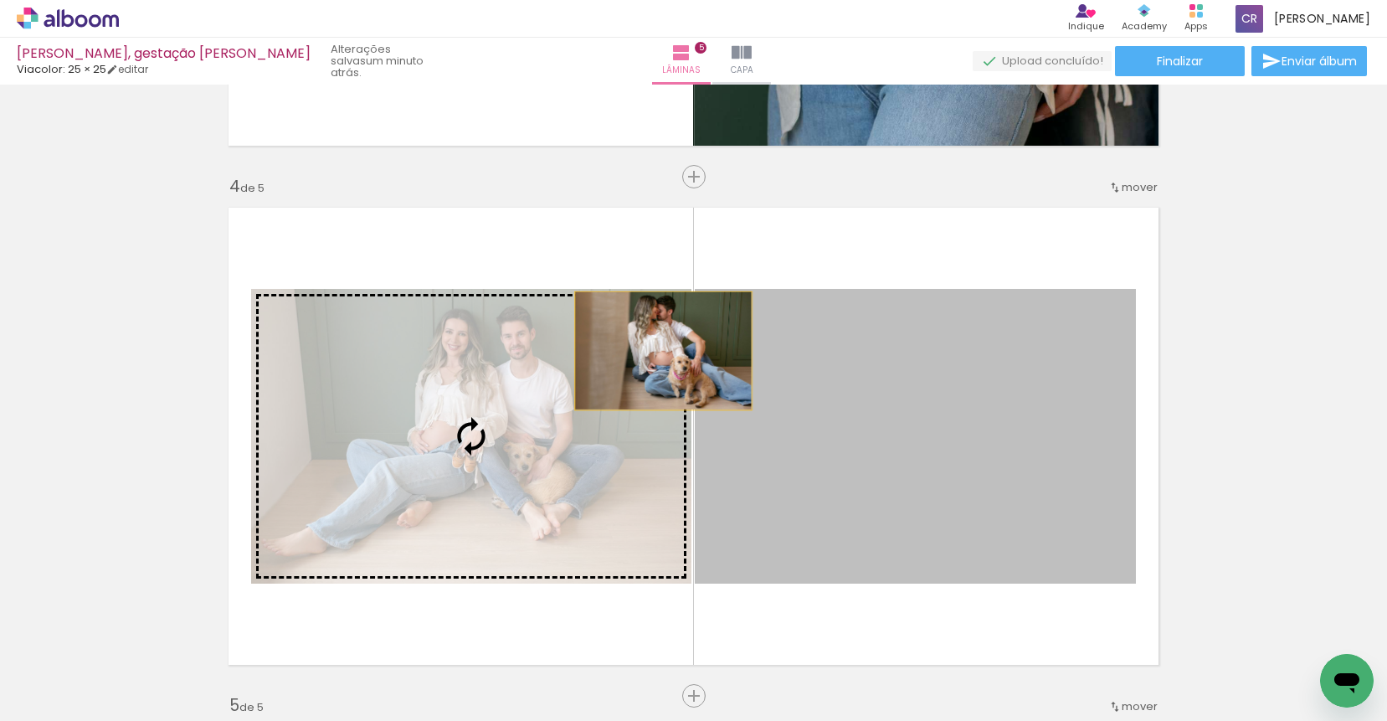
drag, startPoint x: 949, startPoint y: 360, endPoint x: 757, endPoint y: 346, distance: 193.0
click at [0, 0] on slot at bounding box center [0, 0] width 0 height 0
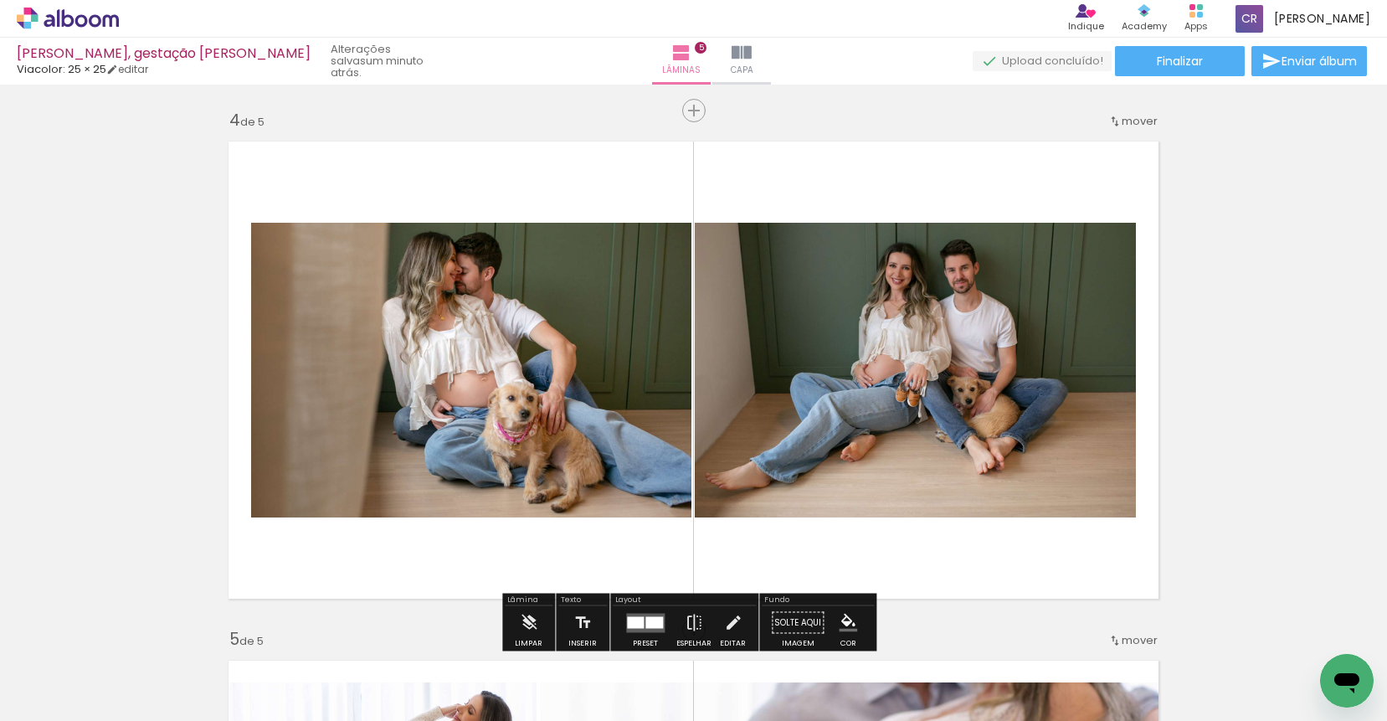
scroll to position [1584, 0]
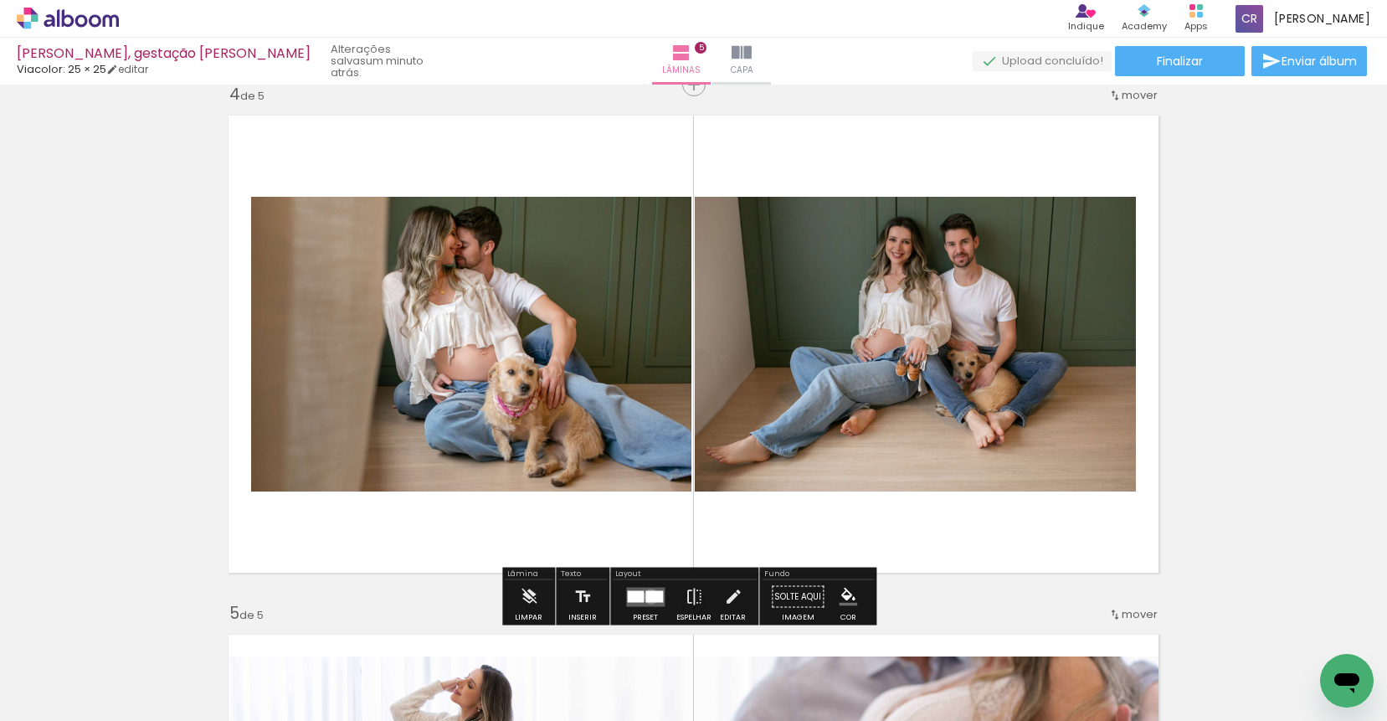
click at [647, 596] on div at bounding box center [654, 596] width 18 height 12
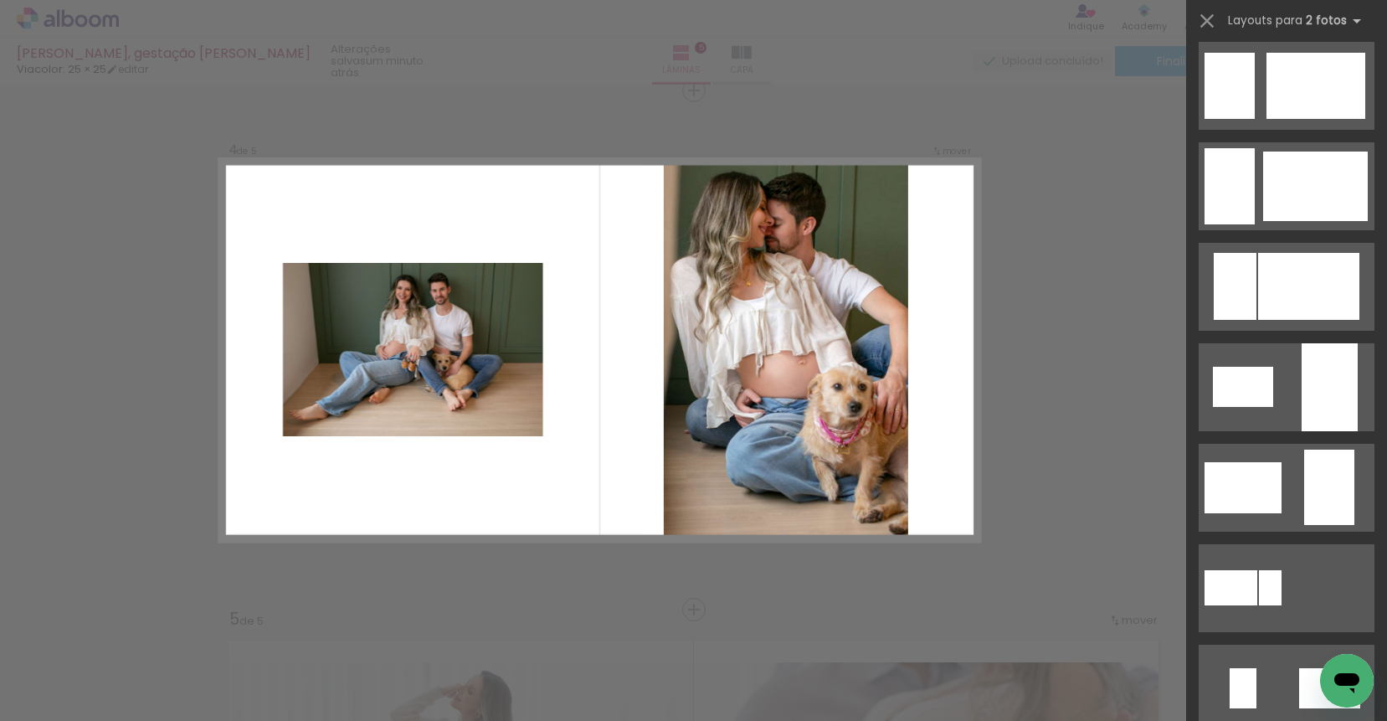
scroll to position [2357, 0]
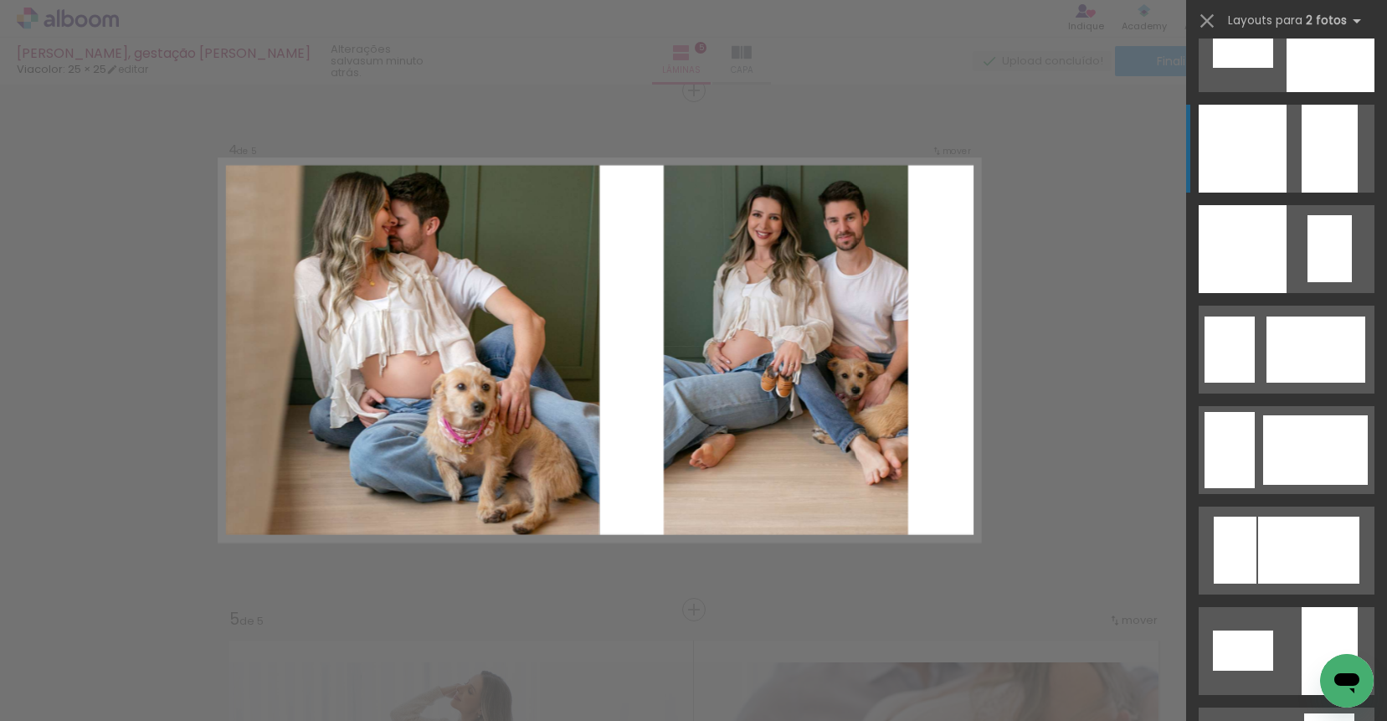
click at [1326, 160] on div at bounding box center [1329, 149] width 56 height 88
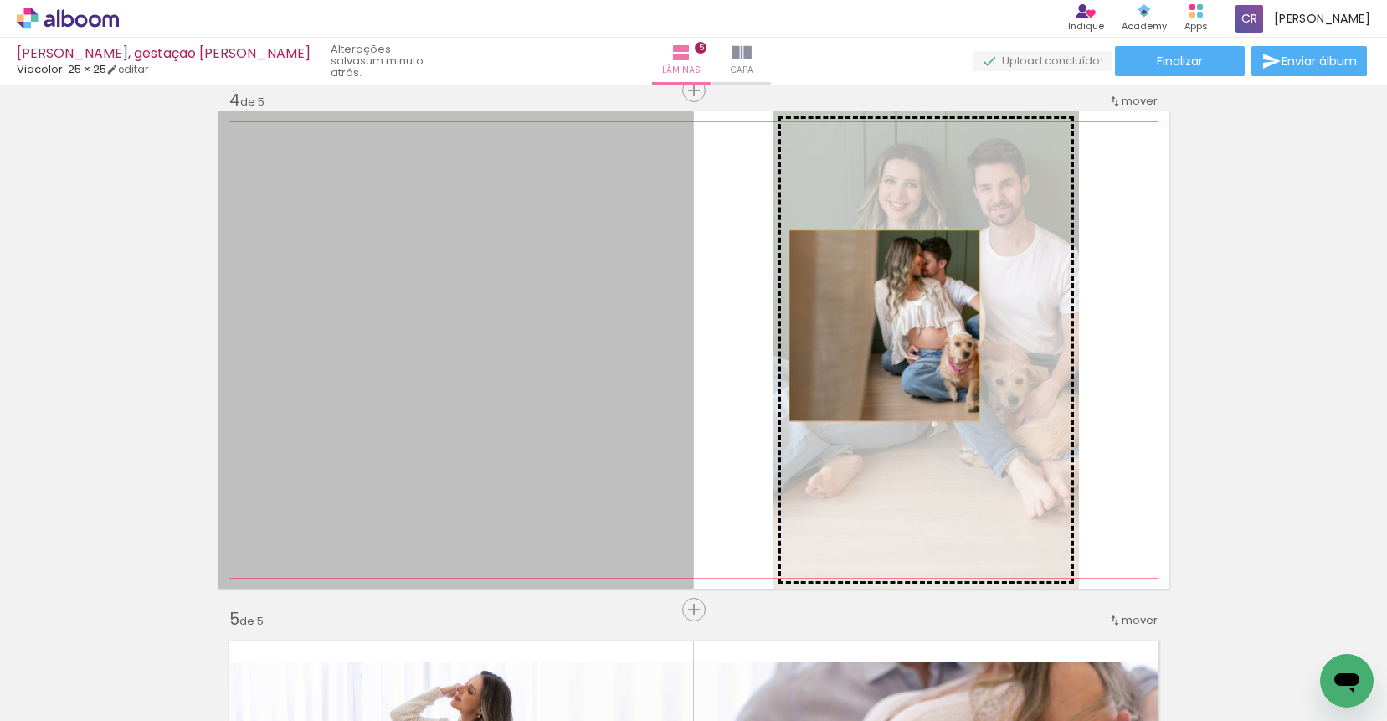
drag, startPoint x: 550, startPoint y: 334, endPoint x: 895, endPoint y: 326, distance: 345.7
click at [0, 0] on slot at bounding box center [0, 0] width 0 height 0
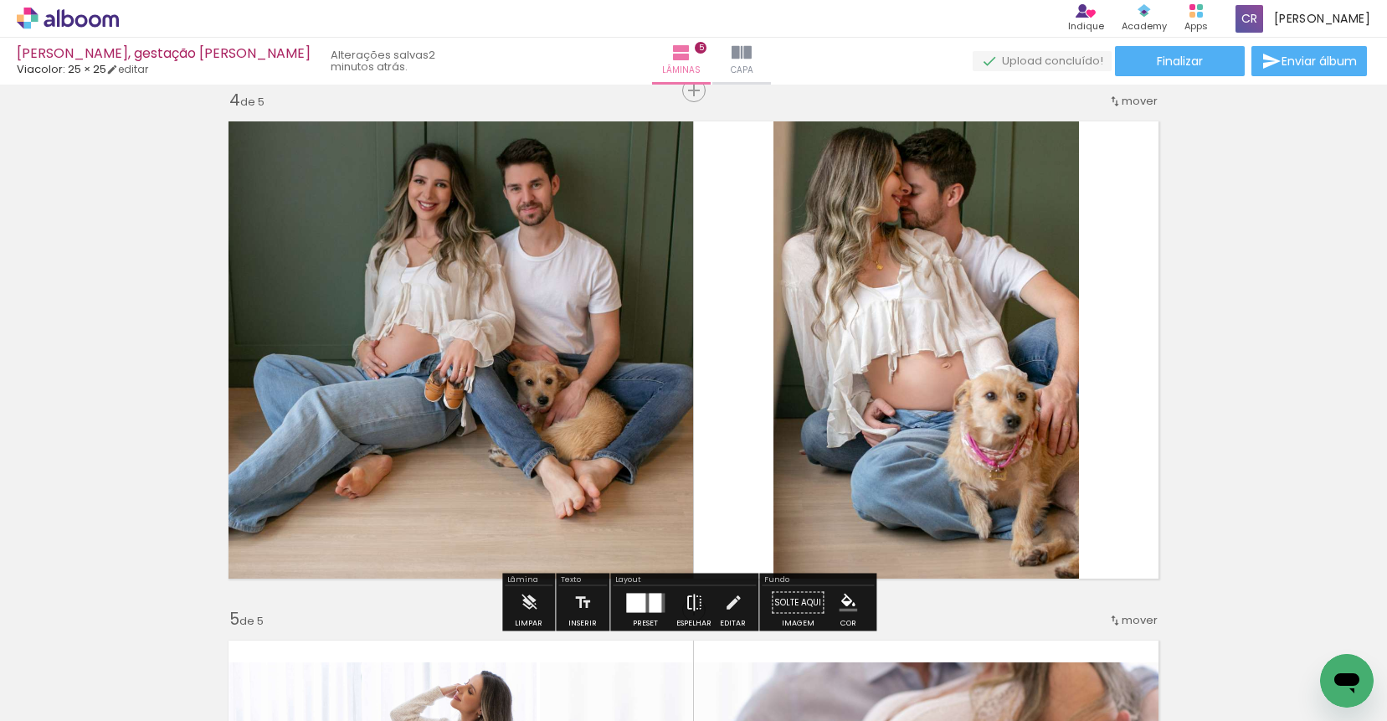
click at [692, 595] on iron-icon at bounding box center [694, 602] width 18 height 33
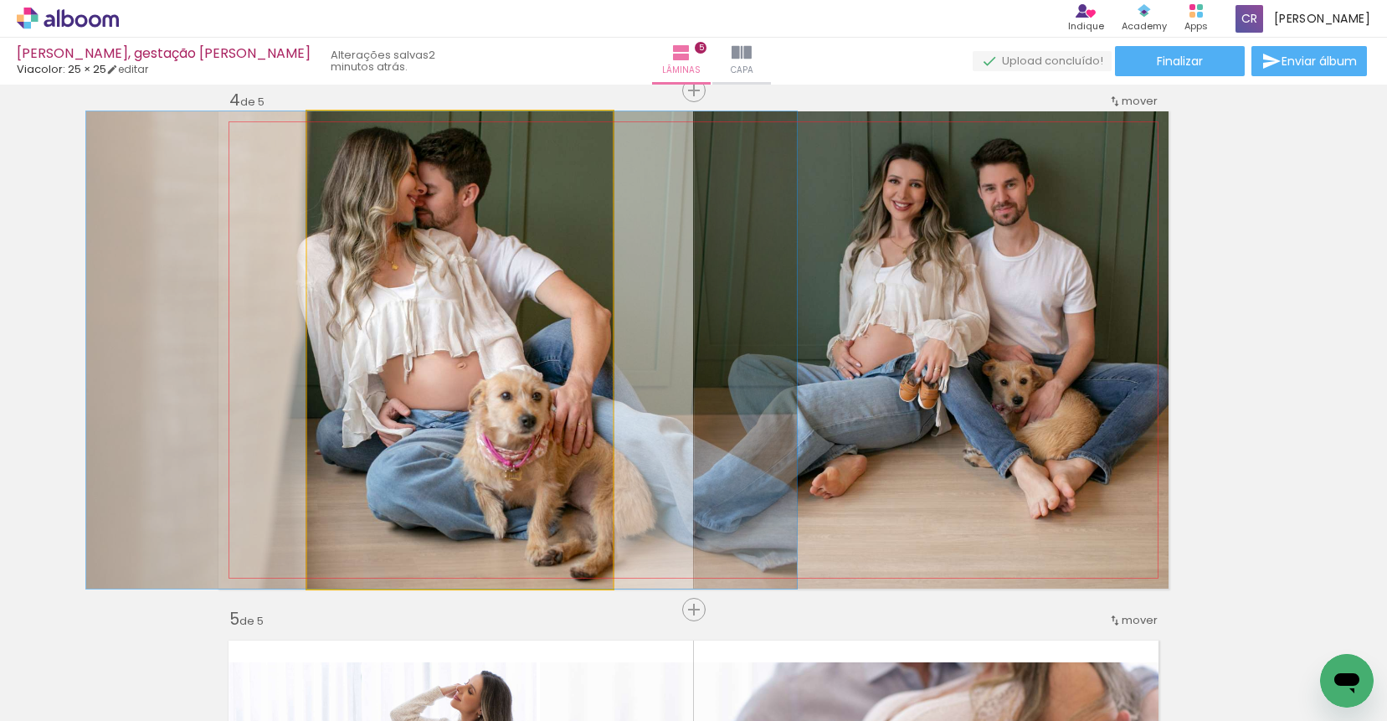
drag, startPoint x: 531, startPoint y: 453, endPoint x: 512, endPoint y: 448, distance: 19.1
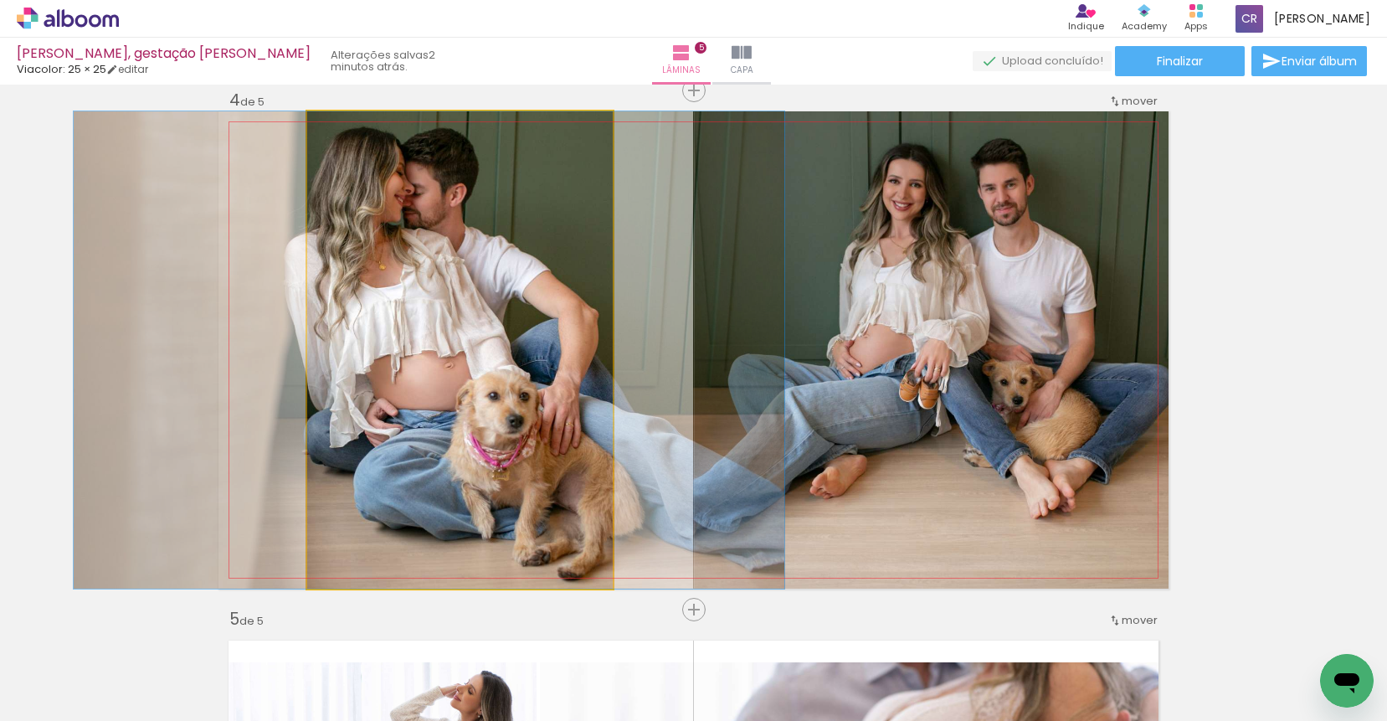
drag, startPoint x: 516, startPoint y: 433, endPoint x: 507, endPoint y: 431, distance: 9.5
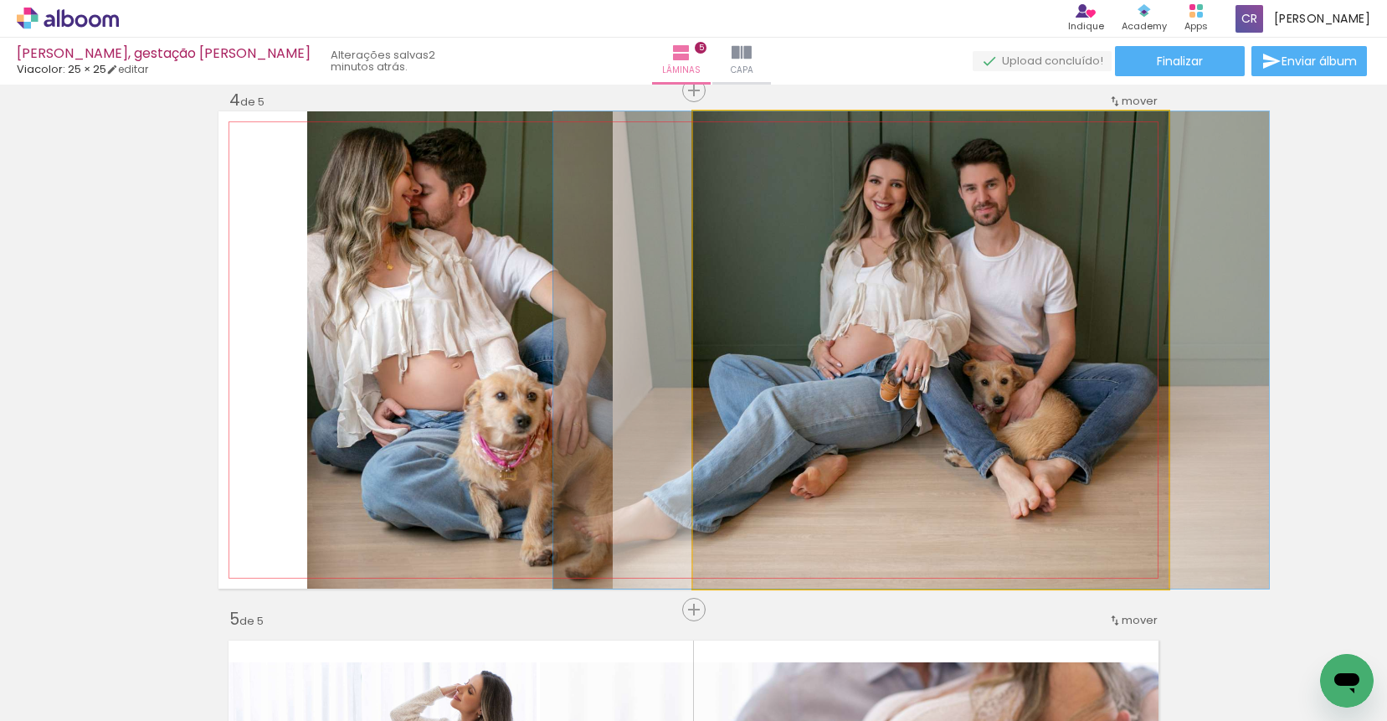
drag, startPoint x: 853, startPoint y: 413, endPoint x: 834, endPoint y: 409, distance: 19.5
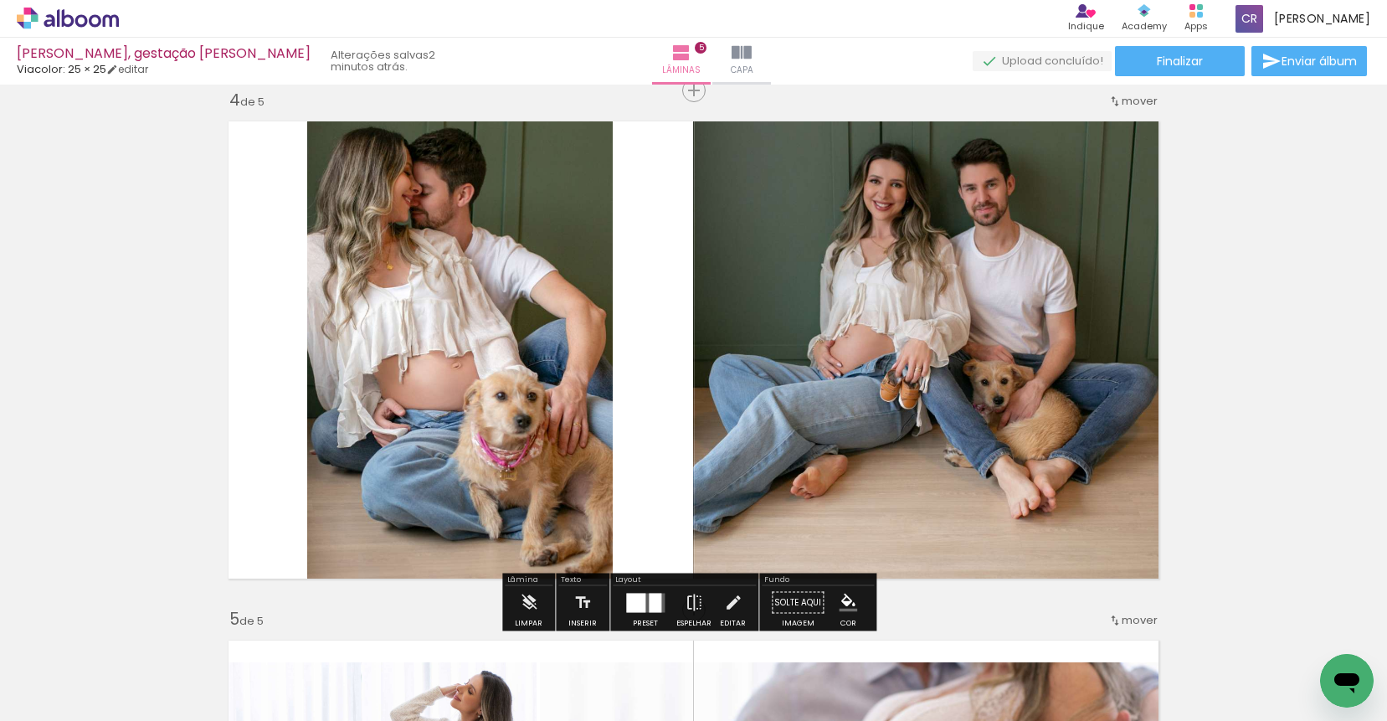
click at [649, 598] on div at bounding box center [655, 602] width 13 height 19
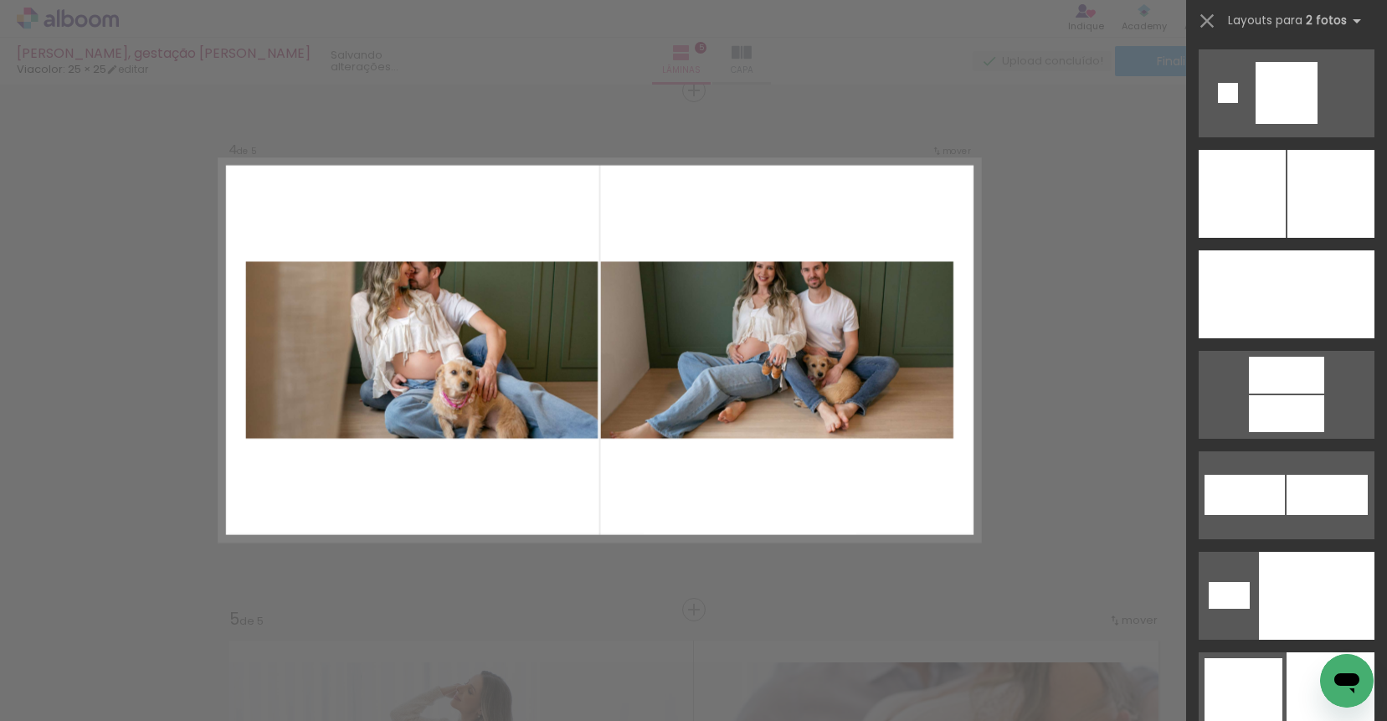
scroll to position [5026, 0]
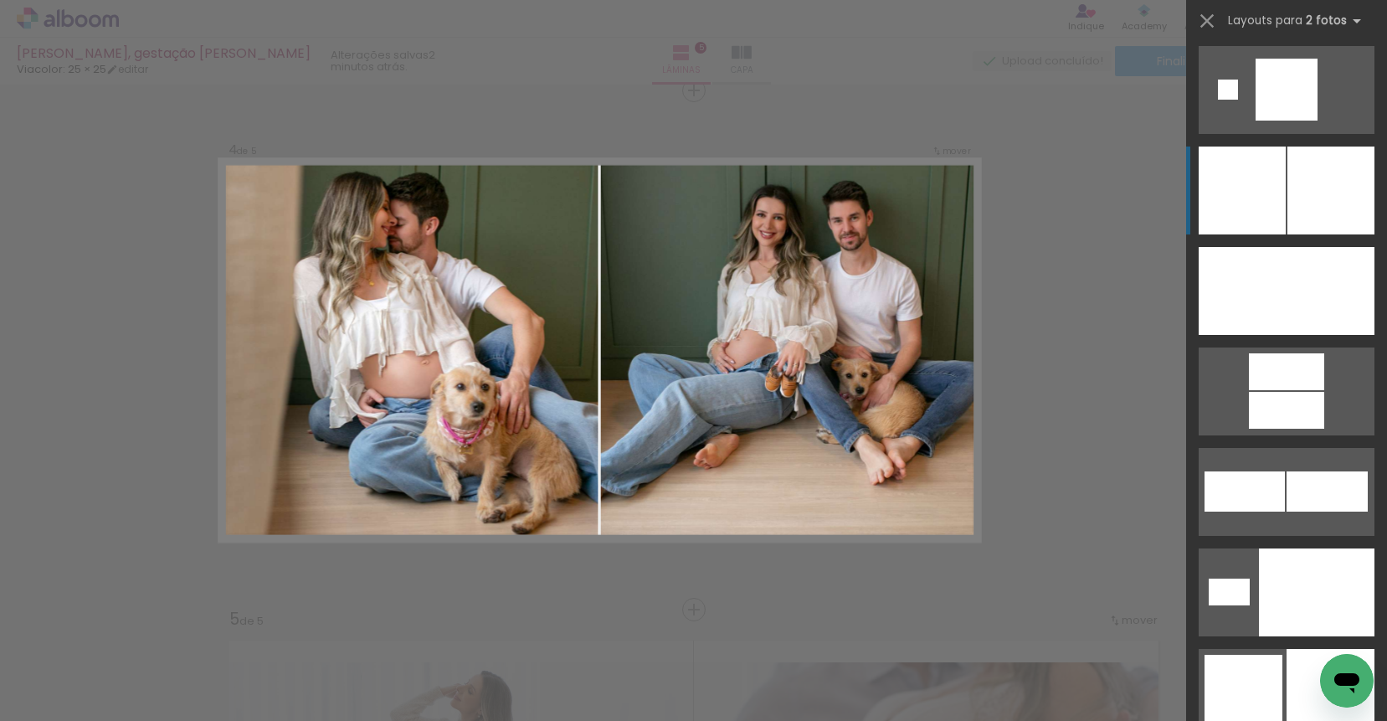
click at [1315, 222] on div at bounding box center [1330, 190] width 87 height 88
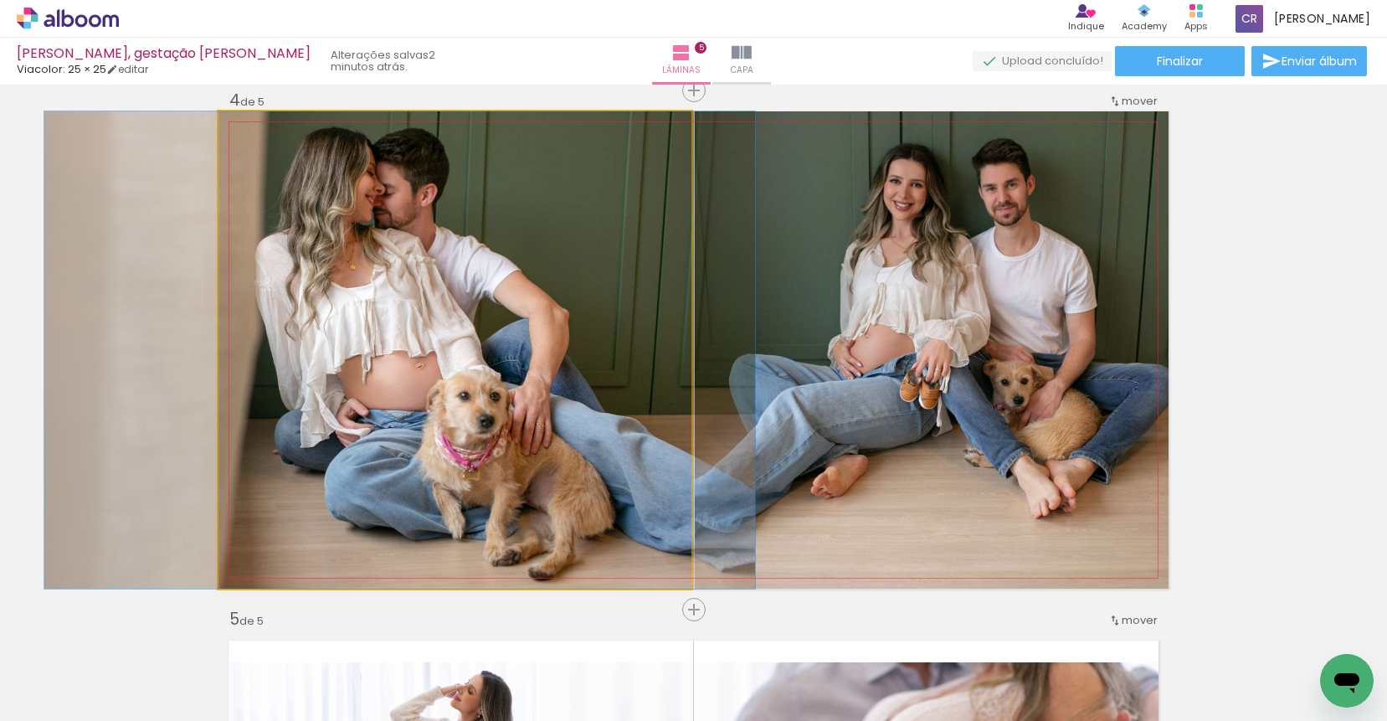
drag, startPoint x: 578, startPoint y: 378, endPoint x: 524, endPoint y: 374, distance: 54.6
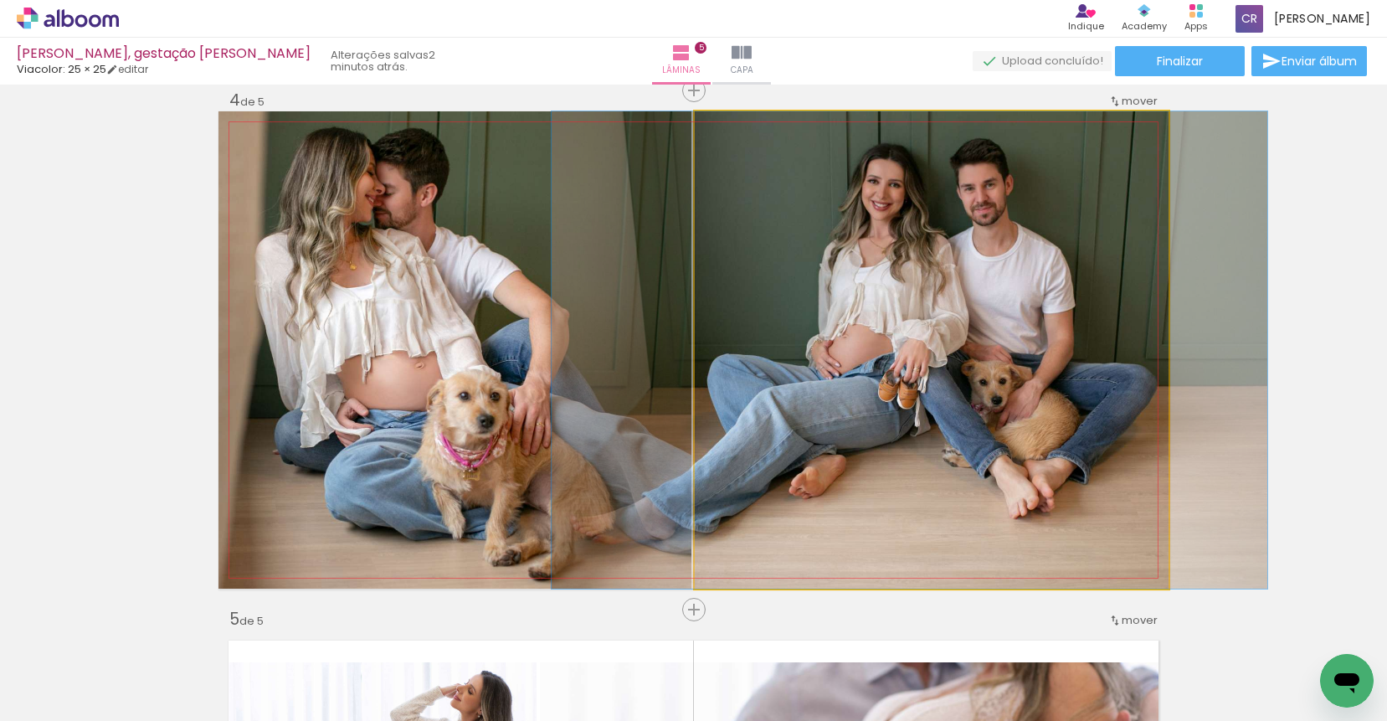
drag, startPoint x: 864, startPoint y: 336, endPoint x: 842, endPoint y: 336, distance: 21.8
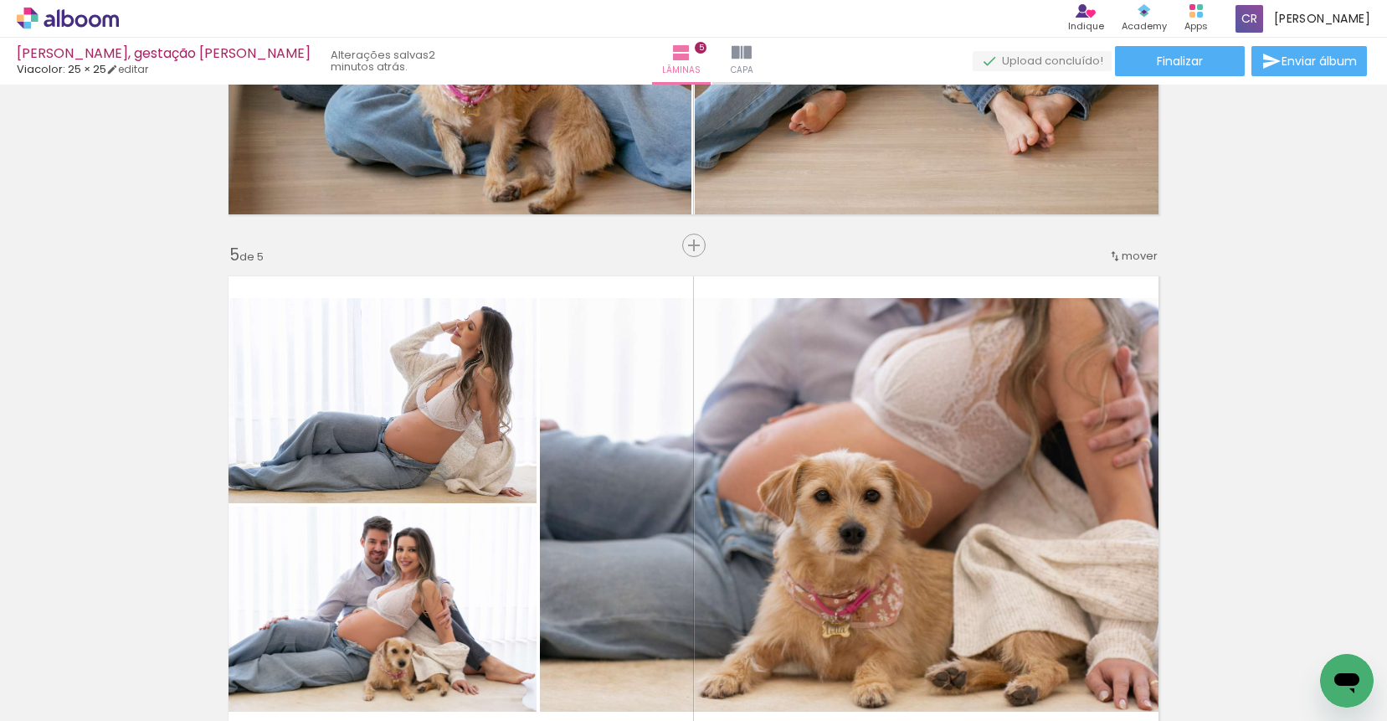
scroll to position [1946, 0]
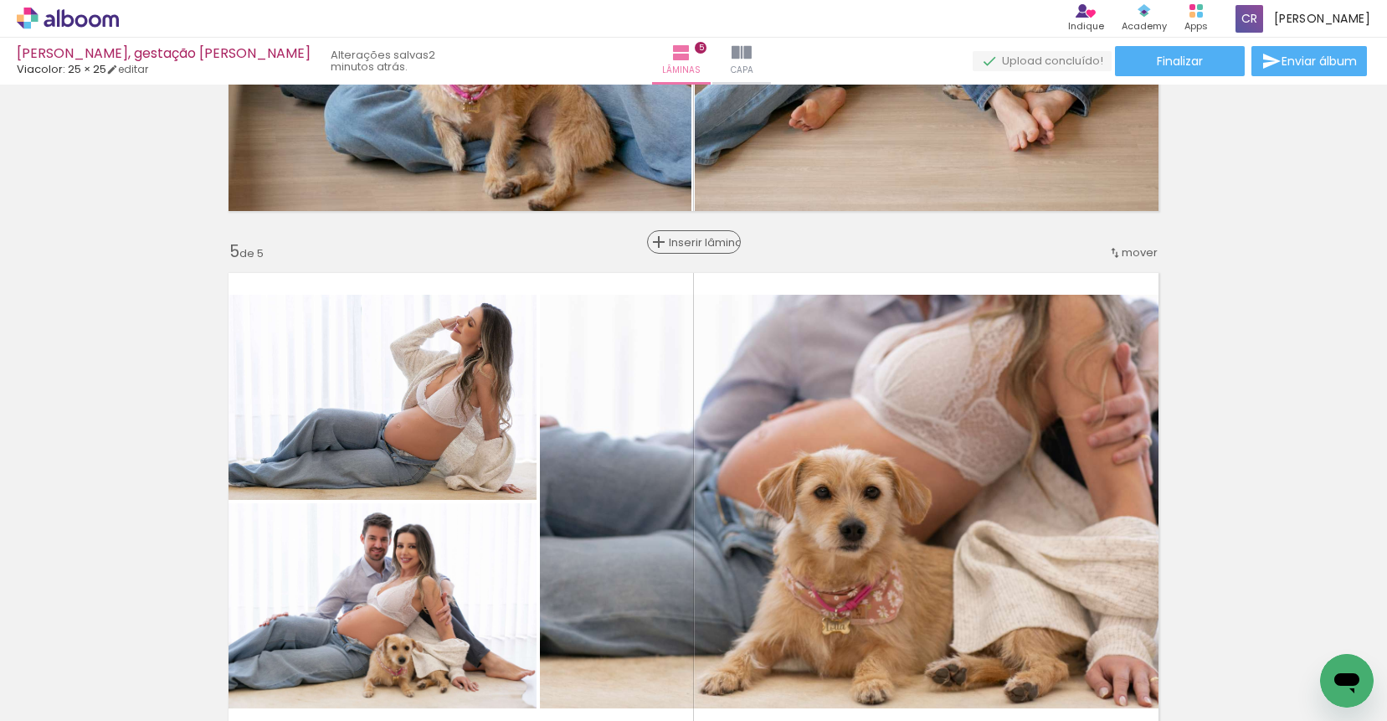
click at [691, 239] on span "Inserir lâmina" at bounding box center [701, 242] width 65 height 11
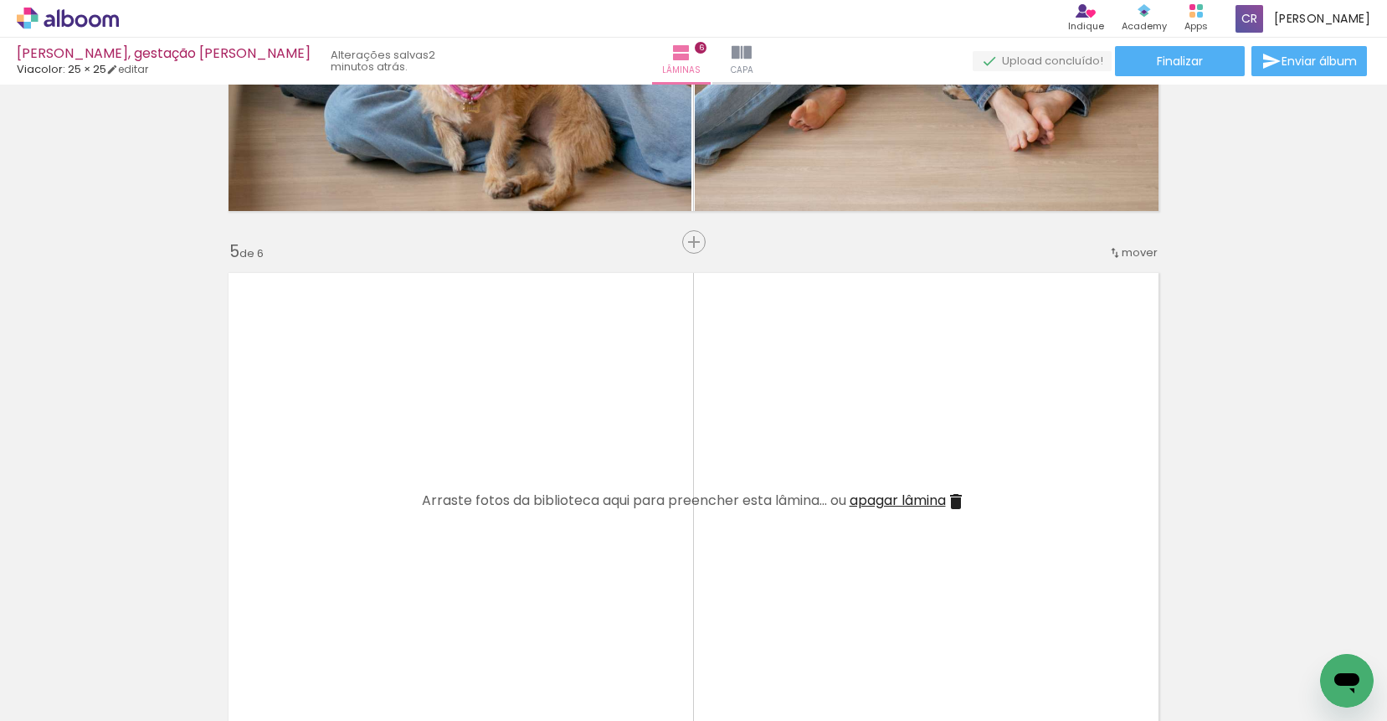
drag, startPoint x: 927, startPoint y: 666, endPoint x: 978, endPoint y: 641, distance: 56.9
click at [875, 502] on quentale-workspace at bounding box center [693, 360] width 1387 height 721
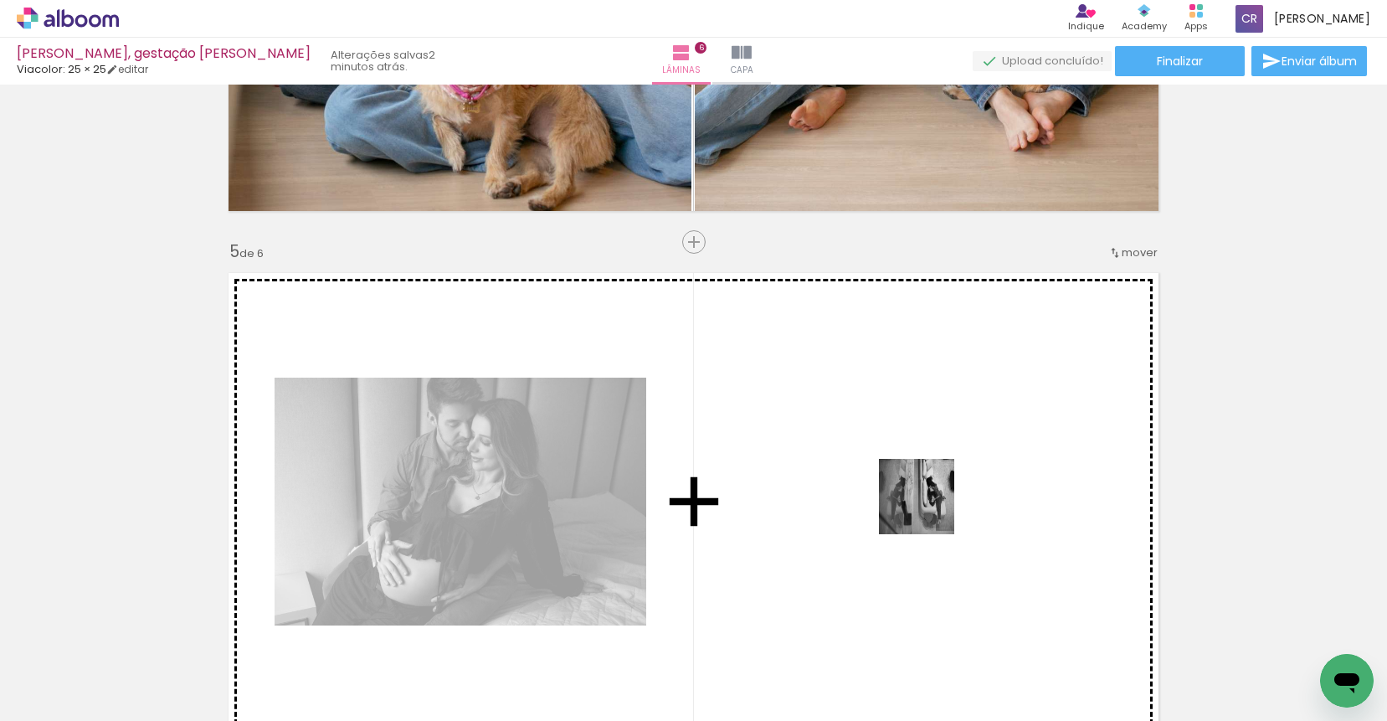
drag, startPoint x: 929, startPoint y: 664, endPoint x: 928, endPoint y: 508, distance: 155.7
click at [928, 508] on quentale-workspace at bounding box center [693, 360] width 1387 height 721
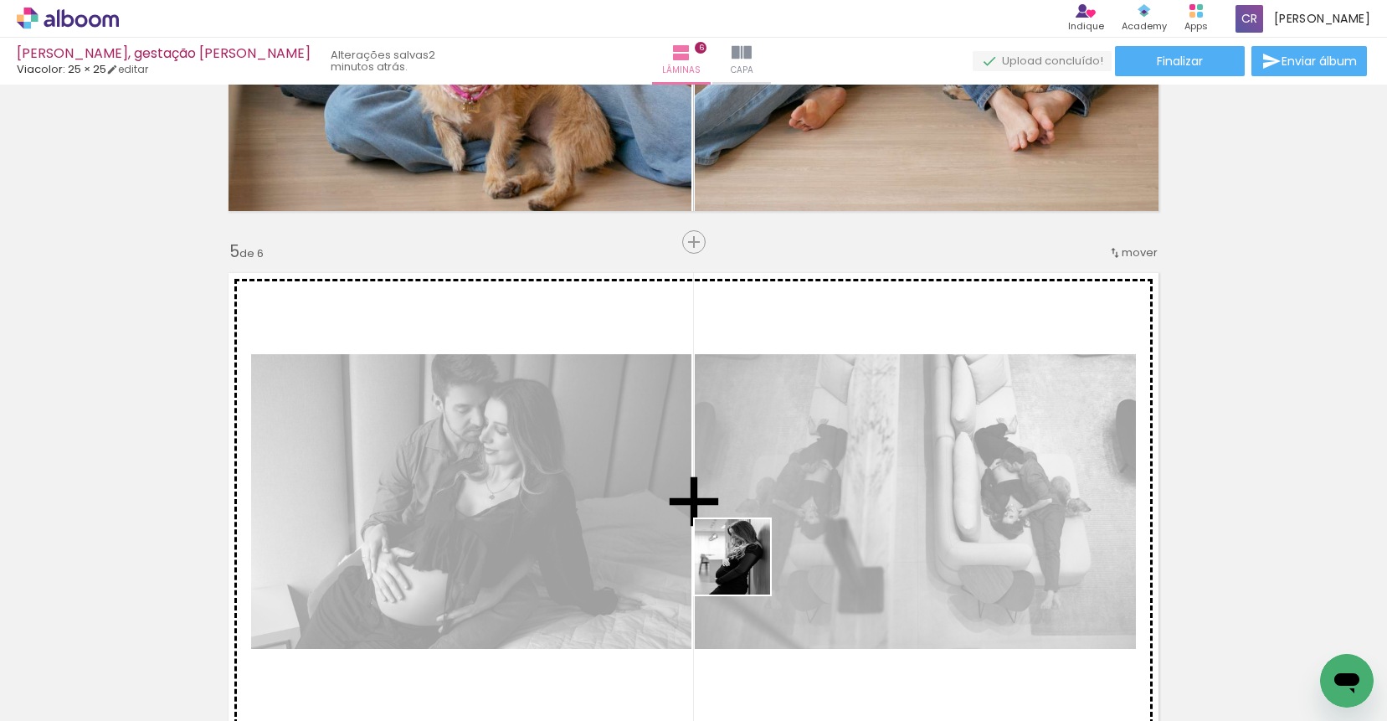
drag, startPoint x: 553, startPoint y: 664, endPoint x: 815, endPoint y: 529, distance: 294.9
click at [815, 529] on quentale-workspace at bounding box center [693, 360] width 1387 height 721
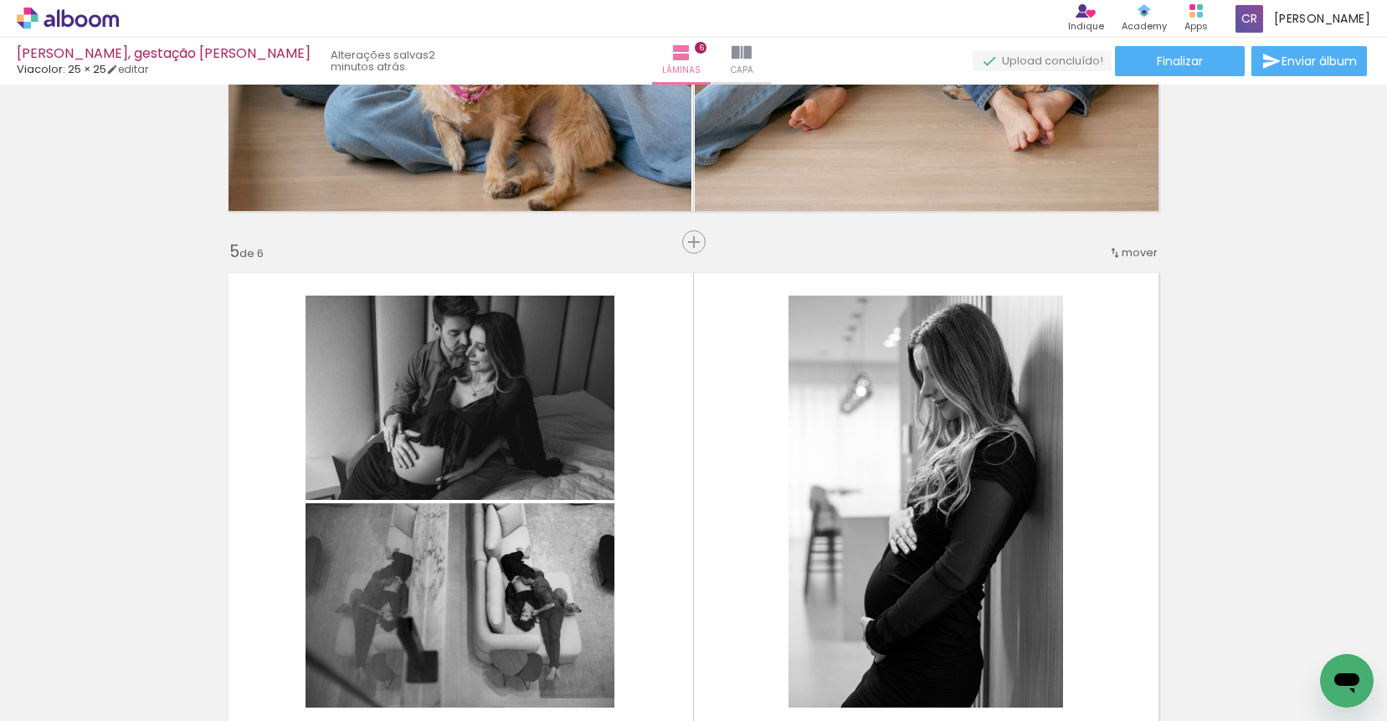
click at [53, 681] on input "Não utilizadas" at bounding box center [47, 683] width 64 height 14
click at [0, 0] on slot "Não utilizadas" at bounding box center [0, 0] width 0 height 0
click at [732, 523] on quentale-layouter at bounding box center [693, 501] width 950 height 477
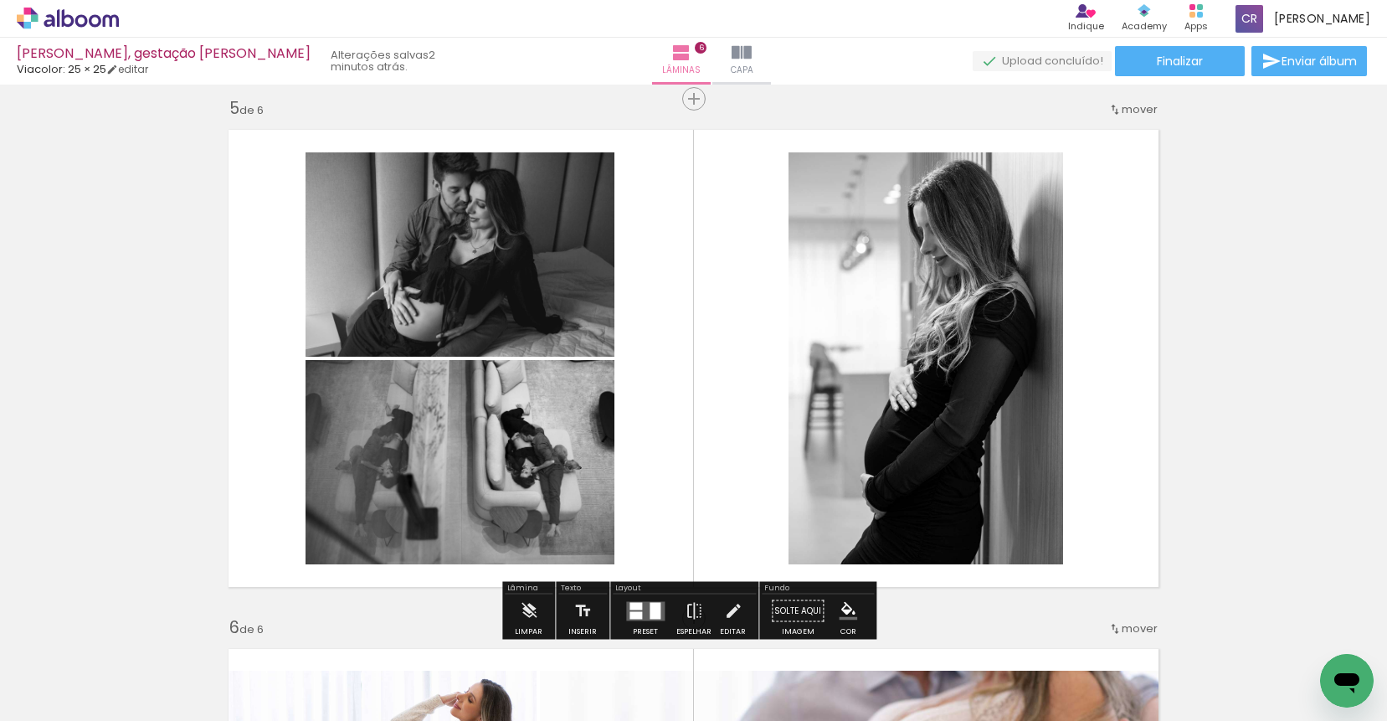
scroll to position [2097, 0]
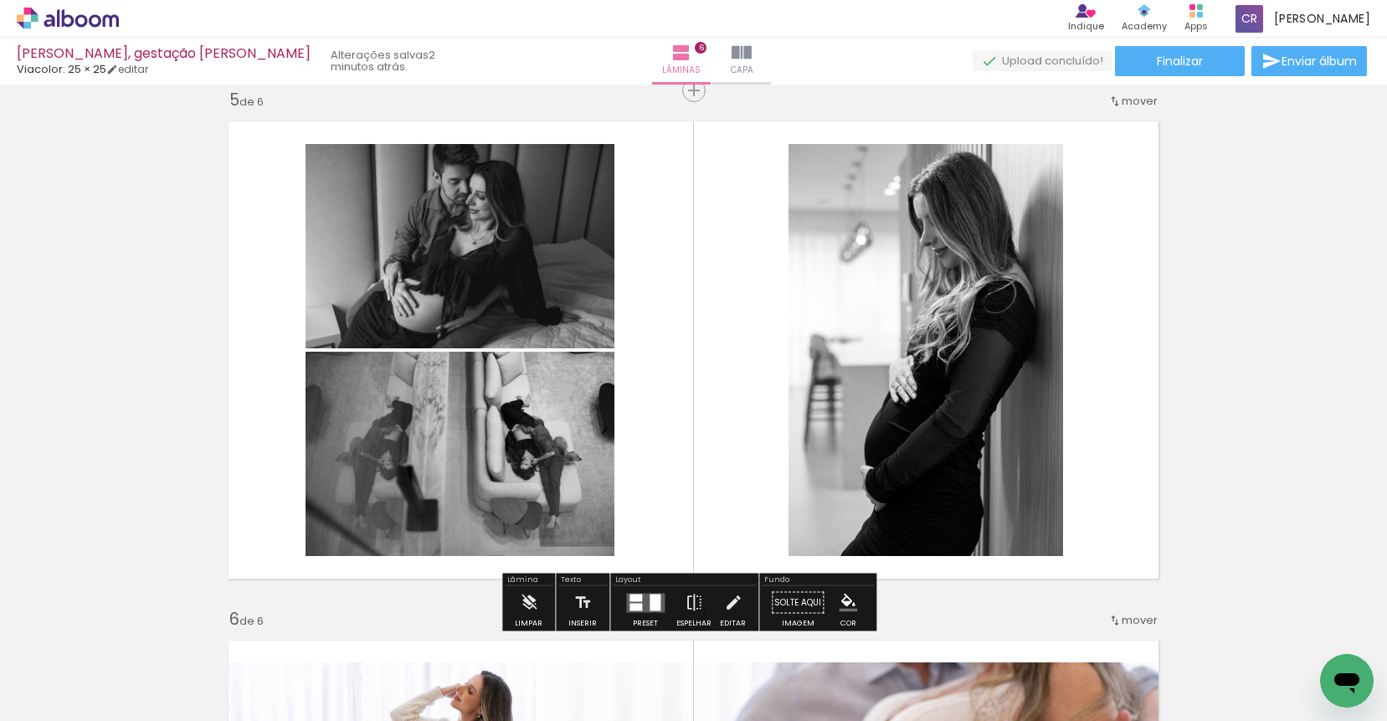
click at [649, 599] on div at bounding box center [654, 601] width 11 height 17
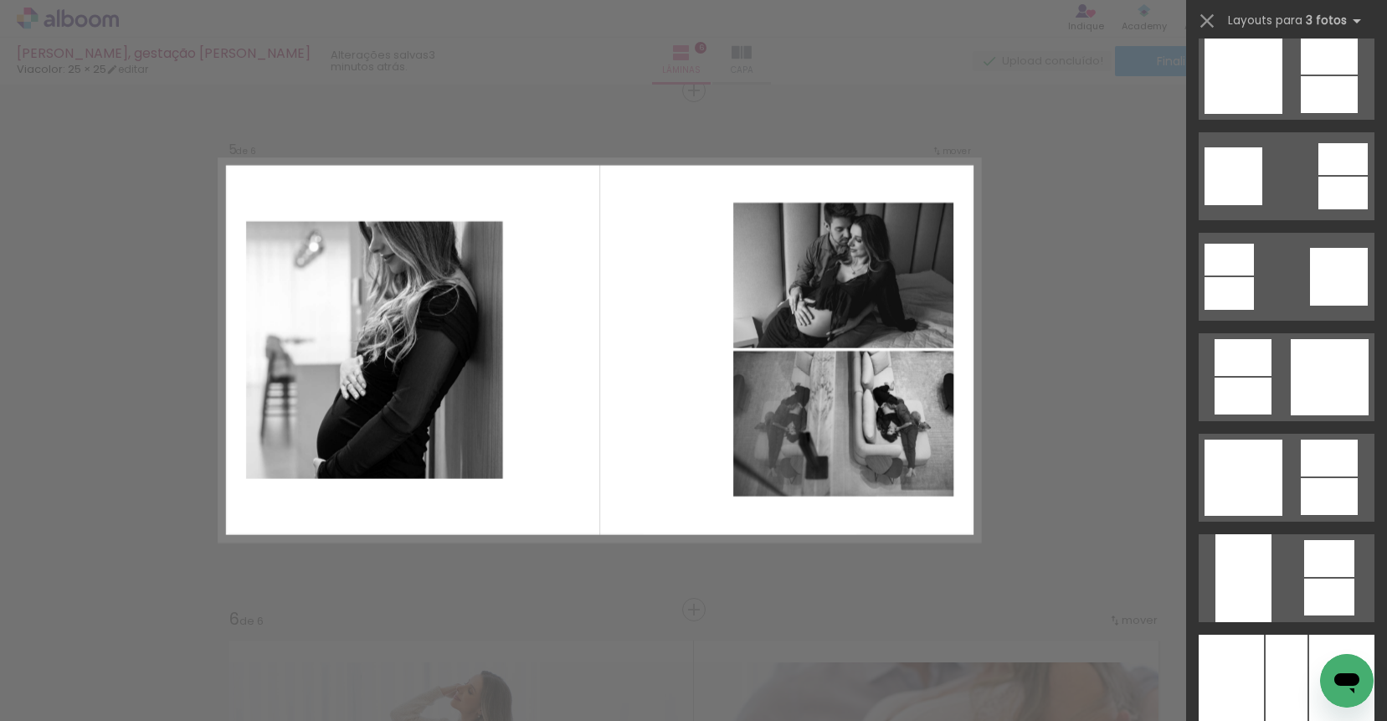
scroll to position [3104, 0]
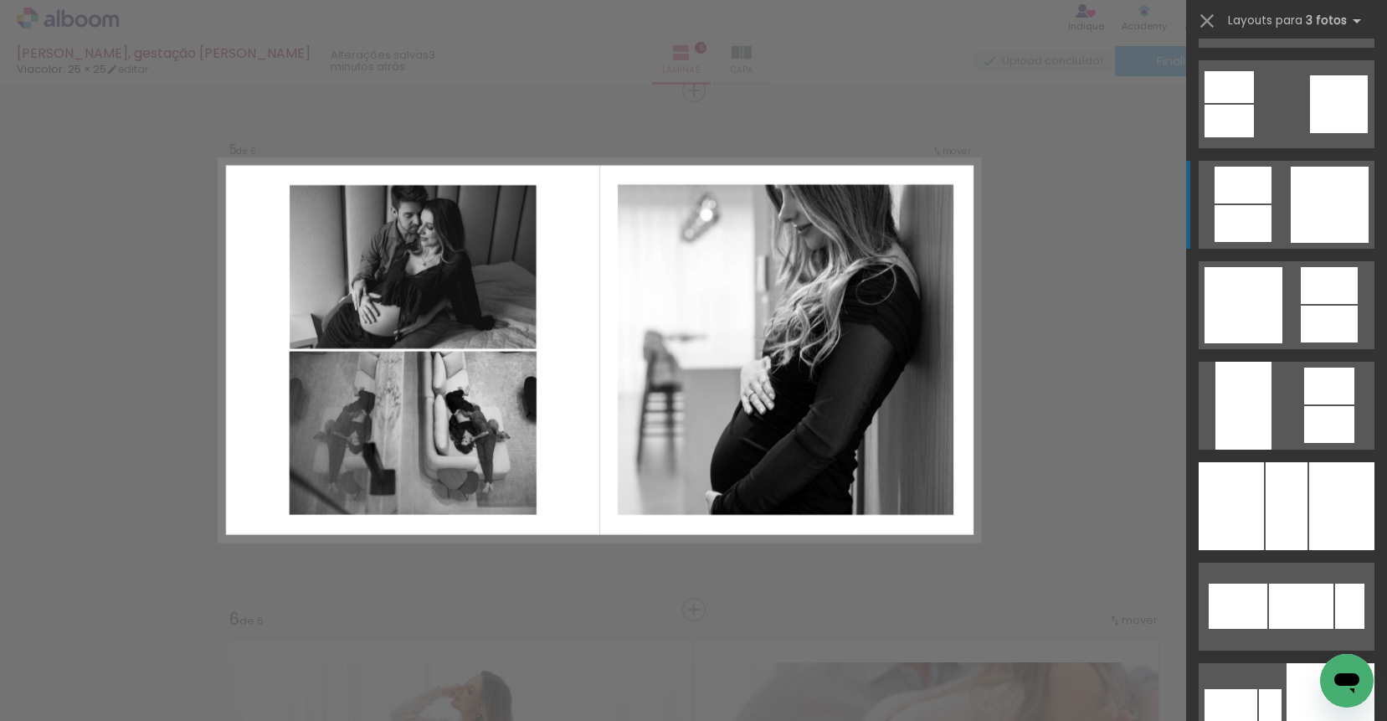
click at [1313, 189] on div at bounding box center [1329, 205] width 78 height 76
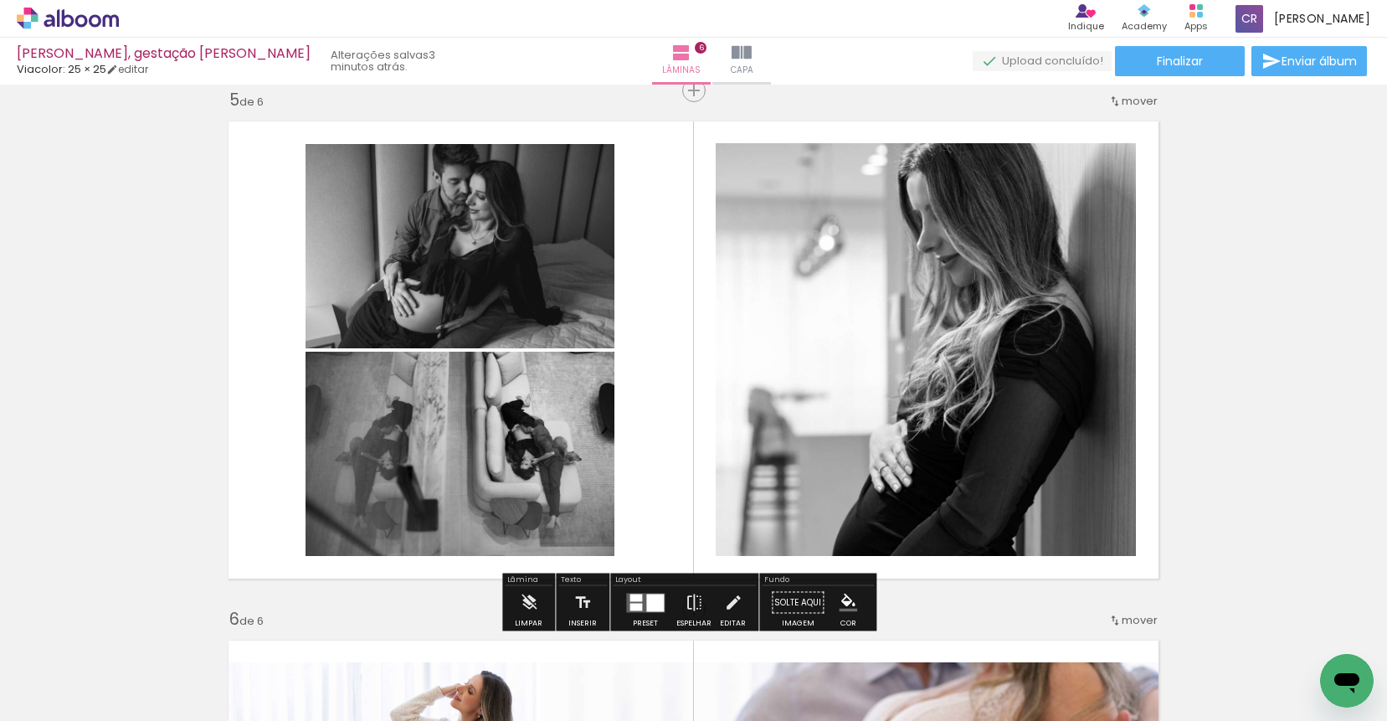
click at [649, 601] on div at bounding box center [655, 602] width 18 height 18
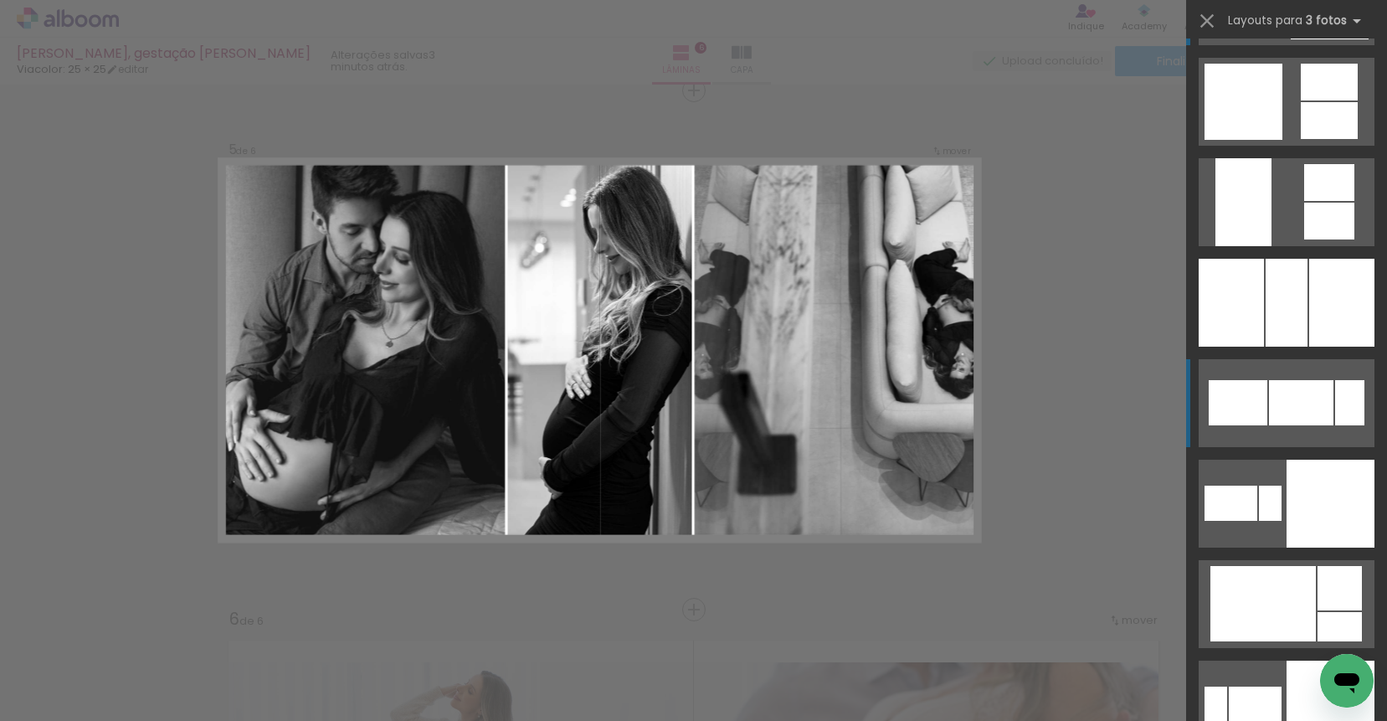
scroll to position [3329, 0]
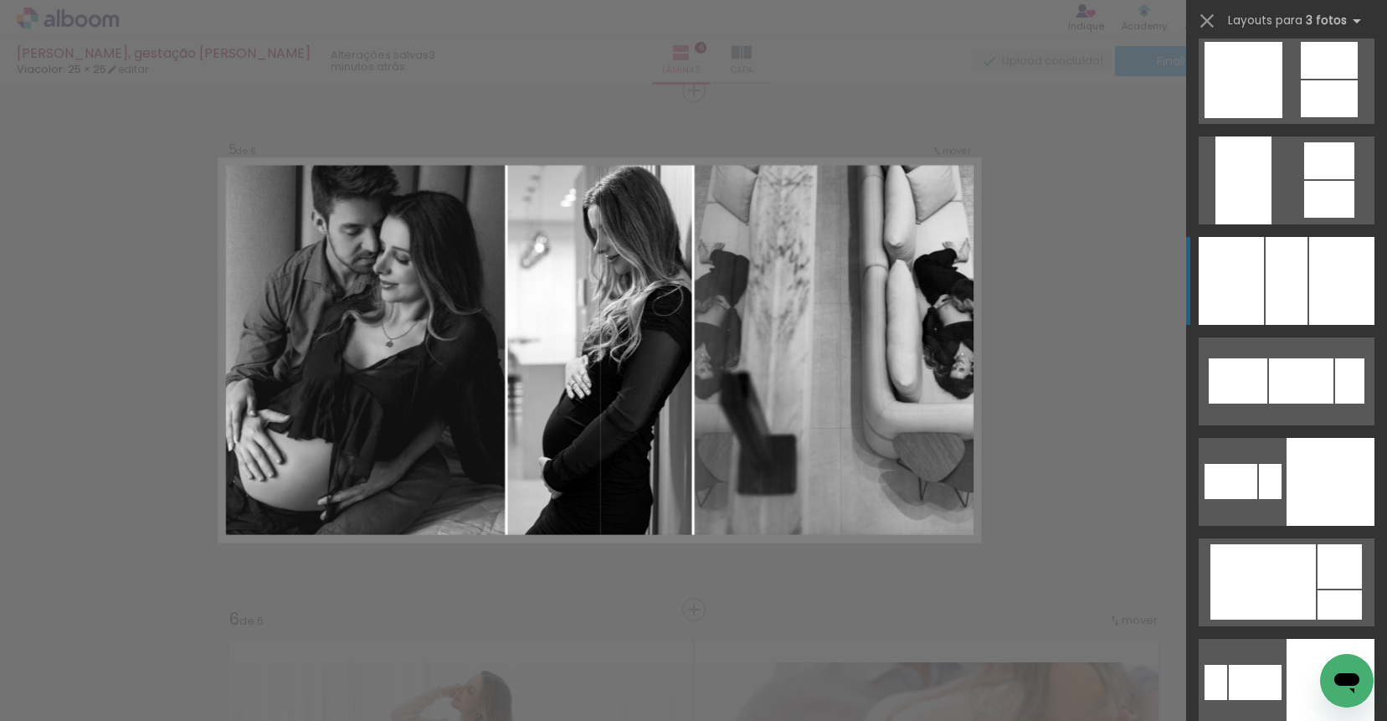
click at [1309, 282] on div at bounding box center [1341, 281] width 65 height 88
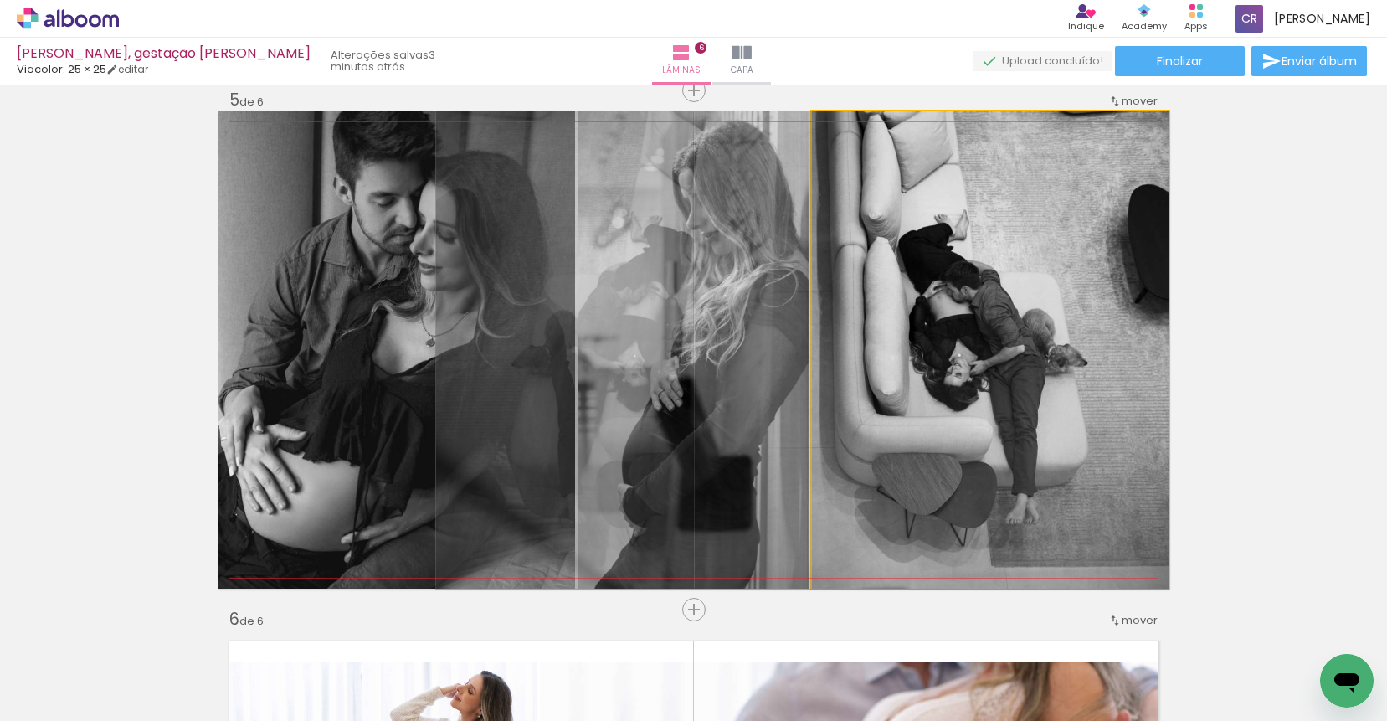
drag, startPoint x: 1015, startPoint y: 312, endPoint x: 823, endPoint y: 295, distance: 192.4
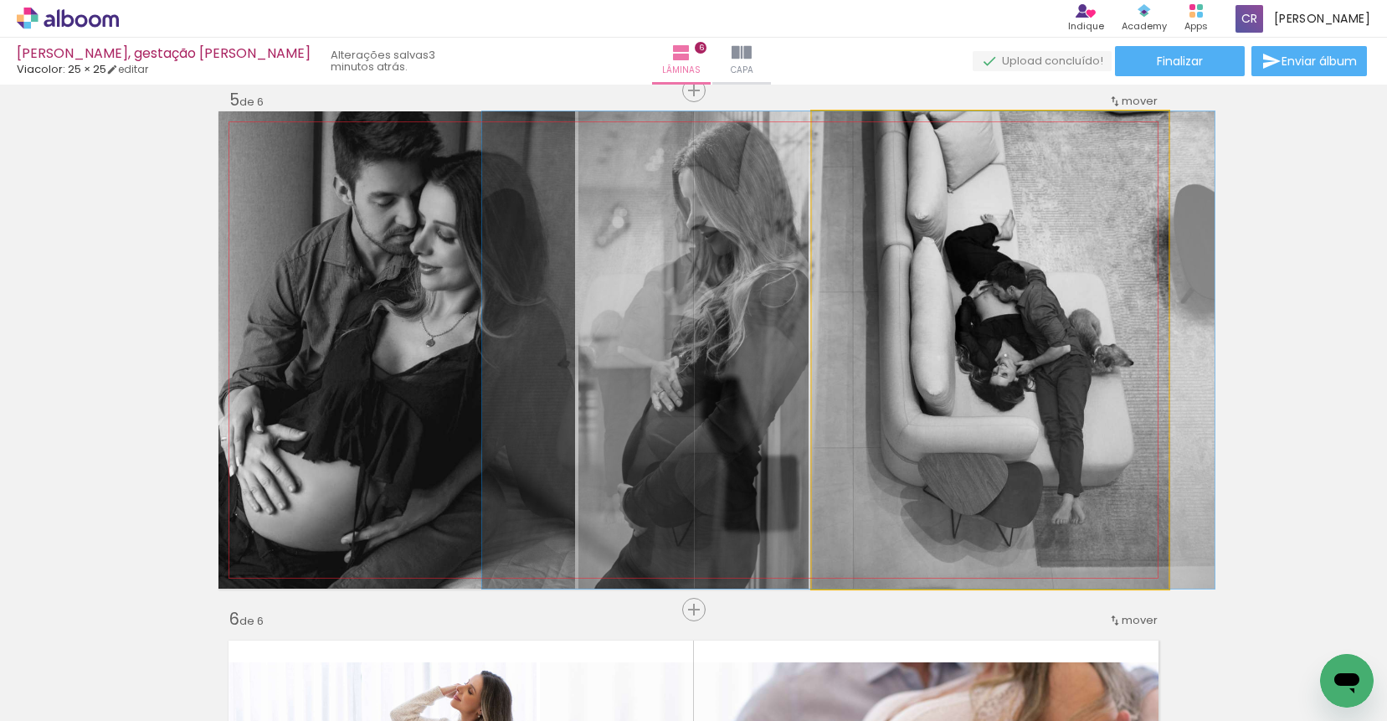
drag, startPoint x: 870, startPoint y: 292, endPoint x: 911, endPoint y: 292, distance: 41.8
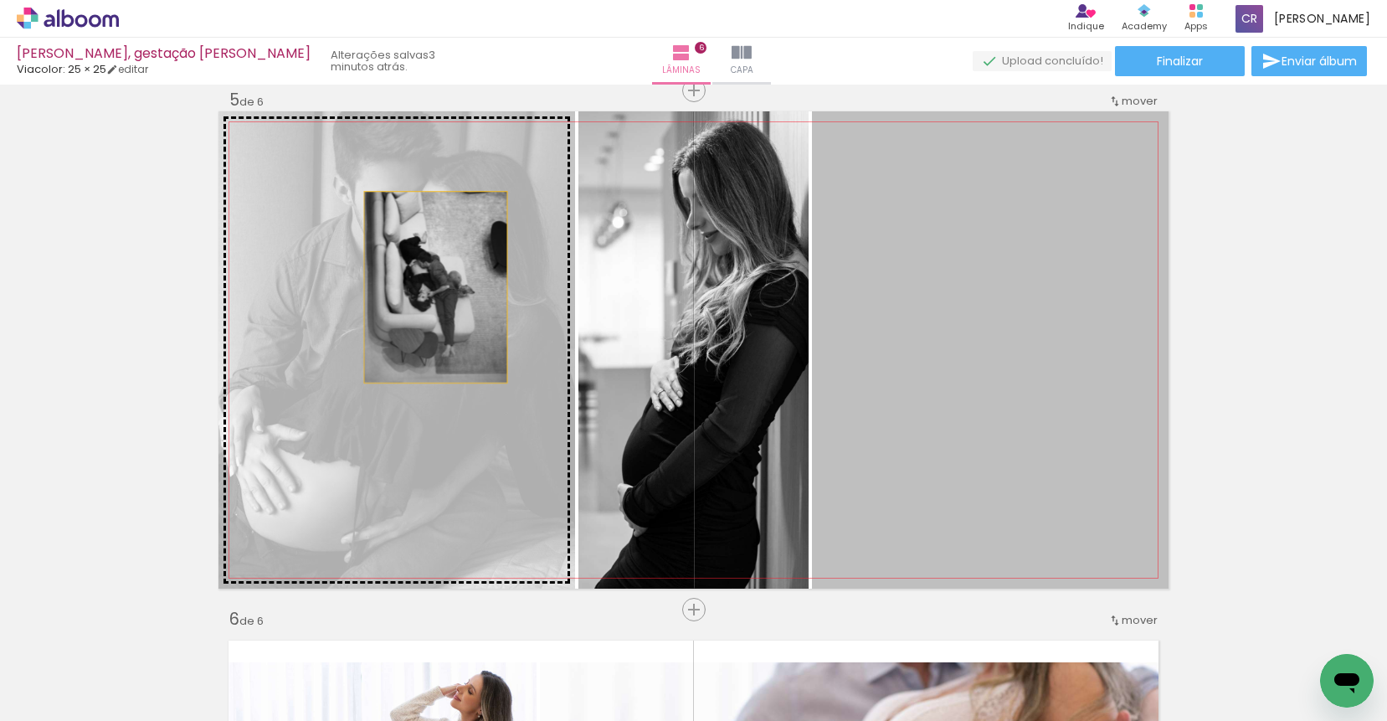
drag, startPoint x: 967, startPoint y: 289, endPoint x: 390, endPoint y: 288, distance: 576.6
click at [0, 0] on slot at bounding box center [0, 0] width 0 height 0
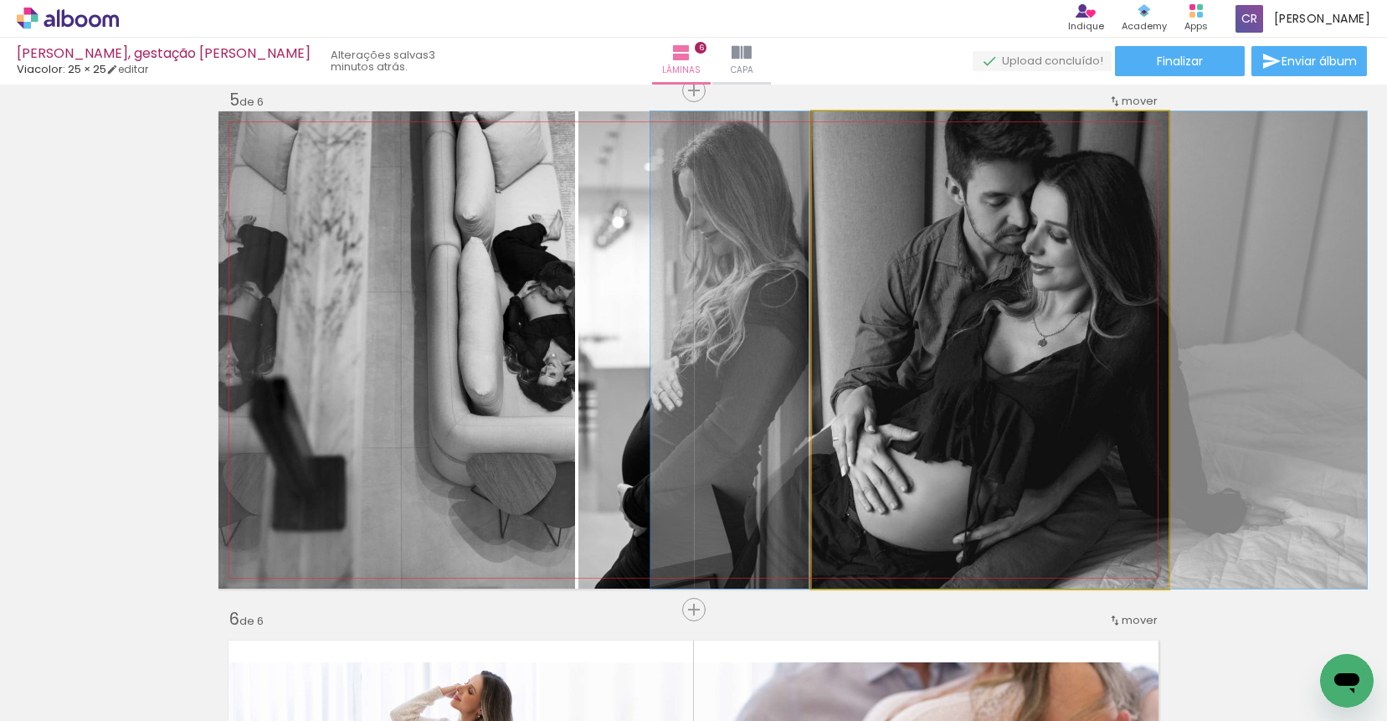
drag, startPoint x: 989, startPoint y: 292, endPoint x: 1008, endPoint y: 292, distance: 18.4
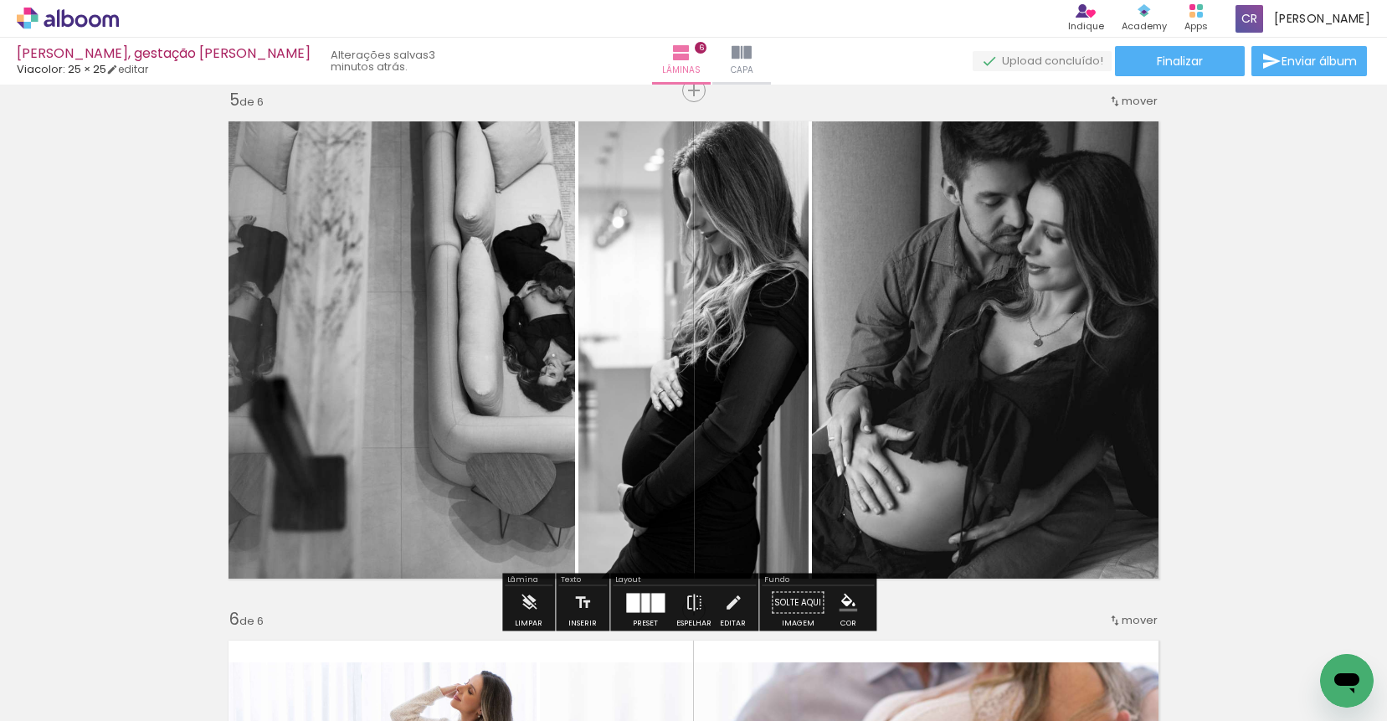
drag, startPoint x: 646, startPoint y: 603, endPoint x: 949, endPoint y: 467, distance: 332.2
click at [646, 603] on quentale-layouter at bounding box center [645, 602] width 38 height 19
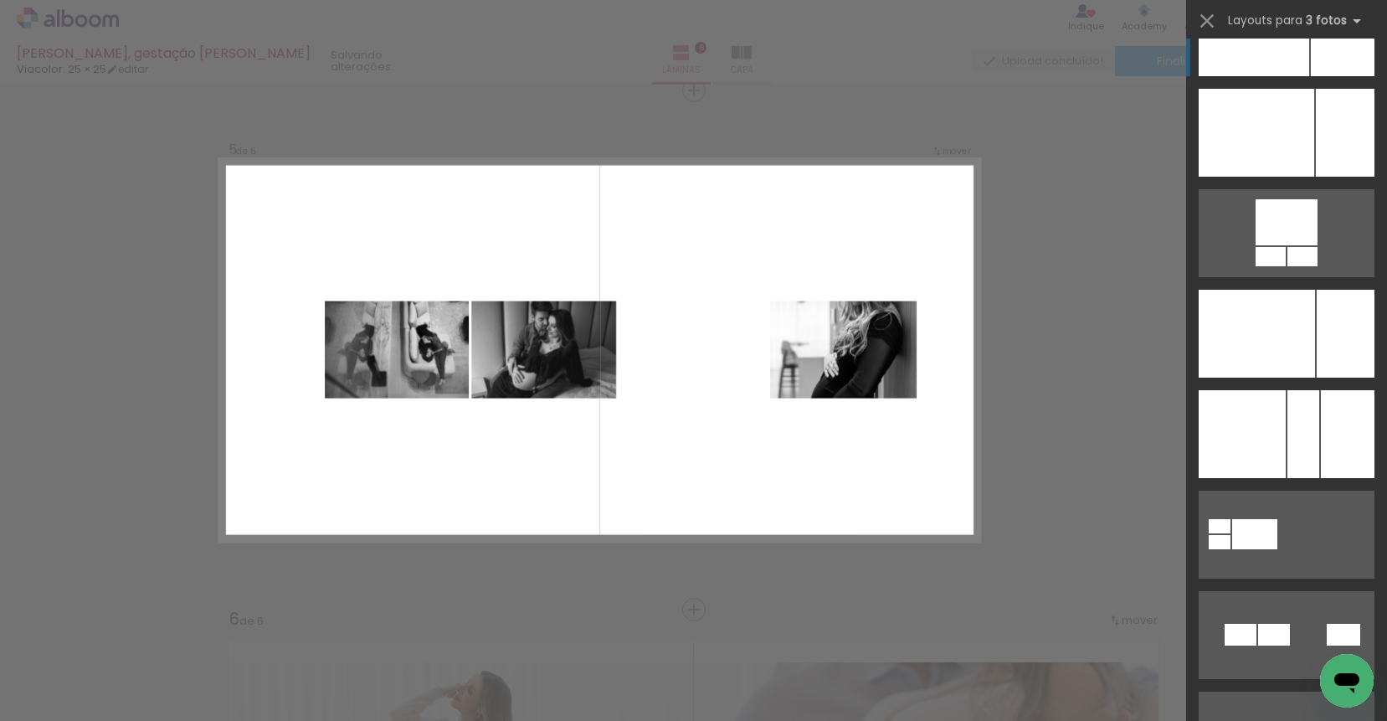
scroll to position [4834, 0]
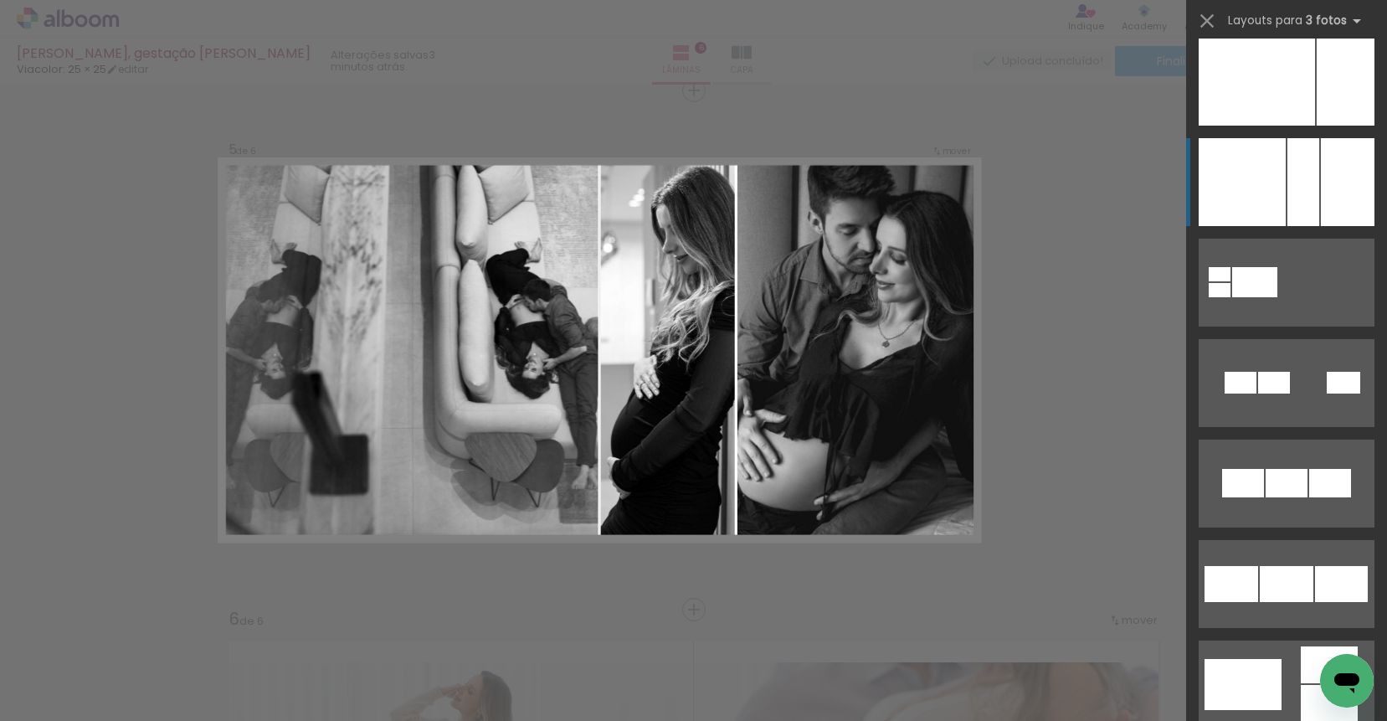
click at [1321, 170] on div at bounding box center [1348, 182] width 54 height 88
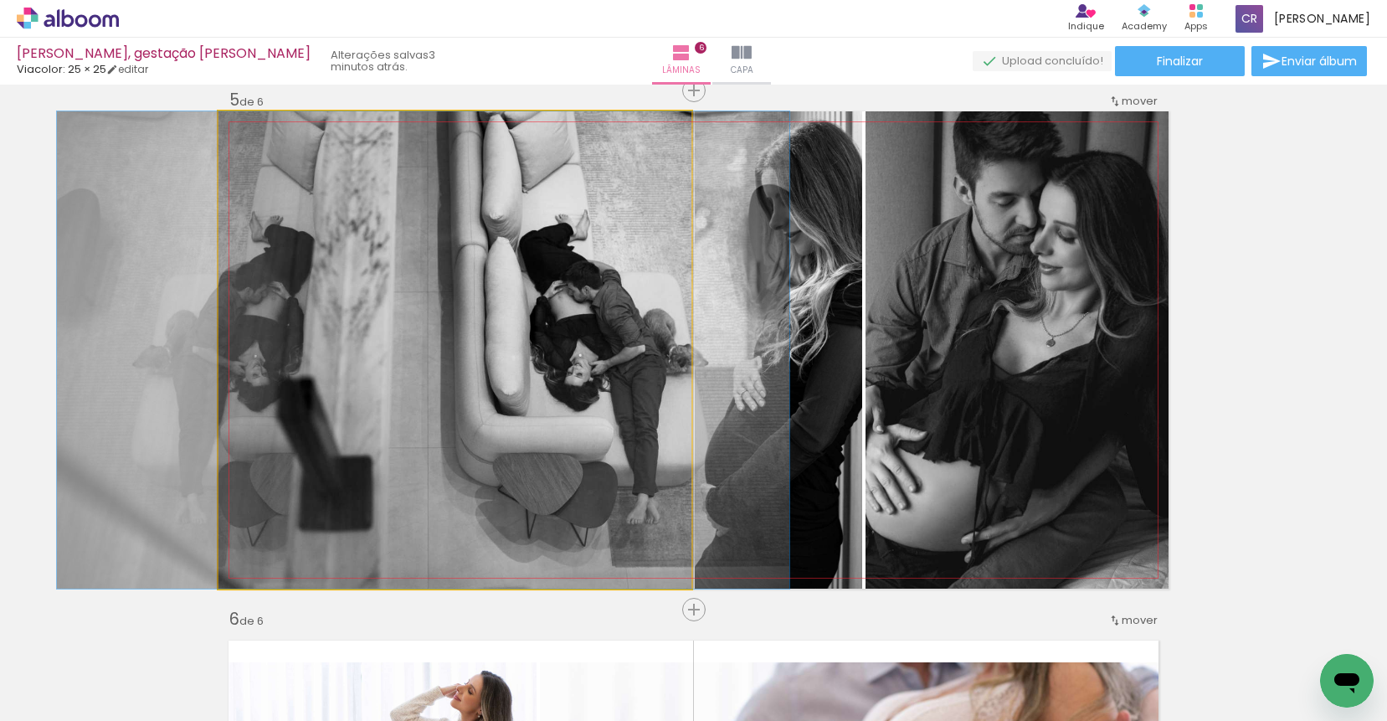
drag, startPoint x: 589, startPoint y: 324, endPoint x: 553, endPoint y: 321, distance: 36.1
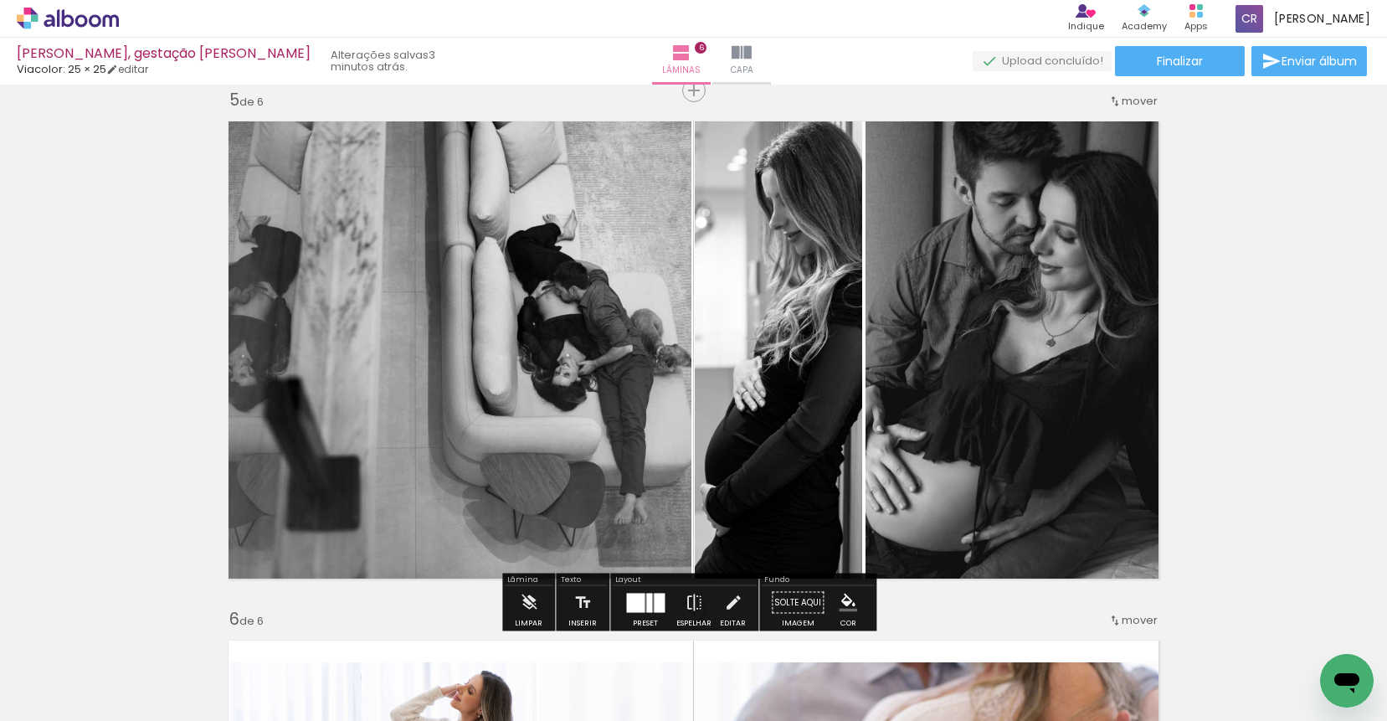
click at [654, 595] on div at bounding box center [659, 602] width 11 height 19
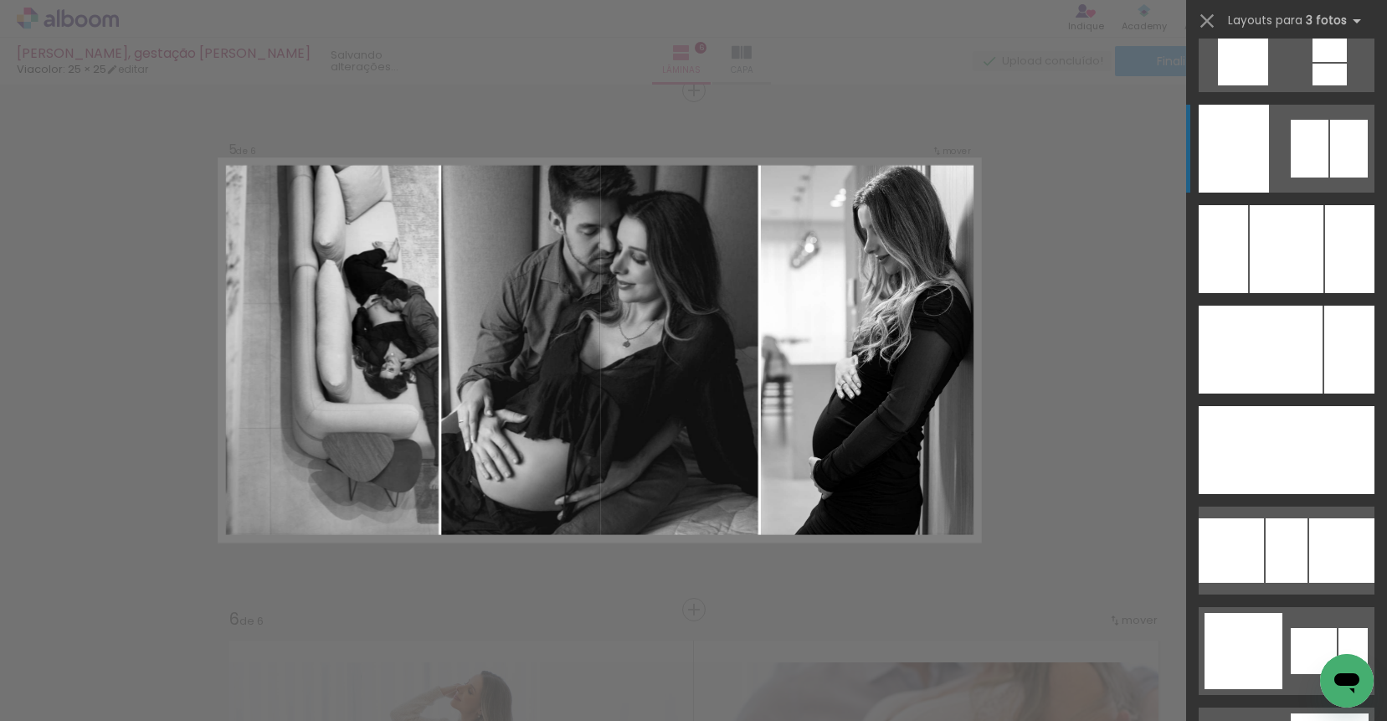
scroll to position [12646, 0]
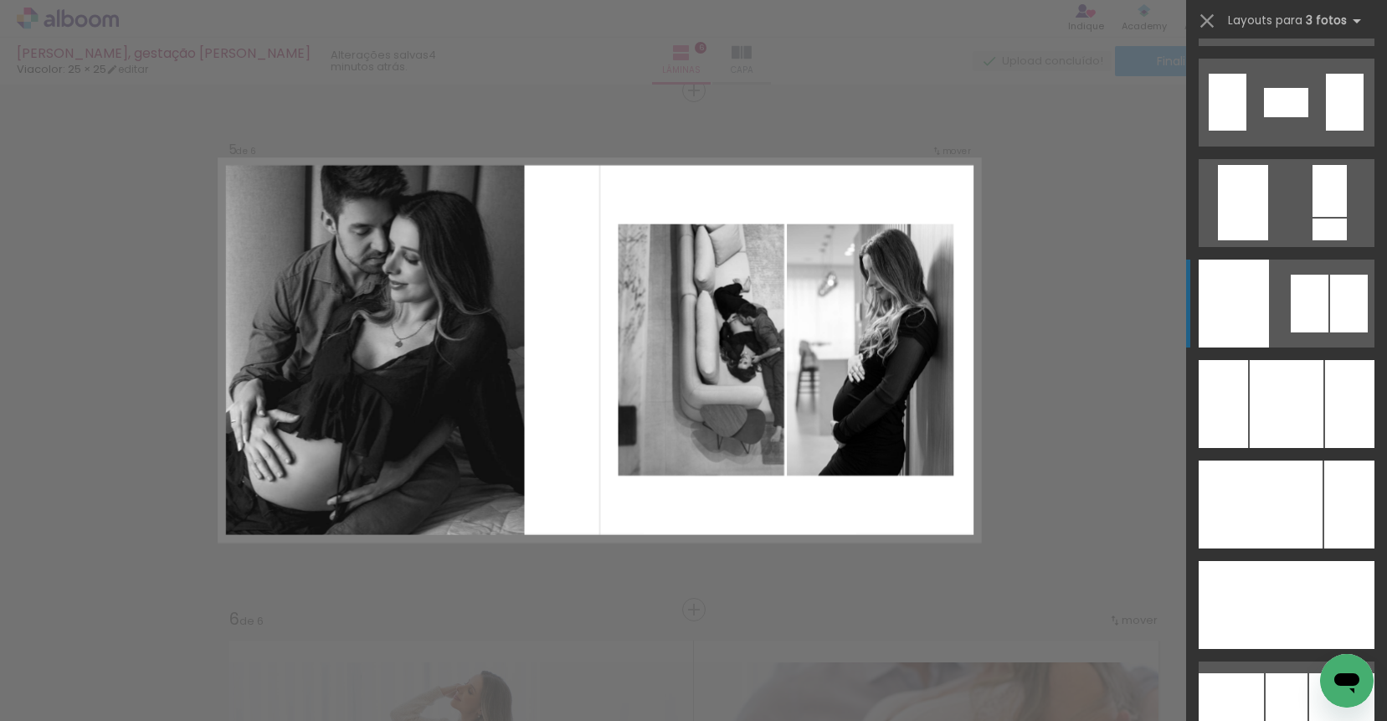
click at [1303, 280] on div at bounding box center [1309, 303] width 38 height 58
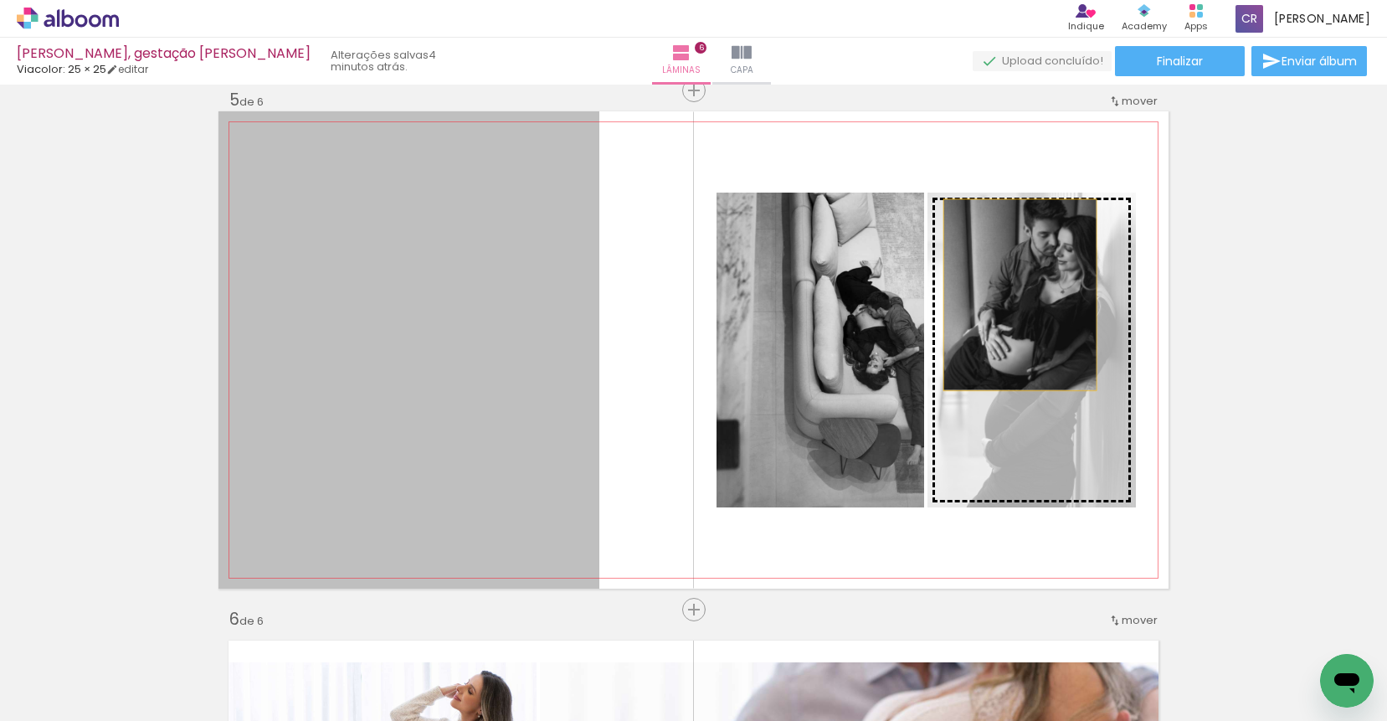
drag, startPoint x: 595, startPoint y: 309, endPoint x: 1014, endPoint y: 295, distance: 419.5
click at [0, 0] on slot at bounding box center [0, 0] width 0 height 0
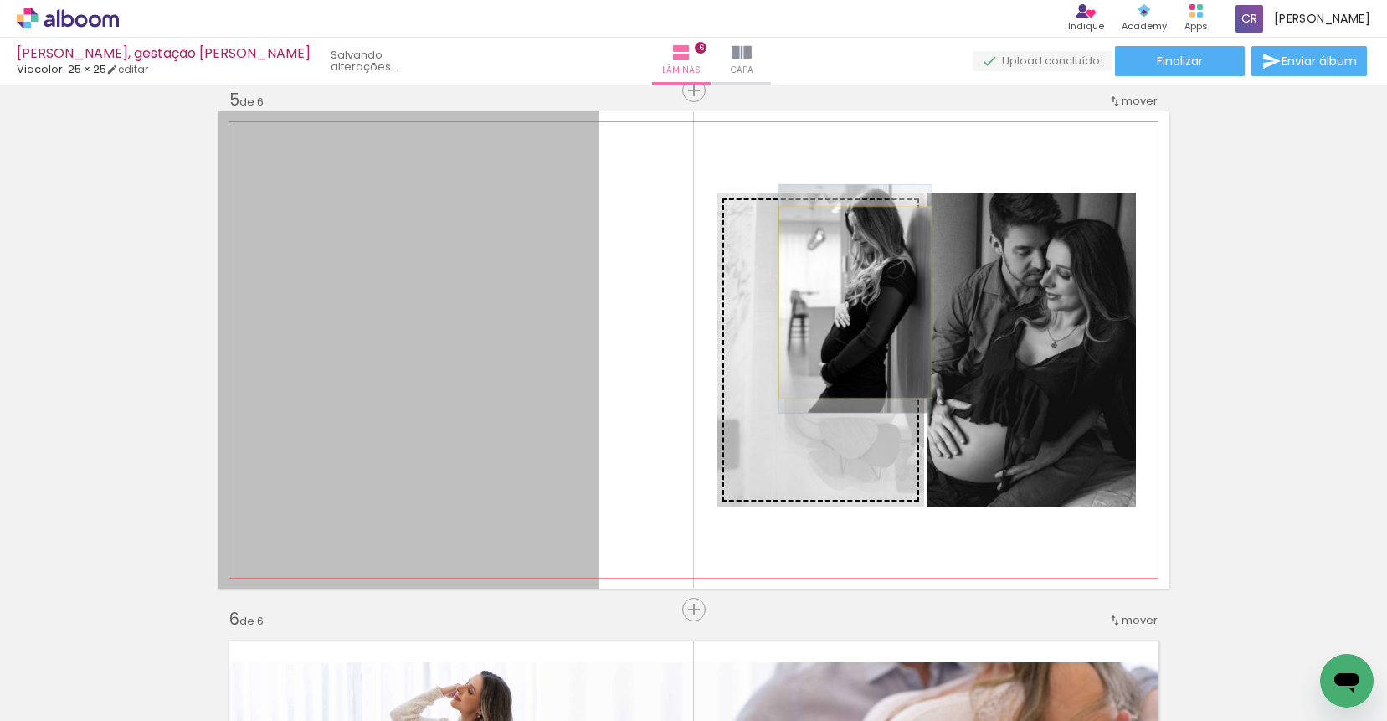
drag, startPoint x: 520, startPoint y: 320, endPoint x: 849, endPoint y: 302, distance: 329.4
click at [0, 0] on slot at bounding box center [0, 0] width 0 height 0
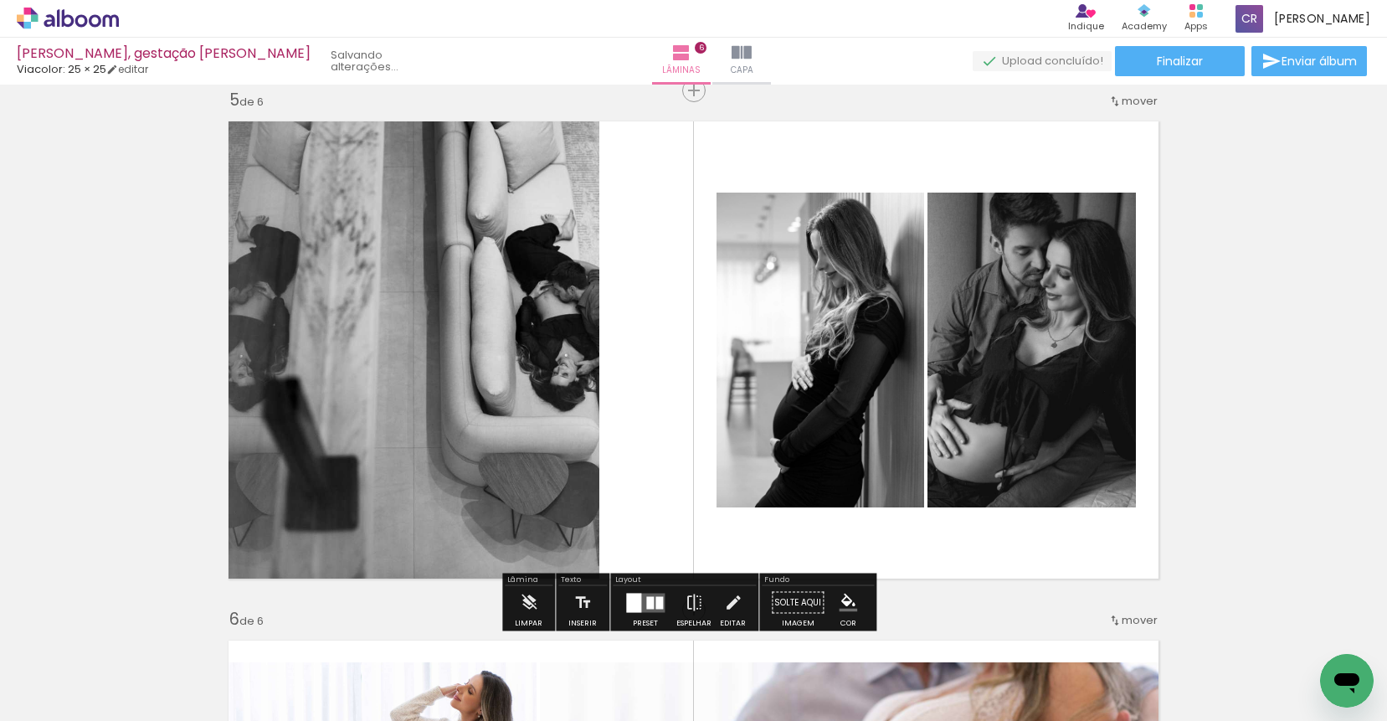
click at [655, 602] on div at bounding box center [659, 602] width 8 height 13
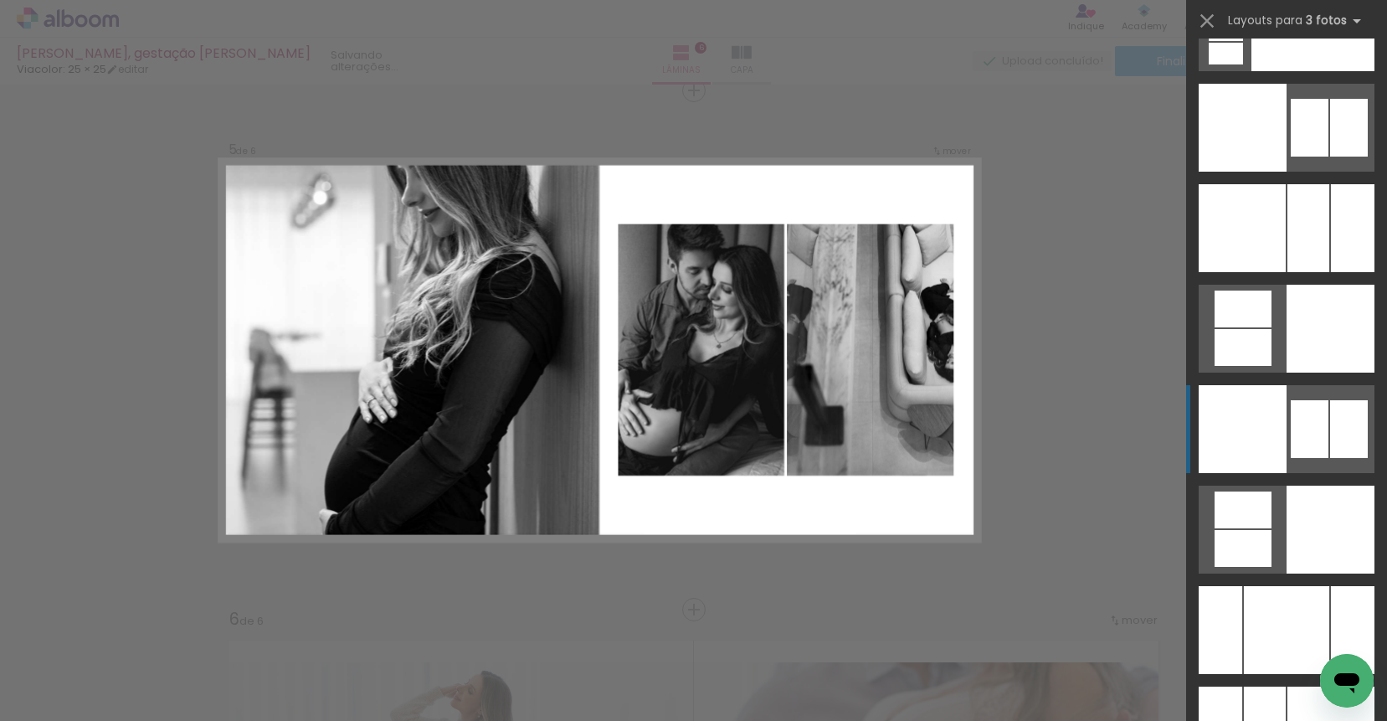
scroll to position [14139, 0]
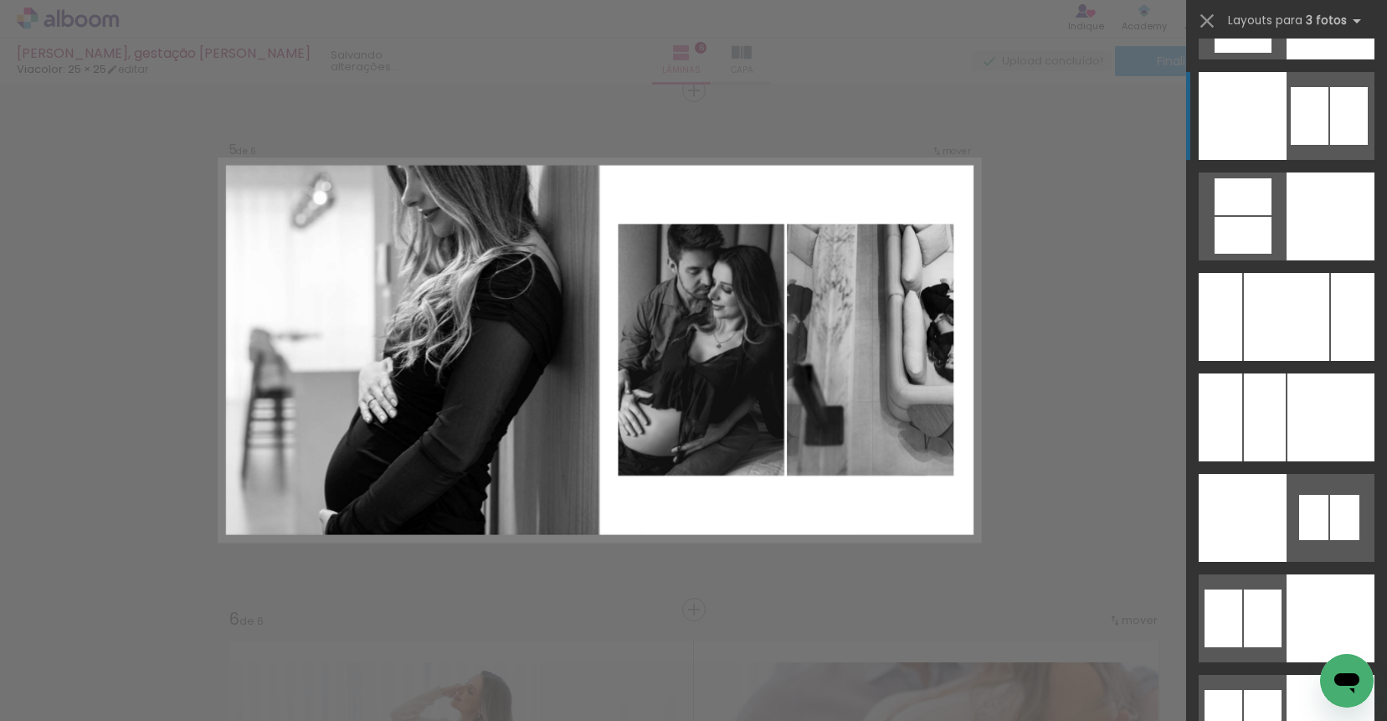
click at [1330, 112] on div at bounding box center [1349, 116] width 38 height 58
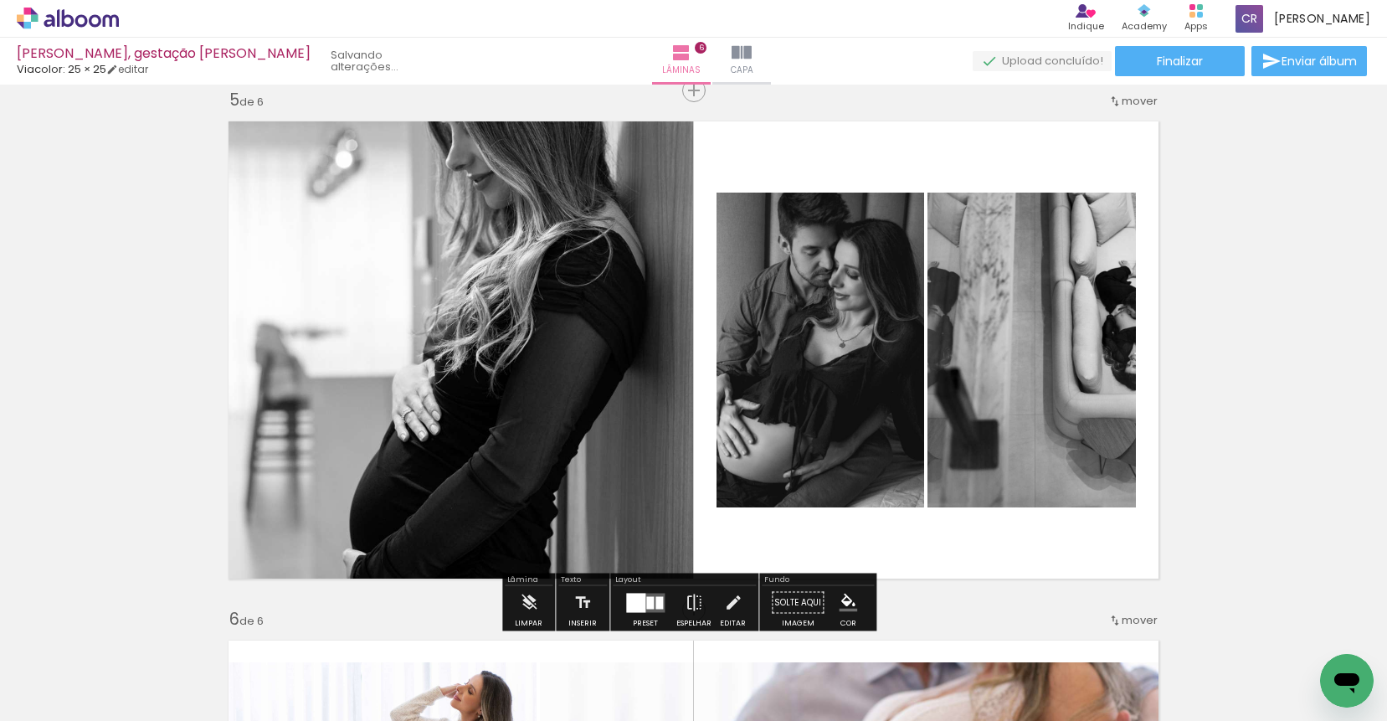
drag, startPoint x: 1022, startPoint y: 322, endPoint x: 583, endPoint y: 324, distance: 438.5
click at [0, 0] on slot at bounding box center [0, 0] width 0 height 0
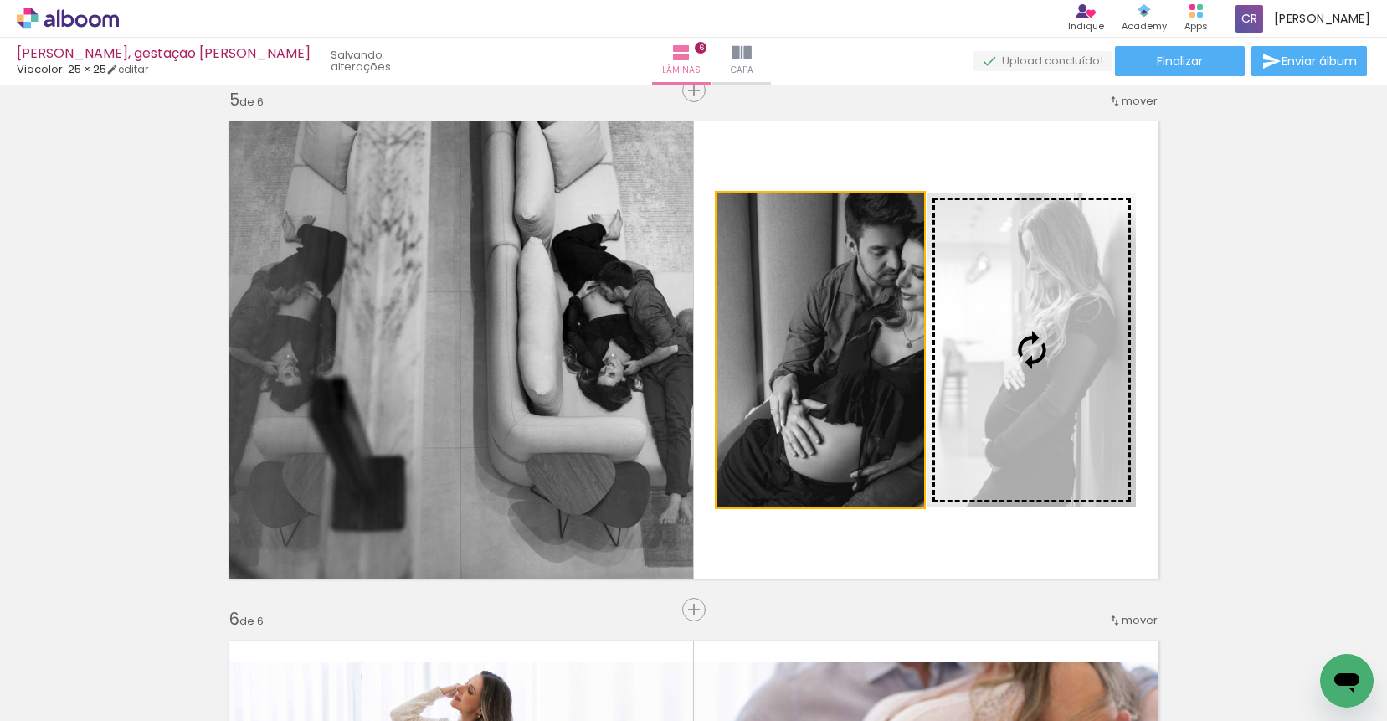
drag, startPoint x: 866, startPoint y: 385, endPoint x: 998, endPoint y: 387, distance: 131.4
click at [0, 0] on slot at bounding box center [0, 0] width 0 height 0
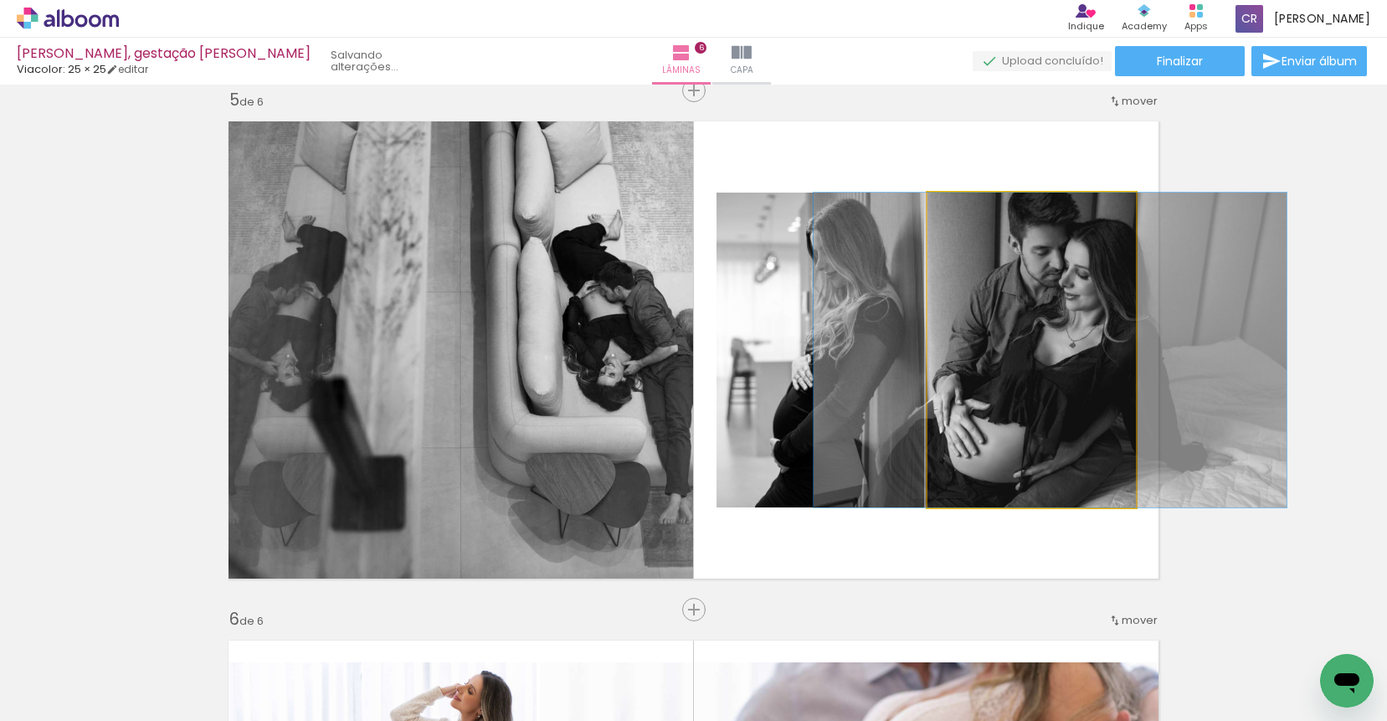
drag, startPoint x: 1060, startPoint y: 367, endPoint x: 1079, endPoint y: 364, distance: 18.6
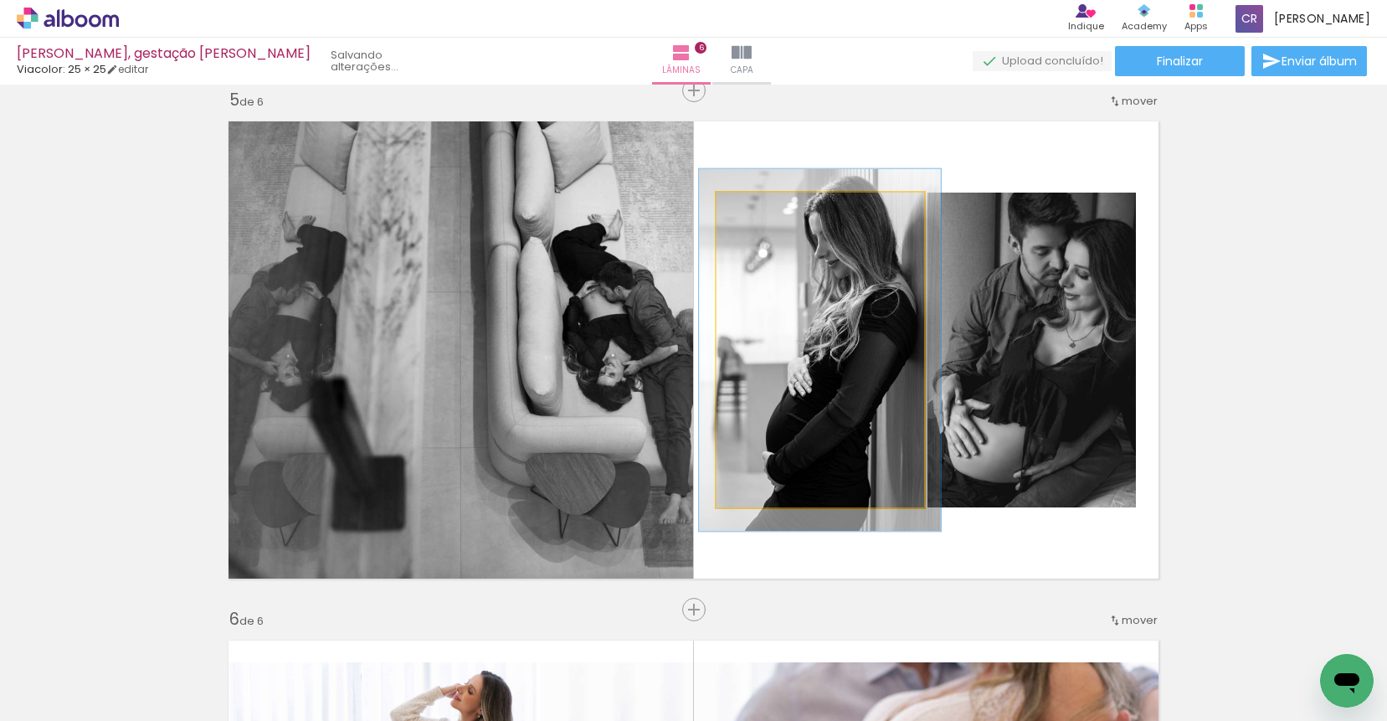
drag, startPoint x: 749, startPoint y: 211, endPoint x: 758, endPoint y: 211, distance: 9.2
click at [758, 211] on div at bounding box center [764, 210] width 15 height 15
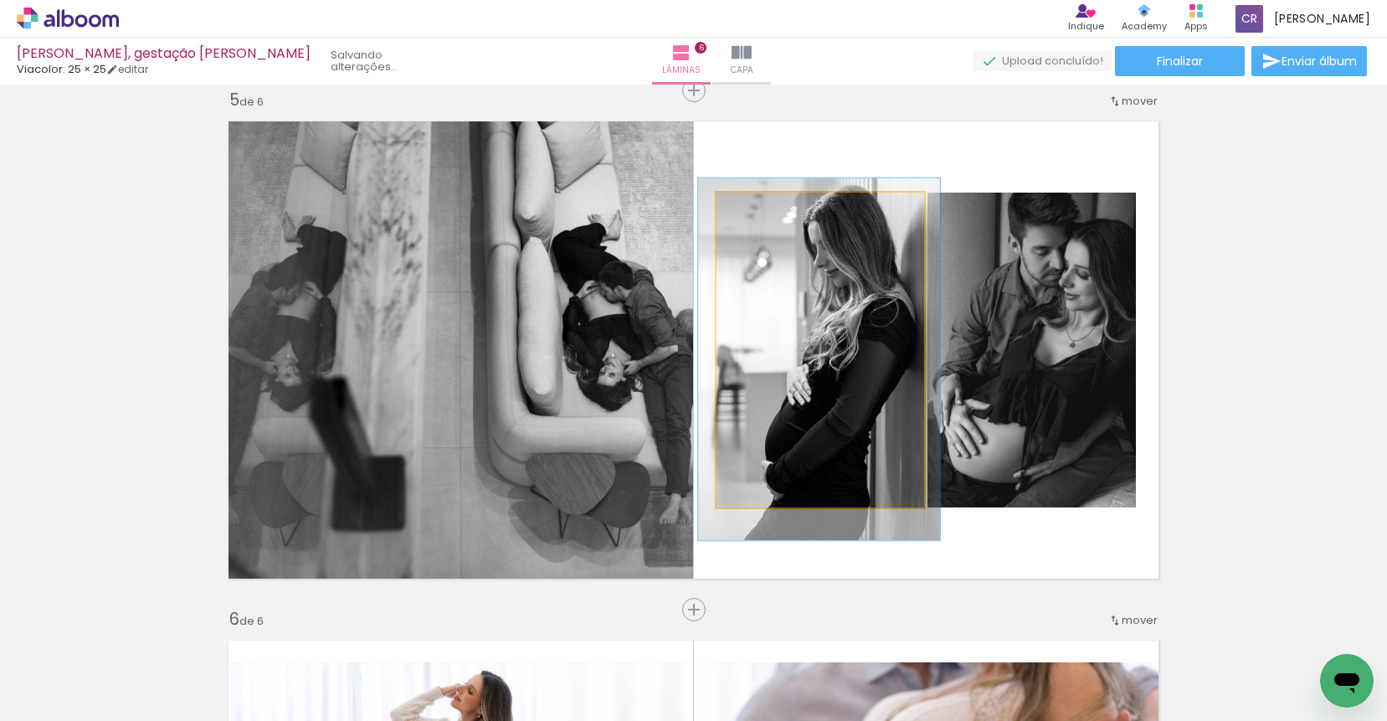
drag, startPoint x: 838, startPoint y: 270, endPoint x: 837, endPoint y: 280, distance: 9.2
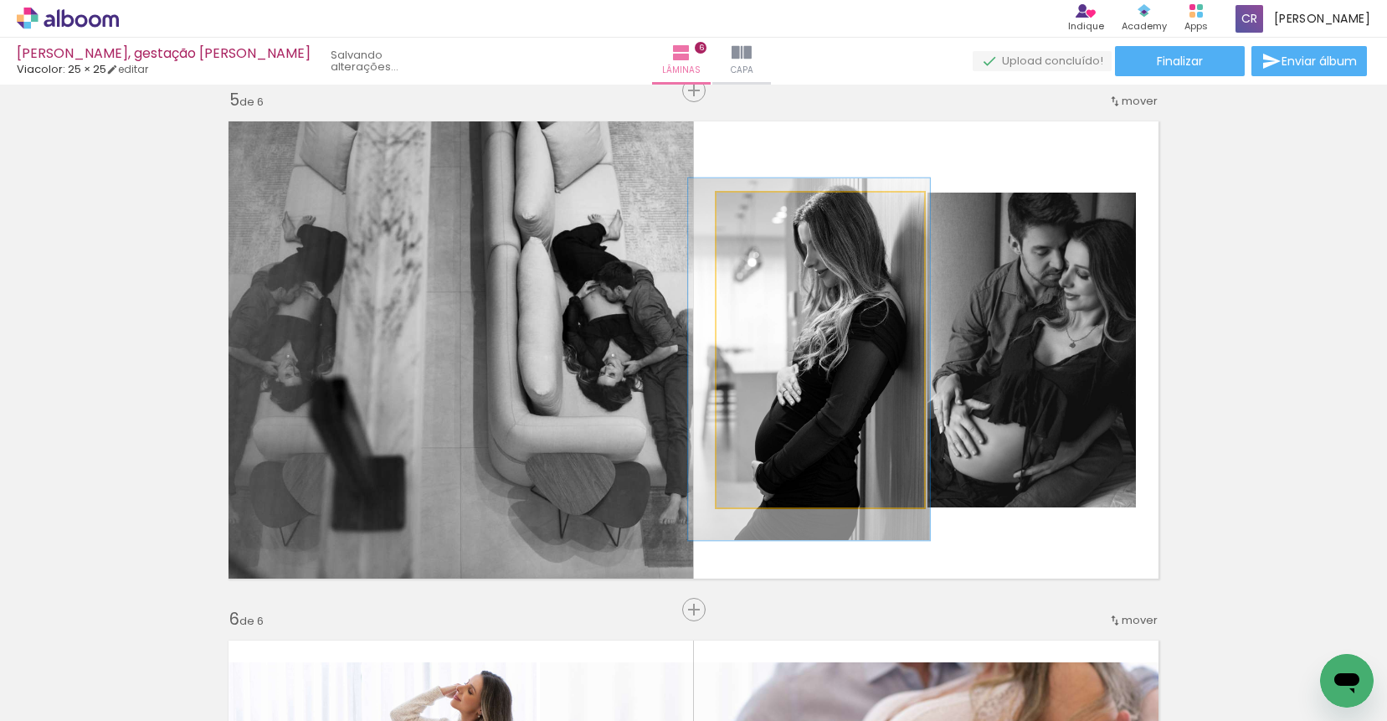
drag, startPoint x: 836, startPoint y: 281, endPoint x: 826, endPoint y: 281, distance: 10.0
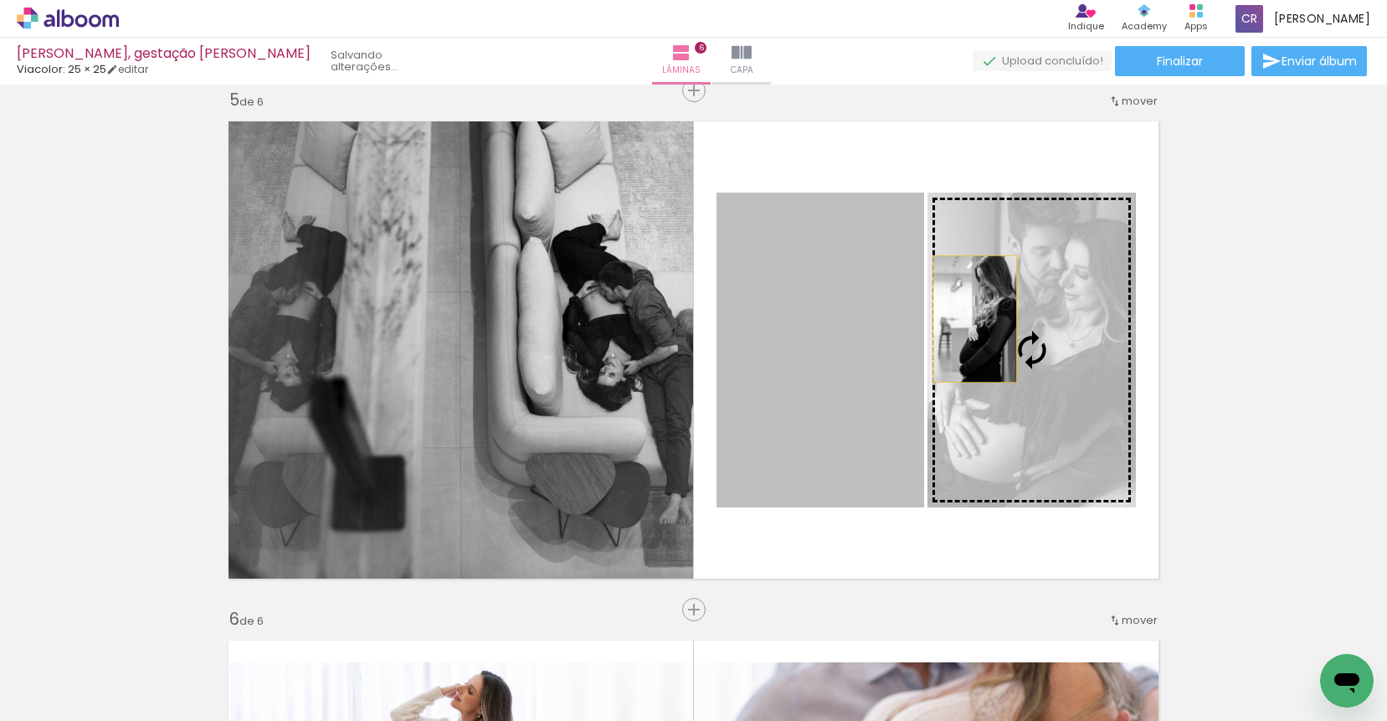
drag, startPoint x: 839, startPoint y: 319, endPoint x: 976, endPoint y: 319, distance: 137.2
click at [0, 0] on slot at bounding box center [0, 0] width 0 height 0
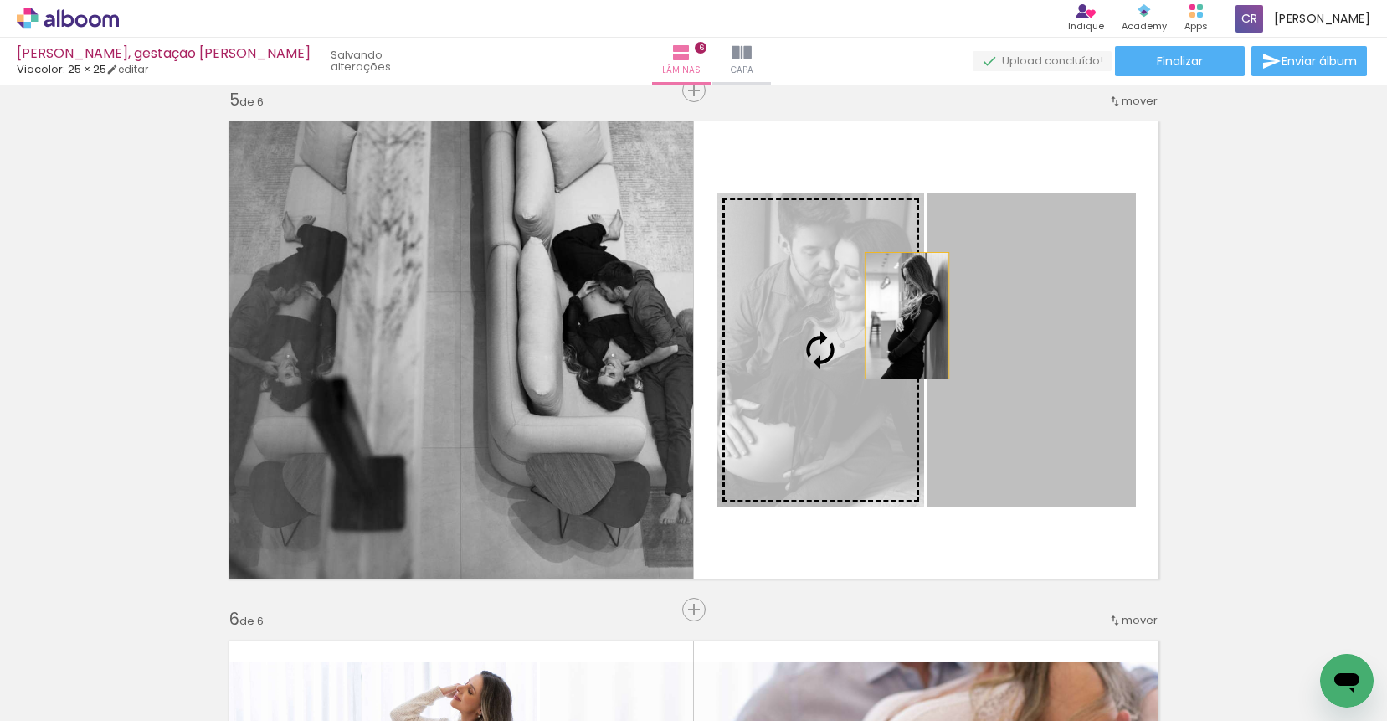
drag, startPoint x: 1032, startPoint y: 315, endPoint x: 871, endPoint y: 315, distance: 160.7
click at [0, 0] on slot at bounding box center [0, 0] width 0 height 0
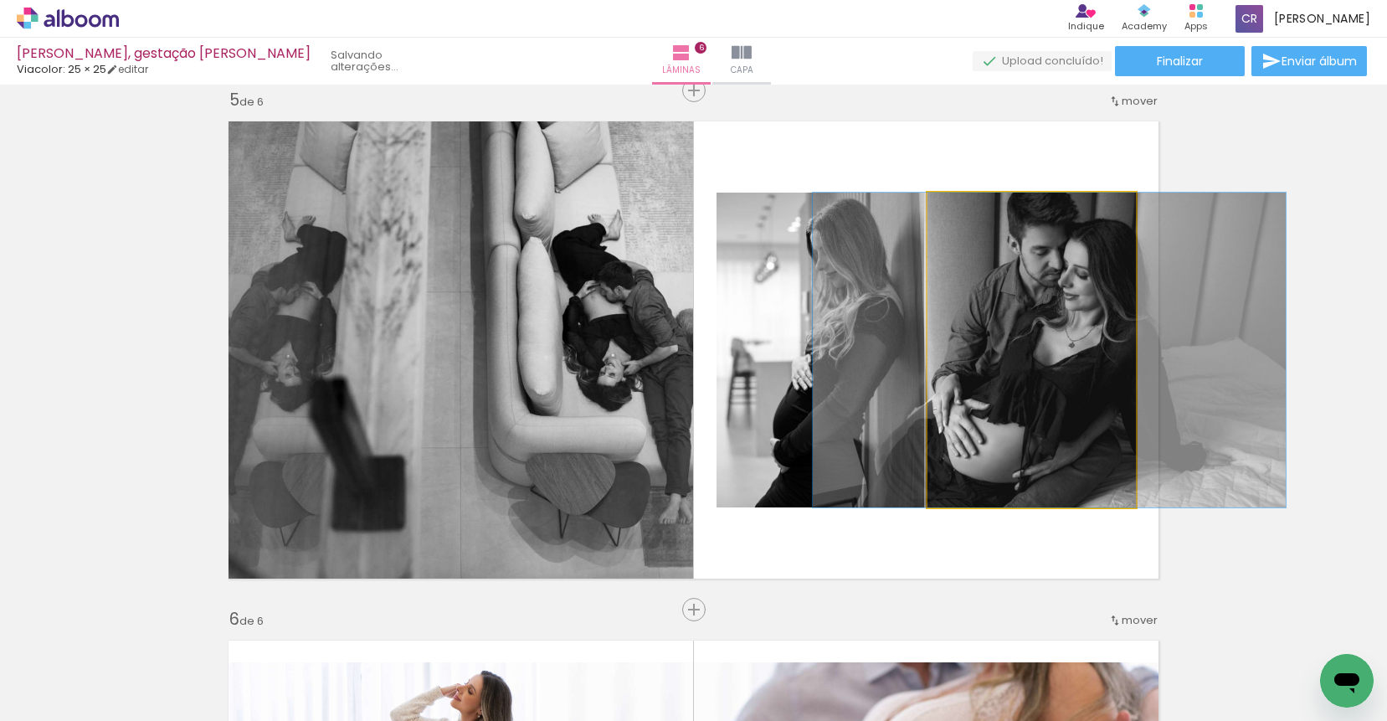
drag, startPoint x: 1029, startPoint y: 305, endPoint x: 1047, endPoint y: 305, distance: 17.6
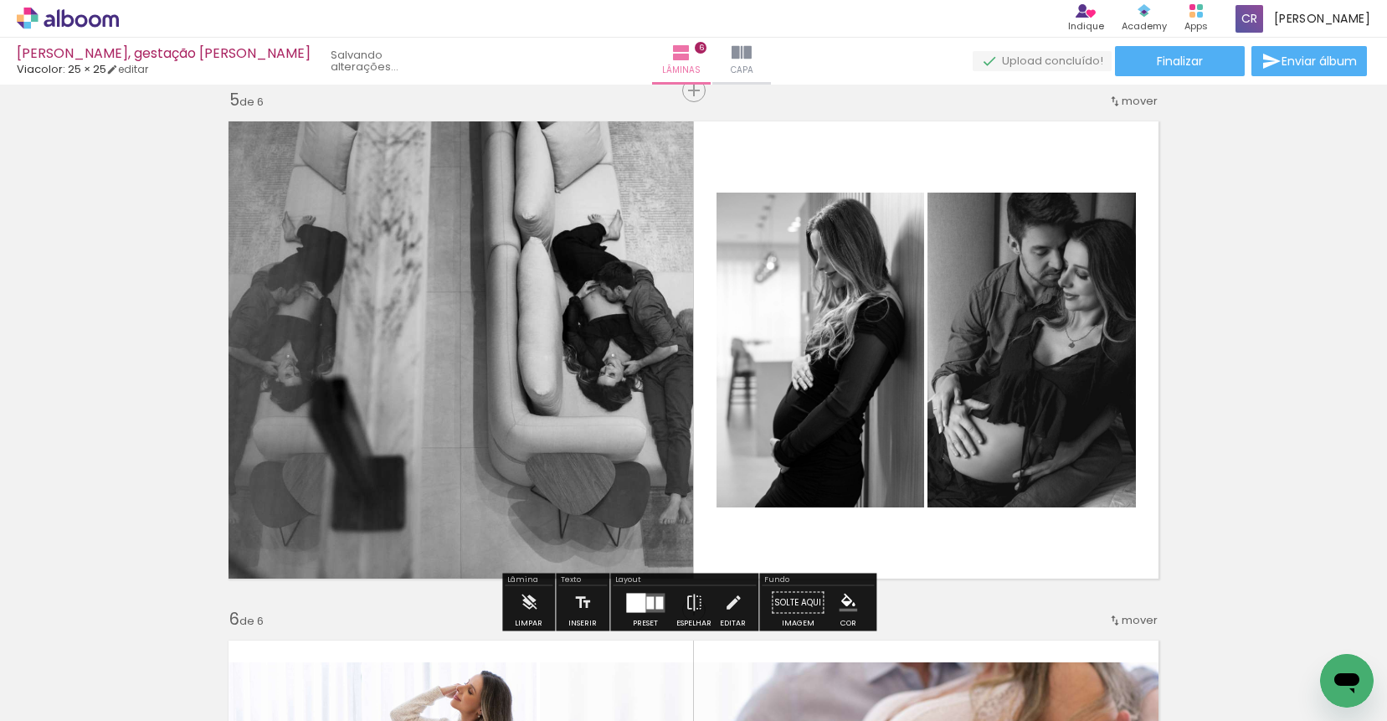
click at [839, 376] on quentale-photo at bounding box center [820, 349] width 208 height 315
click at [730, 599] on iron-icon at bounding box center [733, 602] width 18 height 33
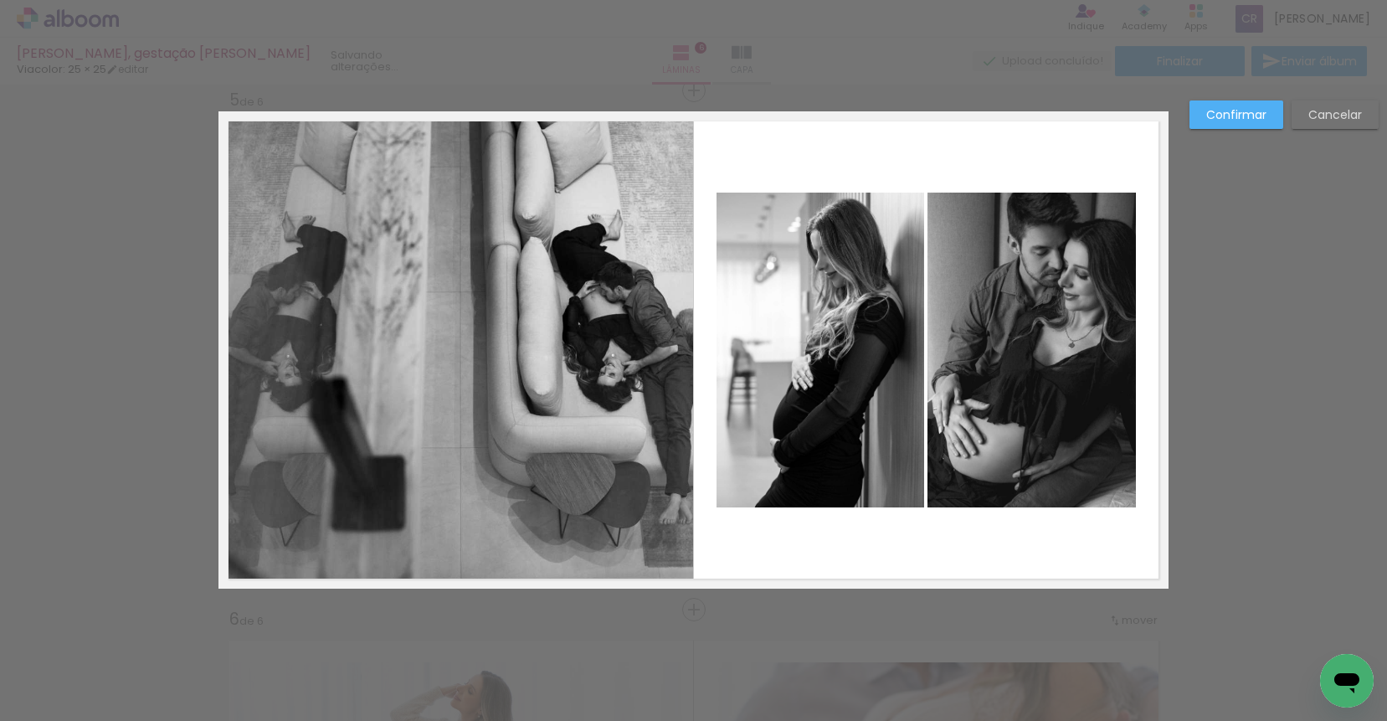
click at [777, 433] on quentale-photo at bounding box center [820, 349] width 208 height 315
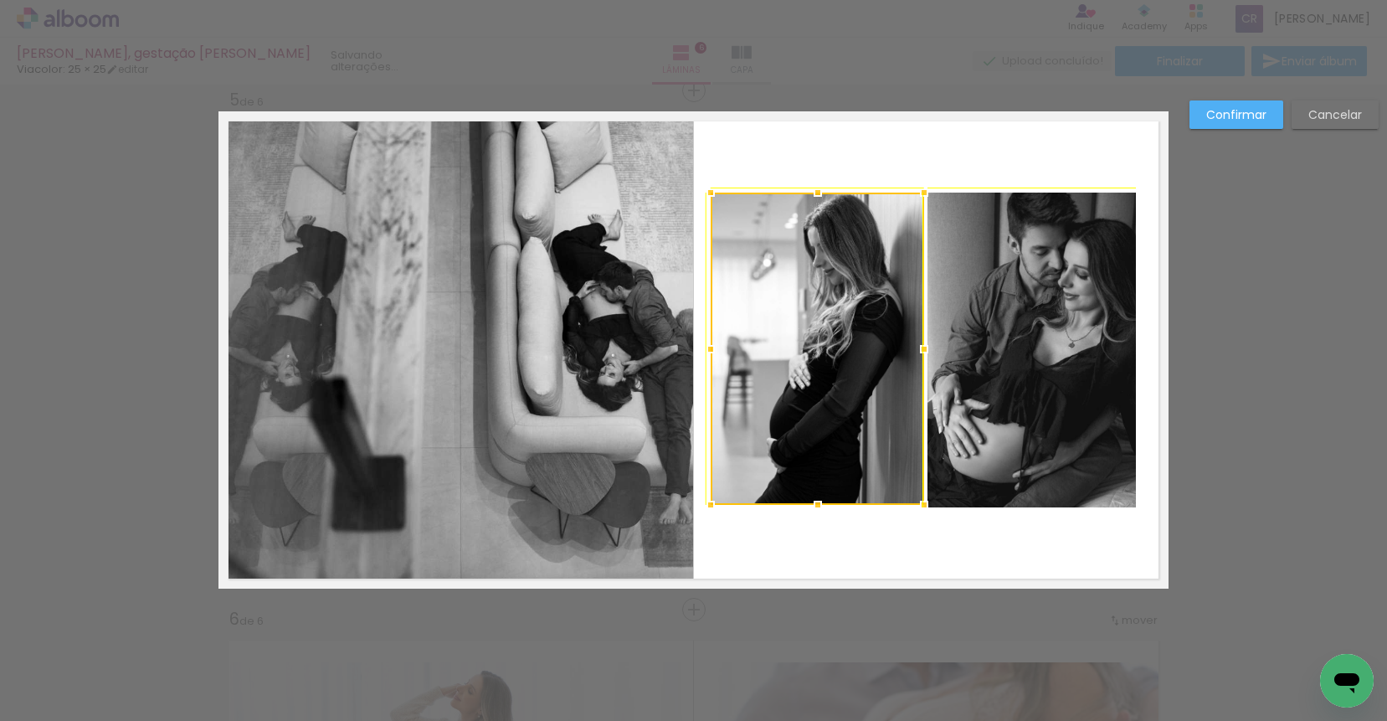
drag, startPoint x: 710, startPoint y: 505, endPoint x: 730, endPoint y: 489, distance: 25.0
click at [727, 489] on div at bounding box center [710, 504] width 33 height 33
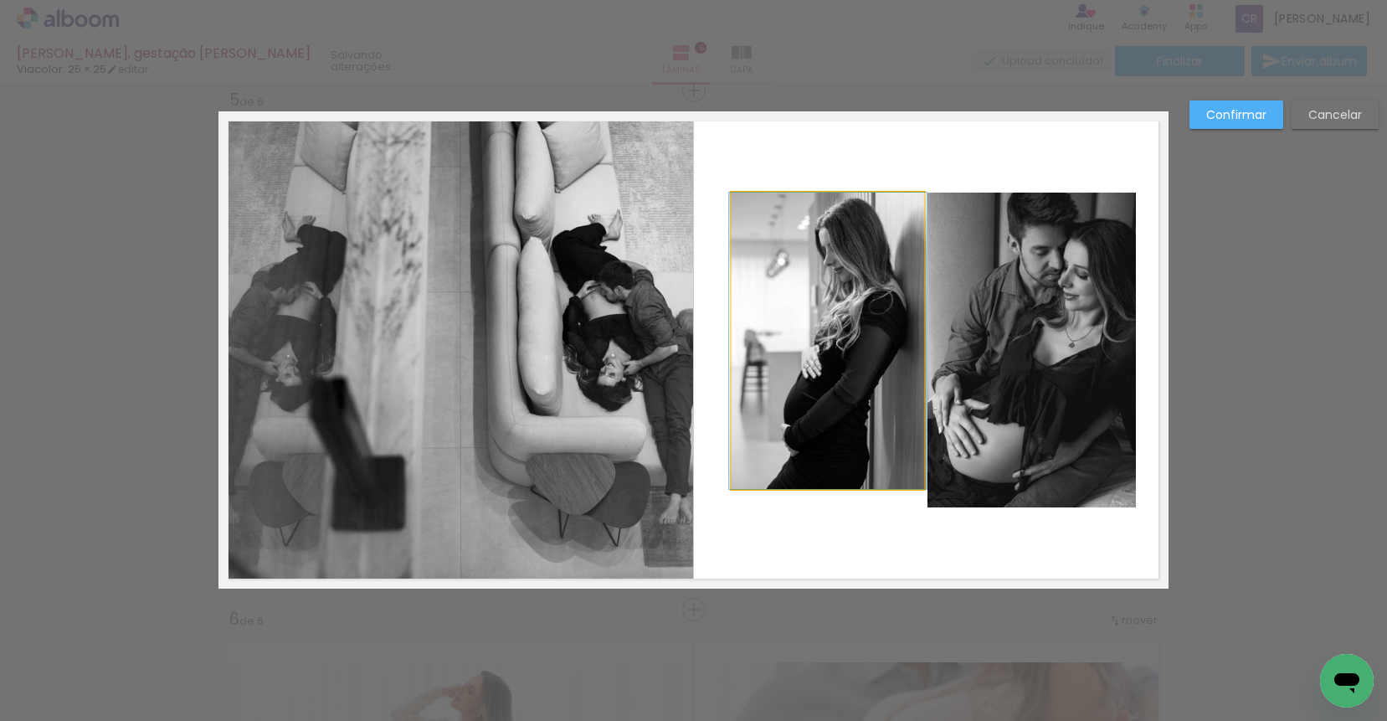
click at [750, 439] on quentale-photo at bounding box center [827, 340] width 192 height 296
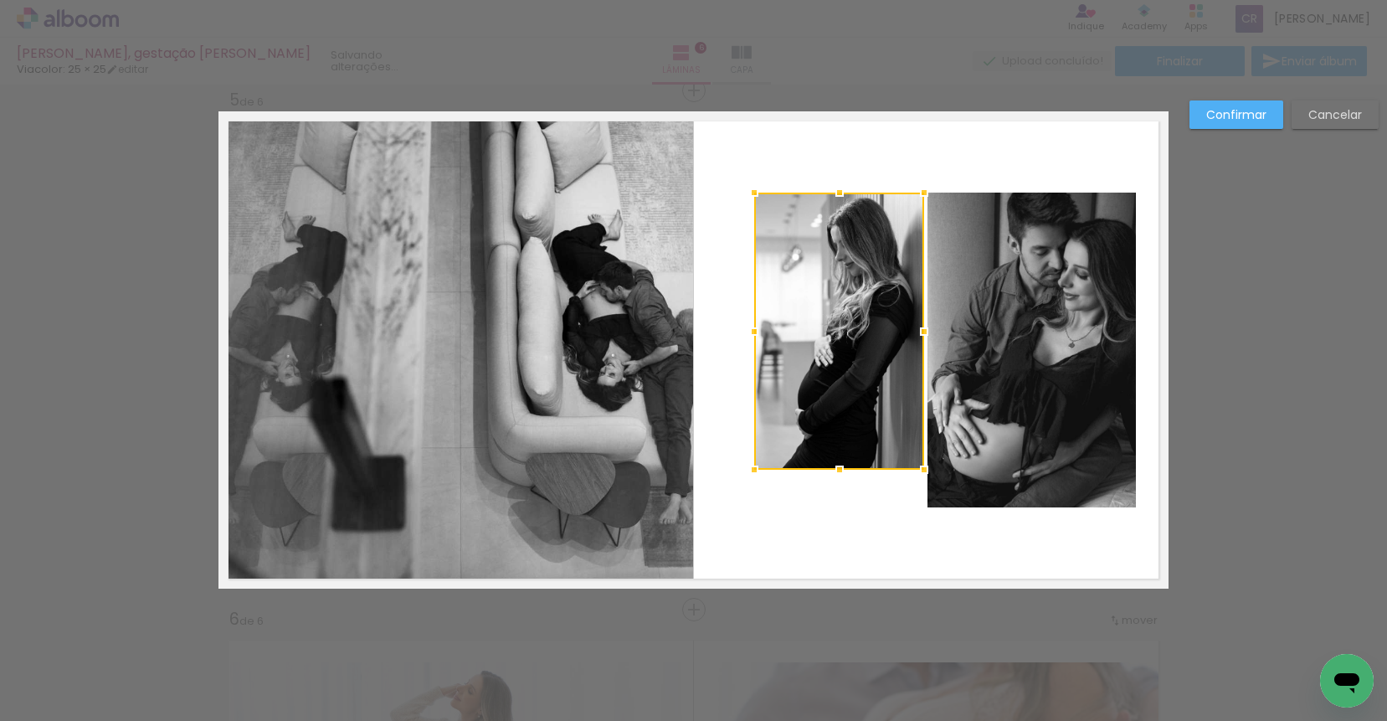
drag, startPoint x: 726, startPoint y: 486, endPoint x: 748, endPoint y: 468, distance: 29.1
click at [748, 468] on div at bounding box center [753, 469] width 33 height 33
click at [1019, 383] on quentale-photo at bounding box center [1031, 349] width 208 height 315
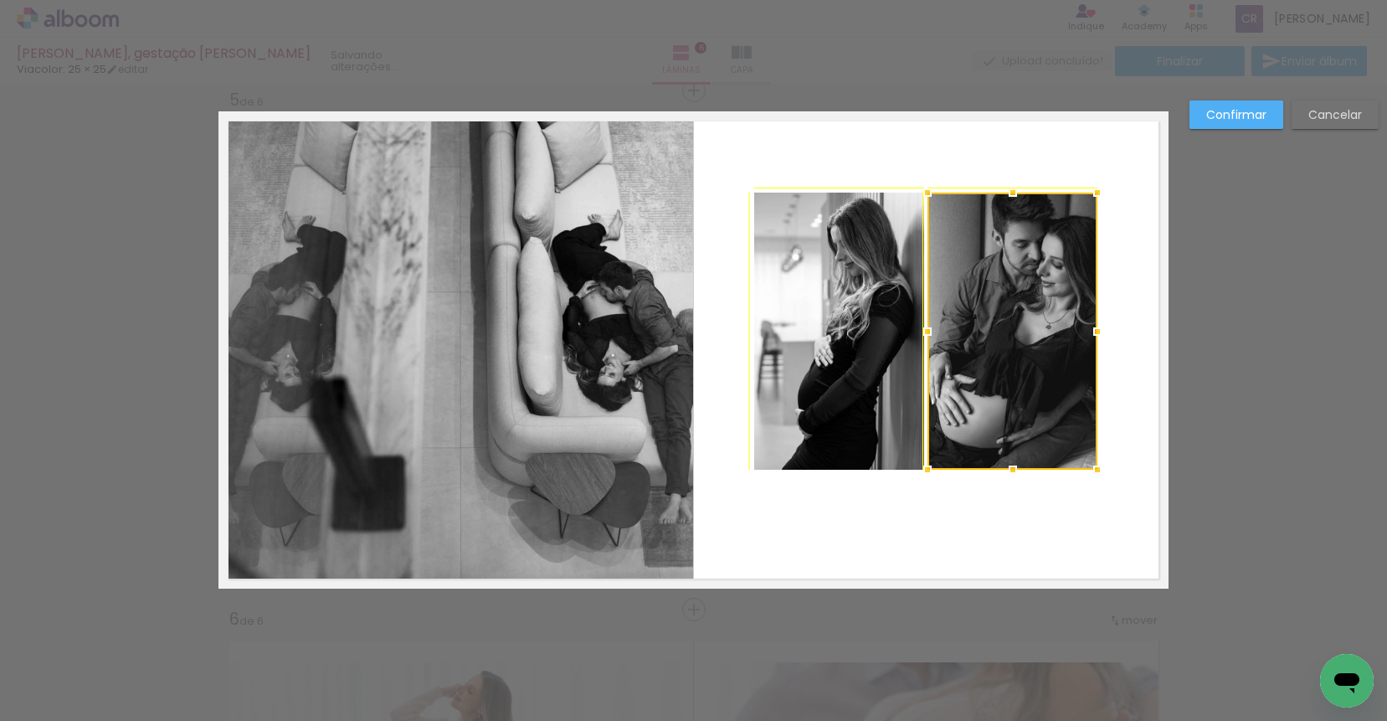
drag, startPoint x: 1129, startPoint y: 506, endPoint x: 1097, endPoint y: 474, distance: 45.6
click at [1097, 474] on div at bounding box center [1096, 469] width 33 height 33
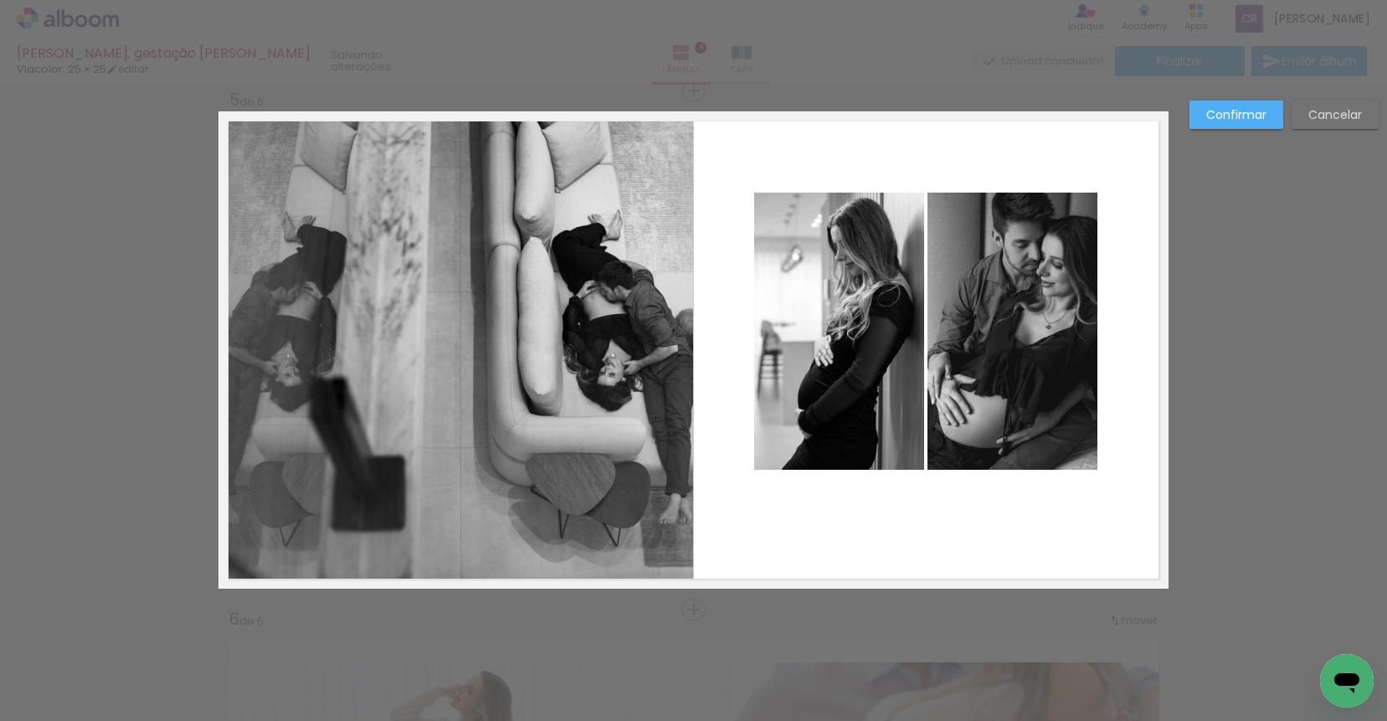
click at [1087, 516] on quentale-layouter at bounding box center [693, 349] width 950 height 477
click at [0, 0] on slot "Confirmar" at bounding box center [0, 0] width 0 height 0
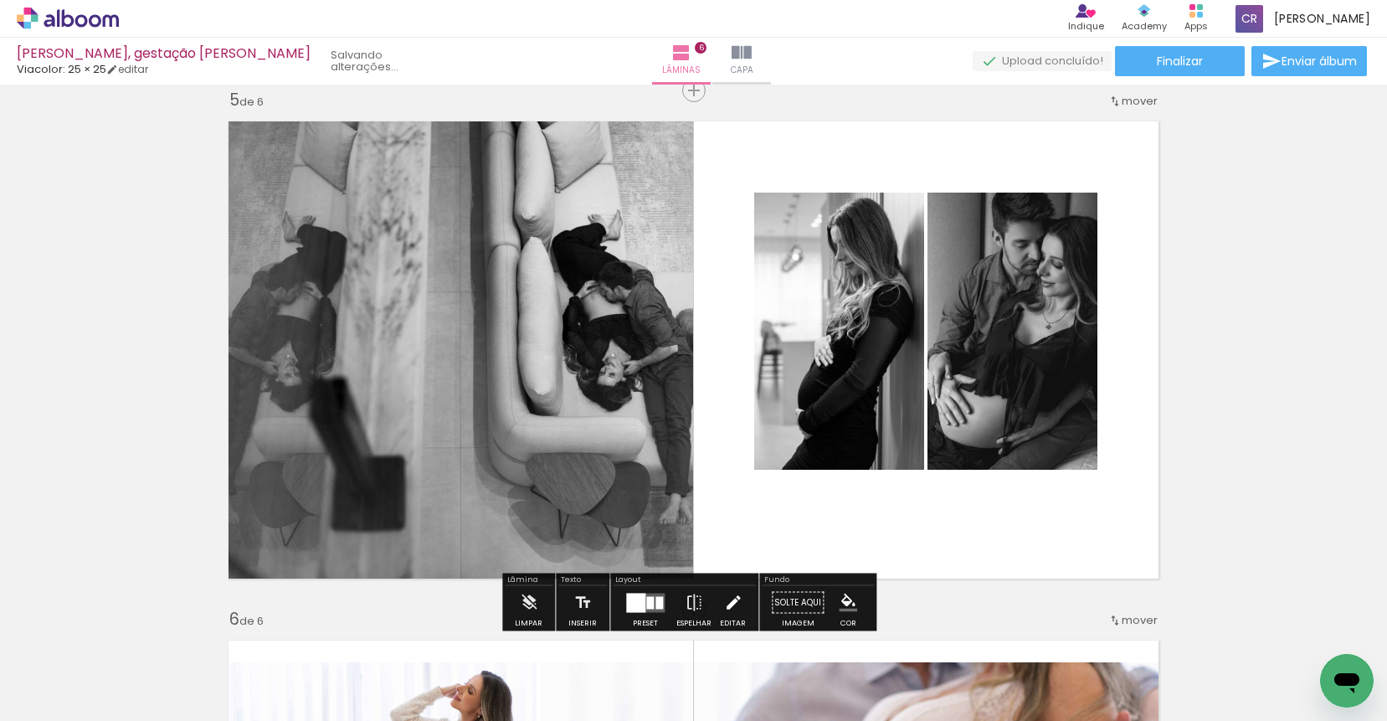
click at [727, 603] on iron-icon at bounding box center [733, 602] width 18 height 33
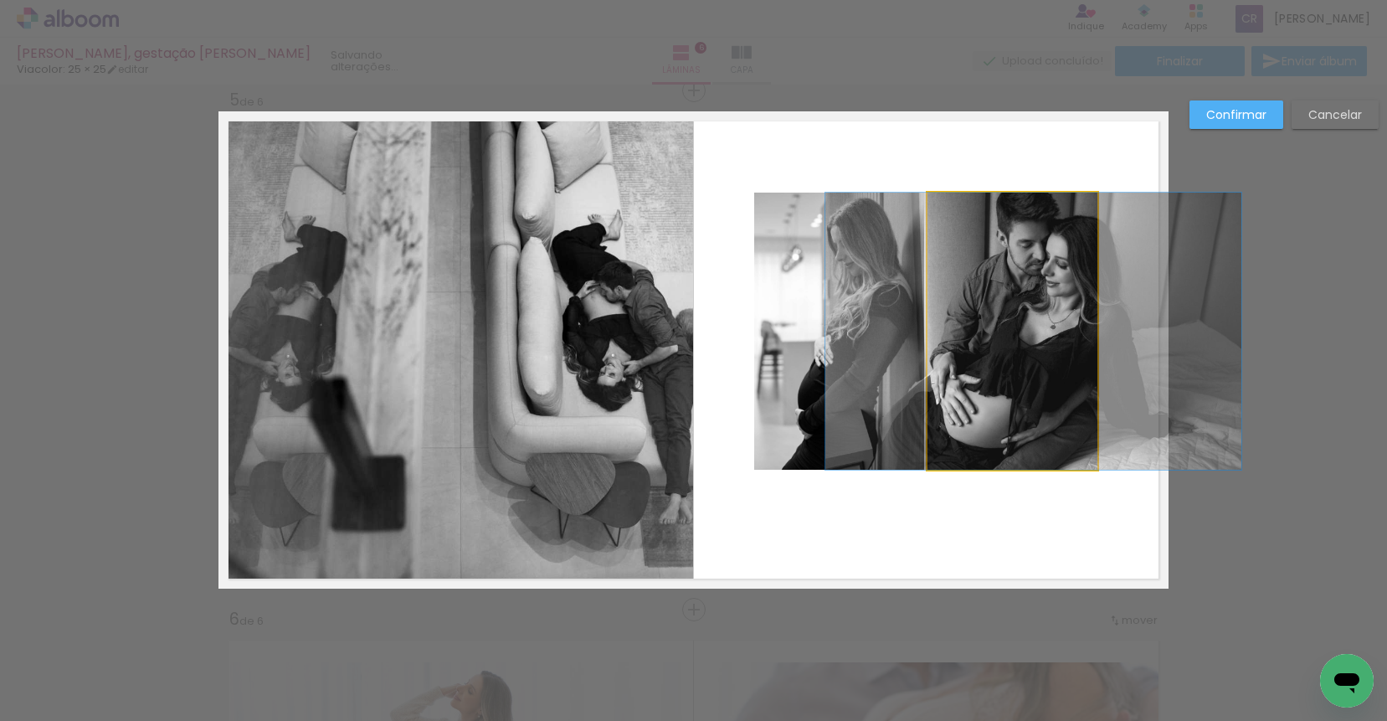
drag, startPoint x: 1030, startPoint y: 322, endPoint x: 1034, endPoint y: 361, distance: 38.7
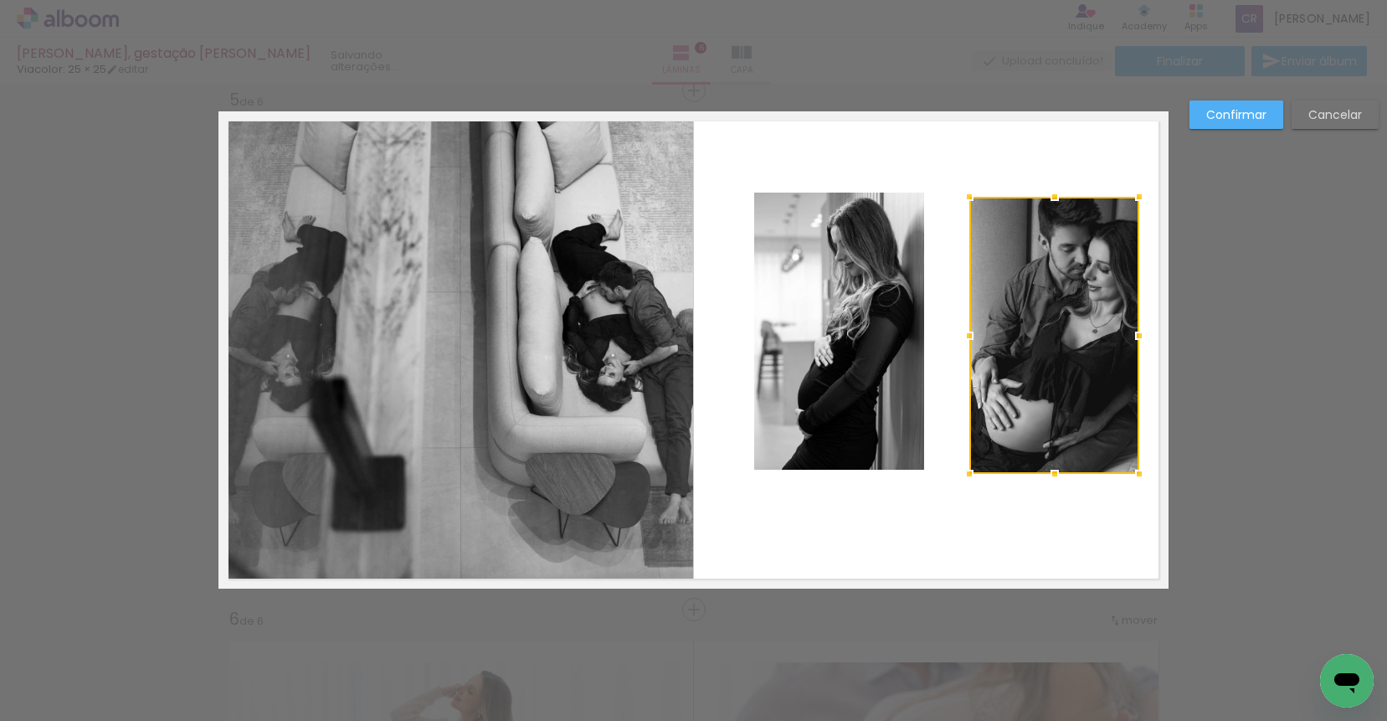
drag, startPoint x: 1011, startPoint y: 274, endPoint x: 1054, endPoint y: 362, distance: 97.7
click at [1054, 362] on div at bounding box center [1054, 335] width 170 height 277
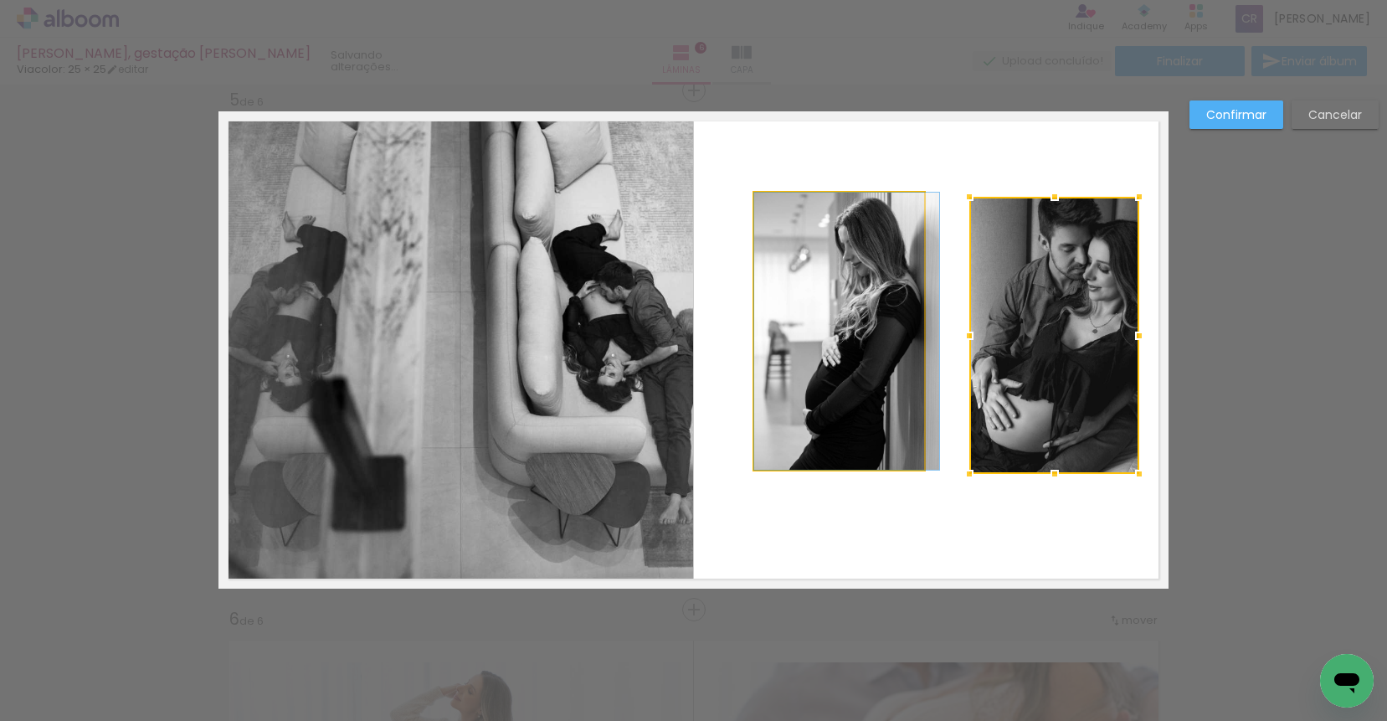
drag, startPoint x: 855, startPoint y: 350, endPoint x: 908, endPoint y: 351, distance: 52.7
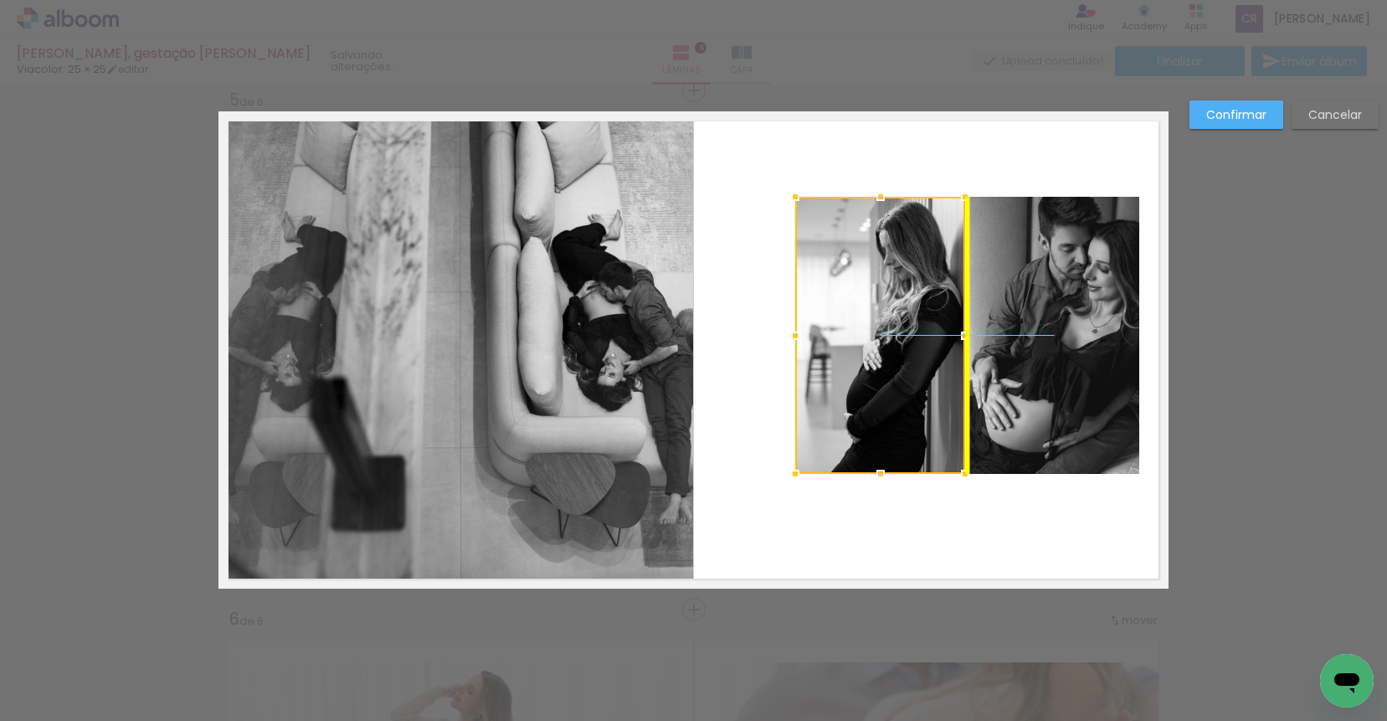
drag, startPoint x: 825, startPoint y: 341, endPoint x: 870, endPoint y: 342, distance: 45.2
click at [870, 342] on div at bounding box center [880, 335] width 170 height 277
click at [1252, 105] on paper-button "Confirmar" at bounding box center [1236, 114] width 94 height 28
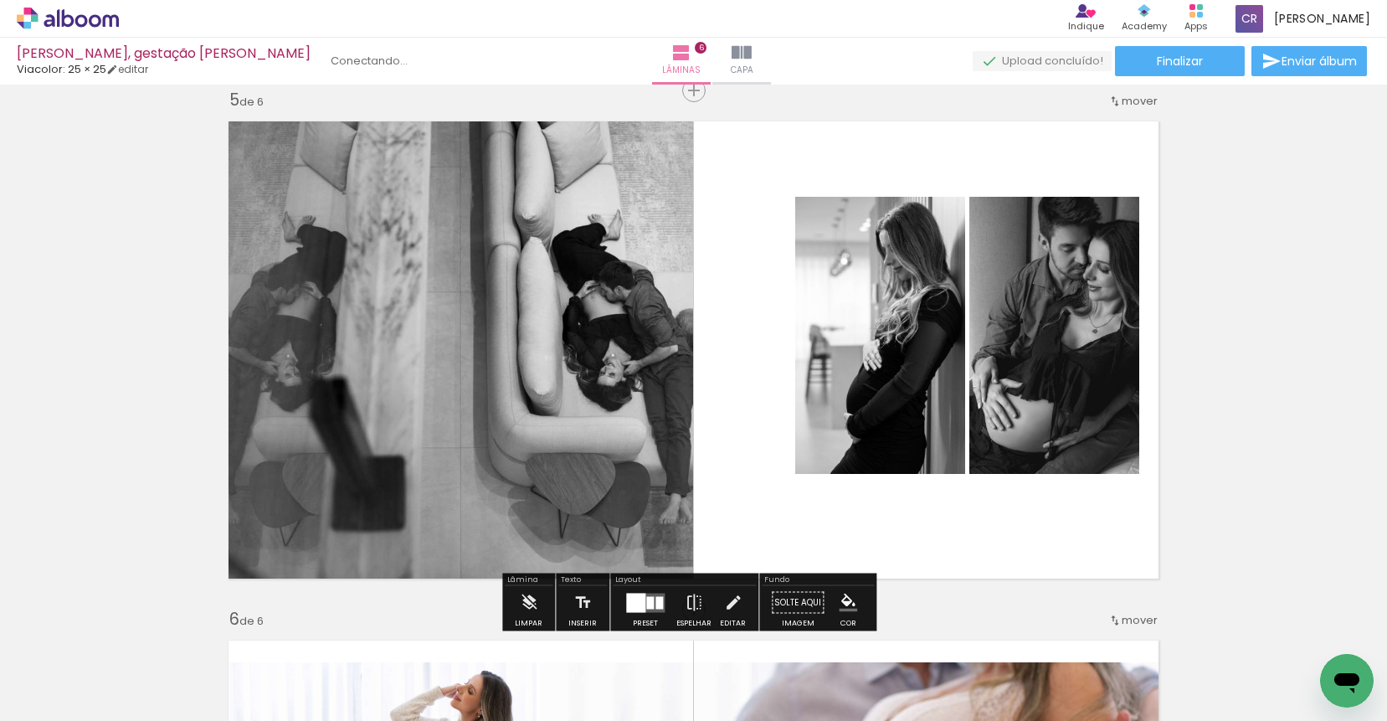
click at [1064, 135] on quentale-layouter at bounding box center [693, 349] width 950 height 477
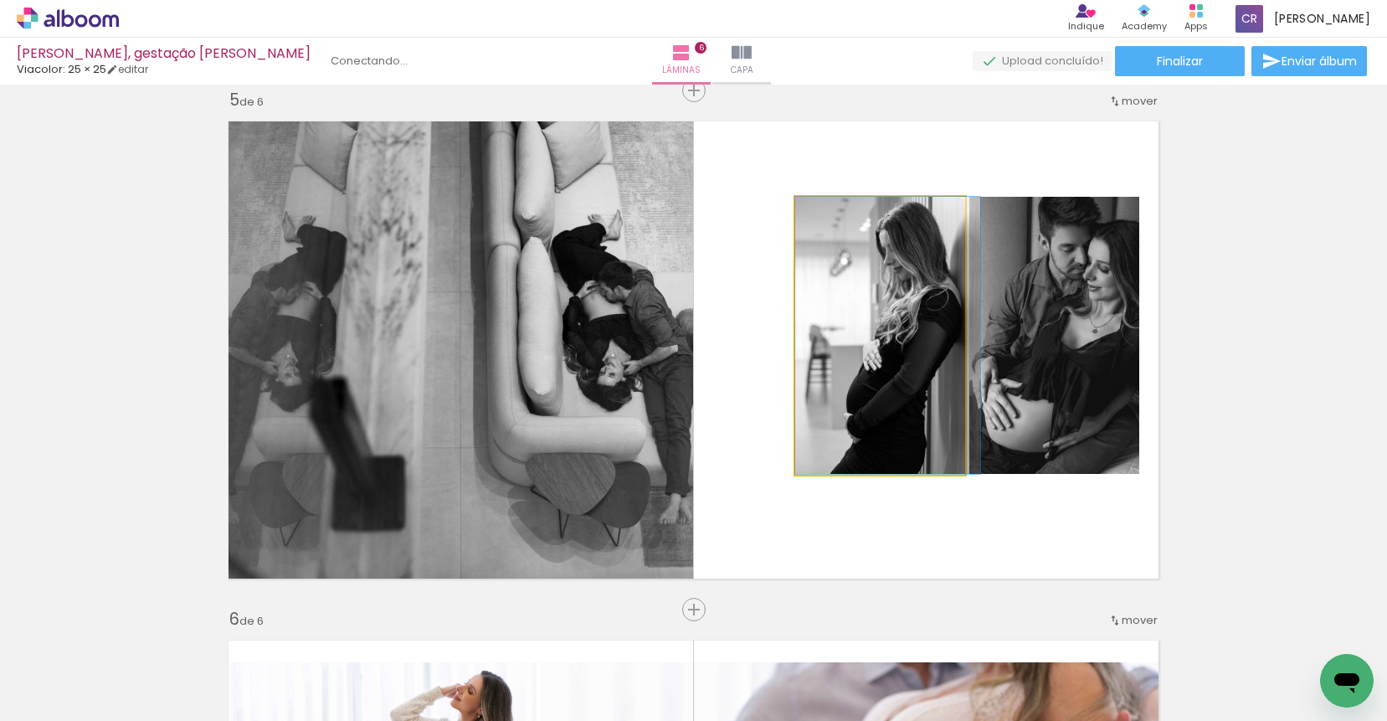
click at [885, 331] on quentale-photo at bounding box center [880, 335] width 170 height 277
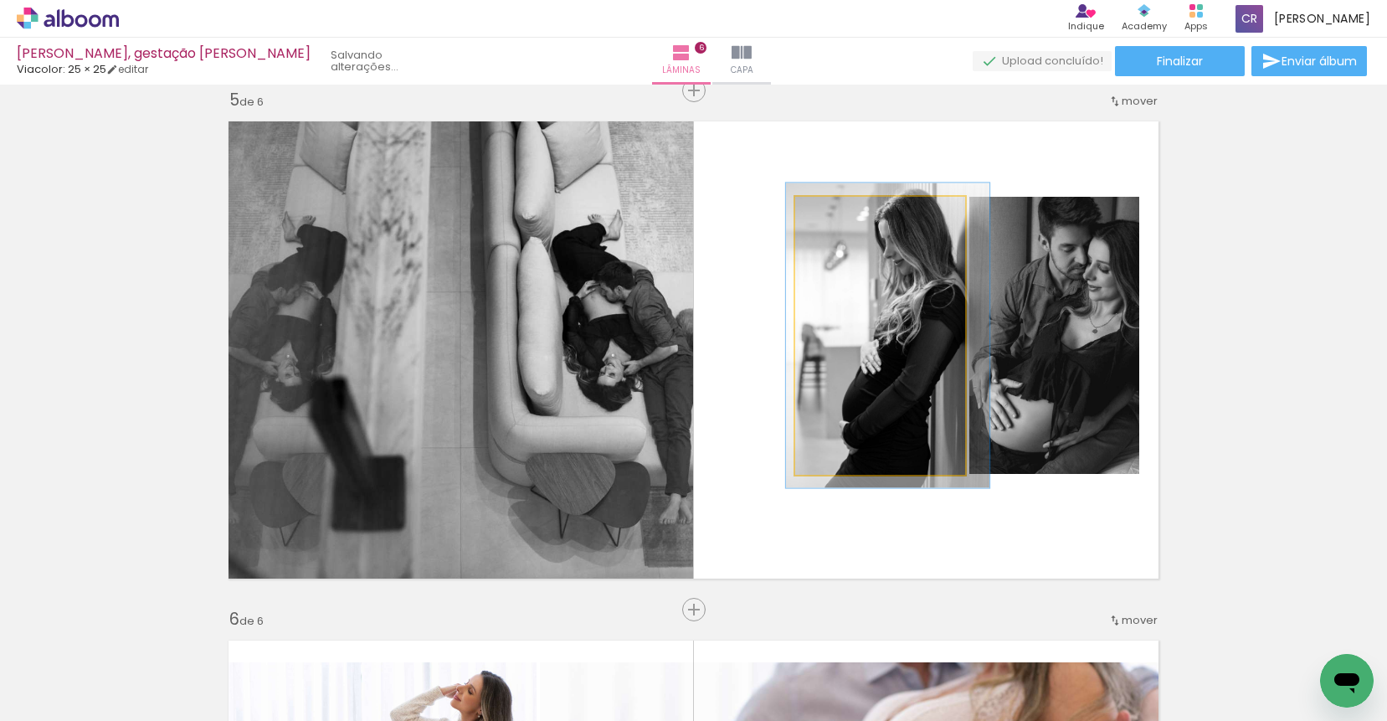
type paper-slider "110"
click at [838, 213] on div at bounding box center [840, 214] width 15 height 15
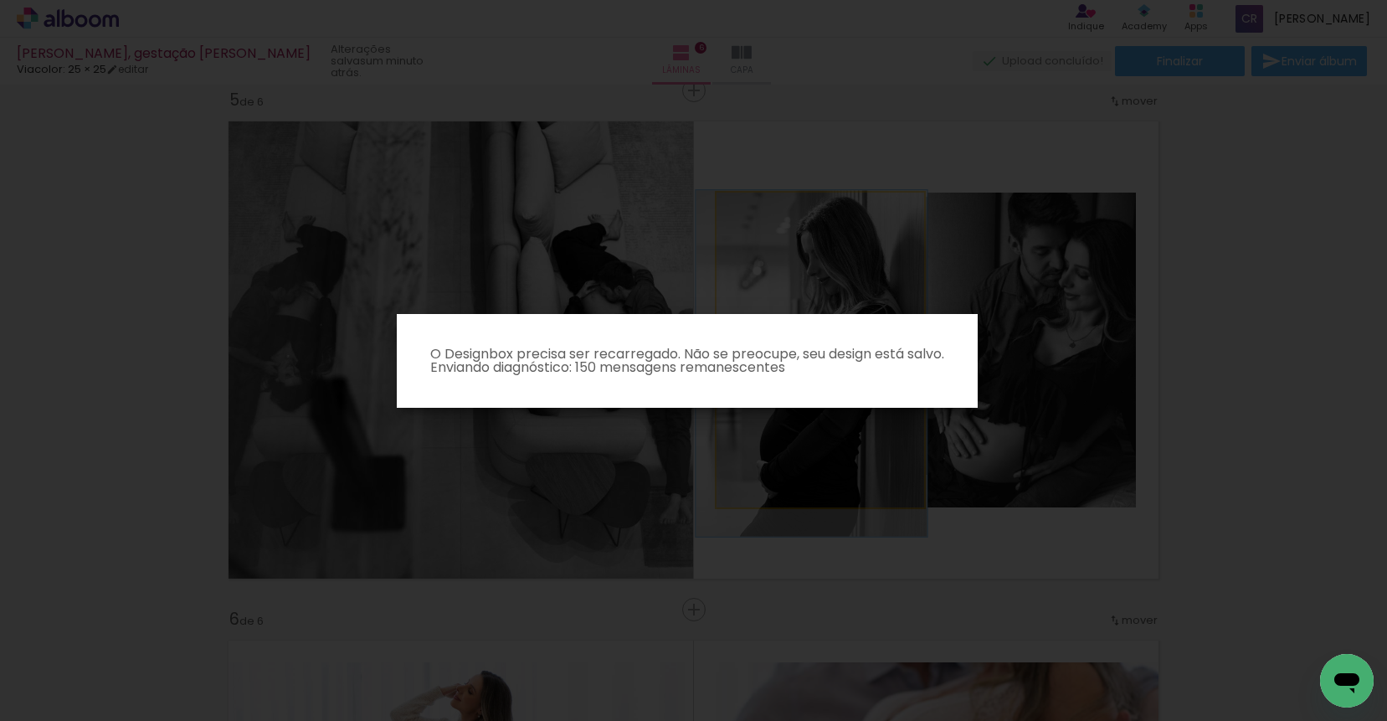
click at [907, 290] on body "link( href="../../bower_components/polymer/polymer.html" rel="import" ) picture…" at bounding box center [693, 360] width 1387 height 721
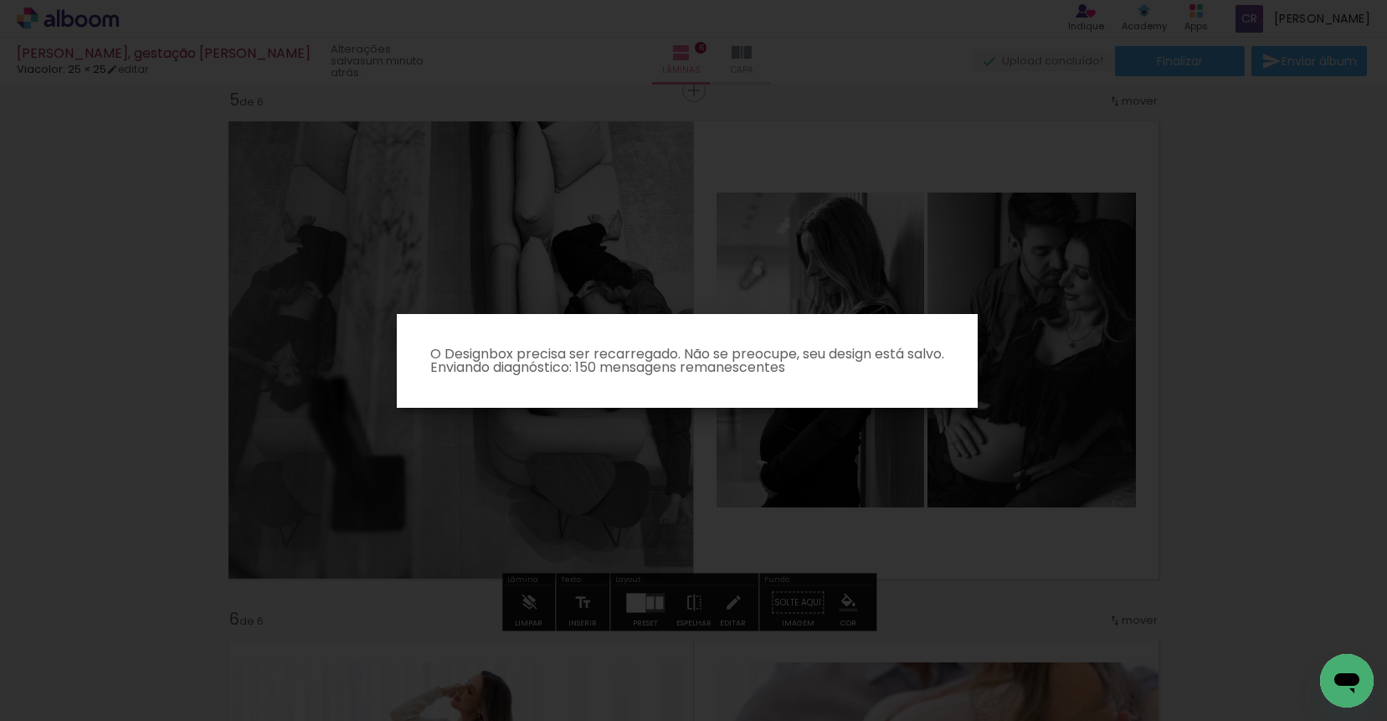
click at [1007, 152] on iron-overlay-backdrop at bounding box center [693, 360] width 1387 height 721
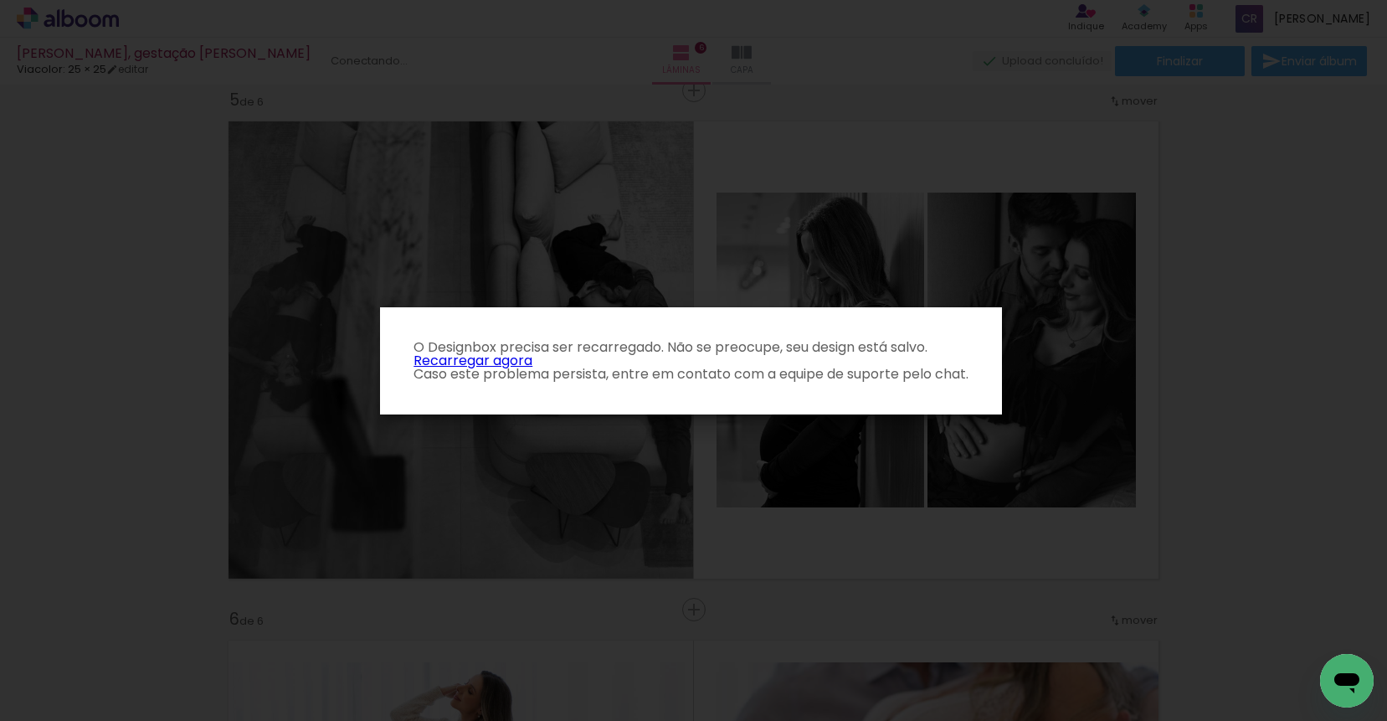
click at [473, 361] on link "Recarregar agora" at bounding box center [472, 360] width 119 height 19
click at [505, 357] on link "Recarregar agora" at bounding box center [472, 360] width 119 height 19
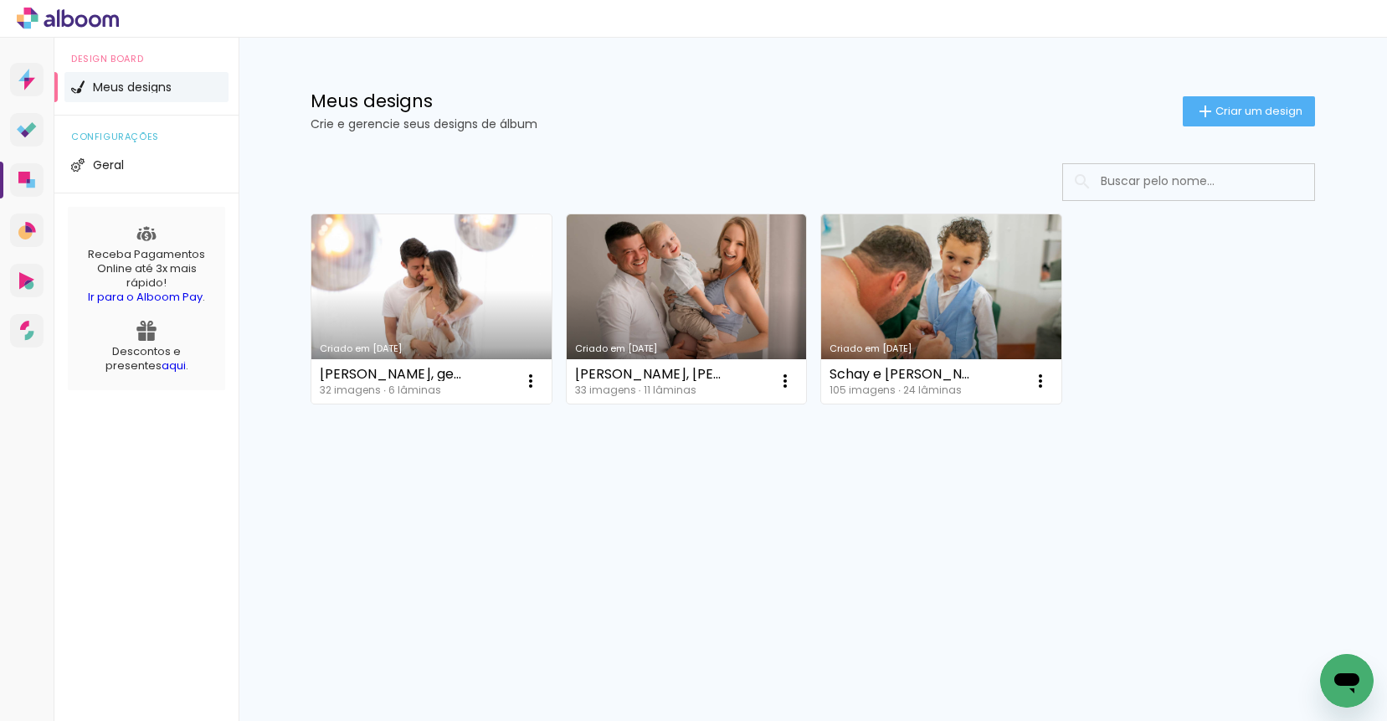
click at [409, 273] on link "Criado em 01/10/25" at bounding box center [431, 308] width 240 height 189
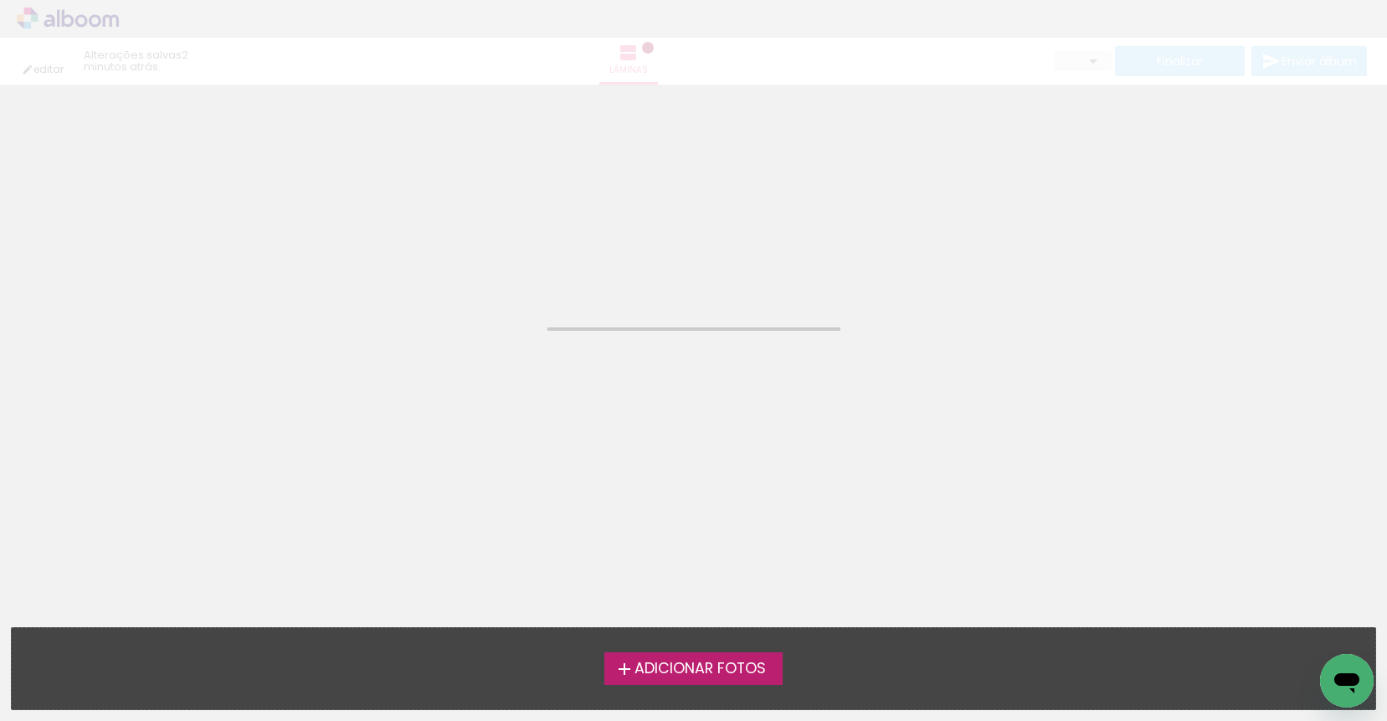
click at [691, 664] on span "Adicionar Fotos" at bounding box center [699, 668] width 131 height 15
click at [0, 0] on input "file" at bounding box center [0, 0] width 0 height 0
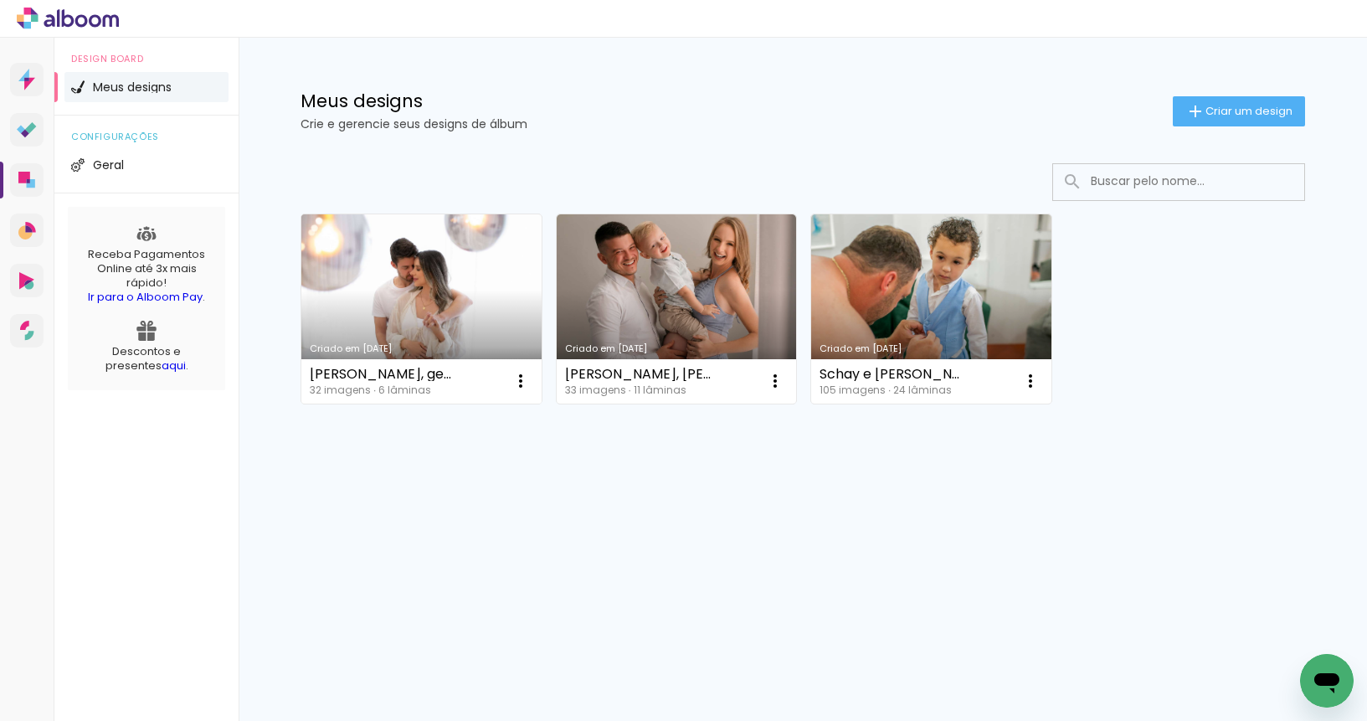
click at [422, 326] on link "Criado em 01/10/25" at bounding box center [421, 308] width 240 height 189
